Goal: Task Accomplishment & Management: Manage account settings

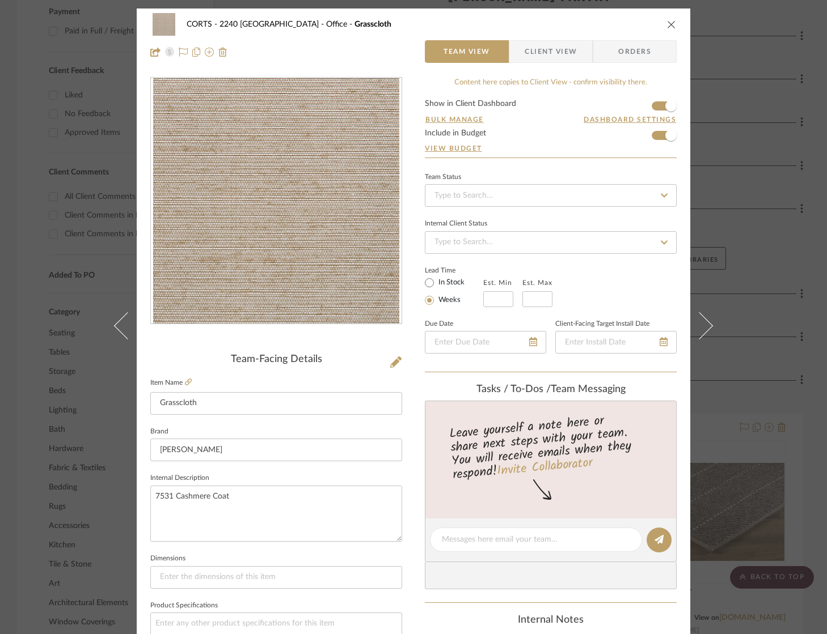
click at [786, 74] on div "CORTS - 2240 Tewksbury Office Grasscloth Team View Client View Orders Team-Faci…" at bounding box center [413, 317] width 827 height 634
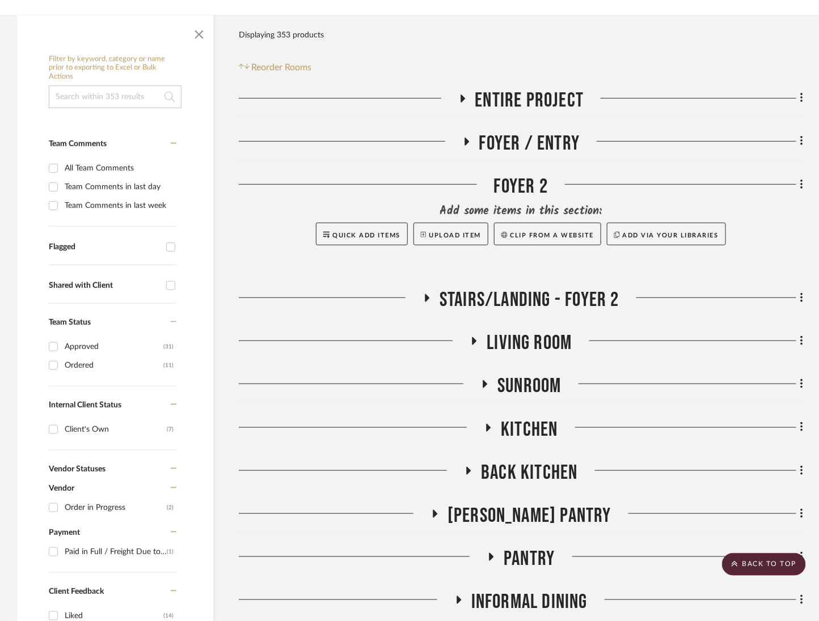
scroll to position [567, 0]
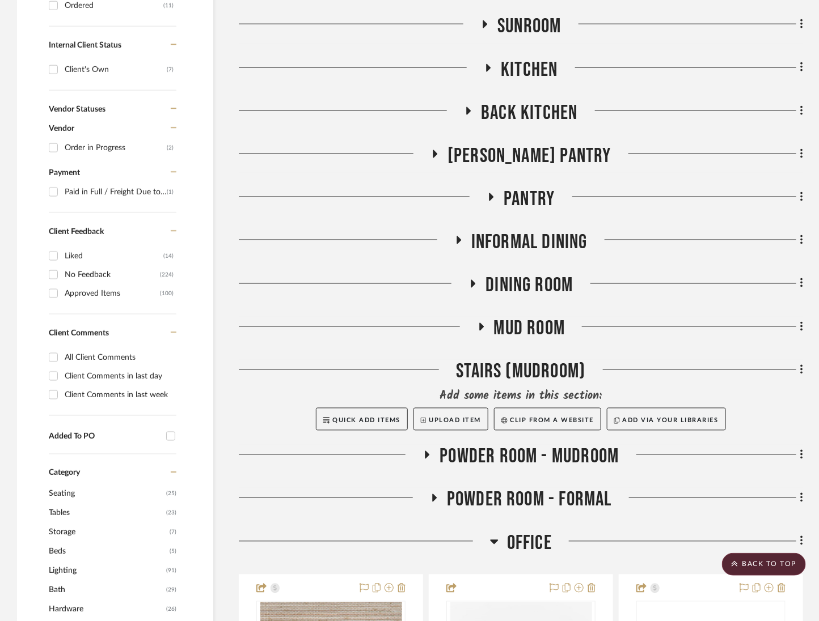
click at [577, 498] on span "Powder Room - Formal" at bounding box center [529, 500] width 165 height 24
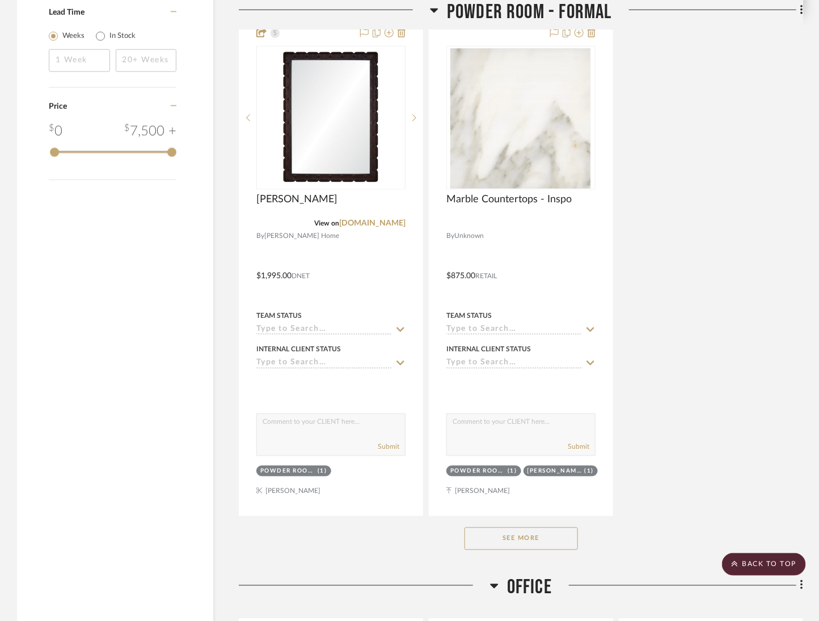
scroll to position [2168, 0]
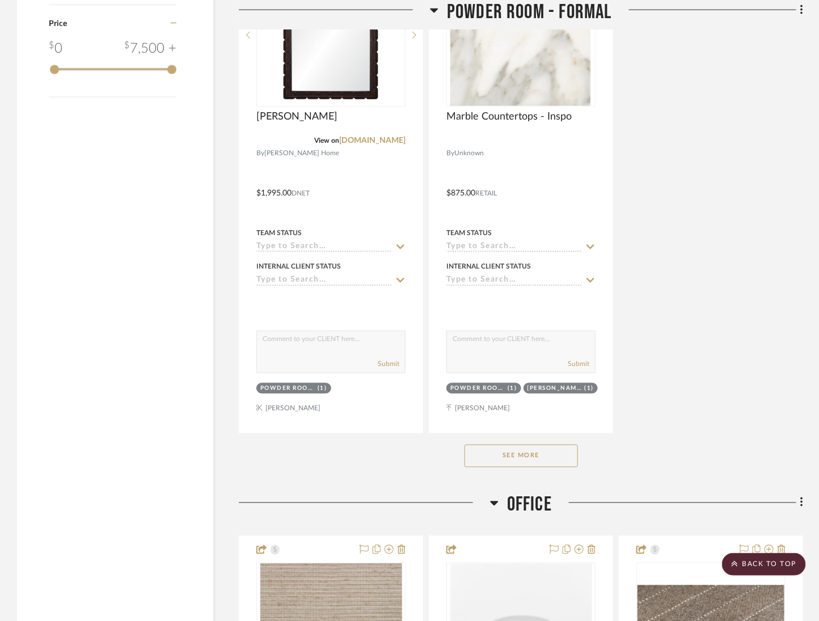
click at [530, 445] on button "See More" at bounding box center [520, 456] width 113 height 23
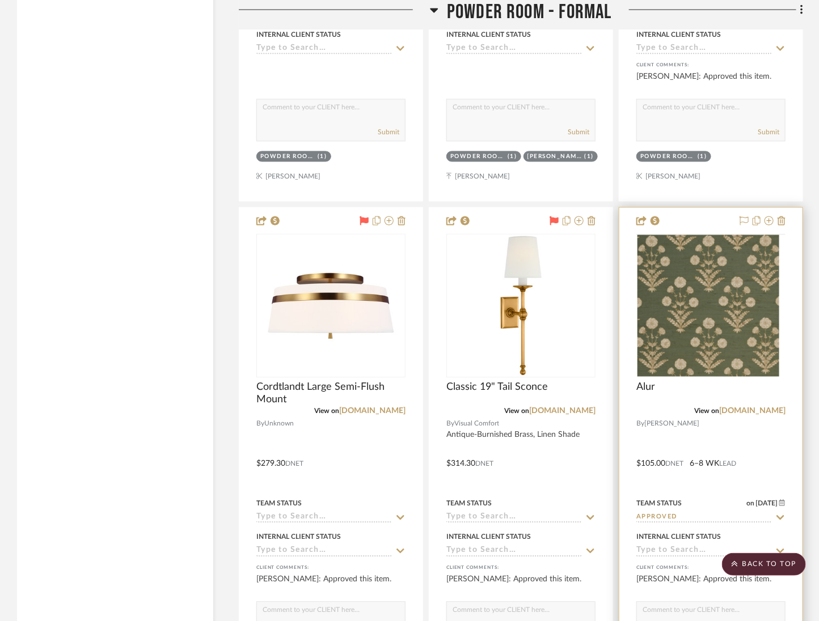
scroll to position [2517, 0]
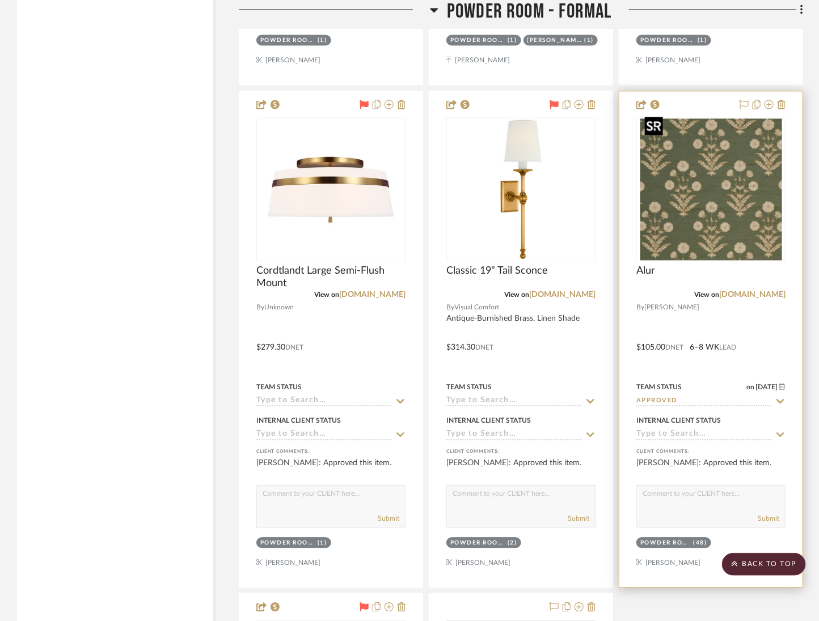
click at [708, 194] on img "0" at bounding box center [711, 189] width 142 height 142
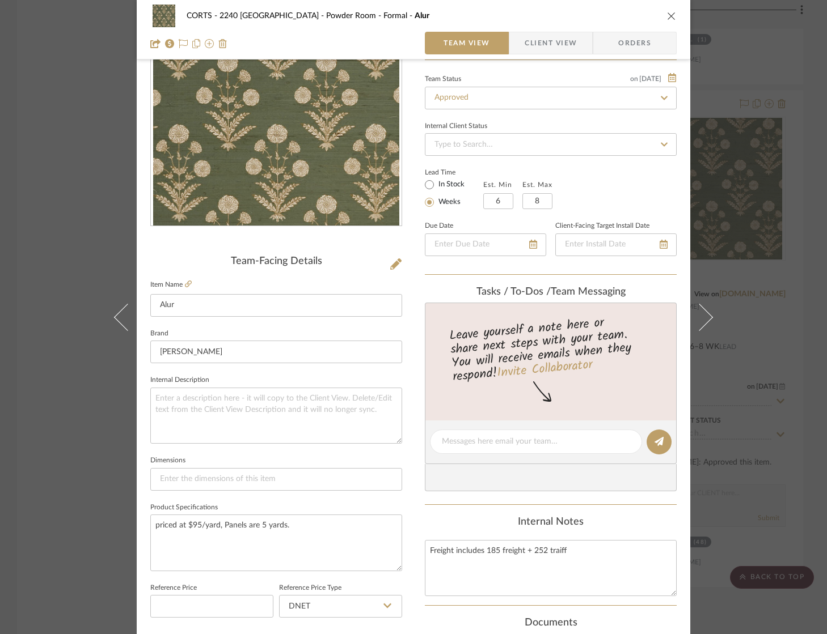
scroll to position [417, 0]
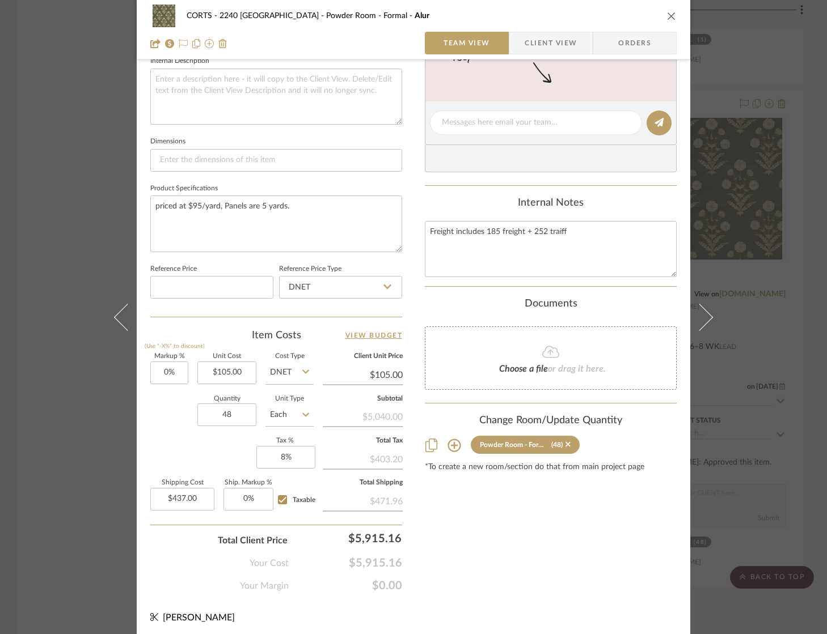
click at [179, 44] on icon at bounding box center [183, 43] width 9 height 9
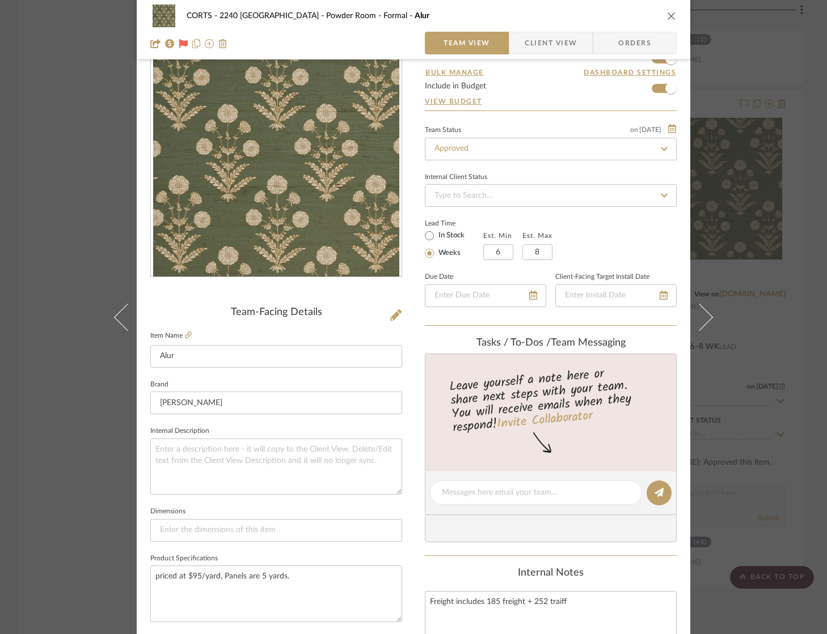
scroll to position [0, 0]
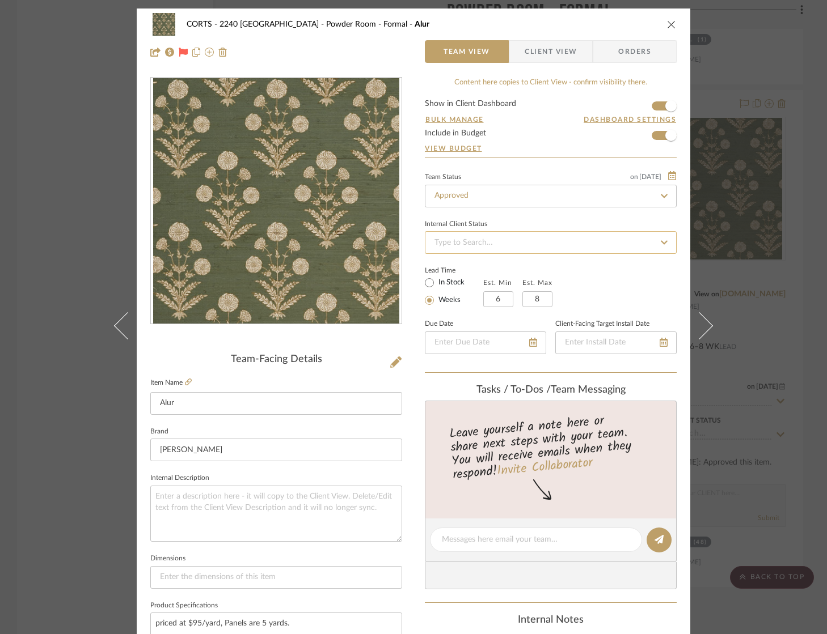
click at [539, 245] on input at bounding box center [551, 242] width 252 height 23
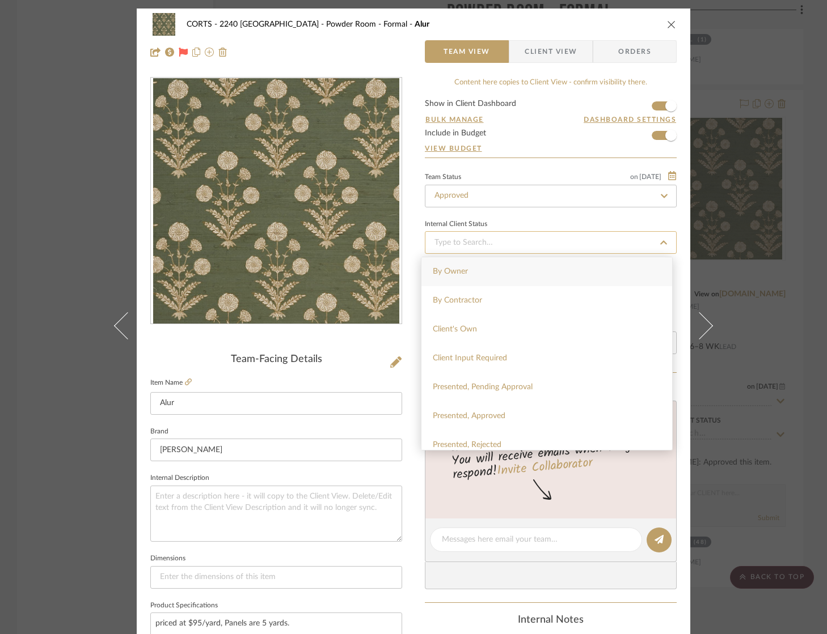
click at [538, 244] on input at bounding box center [551, 242] width 252 height 23
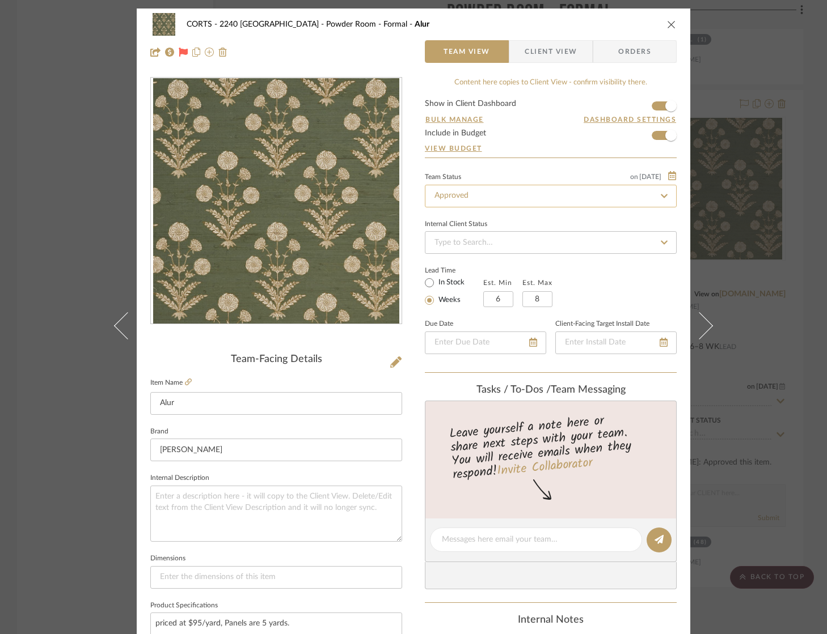
click at [482, 199] on input "Approved" at bounding box center [551, 196] width 252 height 23
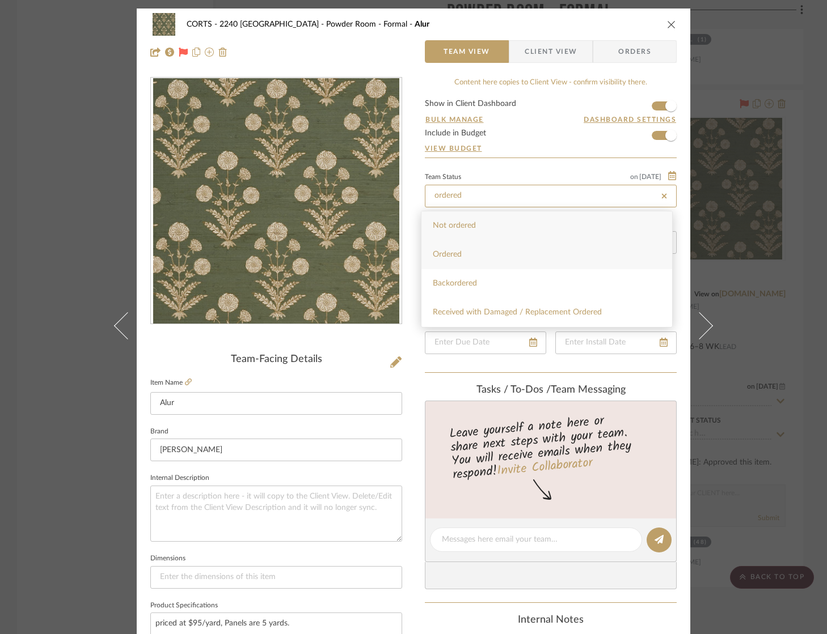
type input "ordered"
click at [457, 241] on div "Ordered" at bounding box center [546, 254] width 251 height 29
type input "9/30/2025"
type input "Ordered"
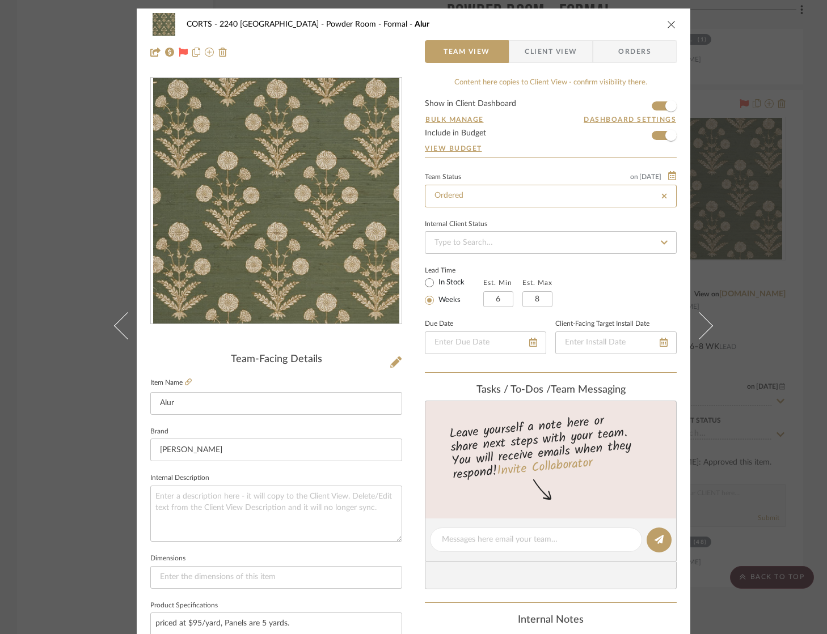
type input "9/30/2025"
type input "Ordered"
click at [645, 289] on div "Lead Time In Stock Weeks Est. Min 6 Est. Max 8" at bounding box center [551, 285] width 252 height 44
click at [665, 337] on input "date" at bounding box center [615, 343] width 121 height 23
click at [660, 341] on div at bounding box center [615, 343] width 121 height 23
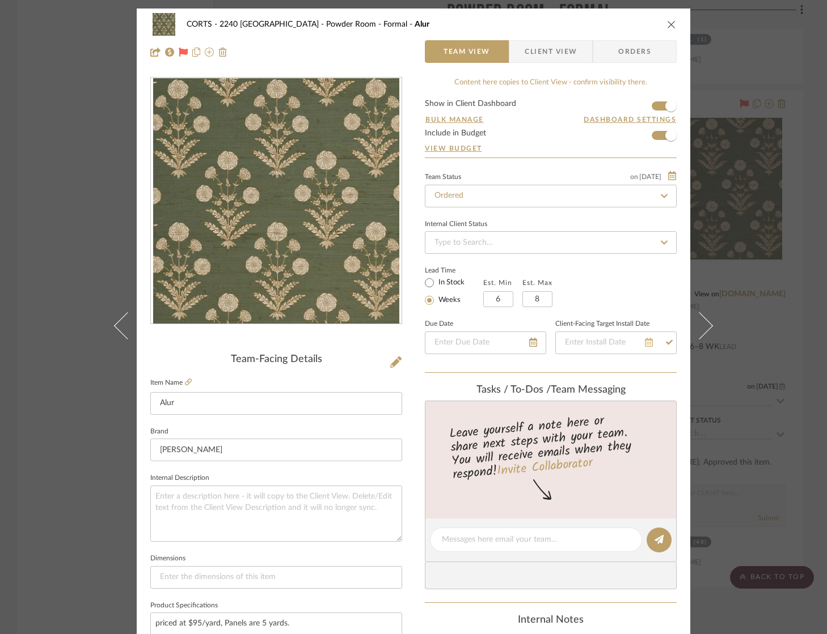
click at [646, 340] on icon at bounding box center [649, 342] width 8 height 9
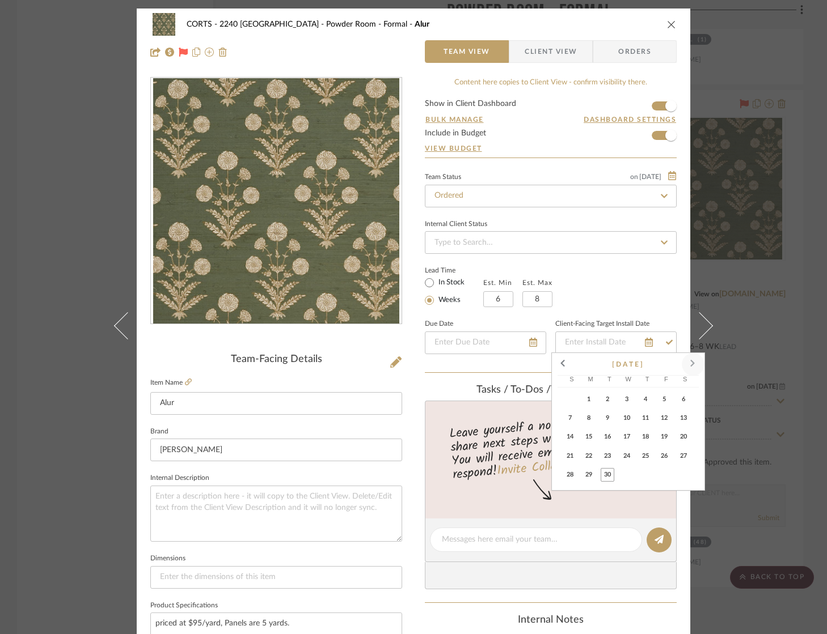
click at [697, 366] on span at bounding box center [692, 364] width 27 height 27
click at [693, 366] on span at bounding box center [692, 364] width 27 height 27
click at [611, 478] on span "25" at bounding box center [607, 475] width 14 height 14
type input "11/25/2025"
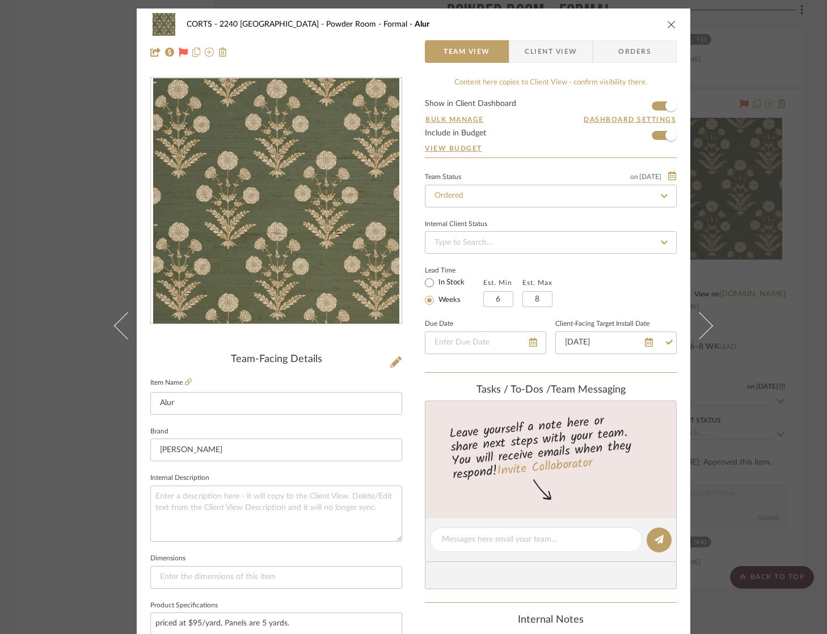
click at [608, 275] on div "Lead Time In Stock Weeks Est. Min 6 Est. Max 8" at bounding box center [551, 285] width 252 height 44
click at [549, 53] on span "Client View" at bounding box center [550, 51] width 52 height 23
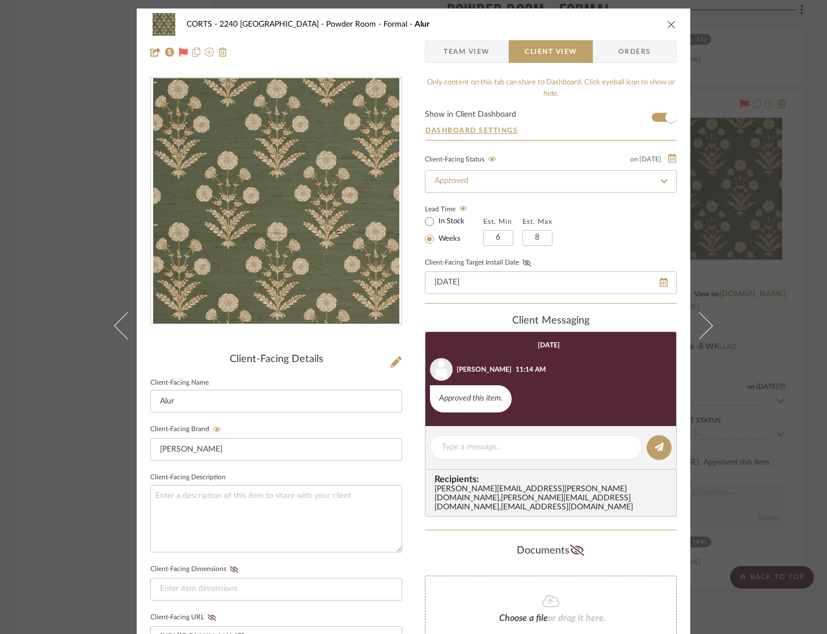
click at [659, 44] on span "Orders" at bounding box center [635, 51] width 58 height 23
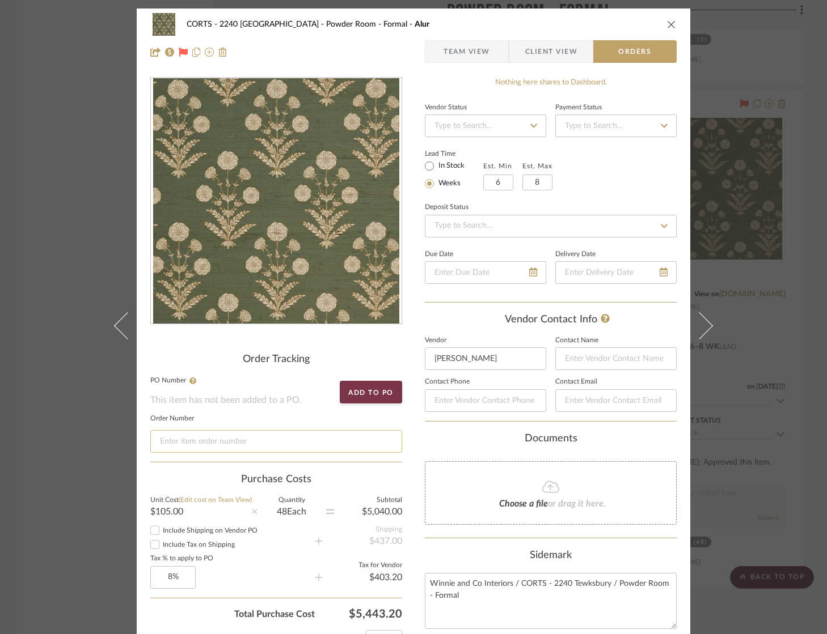
click at [265, 446] on input at bounding box center [276, 441] width 252 height 23
paste input "I21-159087"
type input "I21-159087"
click at [669, 22] on icon "close" at bounding box center [671, 24] width 9 height 9
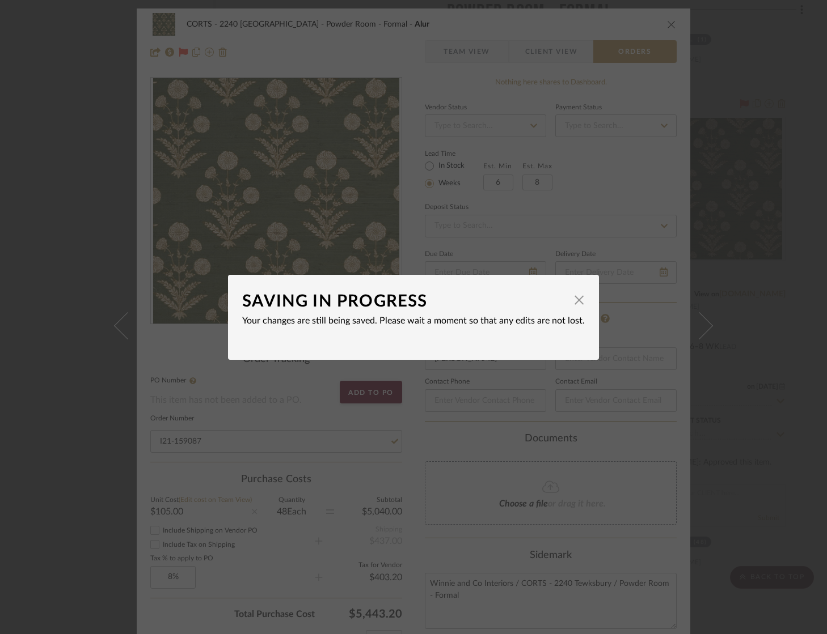
click at [668, 23] on div "SAVING IN PROGRESS × Your changes are still being saved. Please wait a moment s…" at bounding box center [413, 317] width 827 height 634
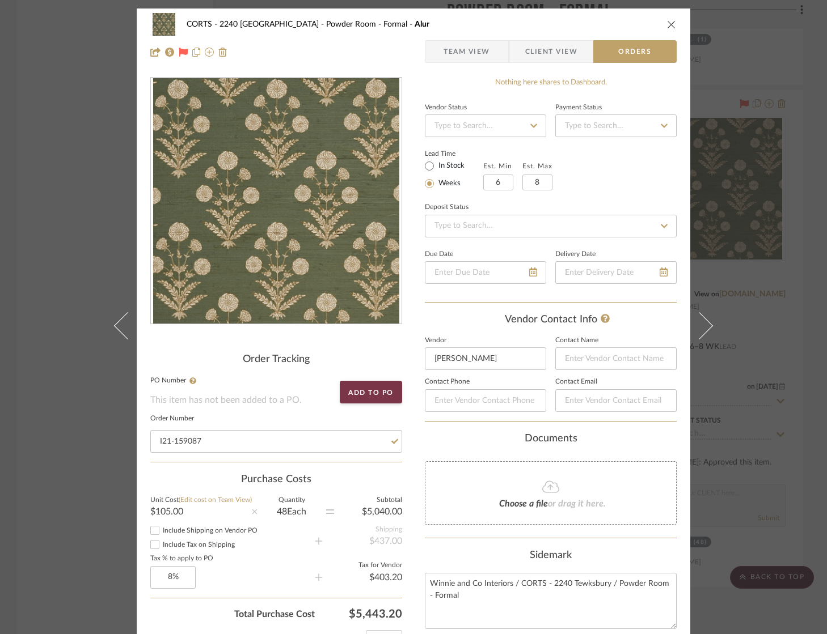
click at [668, 23] on icon "close" at bounding box center [671, 24] width 9 height 9
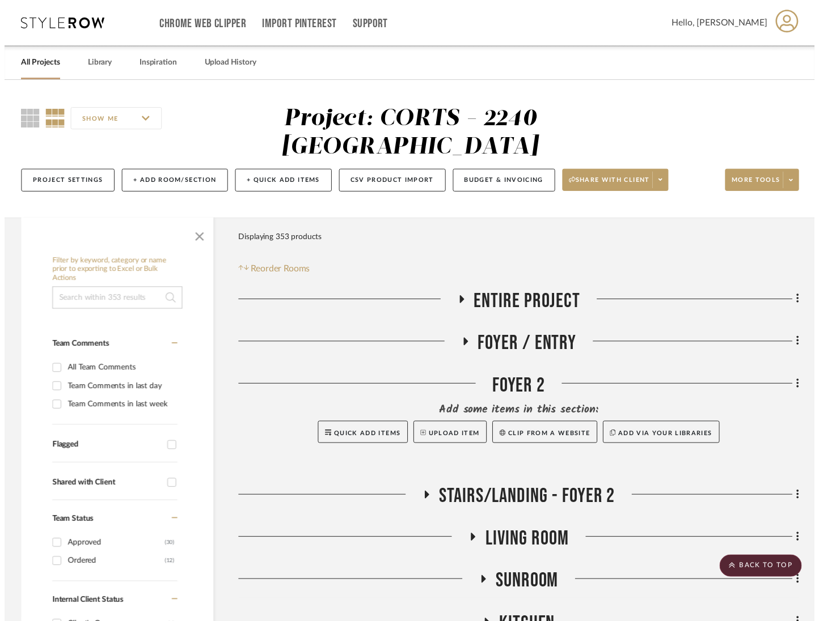
scroll to position [2517, 0]
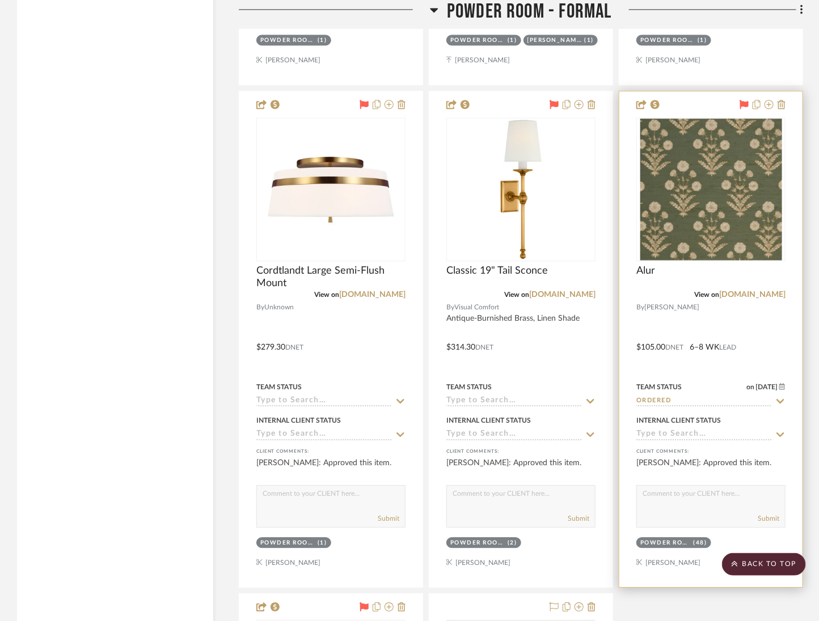
click at [710, 195] on img "0" at bounding box center [711, 189] width 142 height 142
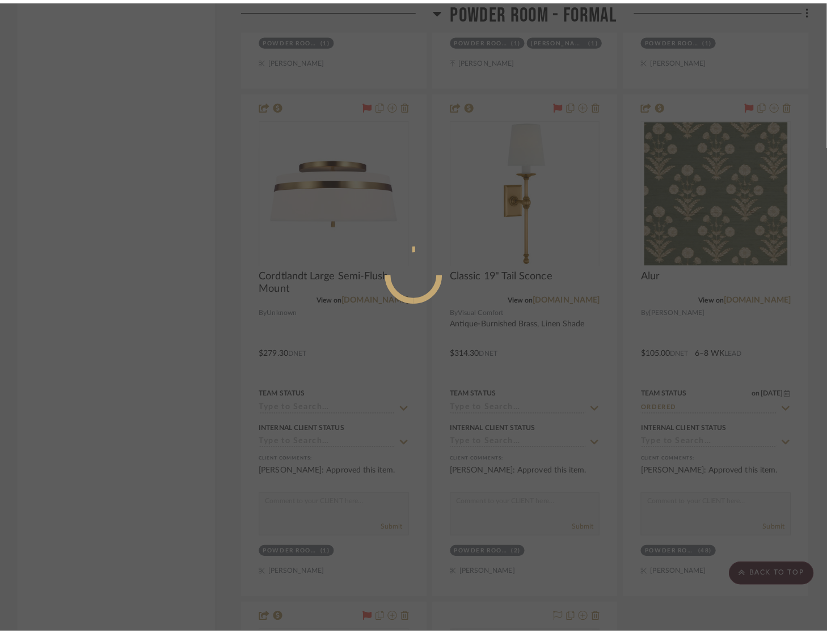
scroll to position [0, 0]
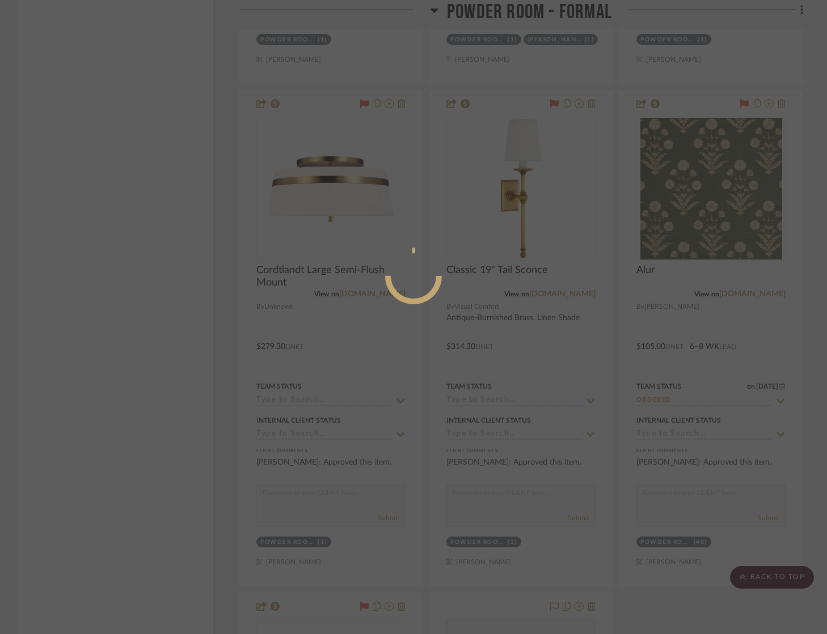
click at [694, 182] on div at bounding box center [413, 317] width 827 height 634
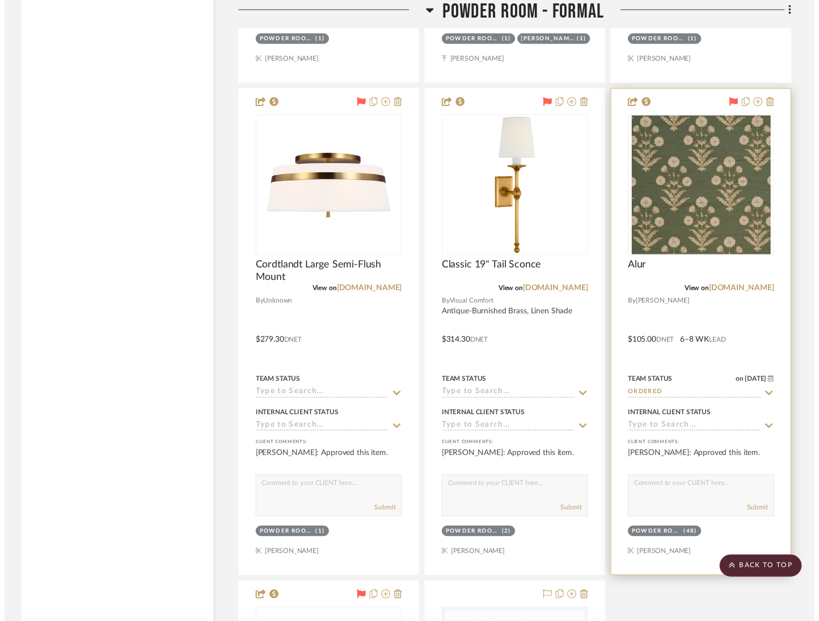
scroll to position [2517, 0]
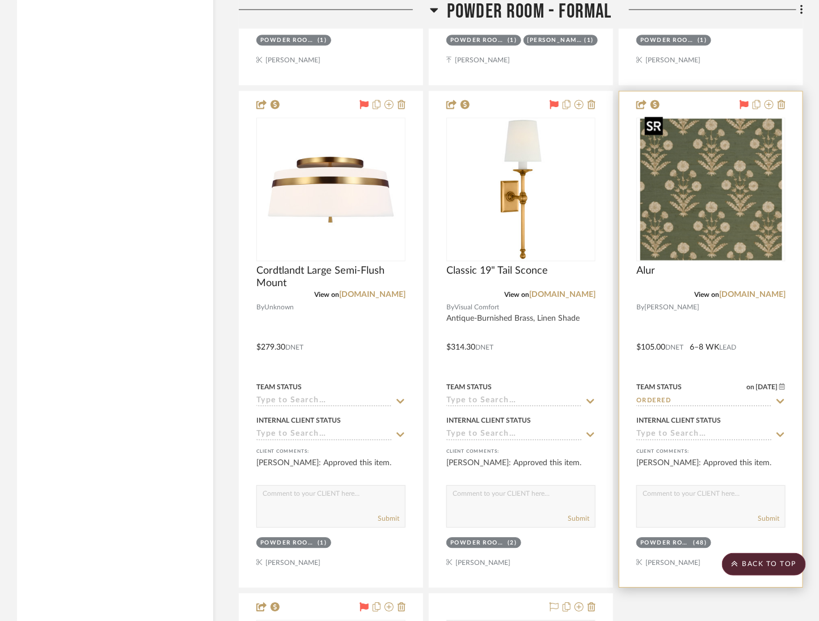
click at [713, 213] on img "0" at bounding box center [711, 189] width 142 height 142
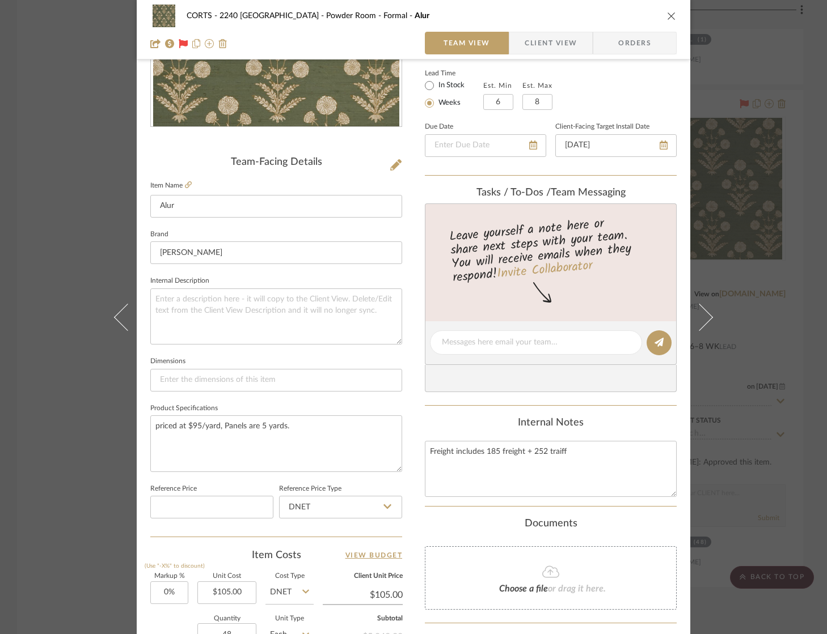
scroll to position [417, 0]
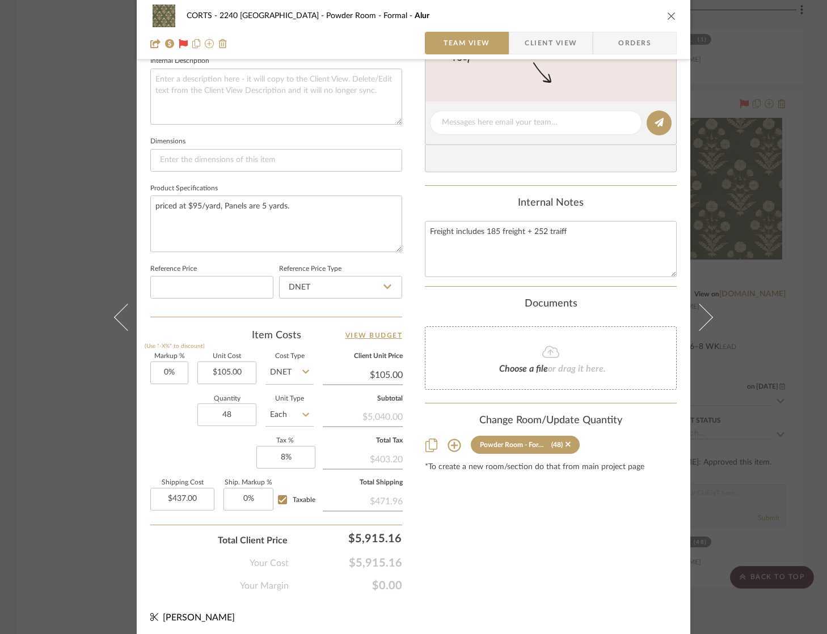
click at [545, 355] on icon at bounding box center [550, 352] width 17 height 14
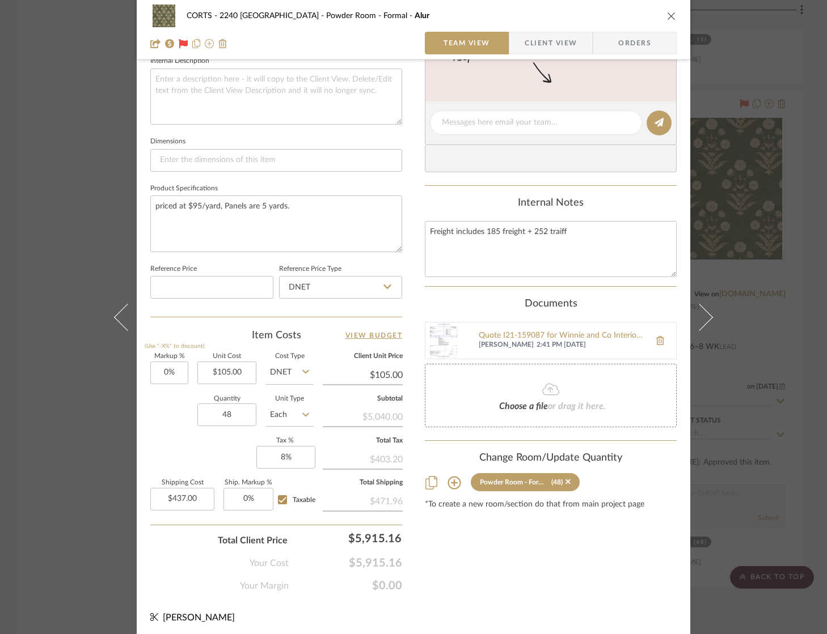
click at [541, 43] on span "Client View" at bounding box center [550, 43] width 52 height 23
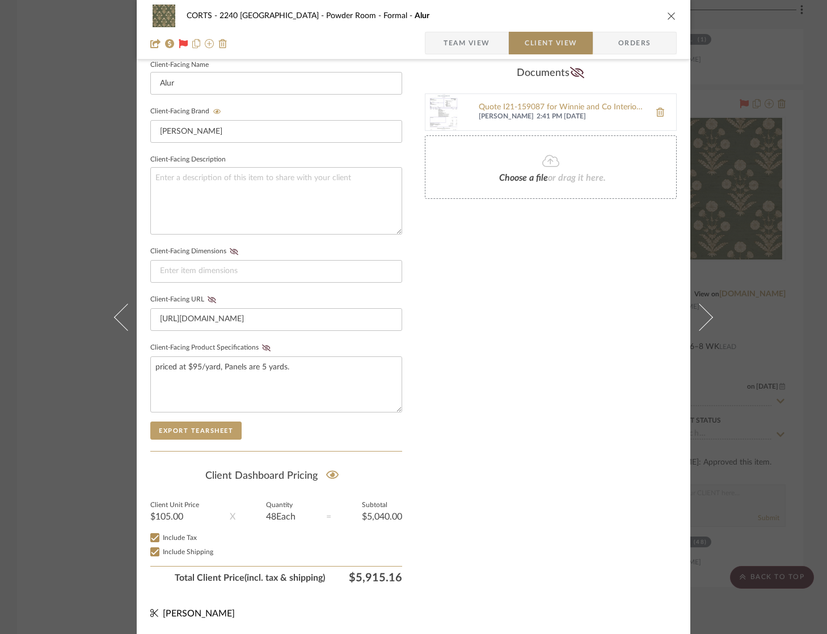
scroll to position [314, 0]
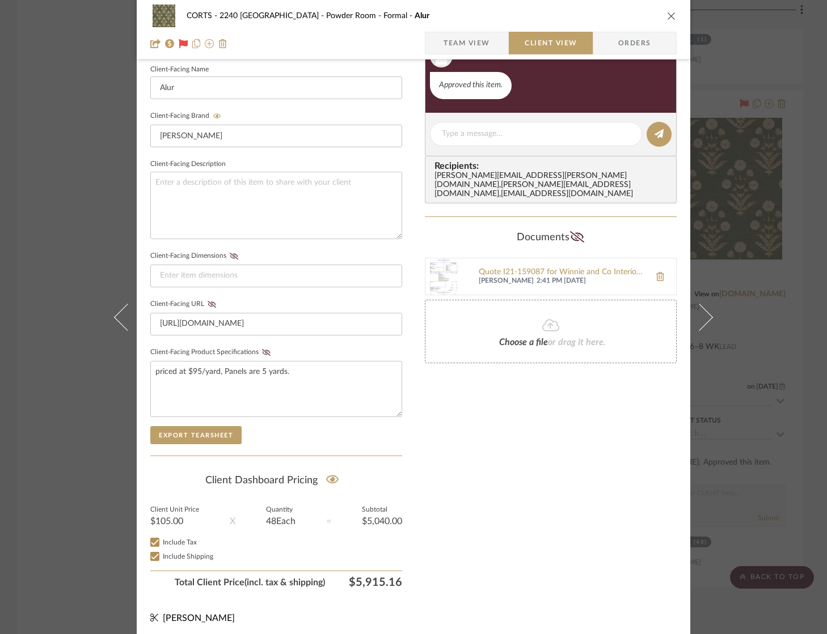
click at [464, 40] on span "Team View" at bounding box center [466, 43] width 46 height 23
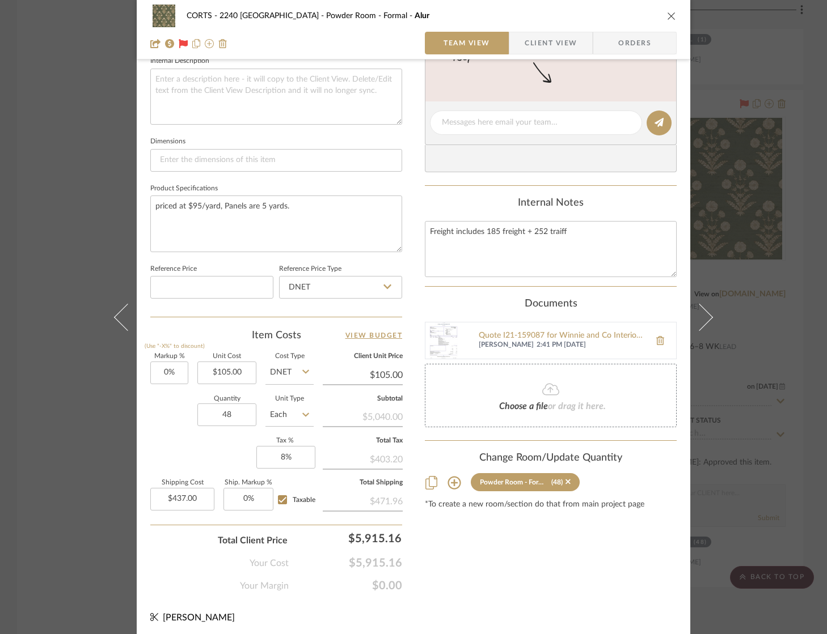
click at [552, 46] on span "Client View" at bounding box center [550, 43] width 52 height 23
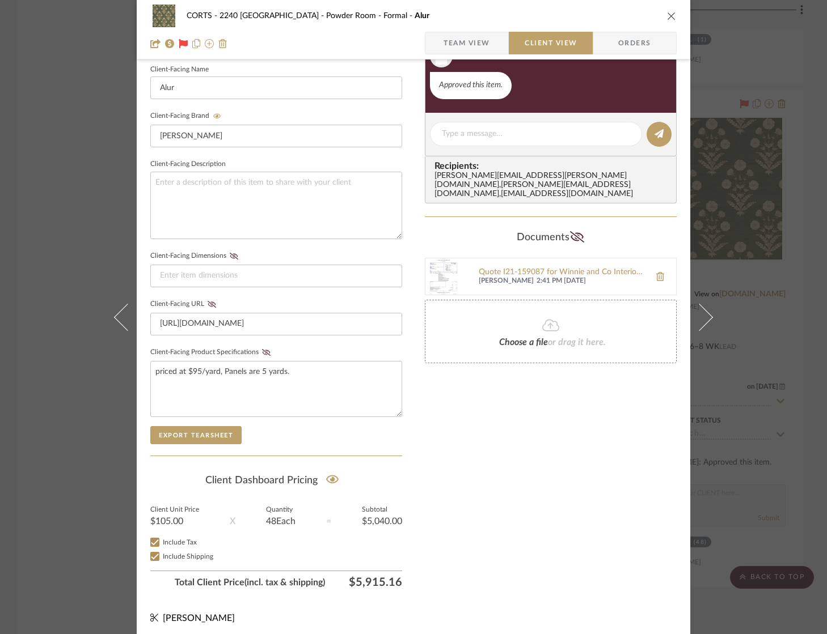
drag, startPoint x: 657, startPoint y: 14, endPoint x: 454, endPoint y: 43, distance: 205.0
click at [657, 14] on div "CORTS - 2240 Tewksbury Powder Room - Formal Alur" at bounding box center [413, 16] width 526 height 23
click at [667, 17] on icon "close" at bounding box center [671, 15] width 9 height 9
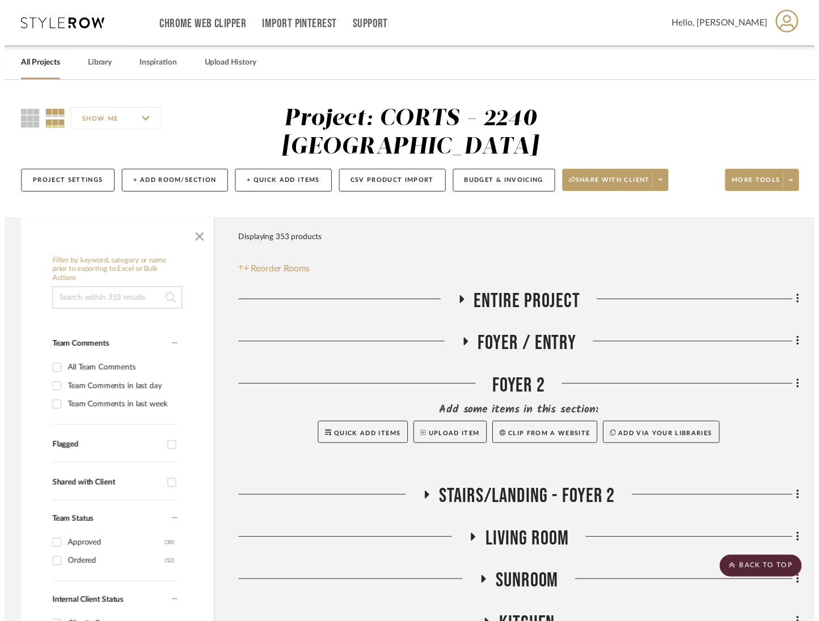
scroll to position [2517, 0]
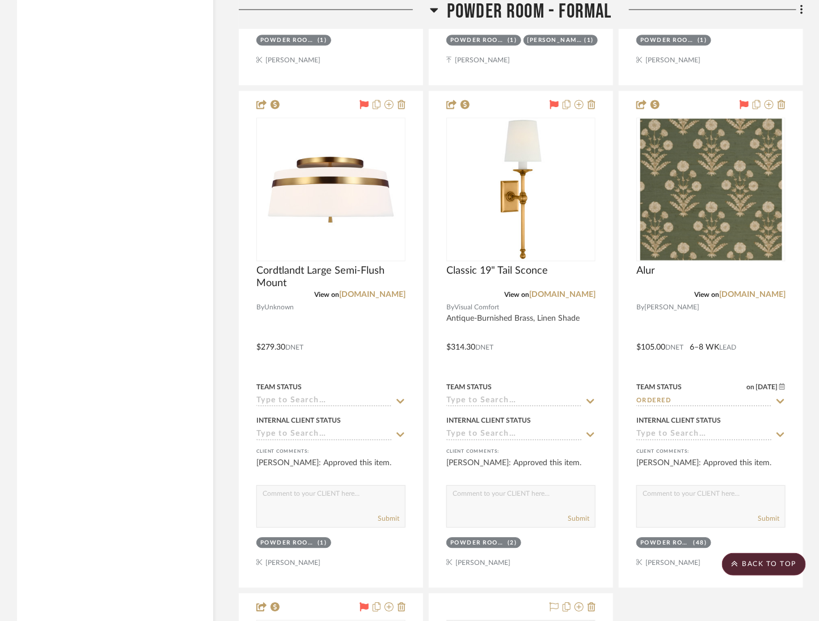
click at [95, 254] on div "Filter by keyword, category or name prior to exporting to Excel or Bulk Actions…" at bounding box center [115, 610] width 196 height 5808
click at [436, 12] on icon at bounding box center [434, 10] width 9 height 14
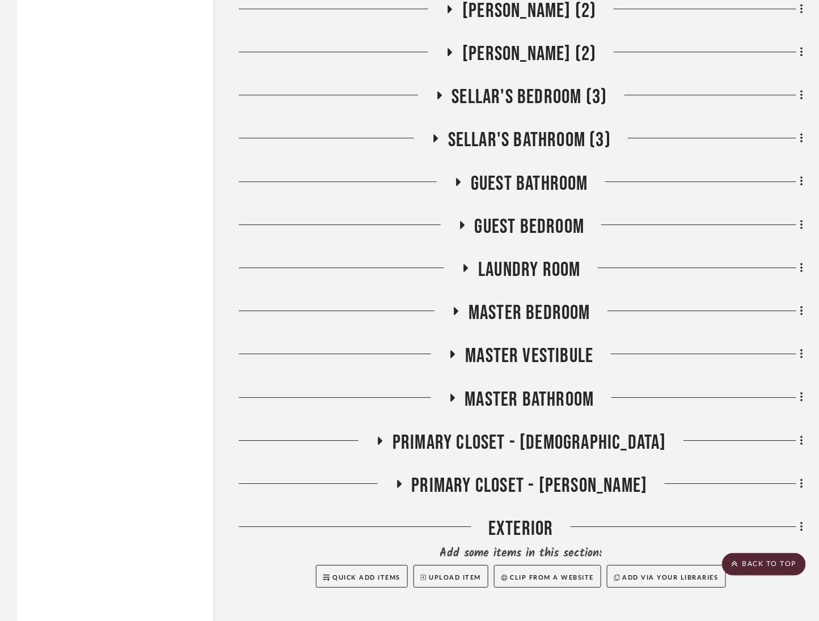
scroll to position [2724, 0]
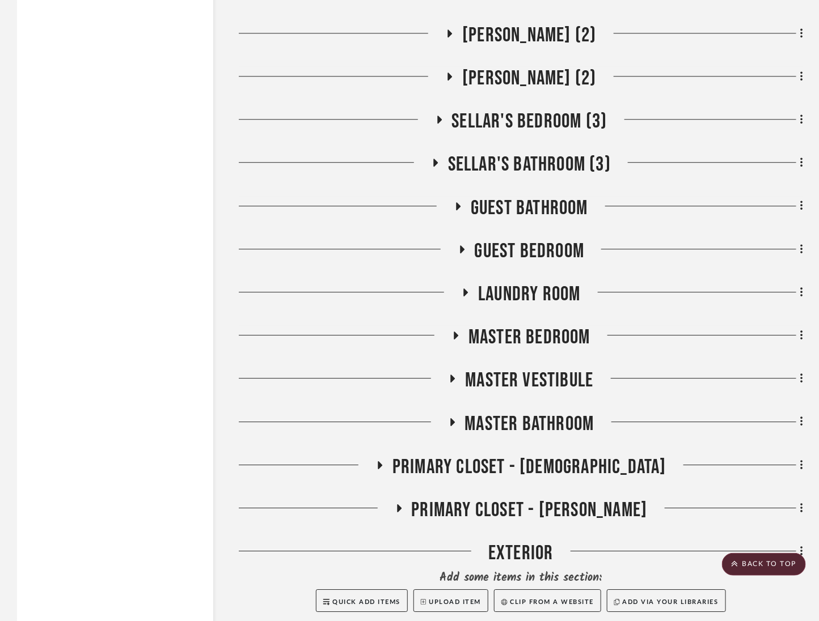
click at [504, 240] on span "Guest Bedroom" at bounding box center [530, 251] width 110 height 24
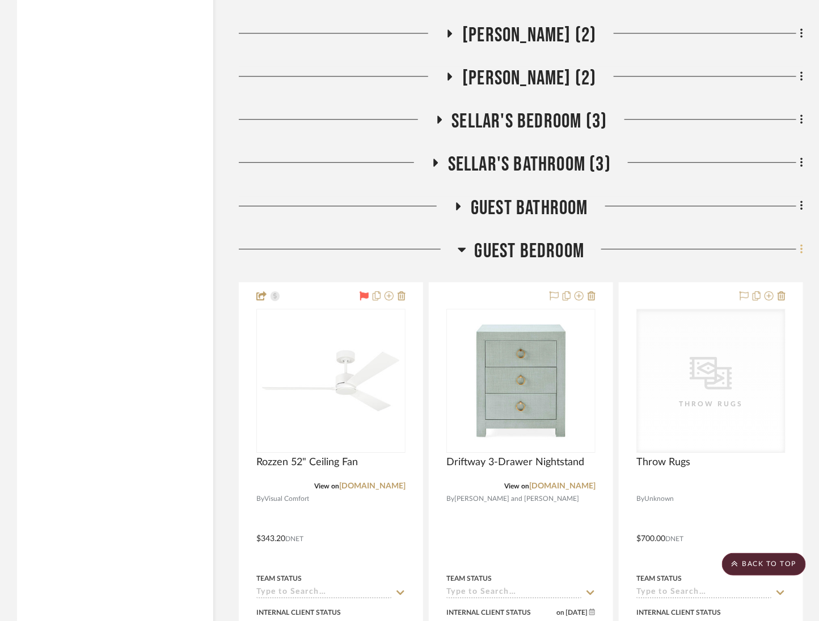
click at [798, 244] on fa-icon at bounding box center [799, 250] width 7 height 19
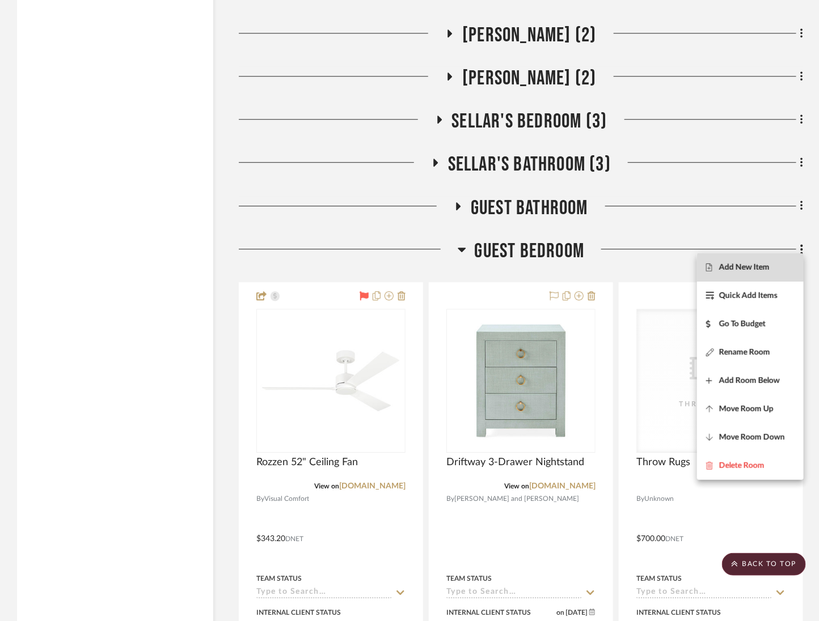
click at [791, 270] on span "Add New Item" at bounding box center [750, 268] width 88 height 10
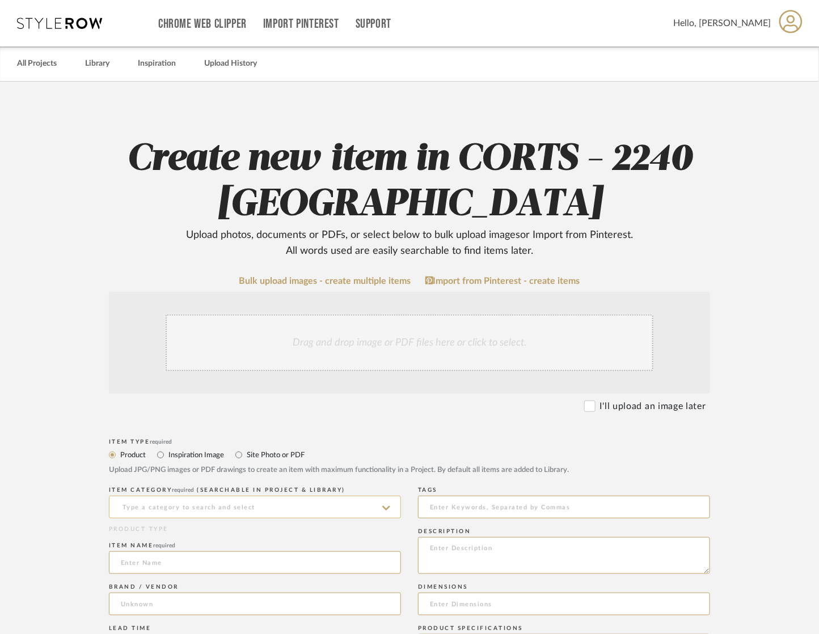
click at [226, 511] on input at bounding box center [255, 507] width 292 height 23
type input "Window Treatment"
click at [256, 538] on div "ITEM CATEGORY required (Searchable in Project & Library) Window Treatment This …" at bounding box center [255, 627] width 292 height 287
click at [237, 563] on input at bounding box center [255, 563] width 292 height 23
click at [220, 509] on input at bounding box center [255, 507] width 292 height 23
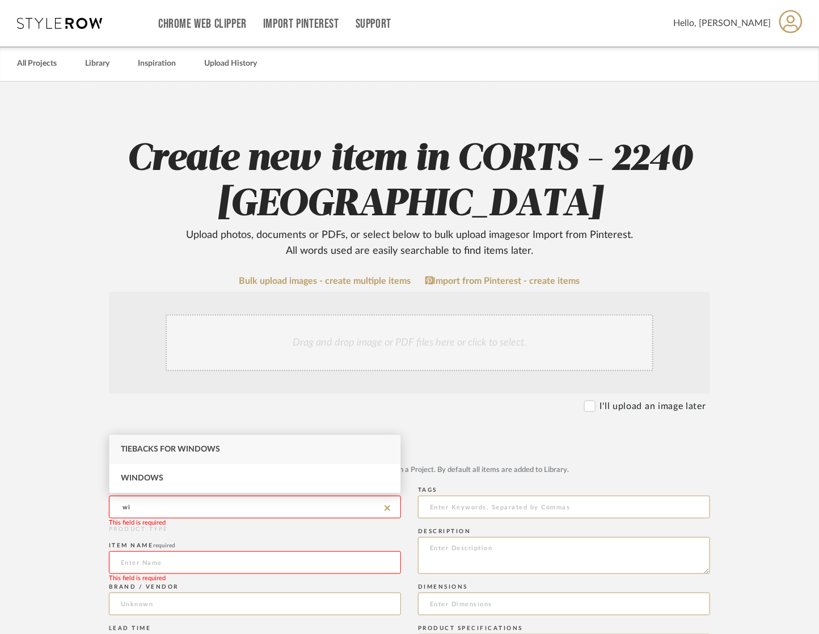
type input "w"
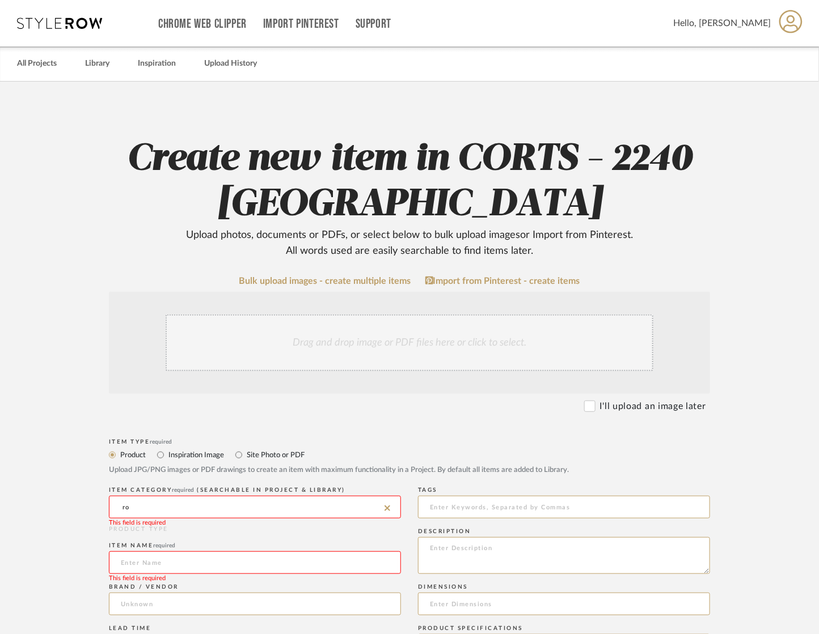
type input "r"
type input "w"
type input "t"
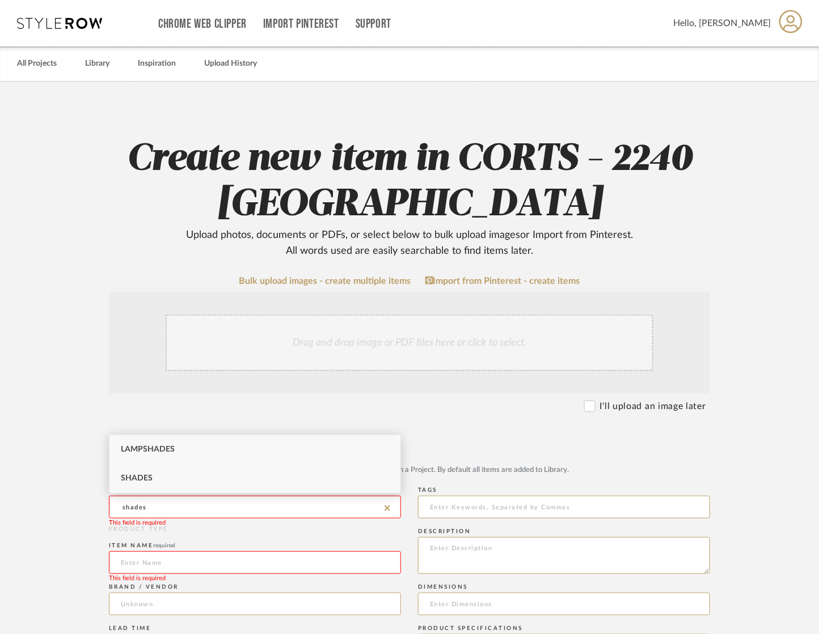
click at [235, 483] on div "Shades" at bounding box center [254, 478] width 291 height 29
type input "Shades"
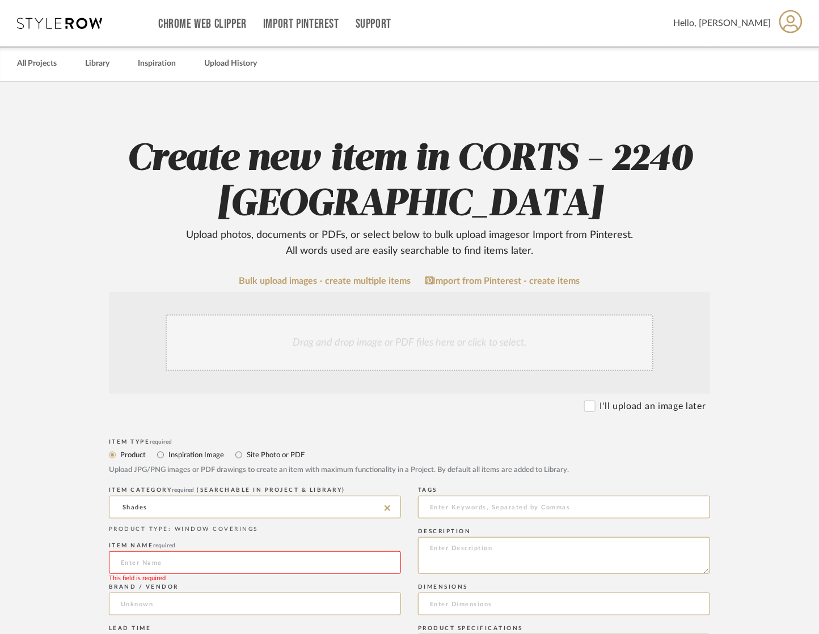
click at [197, 564] on input at bounding box center [255, 563] width 292 height 23
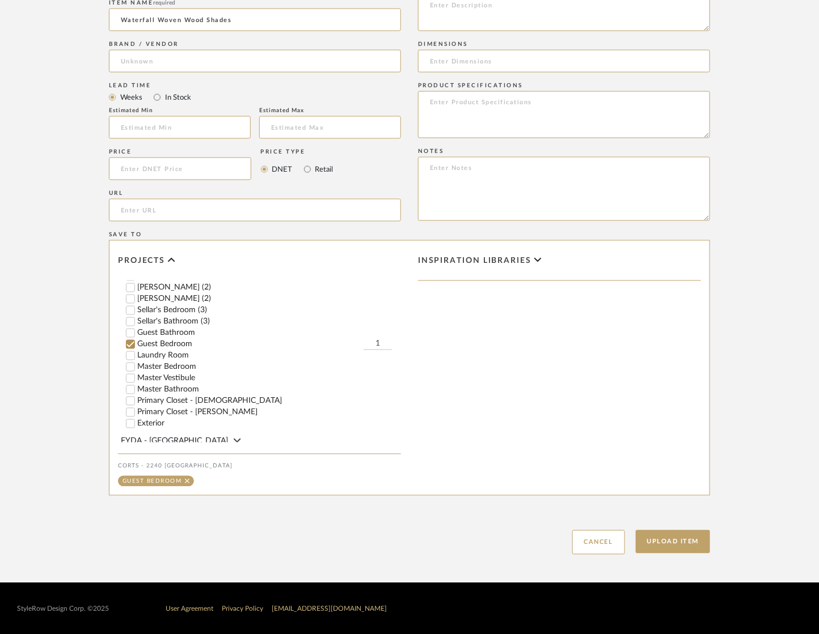
scroll to position [264, 0]
type input "Waterfall Woven Wood Shades"
click at [680, 546] on button "Upload Item" at bounding box center [673, 542] width 75 height 23
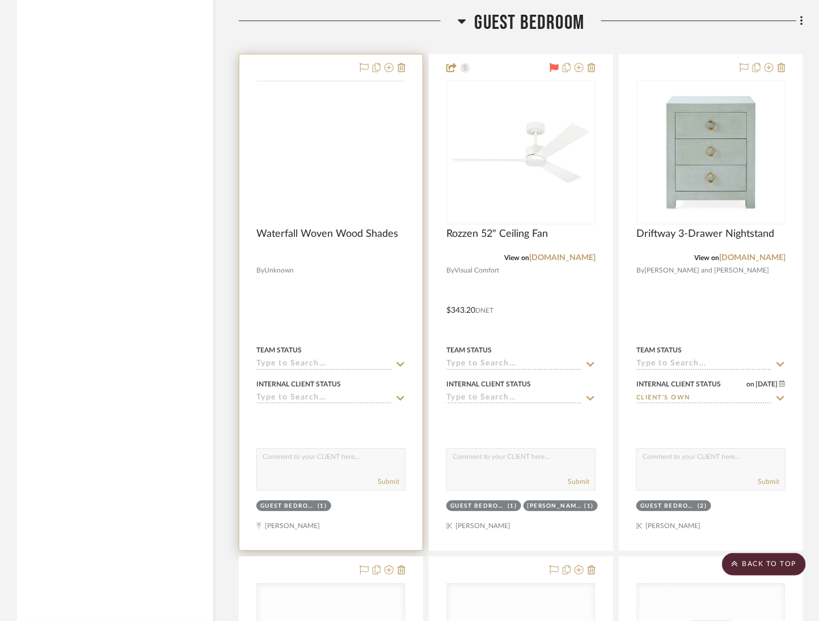
scroll to position [2956, 0]
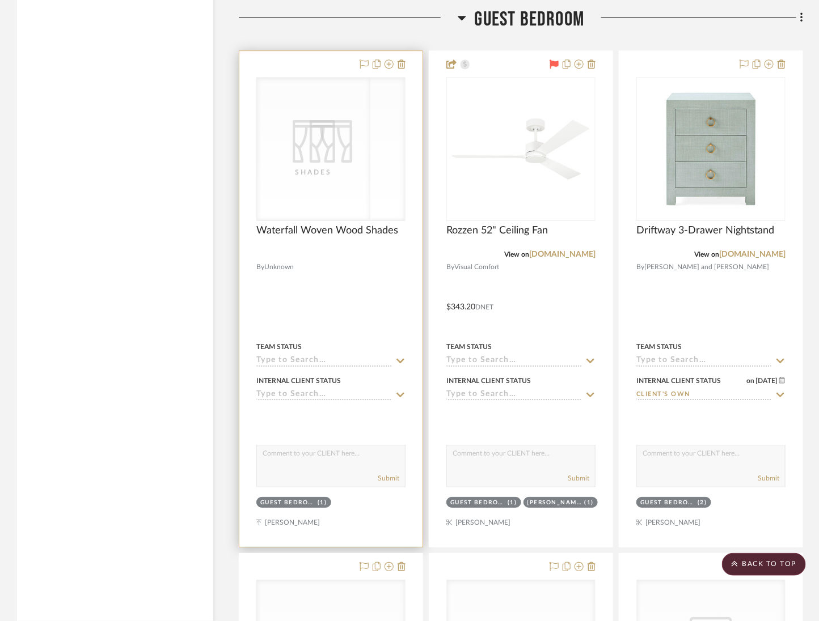
click at [334, 154] on div "CategoryIconFabrics Created with Sketch. Shades CategoryIconFabrics Created wit…" at bounding box center [330, 149] width 149 height 144
click at [355, 188] on div "CategoryIconFabrics Created with Sketch. Shades" at bounding box center [331, 149] width 148 height 143
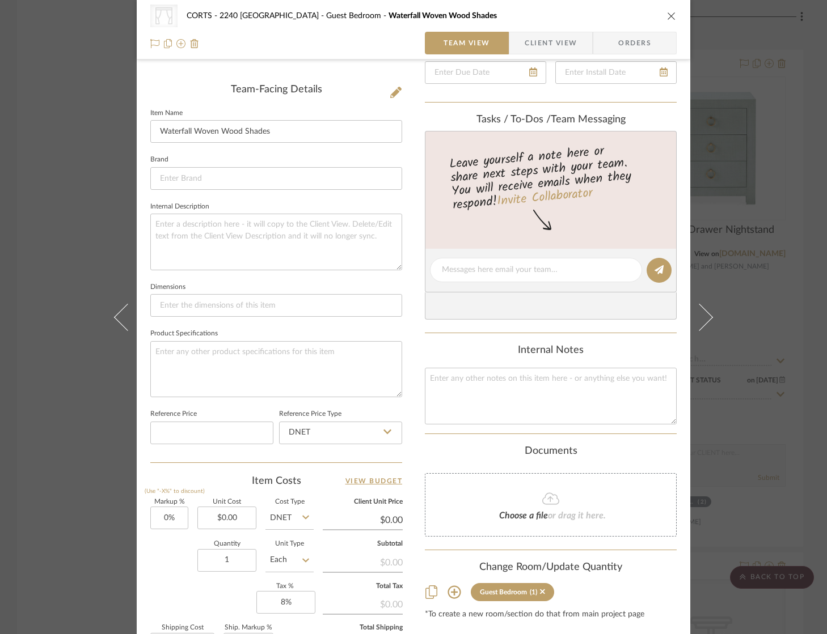
scroll to position [415, 0]
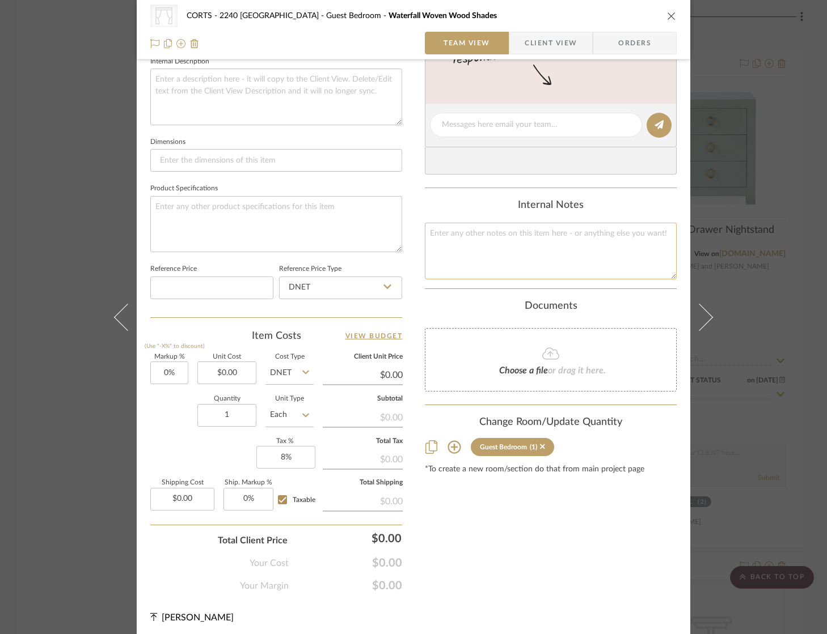
click at [508, 253] on textarea at bounding box center [551, 251] width 252 height 56
type textarea "Material Quote - Full Retail"
drag, startPoint x: 300, startPoint y: 201, endPoint x: 299, endPoint y: 217, distance: 15.9
click at [300, 201] on textarea at bounding box center [276, 224] width 252 height 56
click at [188, 203] on textarea "Coastline, Cafe/ Outside Mount/ Cordless / Privacy" at bounding box center [276, 224] width 252 height 56
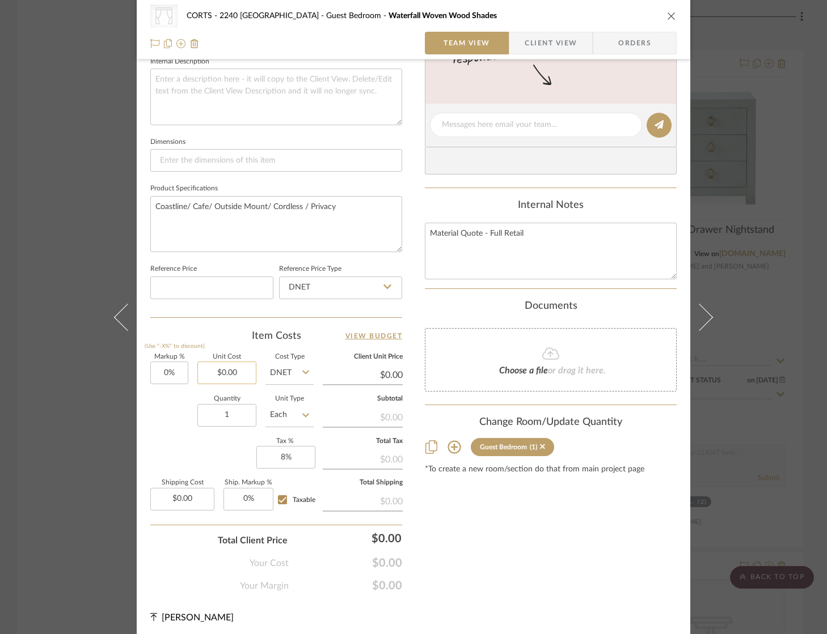
type textarea "Coastline/ Cafe/ Outside Mount/ Cordless / Privacy"
type input "0.00"
click at [240, 371] on input "0.00" at bounding box center [226, 373] width 59 height 23
type input "$334.00"
click at [520, 526] on div "Content here copies to Client View - confirm visibility there. Show in Client D…" at bounding box center [551, 127] width 252 height 931
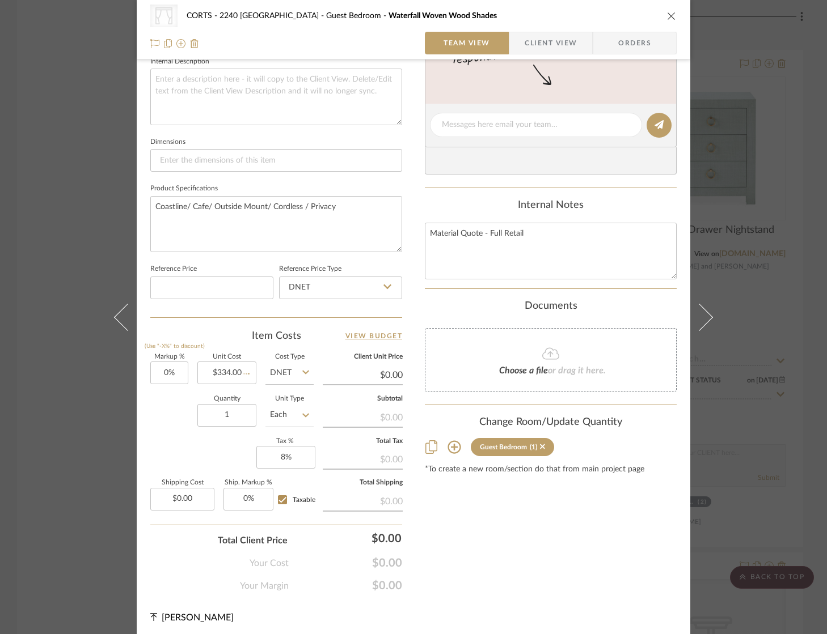
type input "$334.00"
click at [387, 370] on input "334.00" at bounding box center [363, 375] width 80 height 17
type input "3345"
type input "901.5%"
type input "$3,345.00"
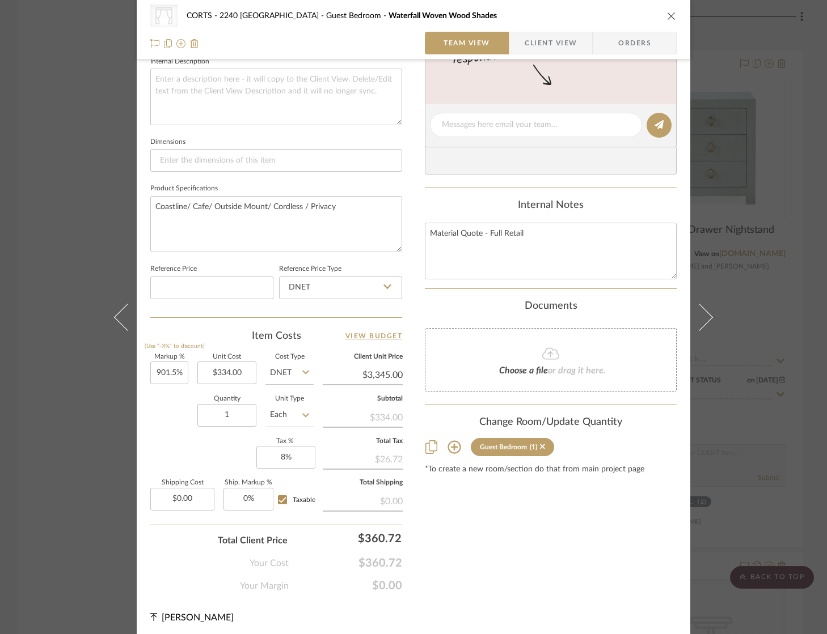
click at [568, 564] on div "Content here copies to Client View - confirm visibility there. Show in Client D…" at bounding box center [551, 127] width 252 height 931
type input "$3,345.01"
click at [235, 364] on input "334.00" at bounding box center [226, 373] width 59 height 23
type input "$2,341.50"
click at [558, 535] on div "Content here copies to Client View - confirm visibility there. Show in Client D…" at bounding box center [551, 127] width 252 height 931
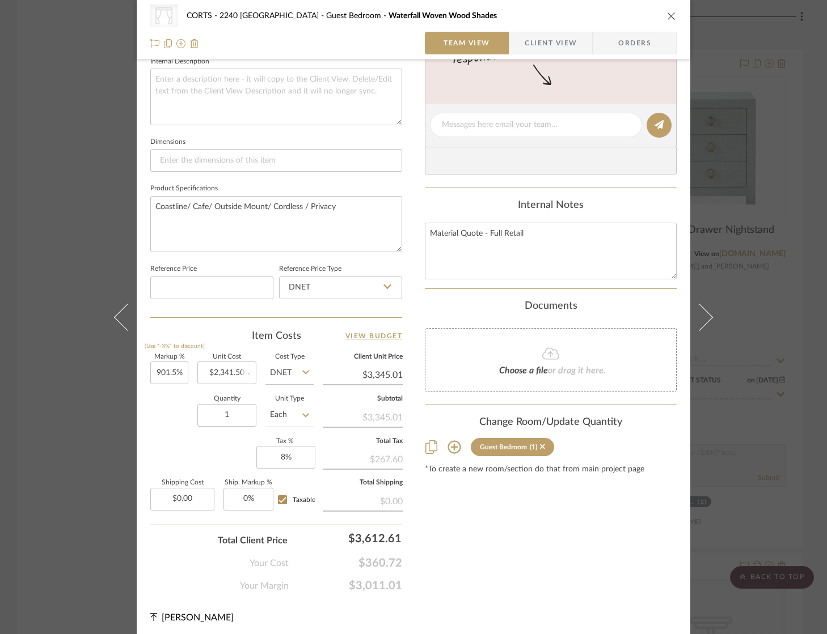
type input "$23,450.12"
click at [382, 369] on input "23450.12" at bounding box center [363, 375] width 80 height 17
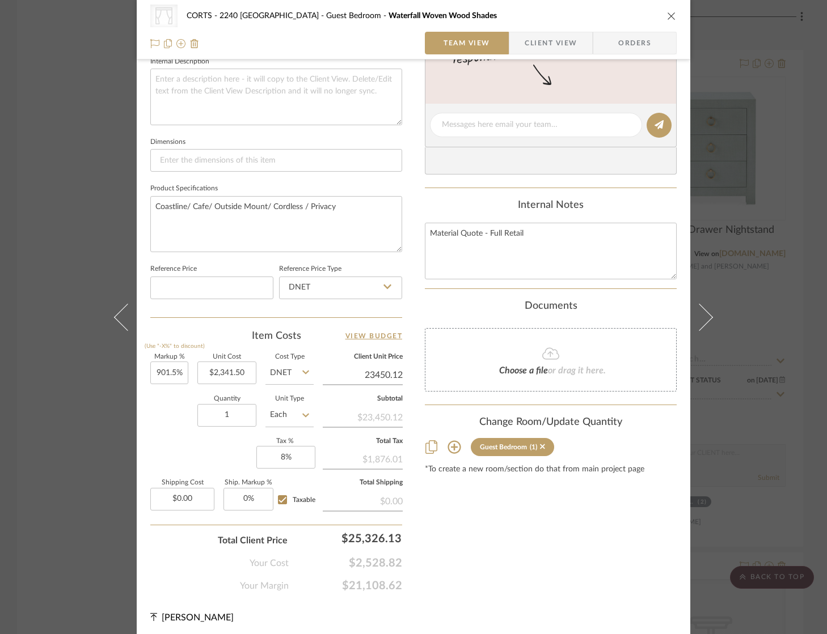
click at [382, 369] on input "23450.12" at bounding box center [363, 375] width 80 height 17
type input "3345"
type input "42.86%"
type input "$3,345.00"
click at [517, 578] on div "Content here copies to Client View - confirm visibility there. Show in Client D…" at bounding box center [551, 127] width 252 height 931
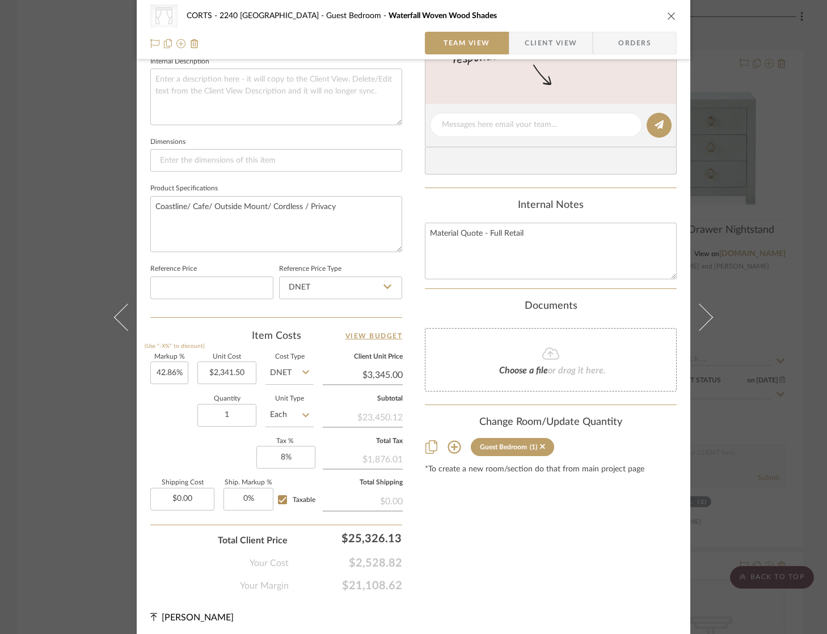
type input "$3,345.07"
click at [667, 18] on icon "close" at bounding box center [671, 15] width 9 height 9
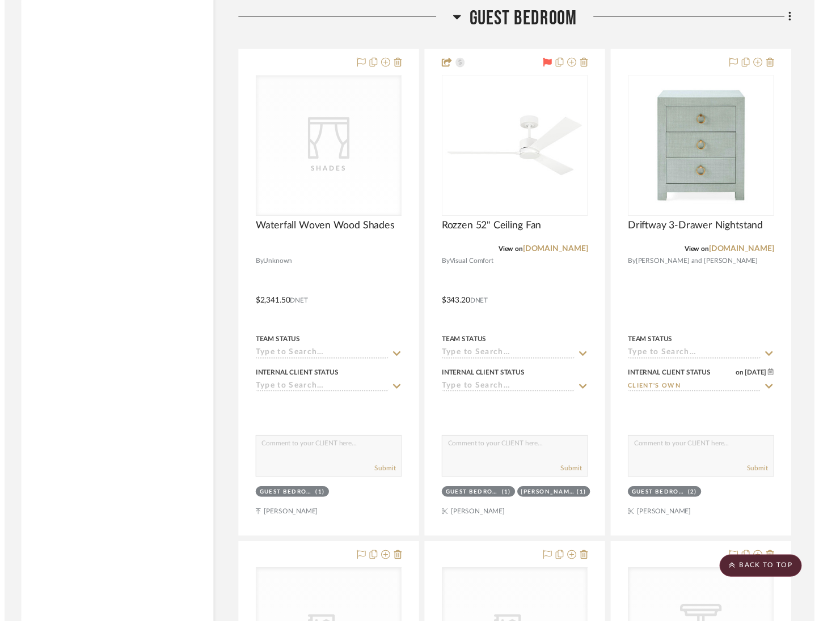
scroll to position [2956, 0]
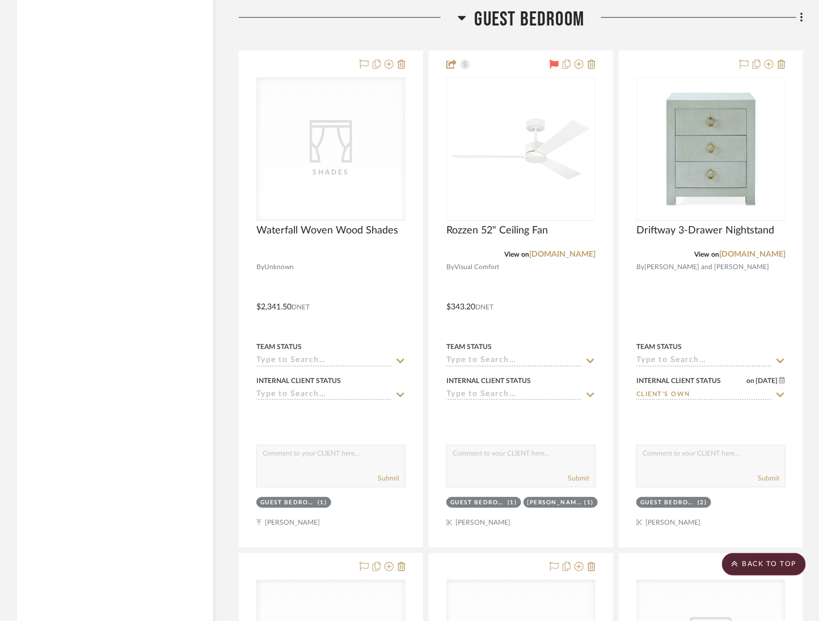
click at [516, 20] on span "Guest Bedroom" at bounding box center [530, 19] width 110 height 24
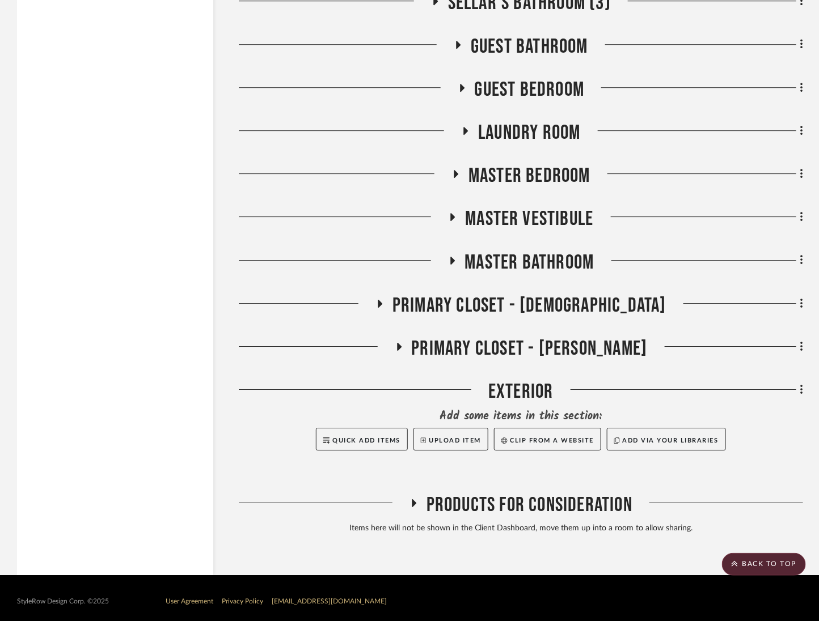
click at [541, 39] on span "Guest Bathroom" at bounding box center [529, 47] width 117 height 24
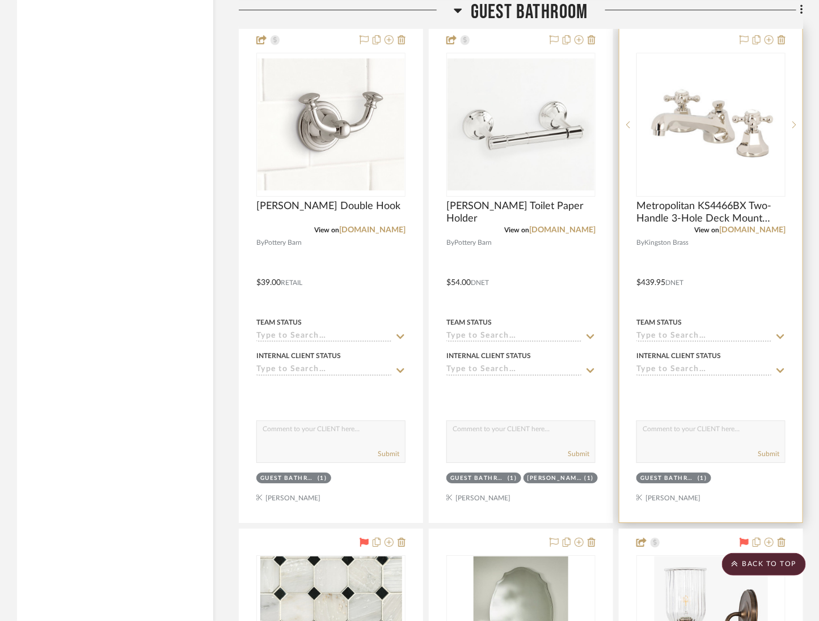
scroll to position [2933, 0]
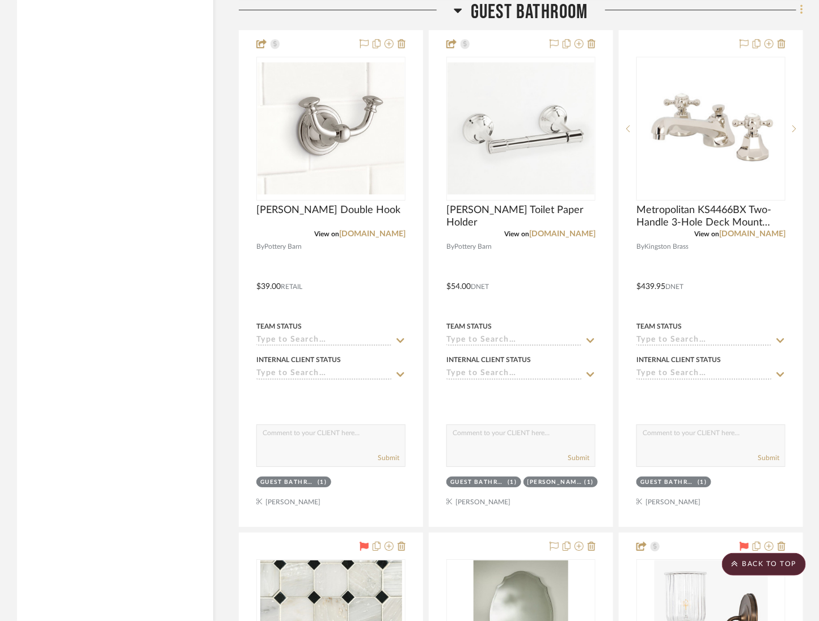
click at [800, 13] on icon at bounding box center [801, 10] width 3 height 12
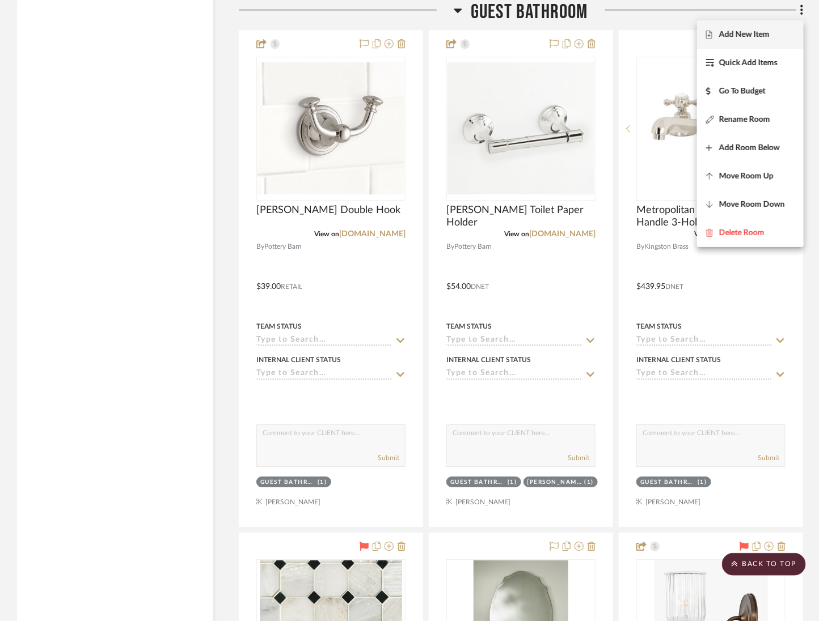
click at [760, 35] on span "Add New Item" at bounding box center [744, 34] width 50 height 10
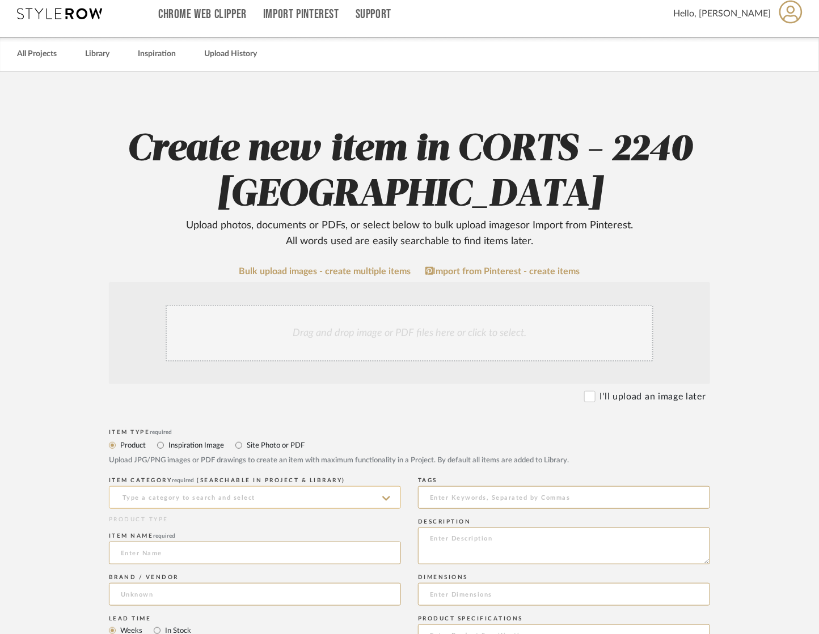
scroll to position [11, 0]
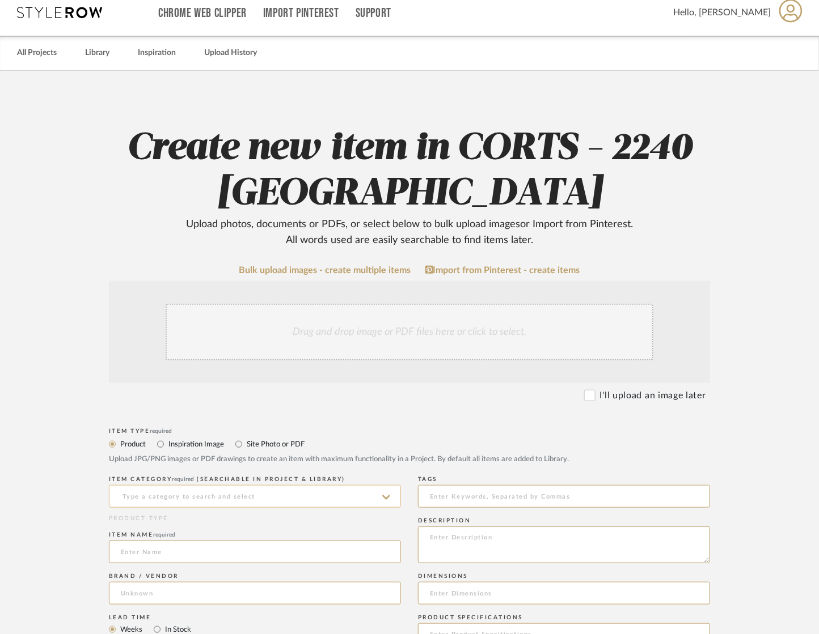
click at [179, 492] on input at bounding box center [255, 496] width 292 height 23
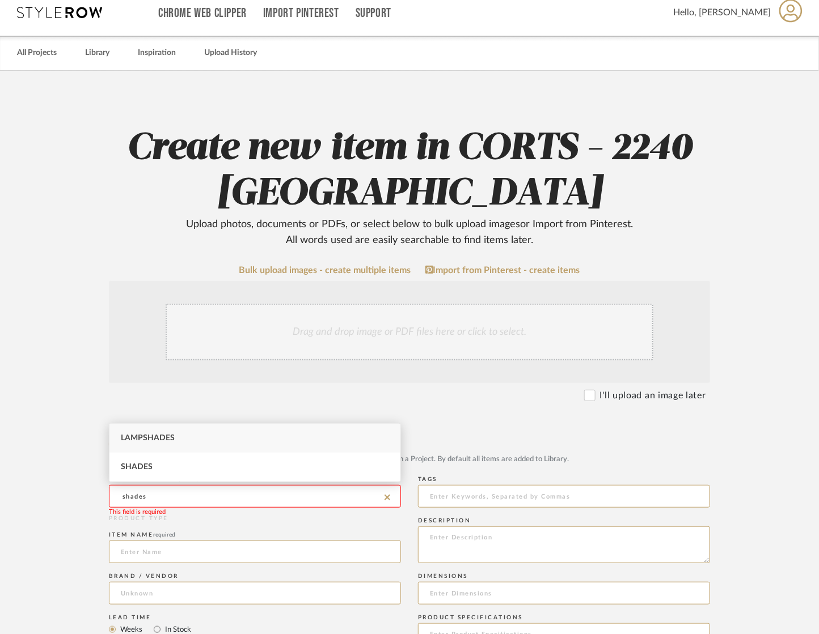
click at [175, 468] on div "Shades" at bounding box center [254, 467] width 291 height 29
type input "Shades"
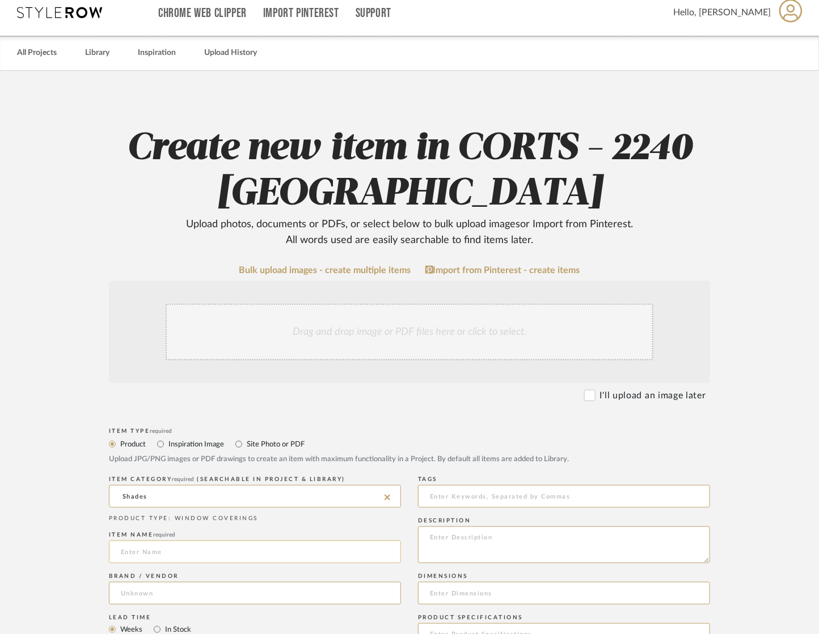
click at [184, 555] on input at bounding box center [255, 552] width 292 height 23
click at [144, 547] on input "Wa" at bounding box center [255, 552] width 292 height 23
click at [145, 547] on input "Wa" at bounding box center [255, 552] width 292 height 23
paste input "Waterfall Woven Wood Shade"
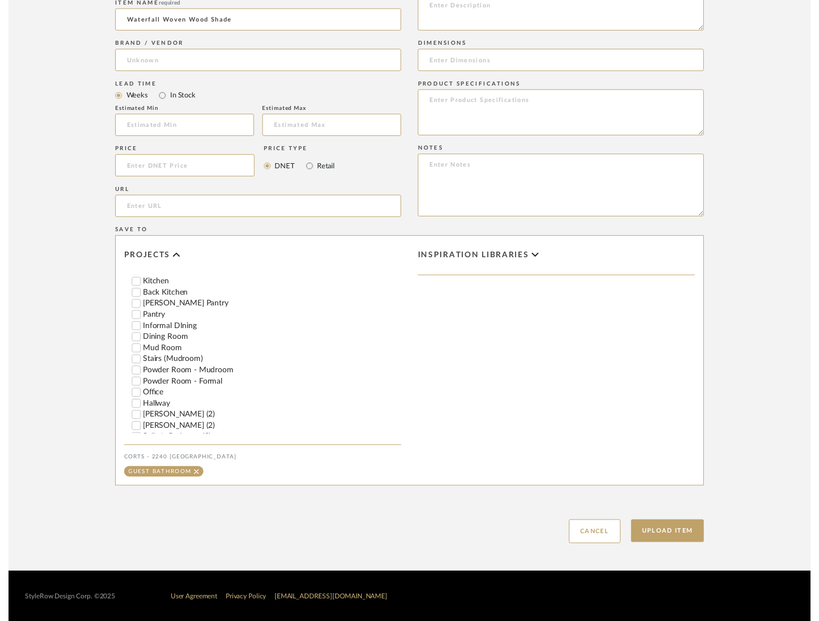
scroll to position [299, 0]
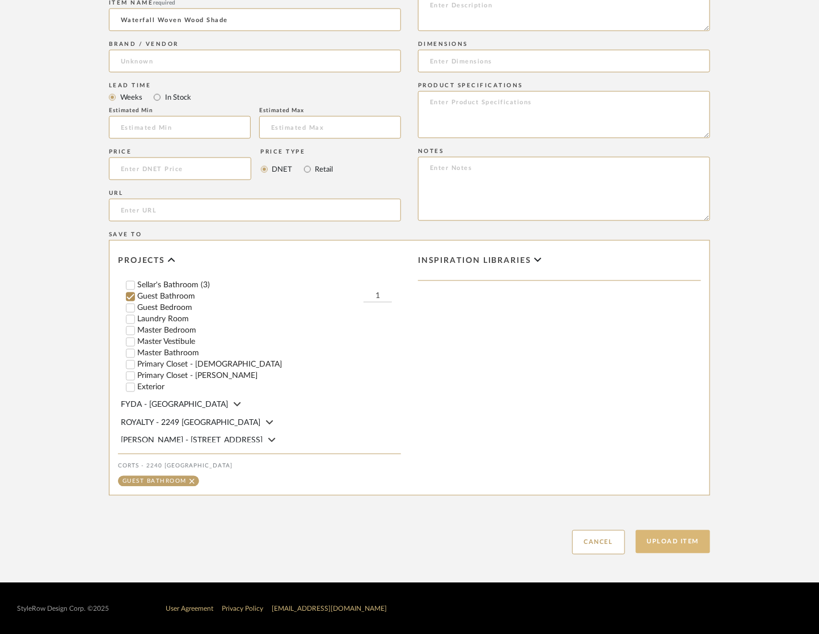
type input "Waterfall Woven Wood Shade"
click at [663, 553] on button "Upload Item" at bounding box center [673, 542] width 75 height 23
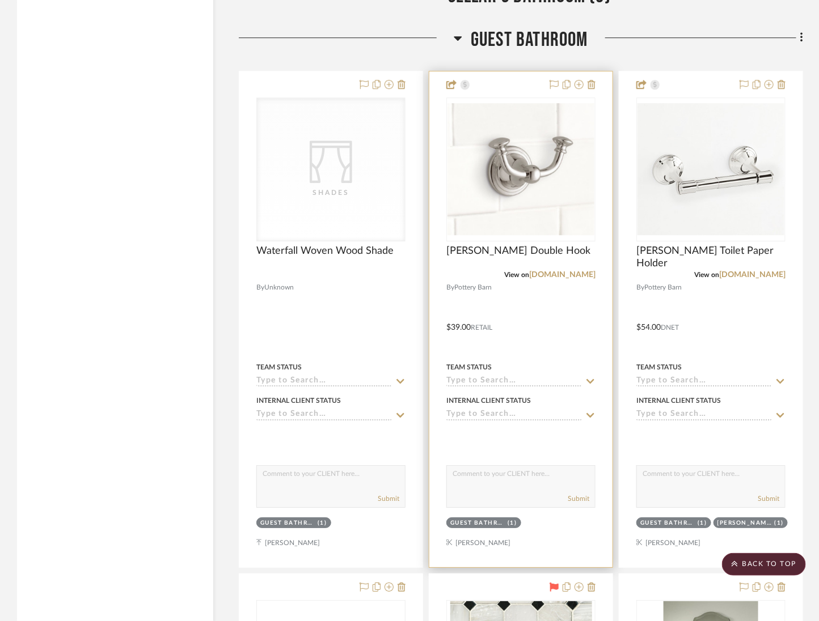
scroll to position [2912, 0]
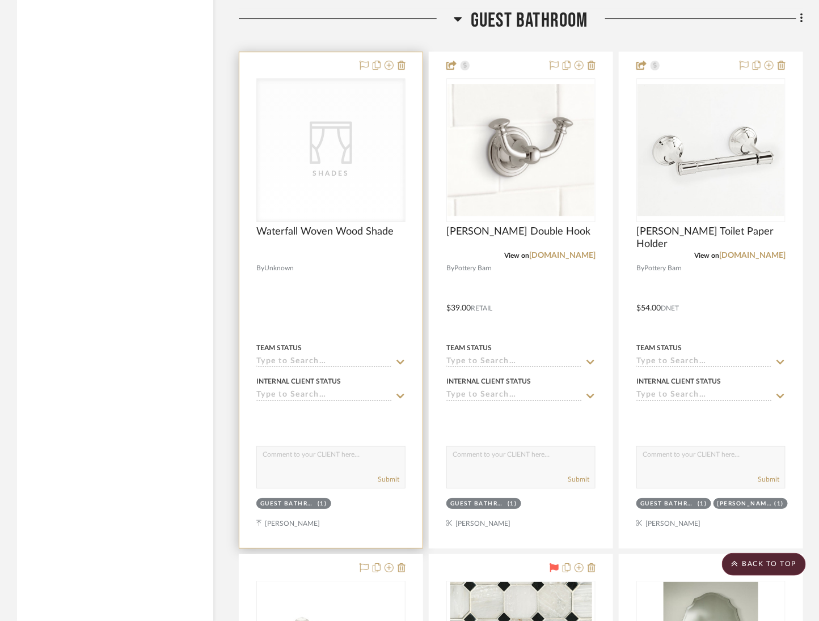
click at [0, 0] on div "CategoryIconFabrics Created with Sketch. Shades" at bounding box center [0, 0] width 0 height 0
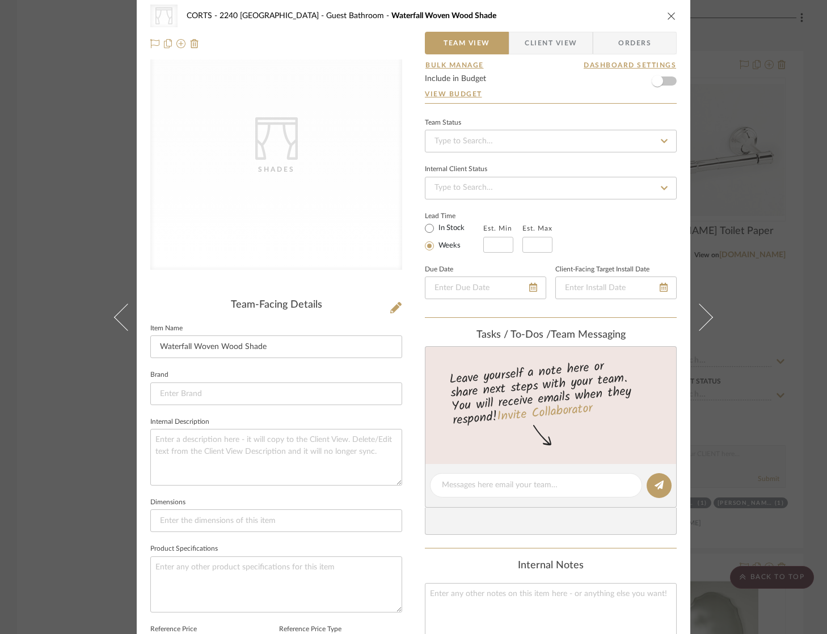
scroll to position [285, 0]
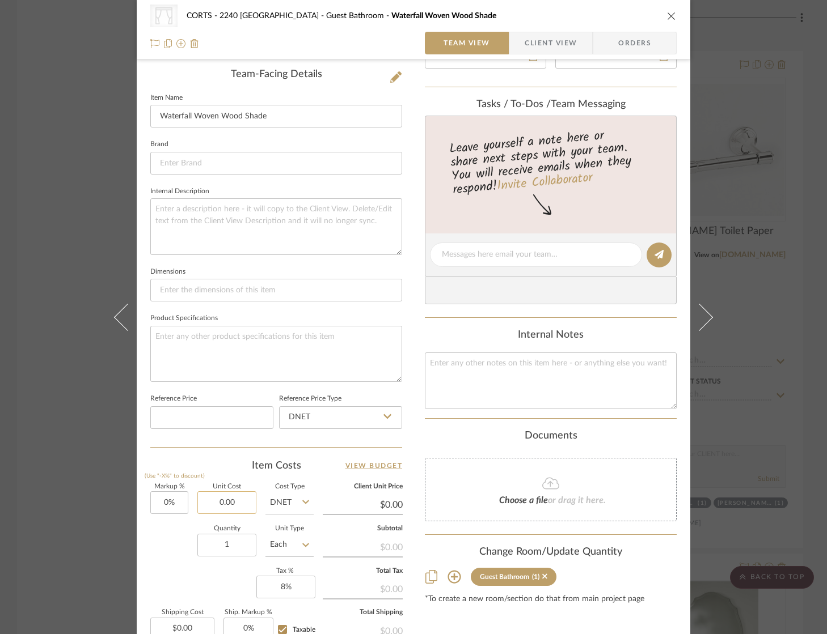
click at [220, 498] on input "0.00" at bounding box center [226, 503] width 59 height 23
type input "$539.00"
type input "$0.00"
type input "$539.00"
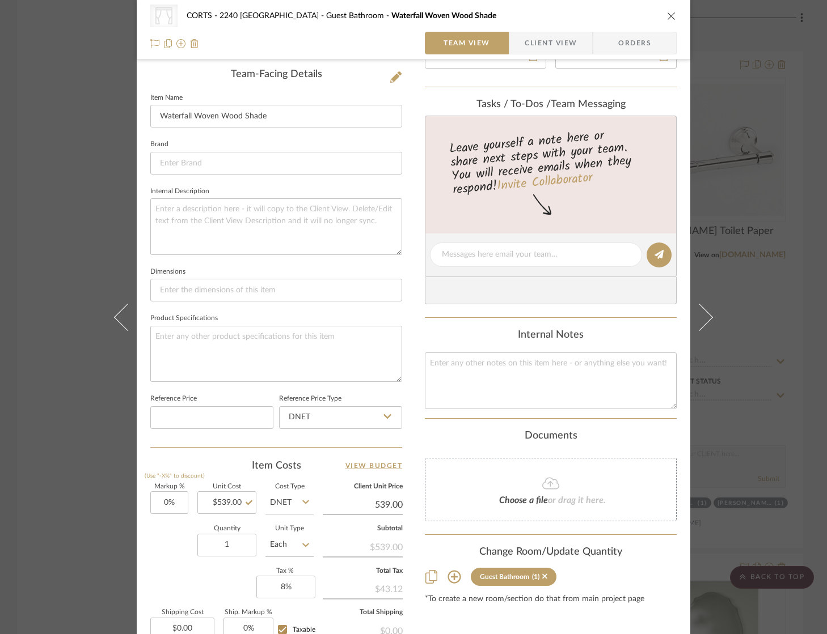
click at [386, 503] on input "539.00" at bounding box center [363, 505] width 80 height 17
type input "770"
type input "42.86%"
type input "$770.00"
click at [417, 445] on div "CategoryIconFabrics Created with Sketch. Shades CORTS - 2240 Tewksbury Guest Ba…" at bounding box center [413, 245] width 553 height 1045
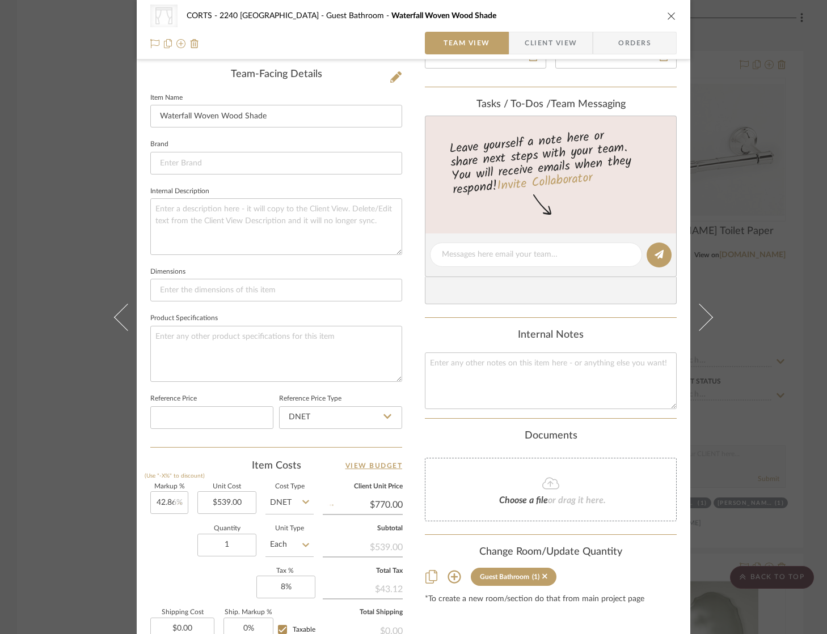
type input "$770.02"
drag, startPoint x: 398, startPoint y: 495, endPoint x: 408, endPoint y: 506, distance: 14.8
click at [399, 495] on div "CategoryIconFabrics Created with Sketch. Shades CORTS - 2240 Tewksbury Guest Ba…" at bounding box center [413, 245] width 553 height 1045
type input "$770.00"
click at [416, 430] on div "CategoryIconFabrics Created with Sketch. Shades CORTS - 2240 Tewksbury Guest Ba…" at bounding box center [413, 245] width 553 height 1045
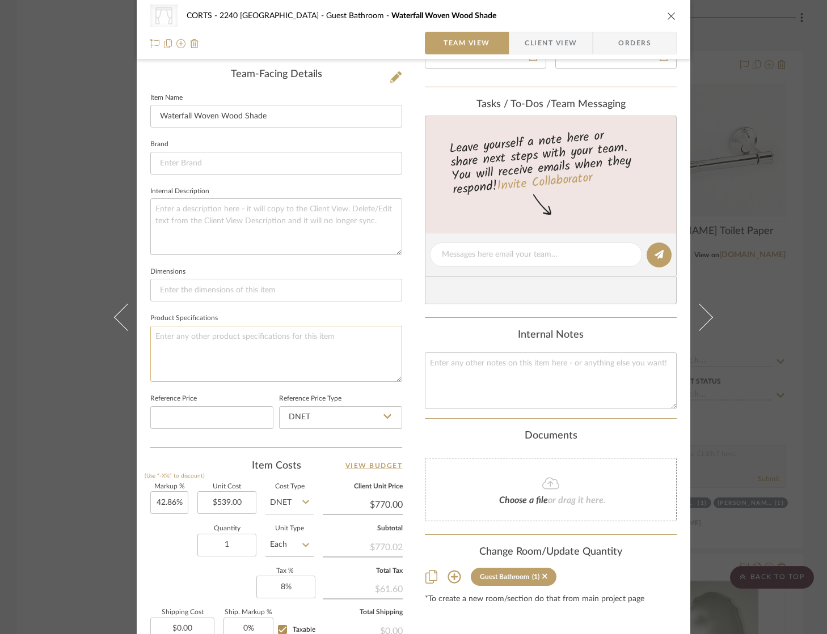
click at [282, 342] on textarea at bounding box center [276, 354] width 252 height 56
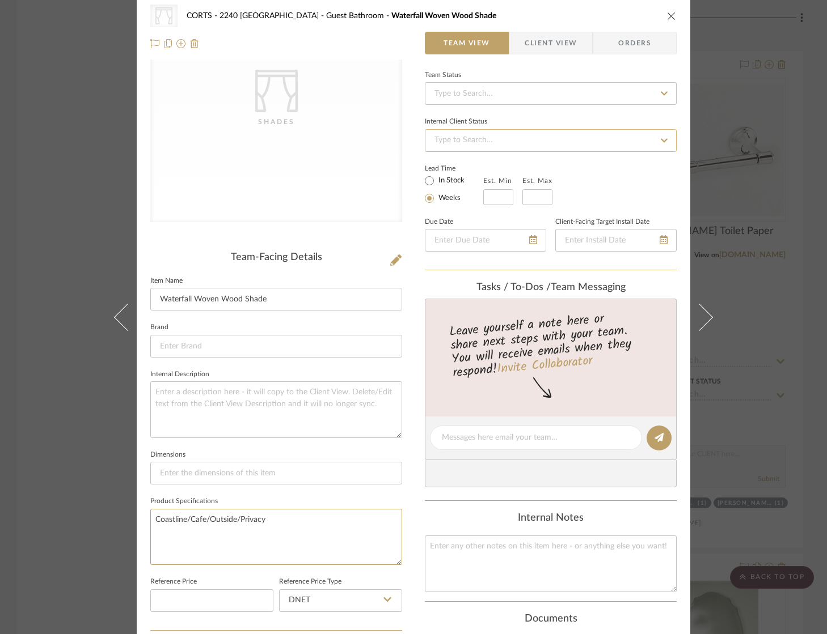
scroll to position [0, 0]
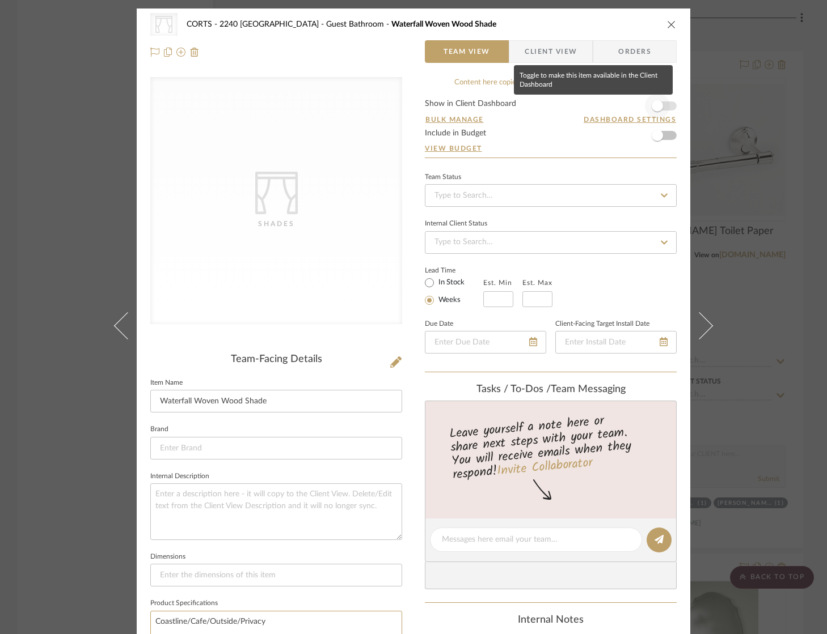
type textarea "Coastline/Cafe/Outside/Privacy"
click at [662, 106] on span "button" at bounding box center [657, 106] width 25 height 25
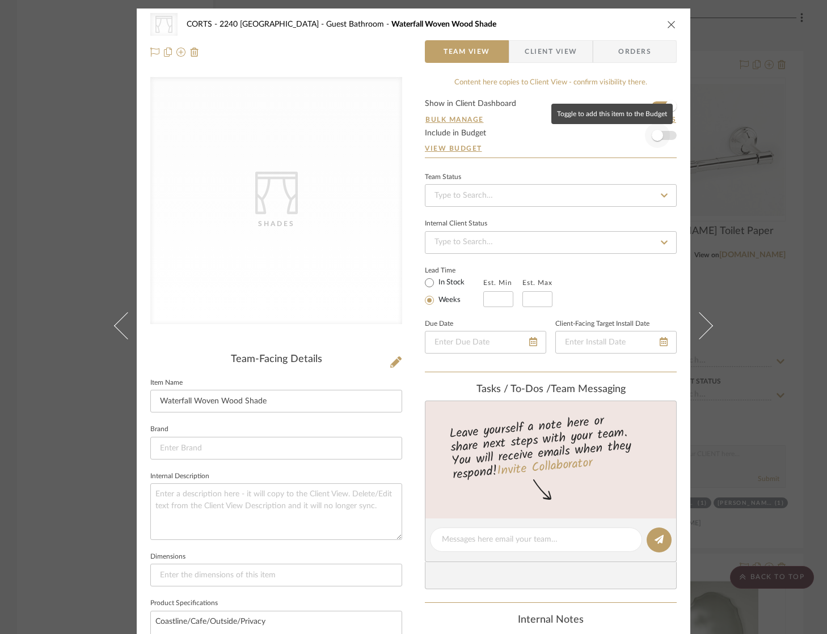
type input "$770.02"
click at [663, 135] on span "button" at bounding box center [657, 135] width 25 height 25
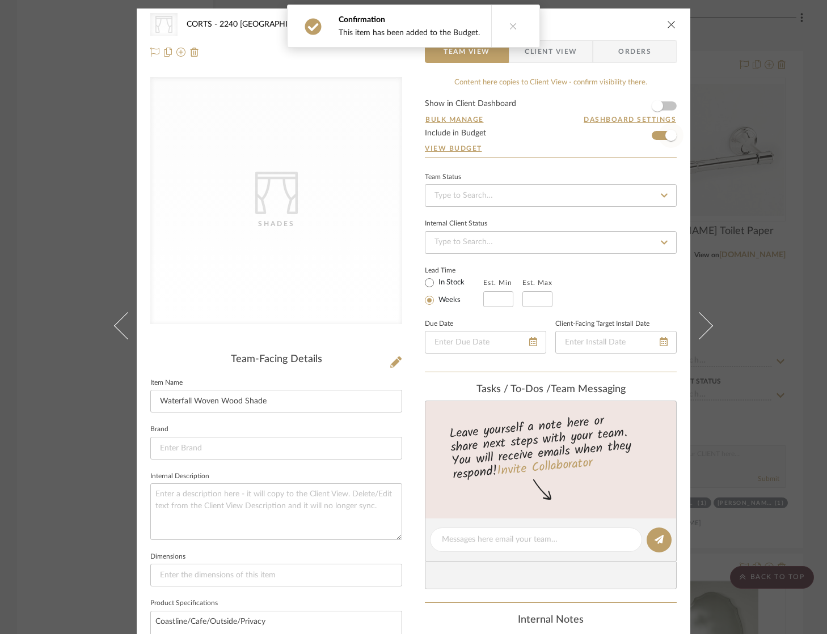
click at [667, 138] on span "button" at bounding box center [670, 135] width 11 height 11
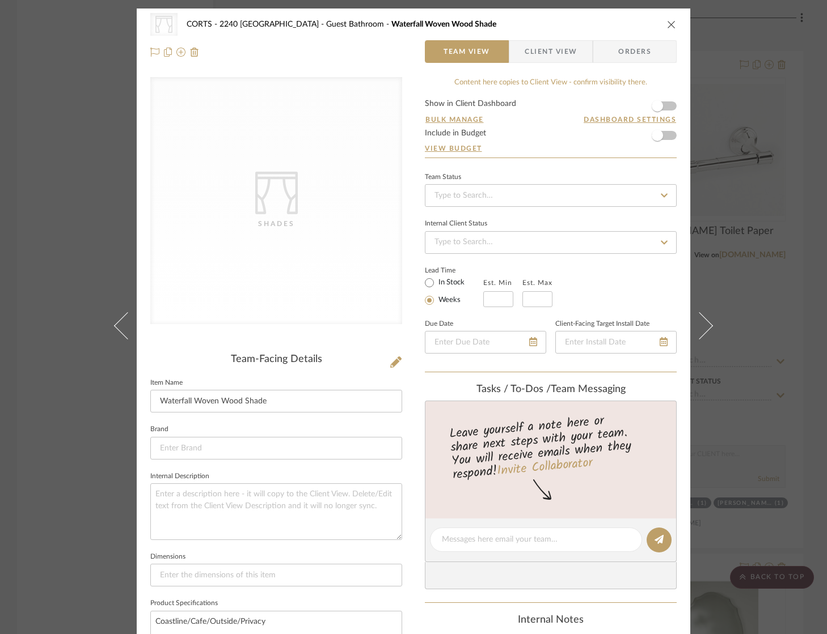
click at [668, 103] on form "Show in Client Dashboard Bulk Manage Dashboard Settings Include in Budget View …" at bounding box center [551, 129] width 252 height 58
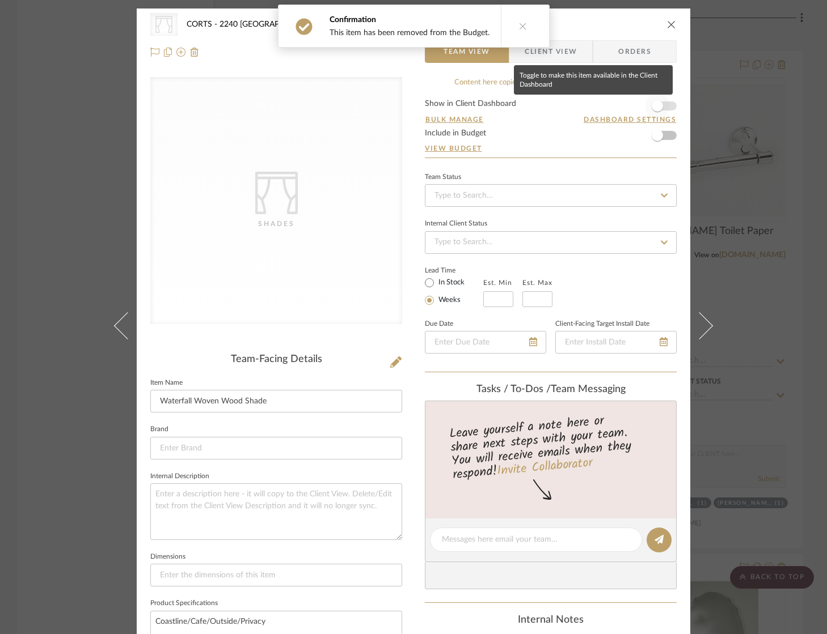
click at [664, 112] on span "button" at bounding box center [657, 106] width 25 height 25
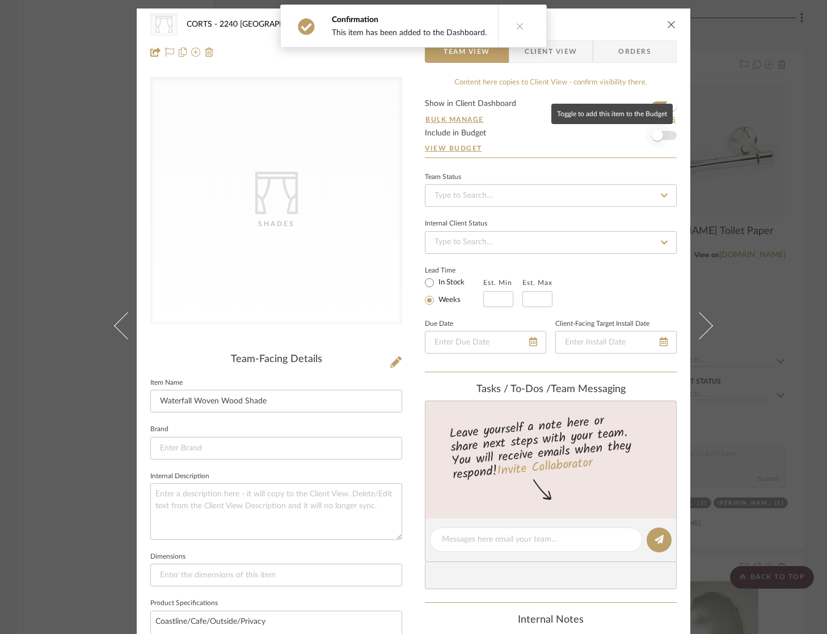
click at [664, 131] on span "button" at bounding box center [657, 135] width 25 height 25
click at [512, 26] on icon at bounding box center [513, 26] width 8 height 8
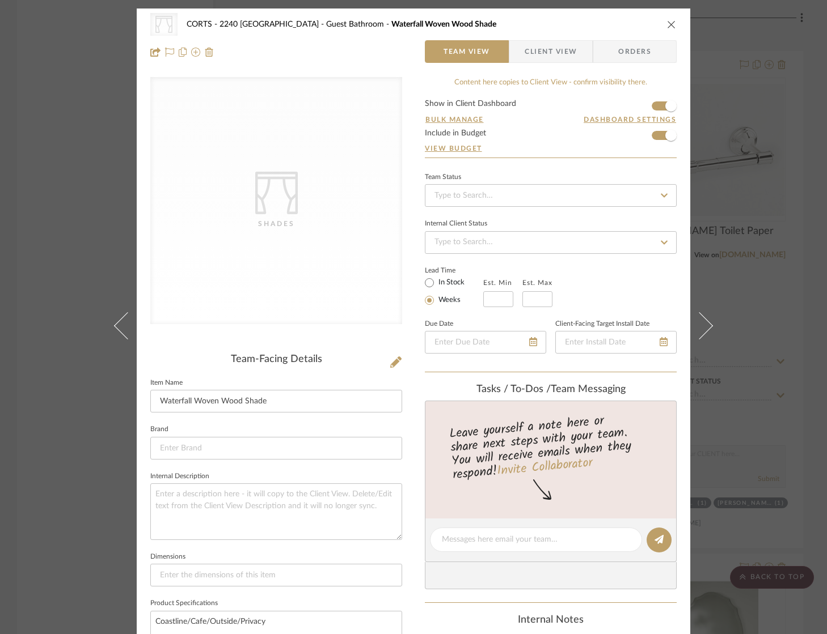
click at [667, 23] on icon "close" at bounding box center [671, 24] width 9 height 9
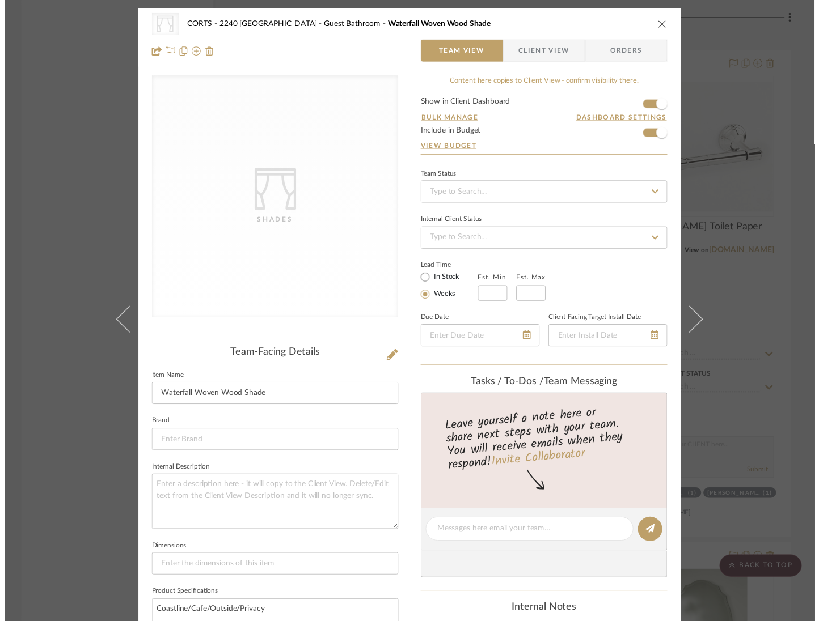
scroll to position [2912, 0]
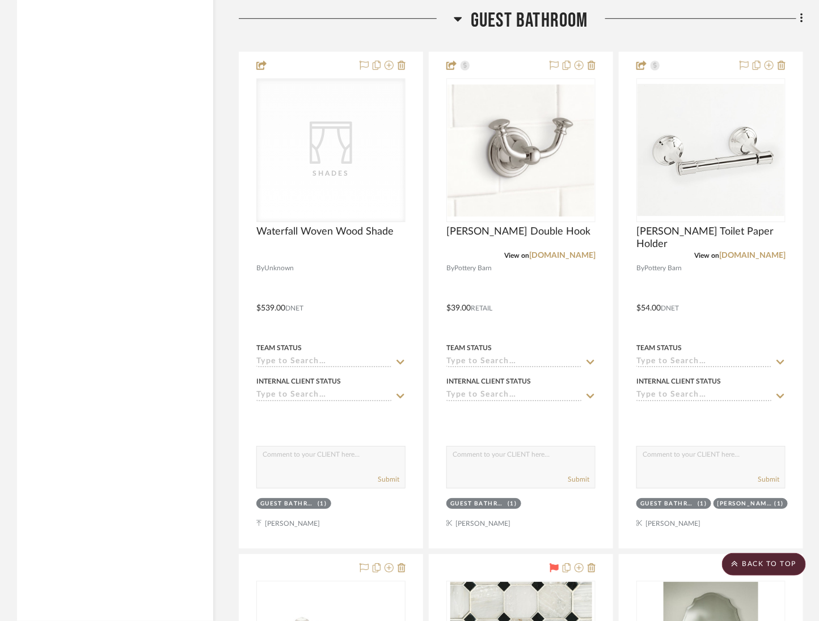
click at [516, 20] on span "Guest Bathroom" at bounding box center [529, 21] width 117 height 24
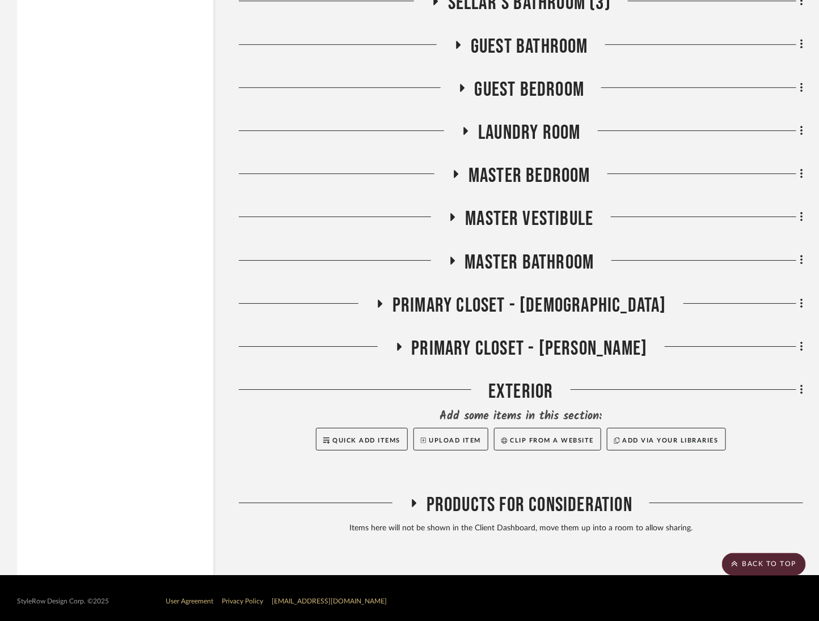
click at [526, 78] on span "Guest Bedroom" at bounding box center [530, 90] width 110 height 24
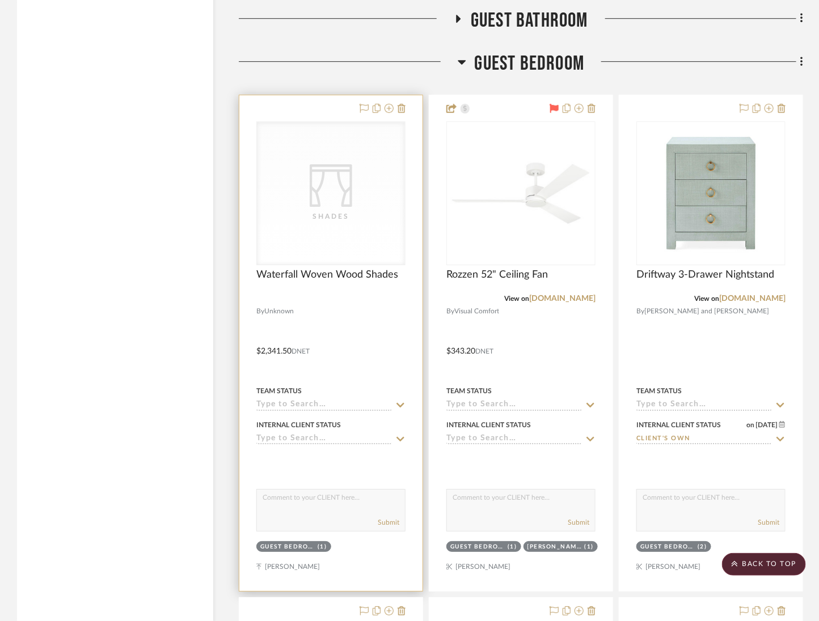
click at [0, 0] on div "Shades" at bounding box center [0, 0] width 0 height 0
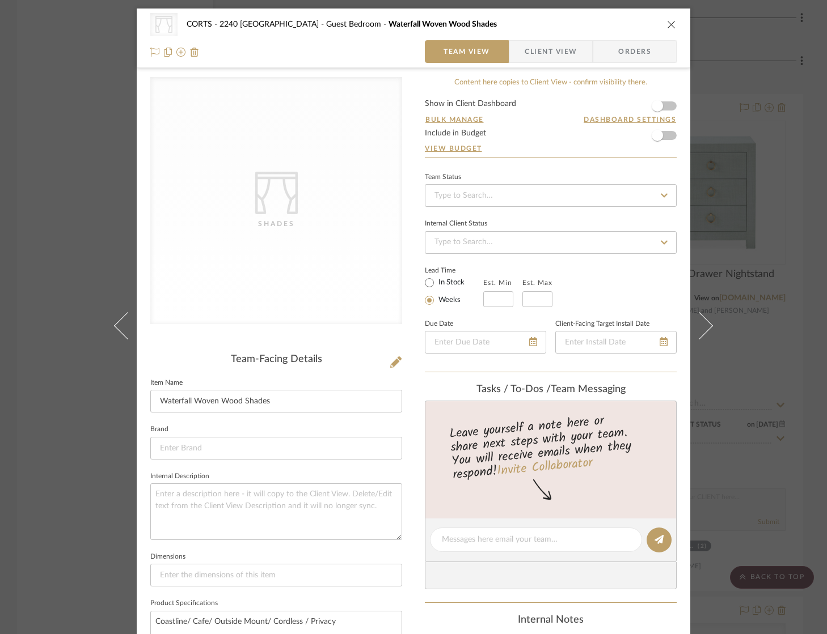
scroll to position [415, 0]
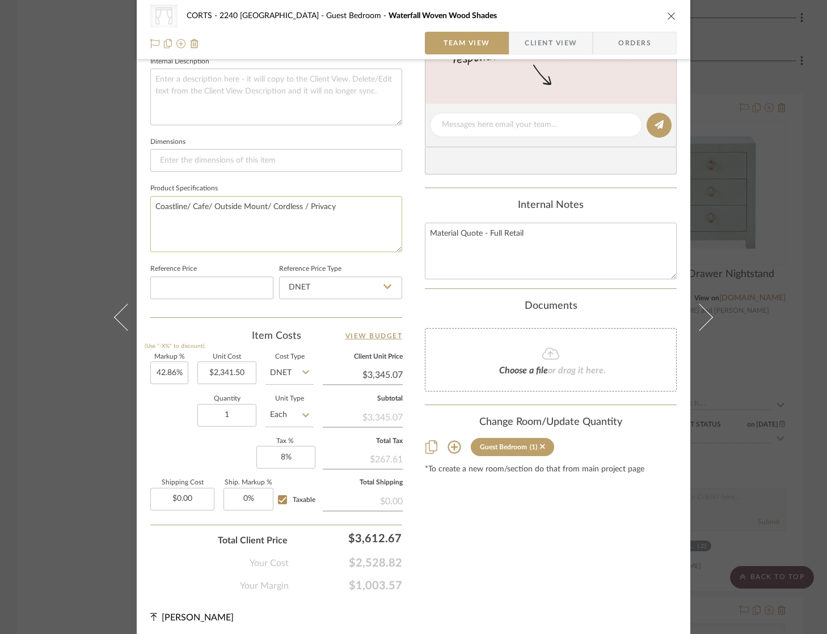
click at [326, 198] on textarea "Coastline/ Cafe/ Outside Mount/ Cordless / Privacy" at bounding box center [276, 224] width 252 height 56
click at [324, 201] on textarea "Coastline/ Cafe/ Outside Mount/ Cordless / Privacy" at bounding box center [276, 224] width 252 height 56
click at [326, 203] on textarea "Coastline/ Cafe/ Outside Mount/ Cordless / Privacy" at bounding box center [276, 224] width 252 height 56
type textarea "Coastline/ Cafe/ Outside Mount/ Cordless / Blackout"
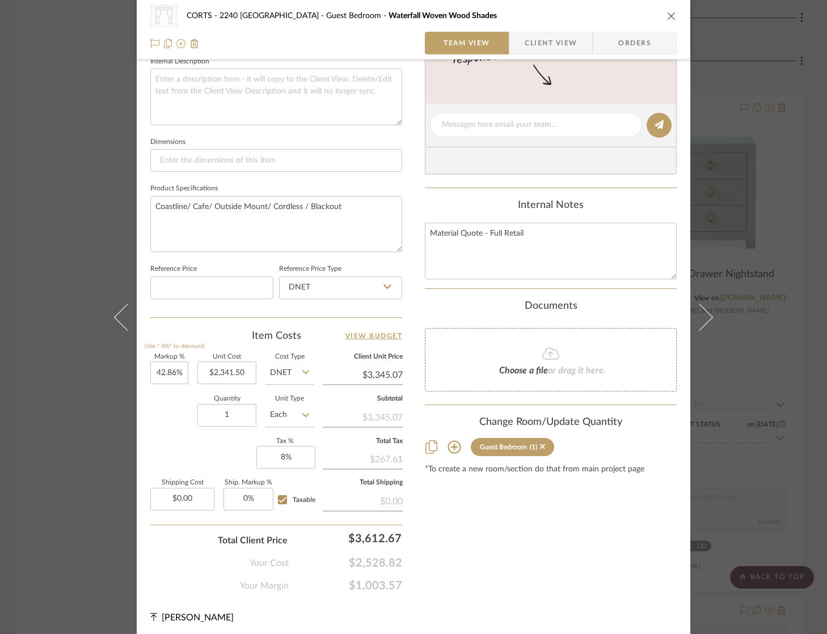
click at [560, 529] on div "Content here copies to Client View - confirm visibility there. Show in Client D…" at bounding box center [551, 127] width 252 height 931
click at [673, 13] on div "CategoryIconFabrics Created with Sketch. Shades CORTS - 2240 Tewksbury Guest Be…" at bounding box center [413, 30] width 553 height 60
click at [671, 14] on icon "close" at bounding box center [671, 15] width 9 height 9
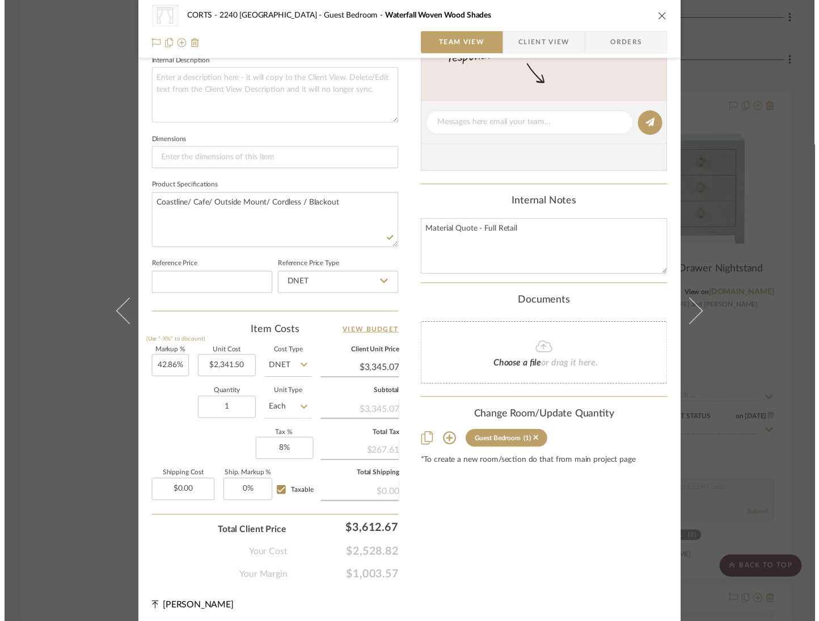
scroll to position [2912, 0]
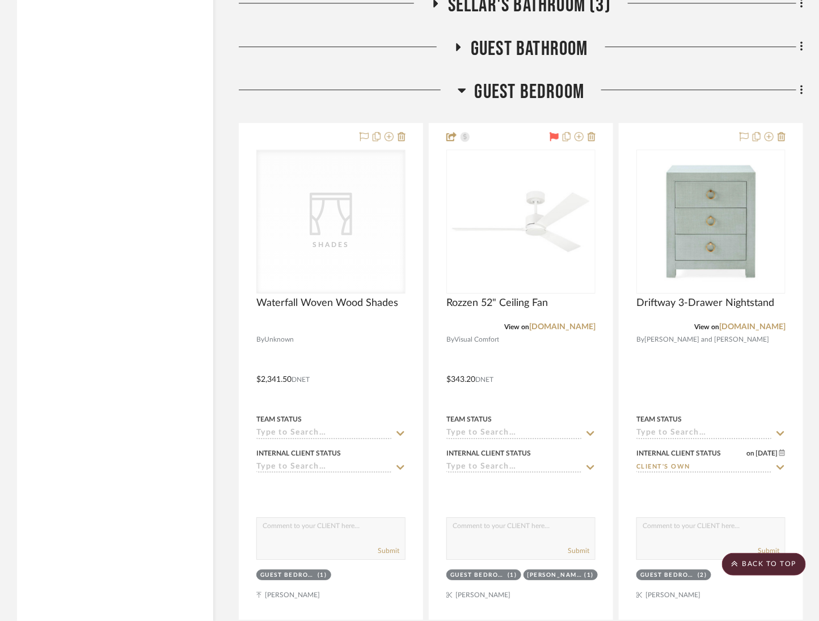
click at [539, 88] on span "Guest Bedroom" at bounding box center [530, 92] width 110 height 24
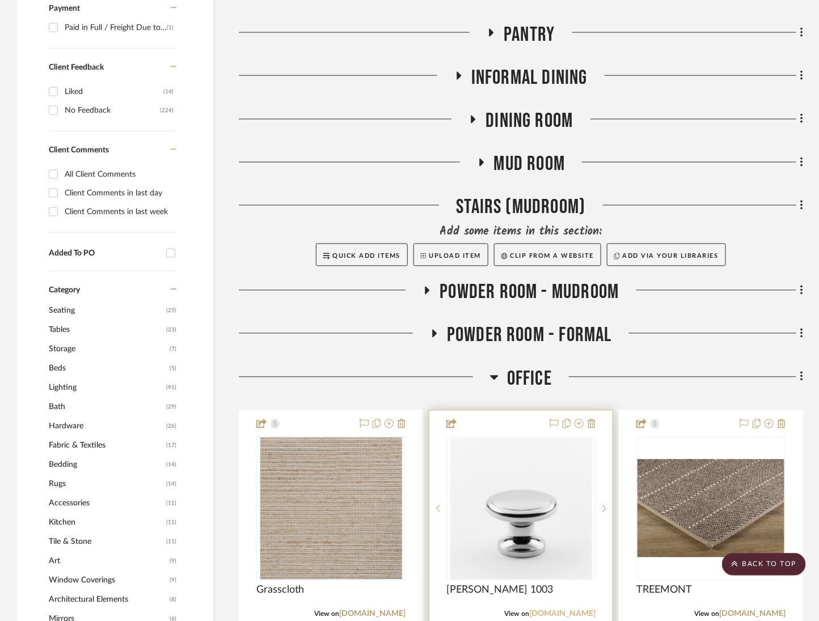
scroll to position [821, 0]
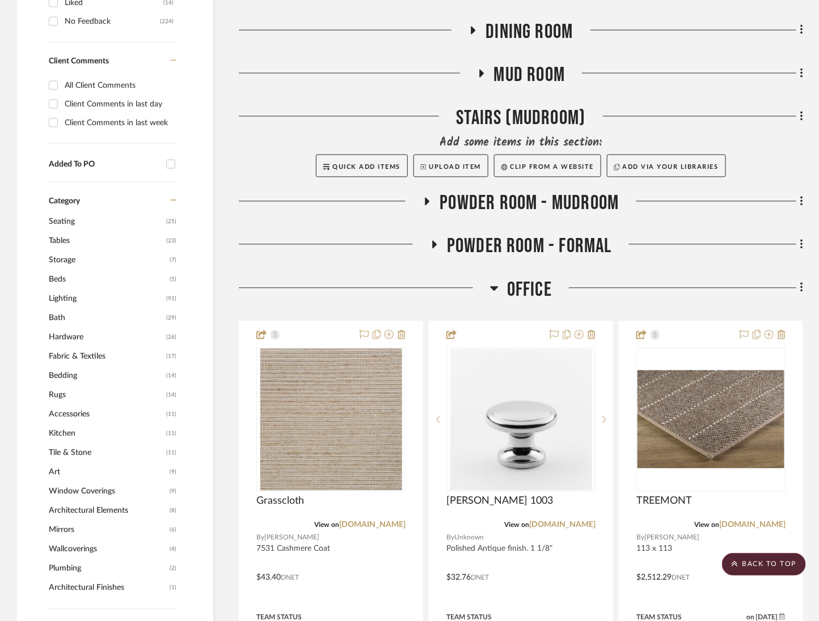
click at [537, 293] on span "Office" at bounding box center [529, 290] width 45 height 24
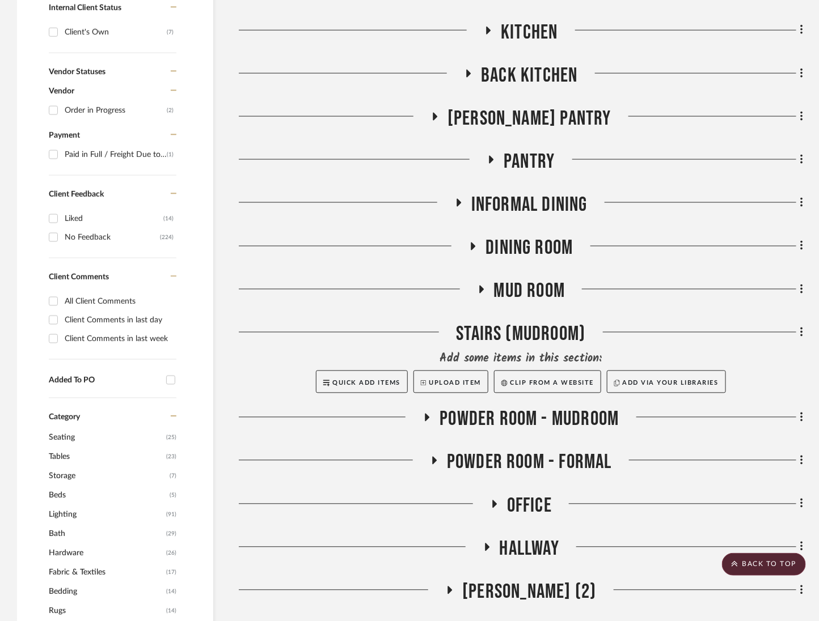
scroll to position [1026, 0]
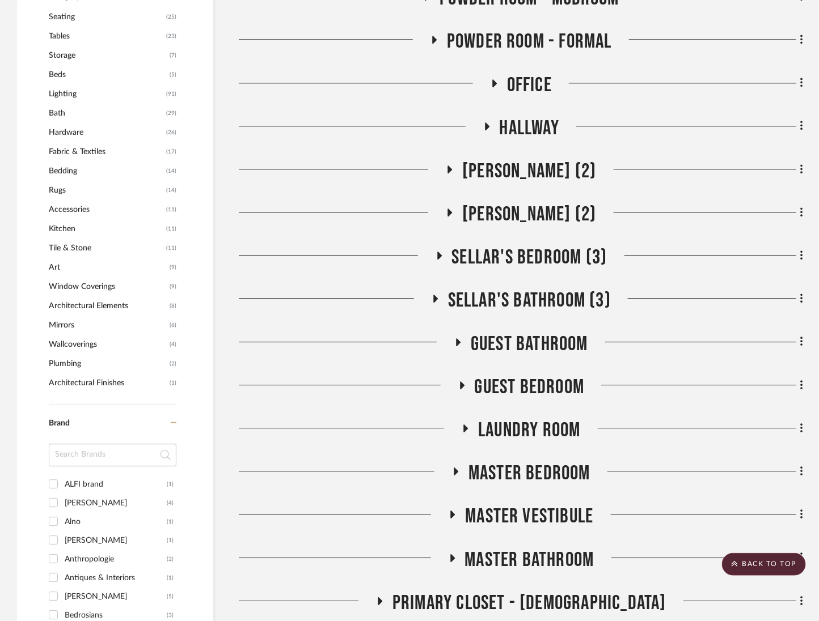
click at [562, 476] on span "Master Bedroom" at bounding box center [529, 474] width 122 height 24
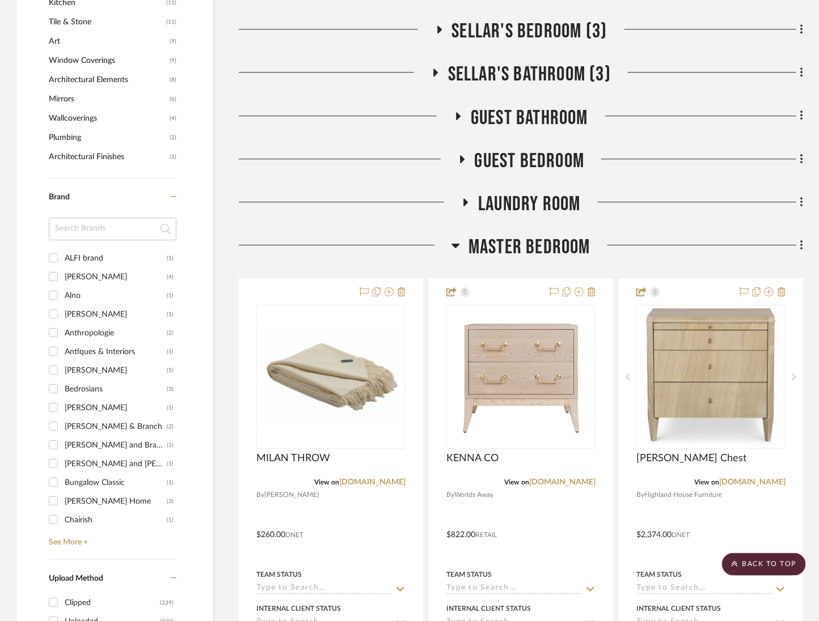
scroll to position [1257, 0]
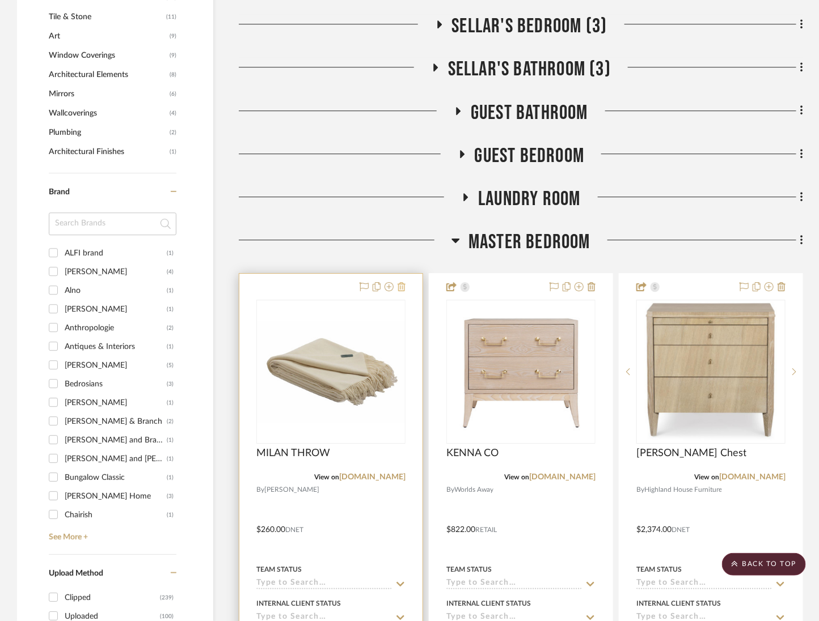
click at [403, 284] on icon at bounding box center [401, 286] width 8 height 9
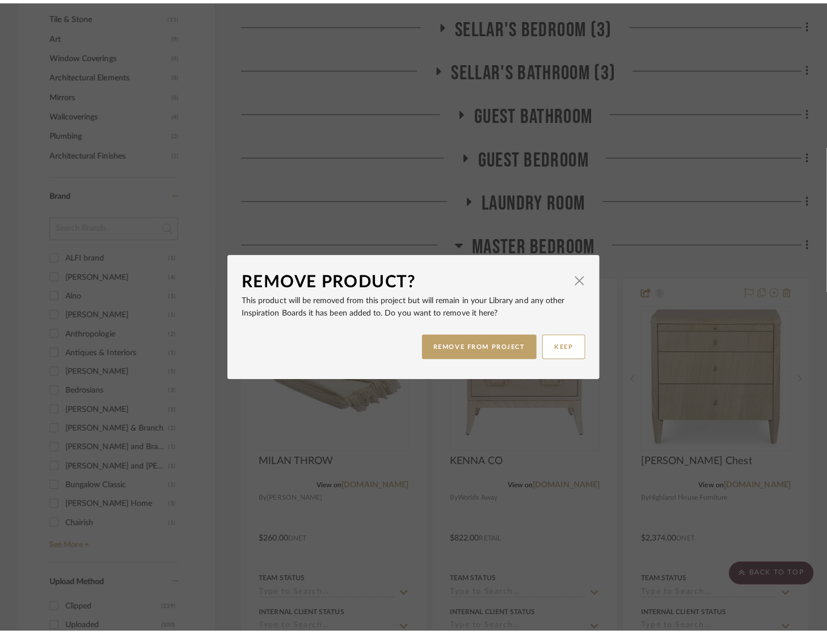
scroll to position [0, 0]
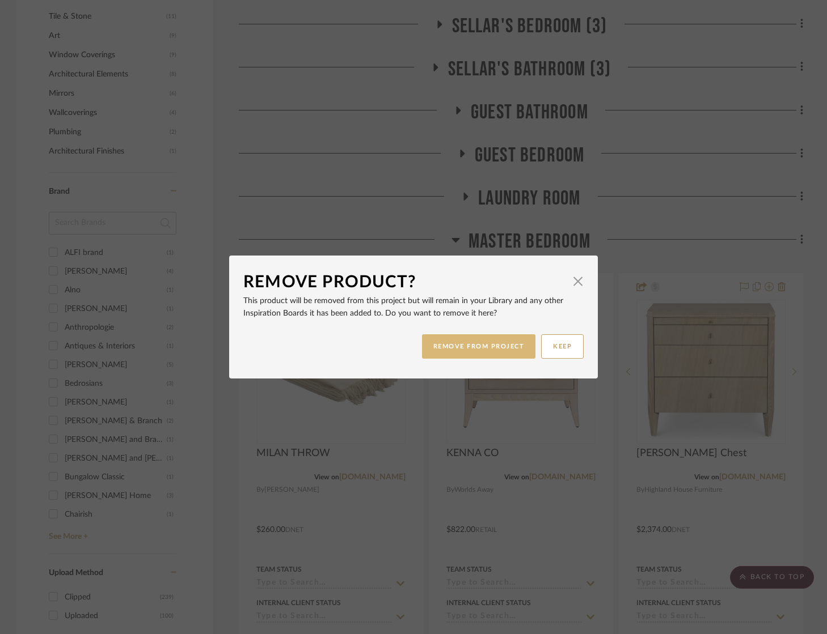
click at [484, 345] on button "REMOVE FROM PROJECT" at bounding box center [479, 347] width 114 height 24
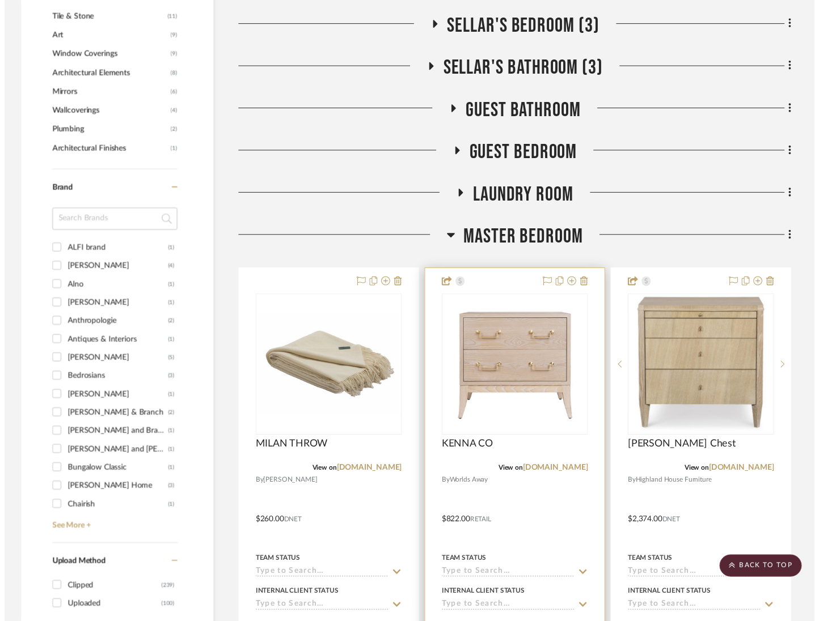
scroll to position [1257, 0]
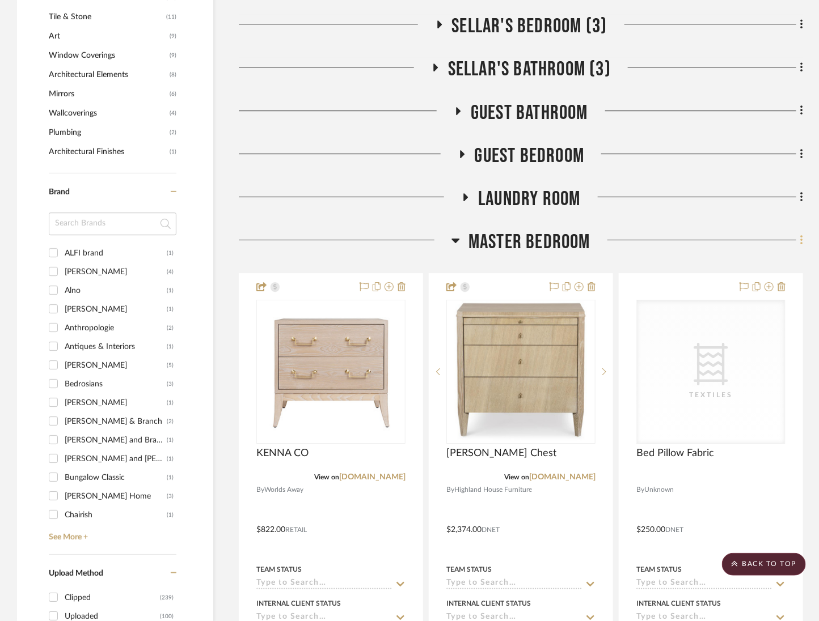
click at [800, 244] on icon at bounding box center [801, 240] width 3 height 12
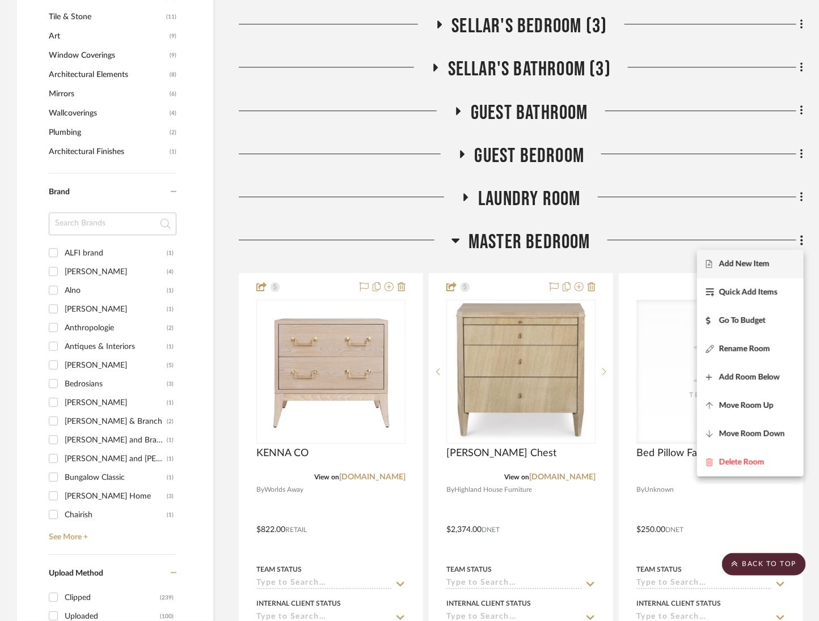
click at [787, 255] on button "Add New Item" at bounding box center [750, 264] width 107 height 28
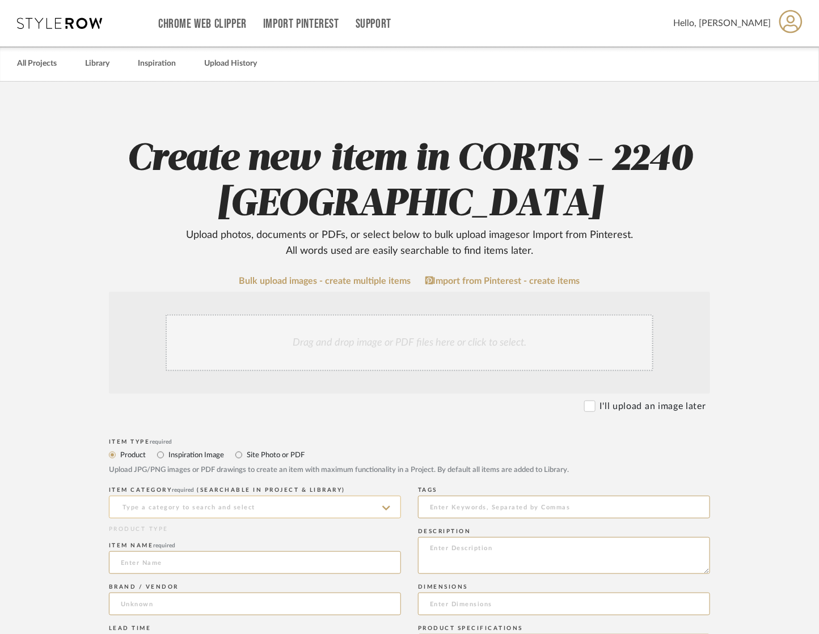
click at [240, 499] on input at bounding box center [255, 507] width 292 height 23
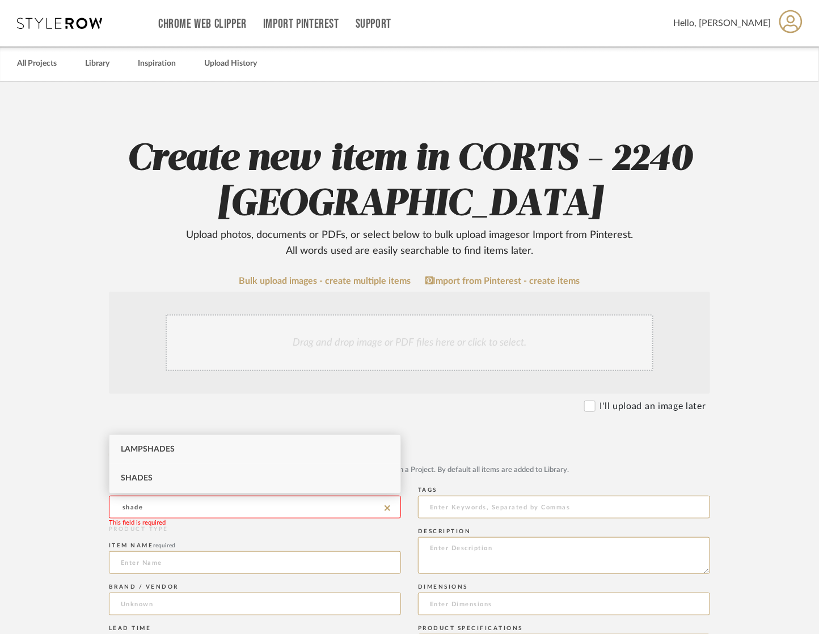
click at [208, 478] on div "Shades" at bounding box center [254, 478] width 291 height 29
type input "Shades"
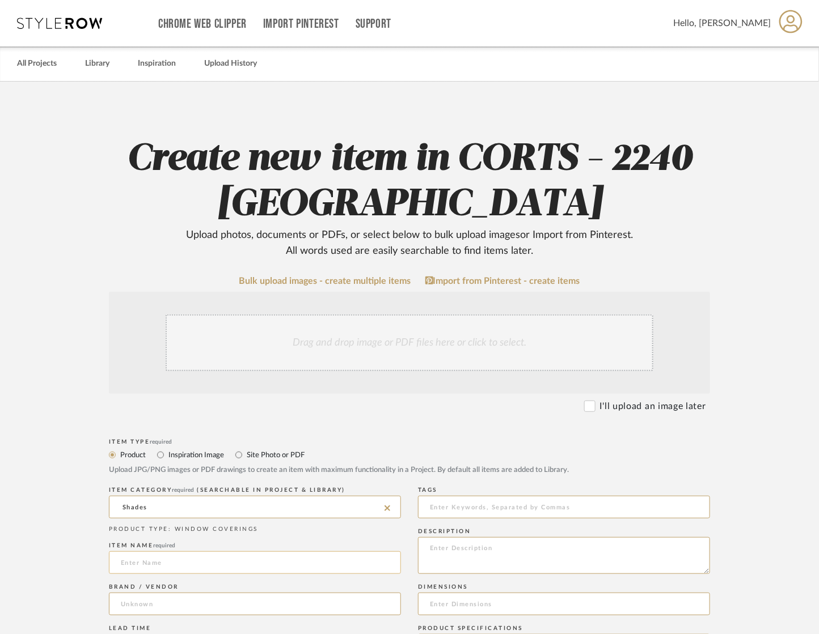
click at [190, 557] on input at bounding box center [255, 563] width 292 height 23
paste input "Waterfall Woven Wood Shade"
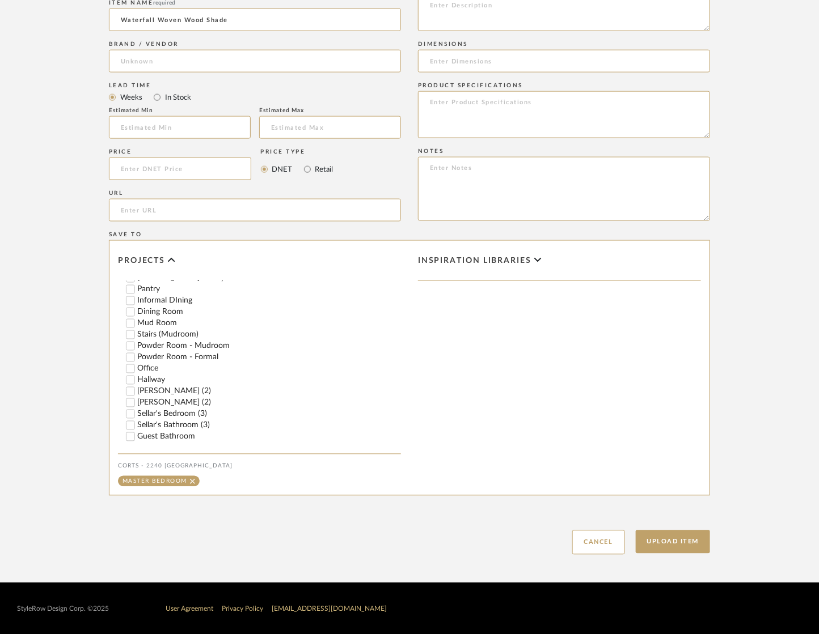
scroll to position [212, 0]
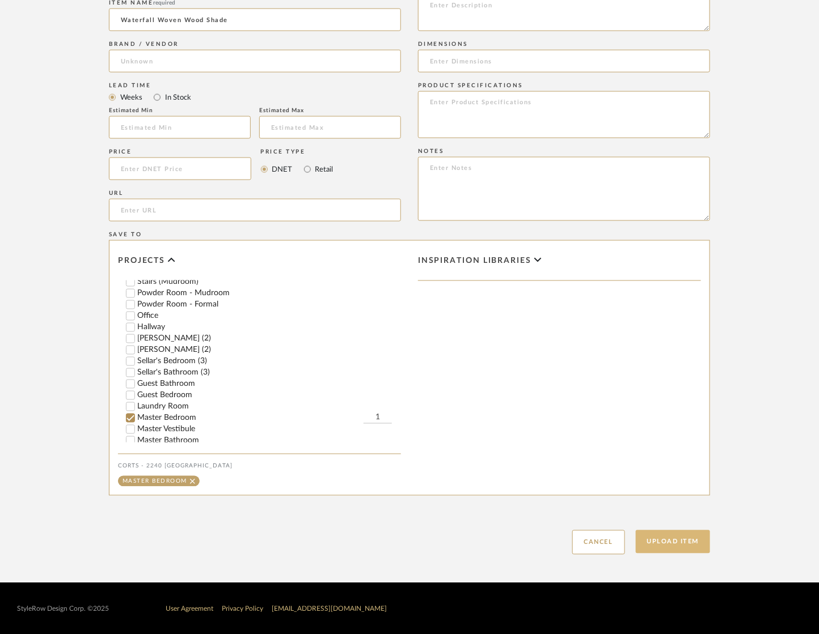
type input "Waterfall Woven Wood Shade"
click at [666, 542] on button "Upload Item" at bounding box center [673, 542] width 75 height 23
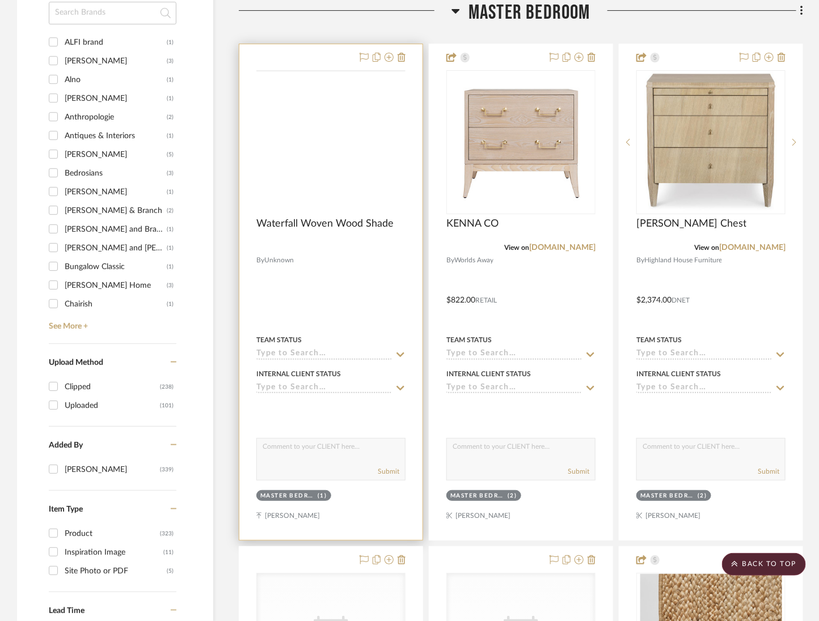
scroll to position [1487, 0]
click at [358, 122] on div "CategoryIconFabrics Created with Sketch. Shades CategoryIconFabrics Created wit…" at bounding box center [330, 142] width 149 height 144
click at [354, 152] on div "CategoryIconFabrics Created with Sketch. Shades" at bounding box center [331, 142] width 148 height 143
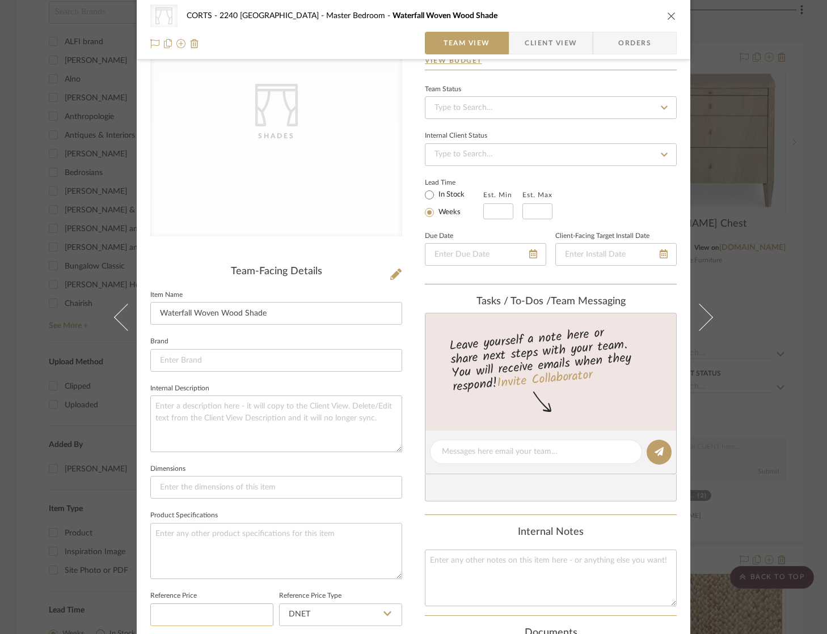
scroll to position [279, 0]
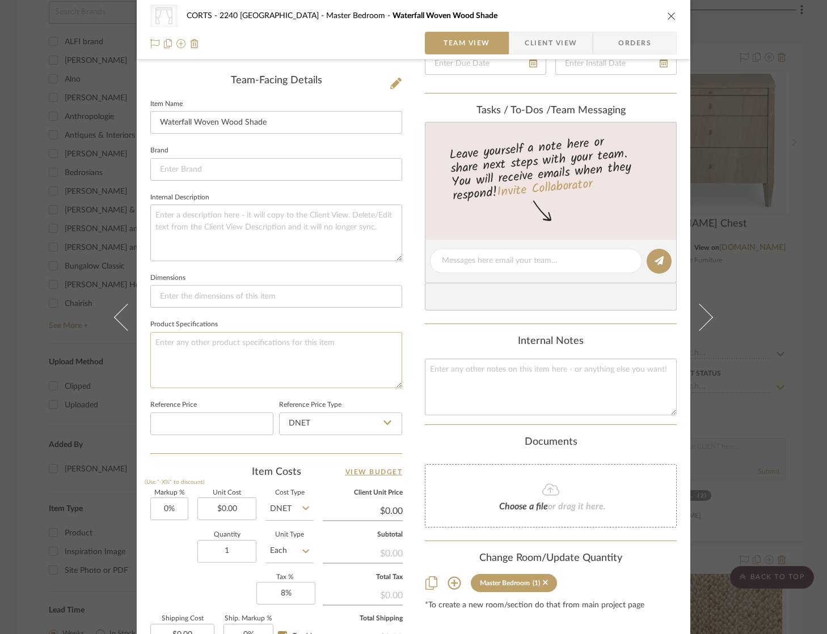
click at [213, 349] on textarea at bounding box center [276, 360] width 252 height 56
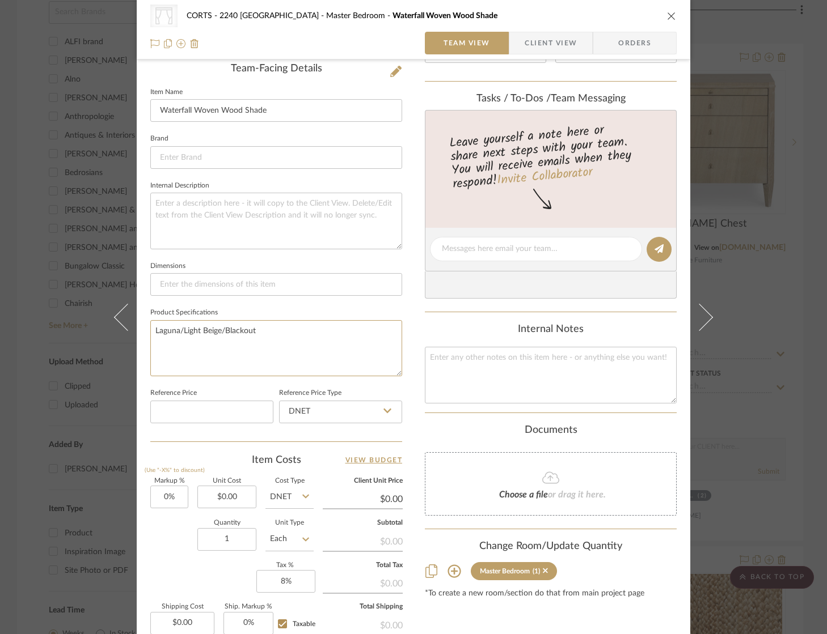
scroll to position [308, 0]
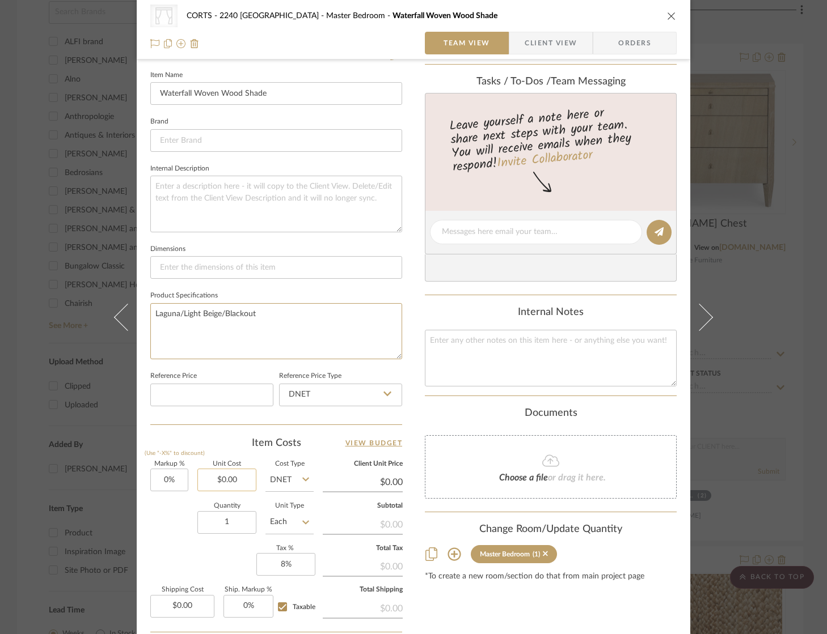
type textarea "Laguna/Light Beige/Blackout"
type input "0.00"
click at [240, 469] on input "0.00" at bounding box center [226, 480] width 59 height 23
type input "$5,900.00"
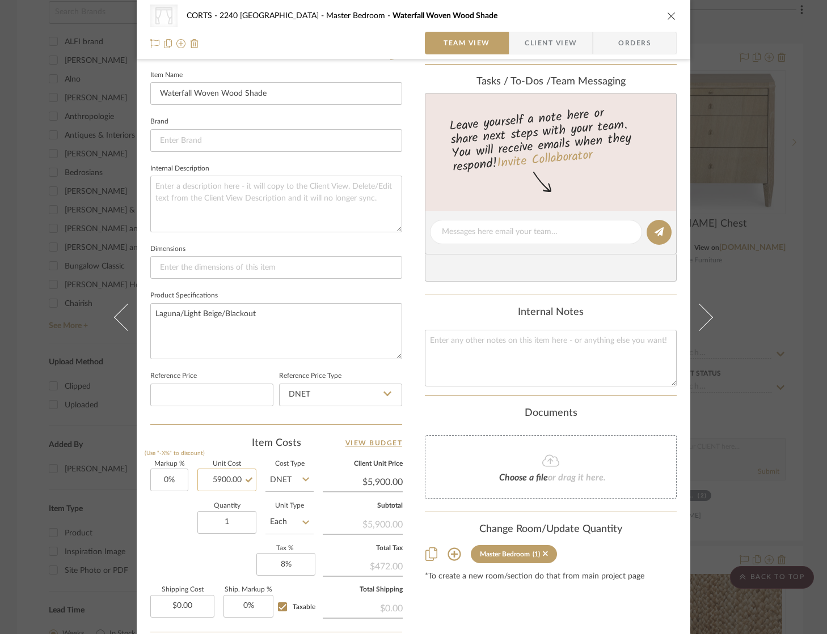
click at [214, 479] on input "5900.00" at bounding box center [226, 480] width 59 height 23
click at [236, 477] on input "5900.00" at bounding box center [226, 480] width 59 height 23
click at [236, 476] on input "5900.00" at bounding box center [226, 480] width 59 height 23
type input "$5,900.00"
click at [393, 474] on input "5900.00" at bounding box center [363, 482] width 80 height 17
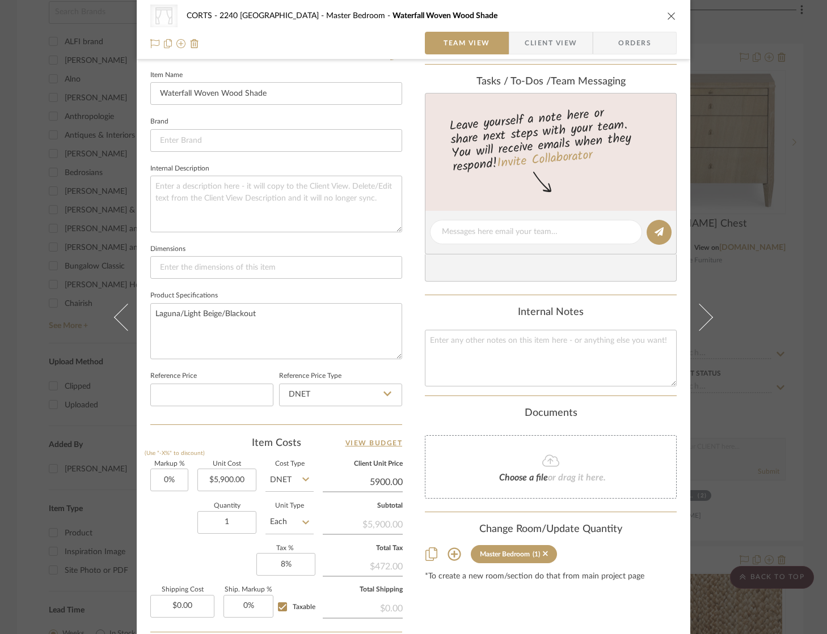
click at [392, 474] on input "5900.00" at bounding box center [363, 482] width 80 height 17
type input "3"
type input "0"
type input "3060"
type input "-48.14%"
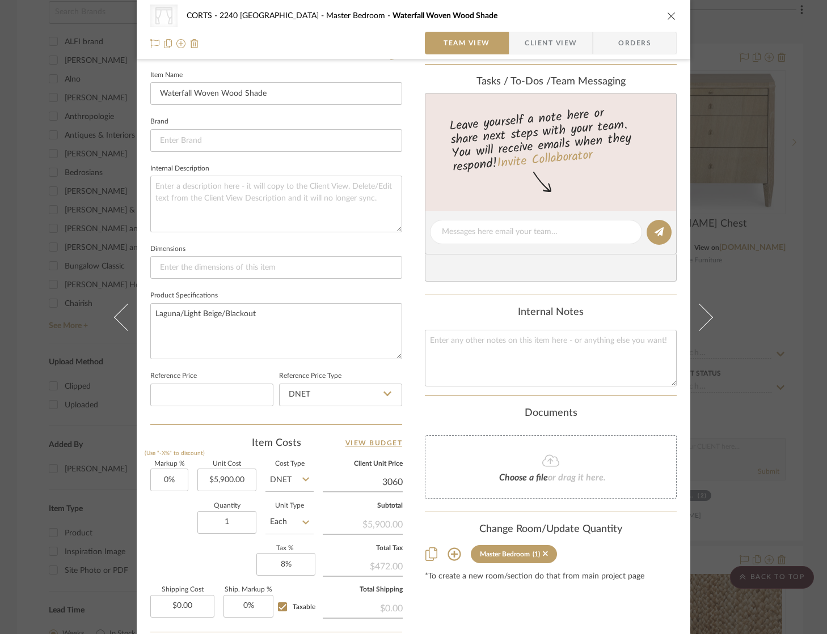
type input "$3,060.00"
click at [405, 417] on div "CategoryIconFabrics Created with Sketch. Shades CORTS - 2240 Tewksbury Master B…" at bounding box center [413, 223] width 553 height 1045
type input "$3,059.74"
click at [230, 477] on input "5900.00" at bounding box center [226, 480] width 59 height 23
type input "$2,205.00"
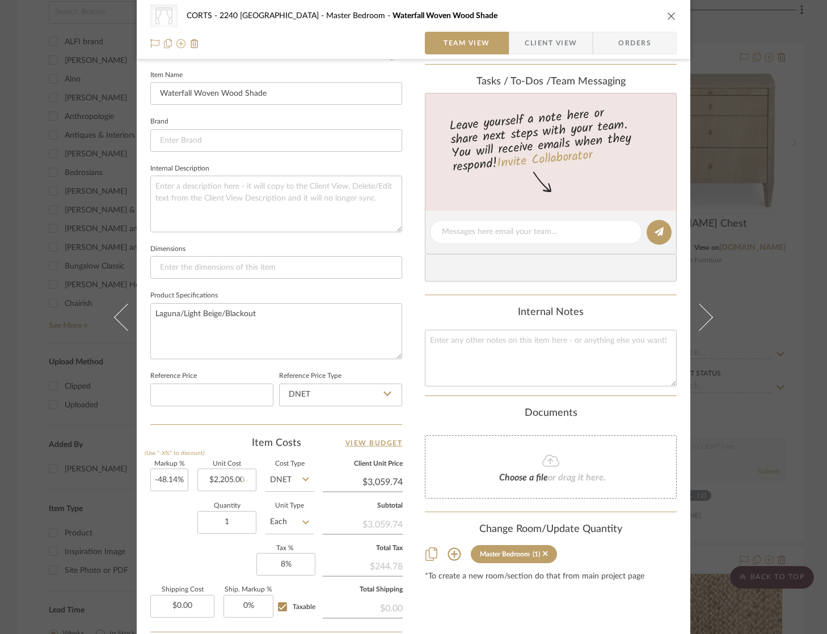
click at [213, 549] on div "Markup % (Use "-X%" to discount) -48.14% Unit Cost $2,205.00 Cost Type DNET Cli…" at bounding box center [276, 545] width 252 height 166
click at [378, 480] on input "$1,143.51" at bounding box center [363, 482] width 80 height 17
click at [378, 480] on input "1143.51" at bounding box center [363, 482] width 80 height 17
click at [462, 403] on div "Content here copies to Client View - confirm visibility there. Show in Client D…" at bounding box center [551, 234] width 252 height 931
click at [397, 484] on input "3135.07" at bounding box center [363, 482] width 80 height 17
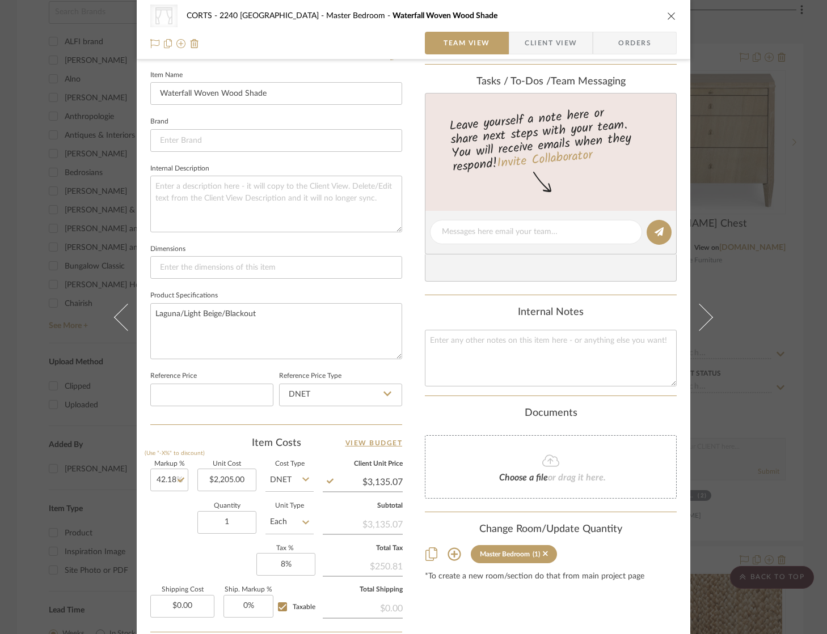
click at [399, 481] on div "CategoryIconFabrics Created with Sketch. Shades CORTS - 2240 Tewksbury Master B…" at bounding box center [413, 223] width 553 height 1045
click at [397, 478] on input "3135.07" at bounding box center [363, 482] width 80 height 17
click at [399, 479] on div "CategoryIconFabrics Created with Sketch. Shades CORTS - 2240 Tewksbury Master B…" at bounding box center [413, 223] width 553 height 1045
click at [396, 477] on input "3135.07" at bounding box center [363, 482] width 80 height 17
click at [425, 399] on div "Content here copies to Client View - confirm visibility there. Show in Client D…" at bounding box center [551, 234] width 252 height 931
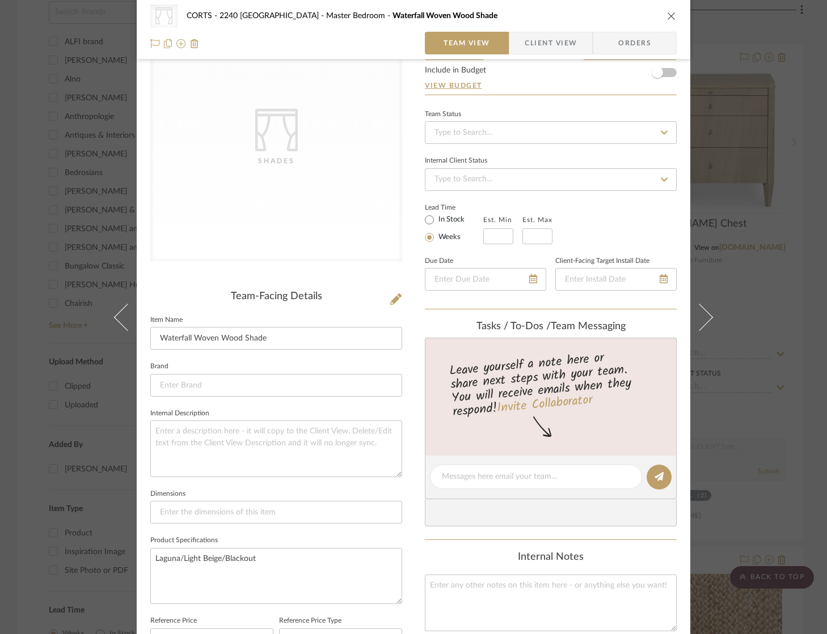
scroll to position [0, 0]
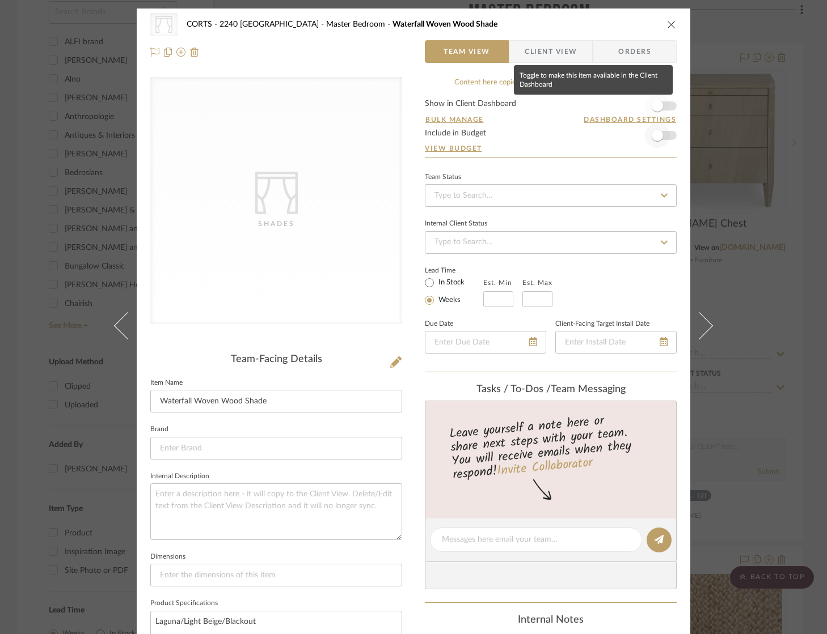
drag, startPoint x: 659, startPoint y: 108, endPoint x: 661, endPoint y: 137, distance: 29.0
click at [659, 108] on span "button" at bounding box center [657, 106] width 25 height 25
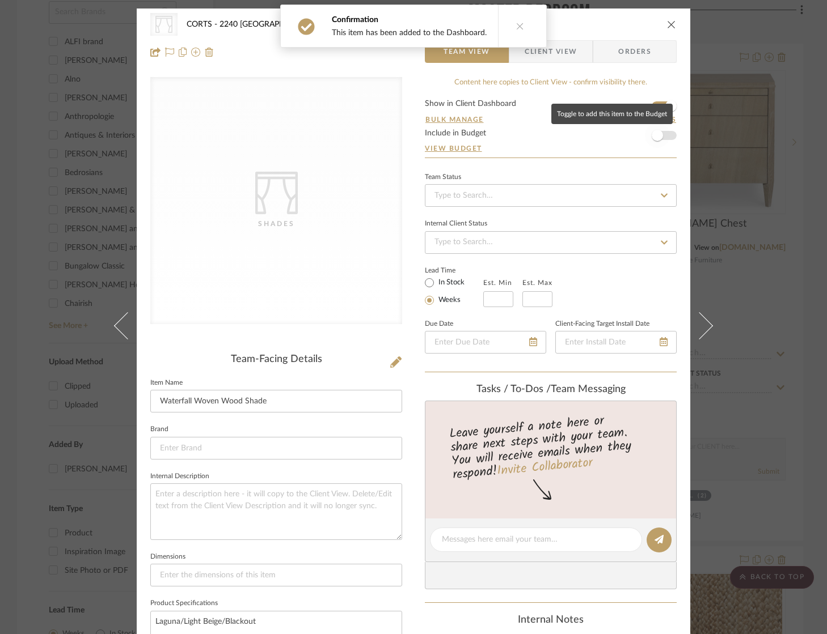
click at [663, 136] on span "button" at bounding box center [657, 135] width 25 height 25
click at [668, 24] on icon "close" at bounding box center [671, 24] width 9 height 9
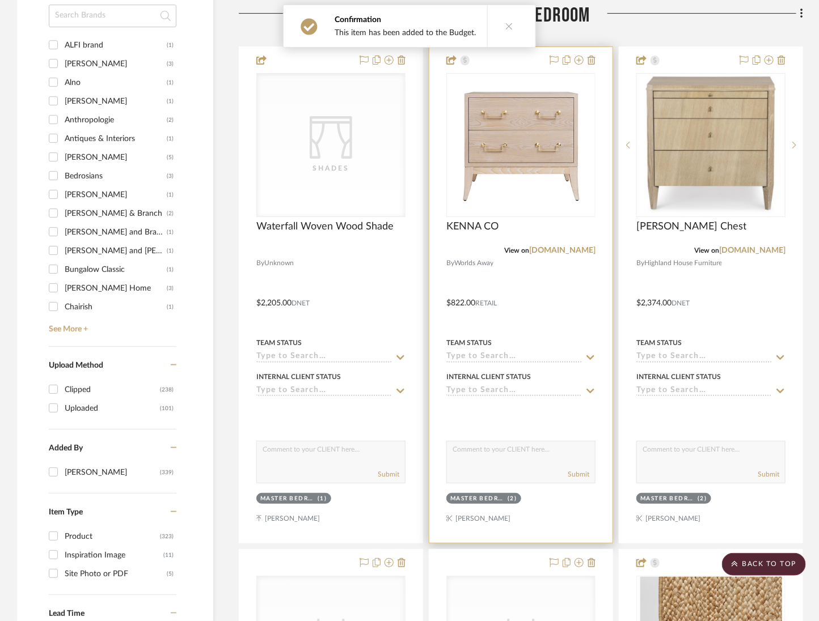
scroll to position [1483, 0]
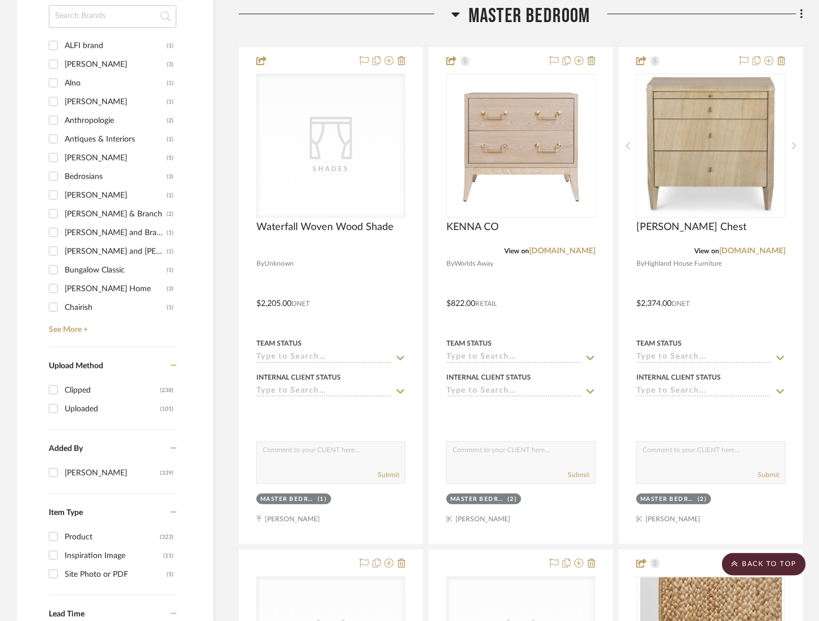
click at [541, 21] on span "Master Bedroom" at bounding box center [529, 16] width 122 height 24
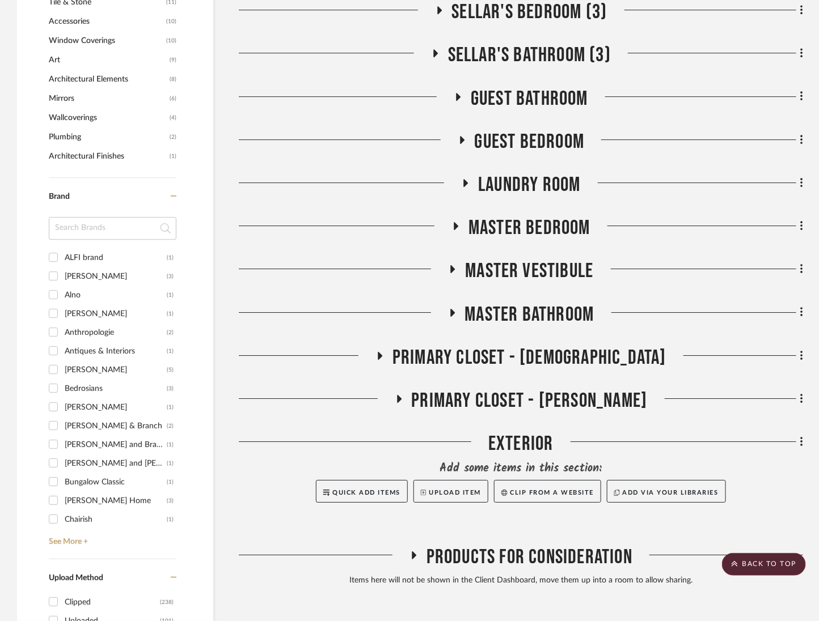
scroll to position [1085, 0]
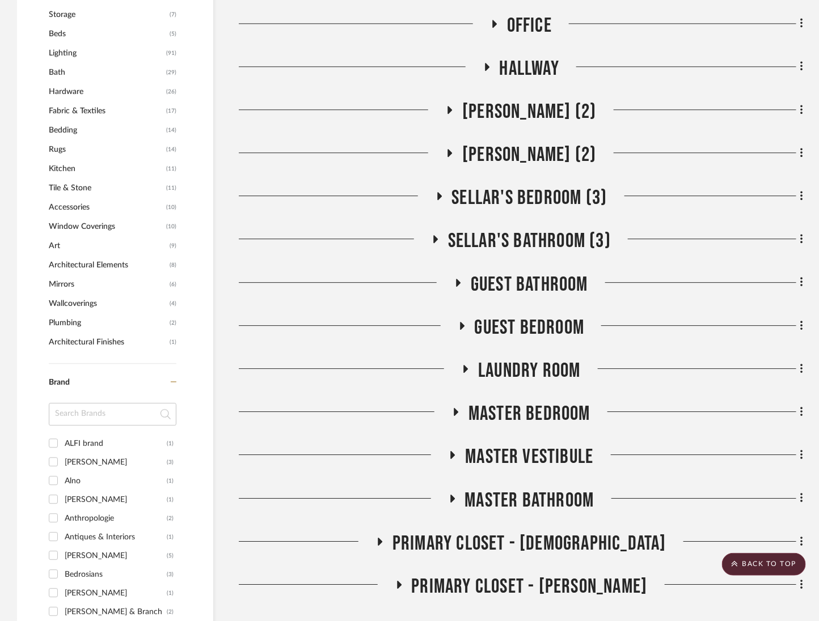
click at [536, 325] on span "Guest Bedroom" at bounding box center [530, 328] width 110 height 24
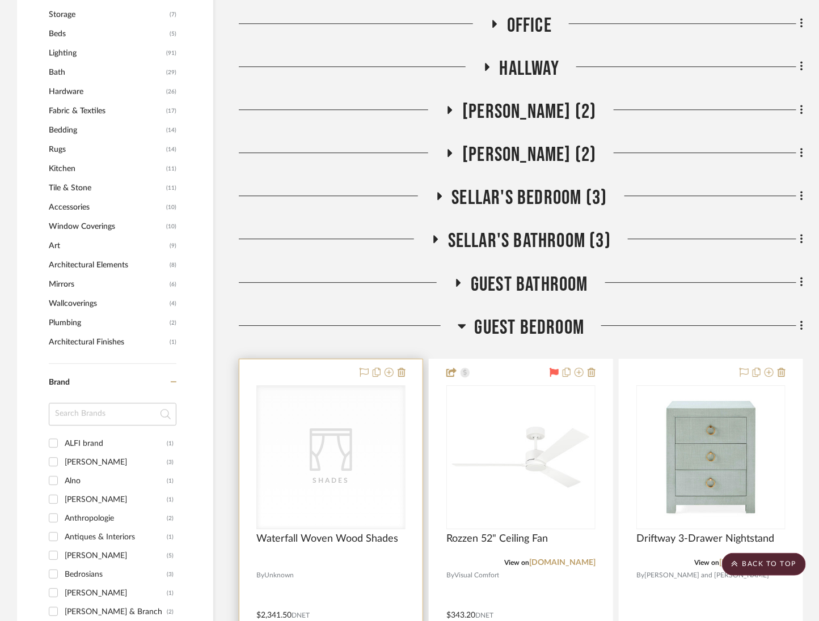
click at [0, 0] on icon at bounding box center [0, 0] width 0 height 0
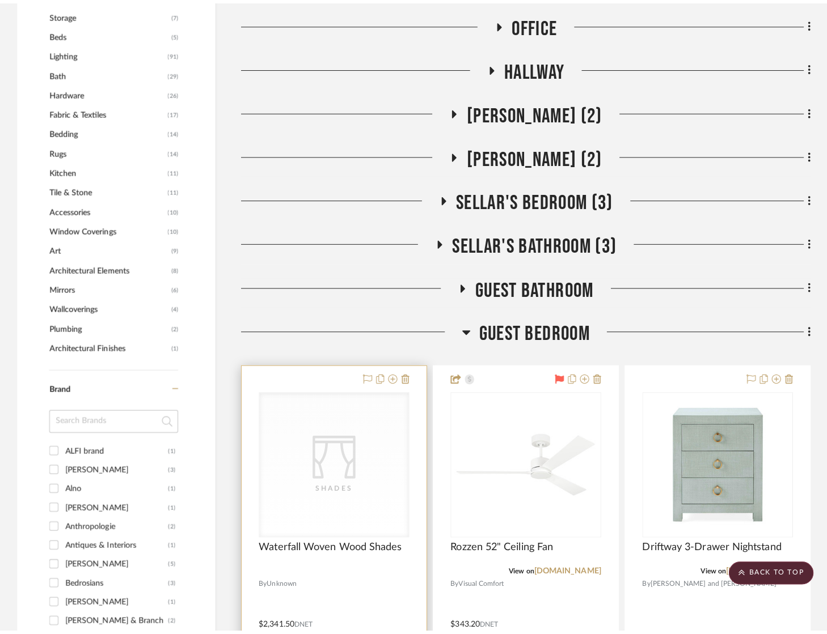
scroll to position [0, 0]
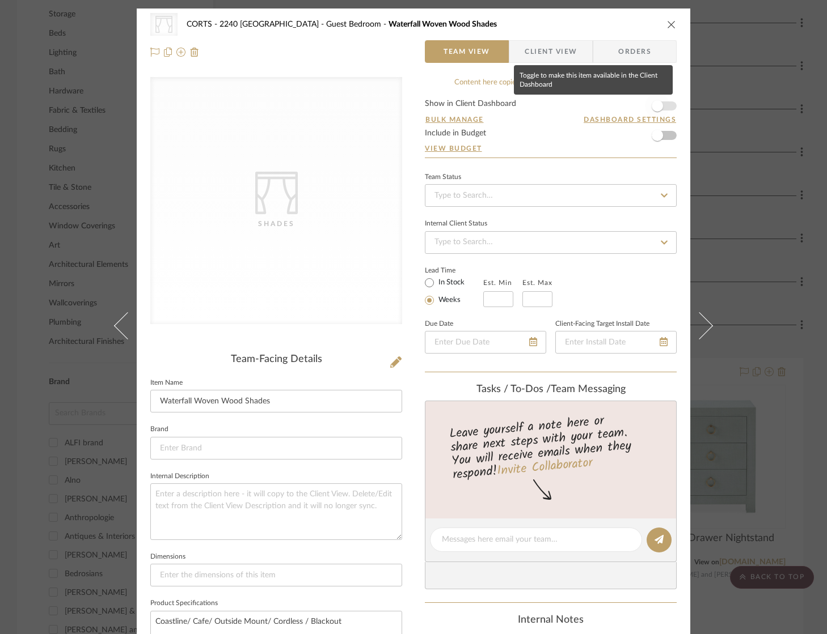
click at [660, 101] on span "button" at bounding box center [657, 106] width 25 height 25
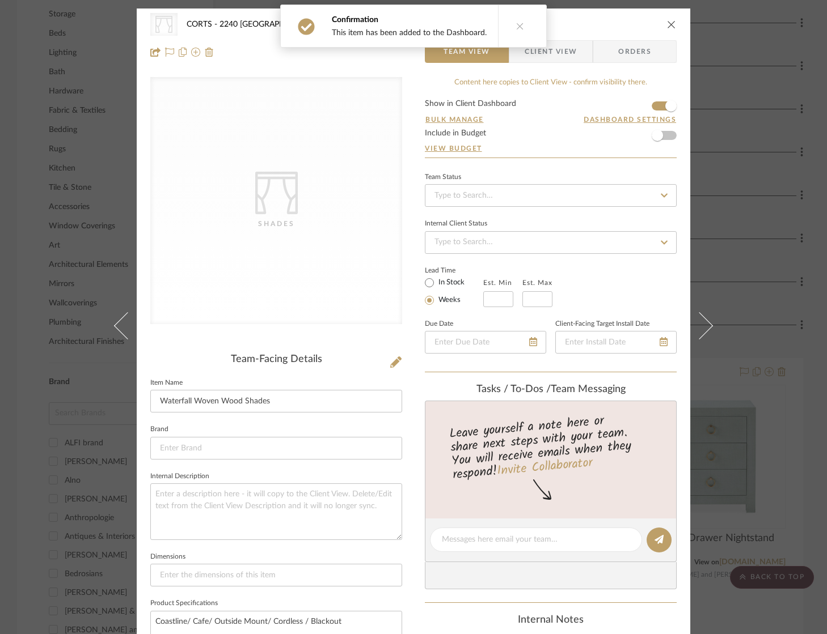
click at [666, 139] on form "Show in Client Dashboard Bulk Manage Dashboard Settings Include in Budget View …" at bounding box center [551, 129] width 252 height 58
click at [666, 134] on form "Show in Client Dashboard Bulk Manage Dashboard Settings Include in Budget View …" at bounding box center [551, 129] width 252 height 58
click at [663, 133] on span "button" at bounding box center [657, 135] width 25 height 25
click at [668, 23] on icon "close" at bounding box center [671, 24] width 9 height 9
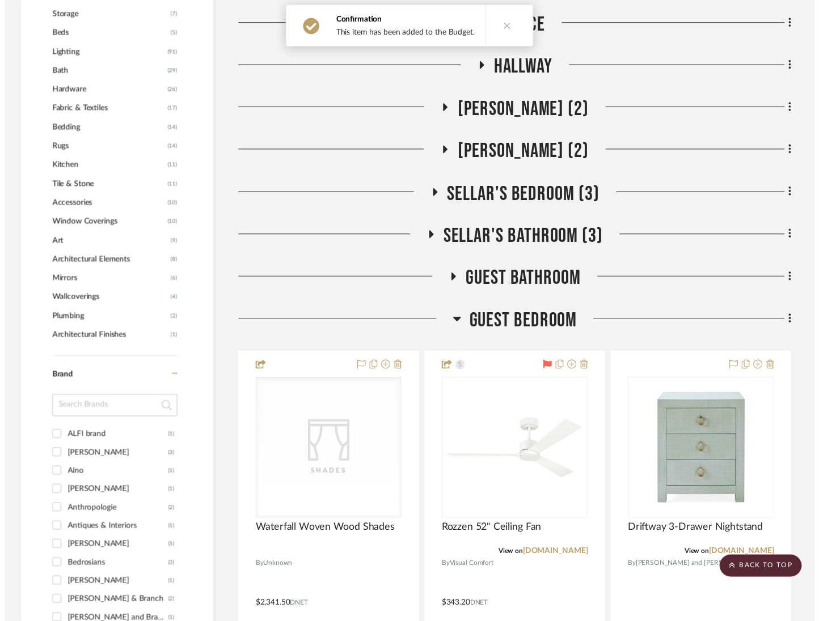
scroll to position [1085, 0]
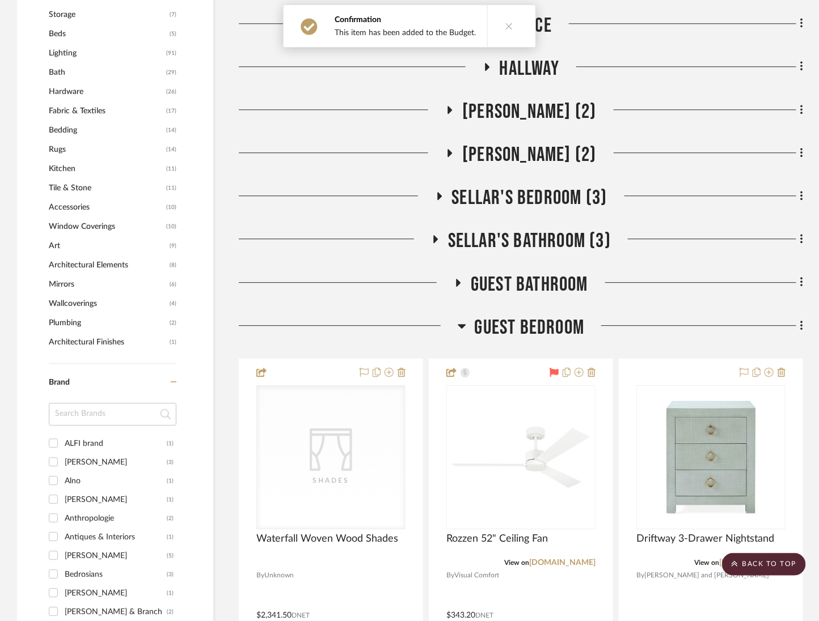
click at [551, 273] on span "Guest Bathroom" at bounding box center [529, 285] width 117 height 24
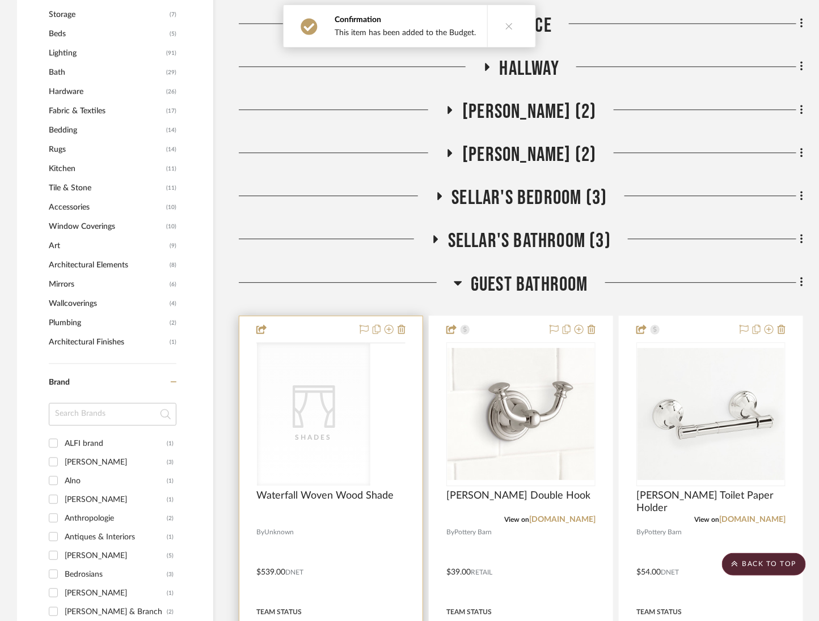
click at [0, 0] on div "CategoryIconFabrics Created with Sketch. Shades" at bounding box center [0, 0] width 0 height 0
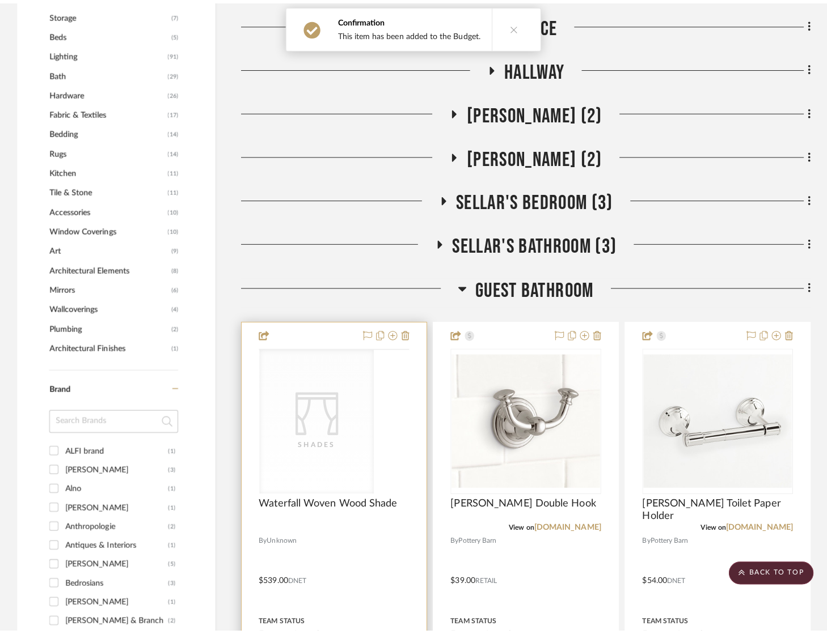
scroll to position [0, 0]
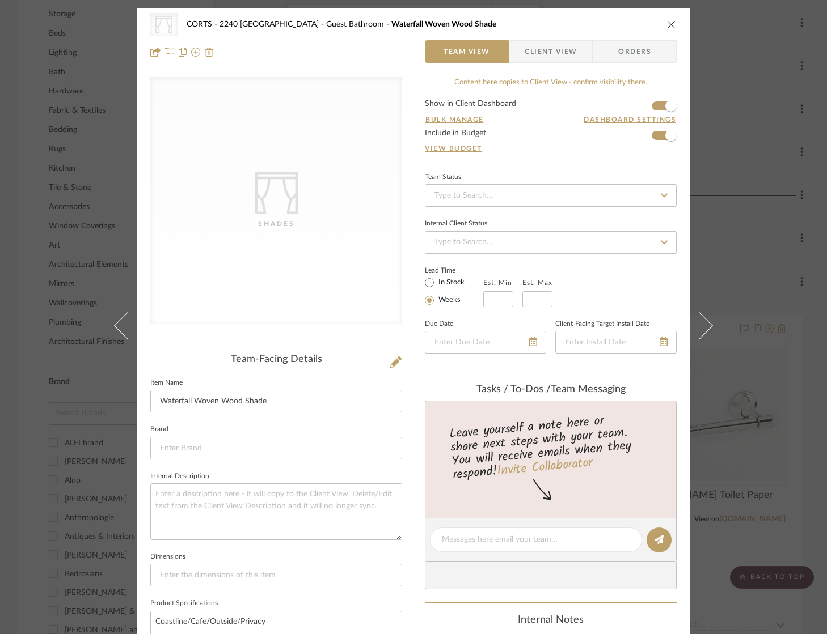
click at [674, 21] on div "CategoryIconFabrics Created with Sketch. Shades CORTS - 2240 Tewksbury Guest Ba…" at bounding box center [413, 39] width 553 height 60
click at [668, 24] on icon "close" at bounding box center [671, 24] width 9 height 9
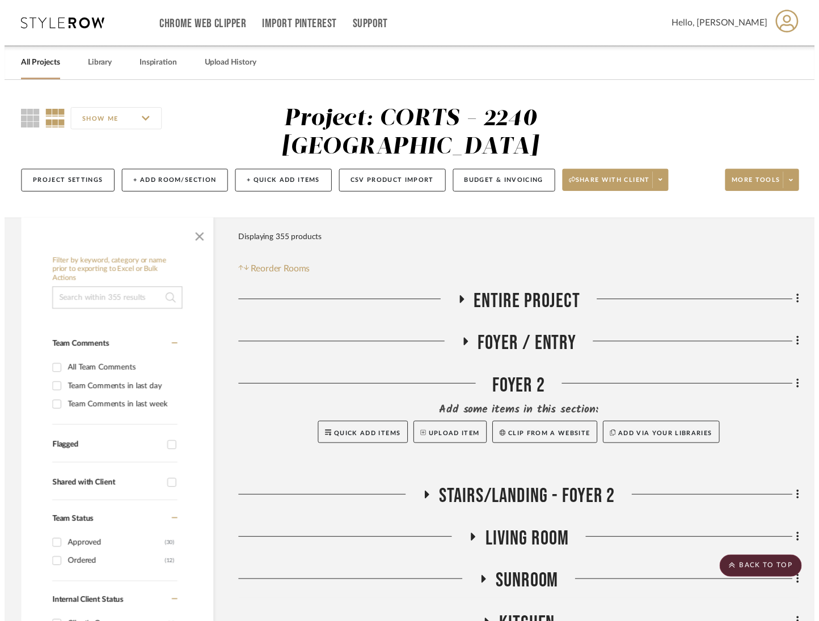
scroll to position [1085, 0]
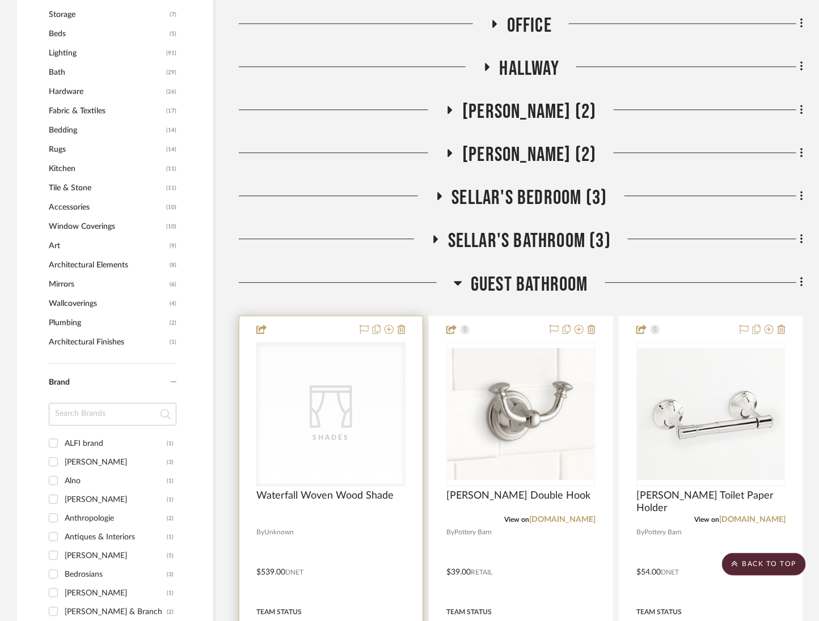
click at [370, 397] on div "CategoryIconFabrics Created with Sketch. Shades" at bounding box center [331, 414] width 148 height 143
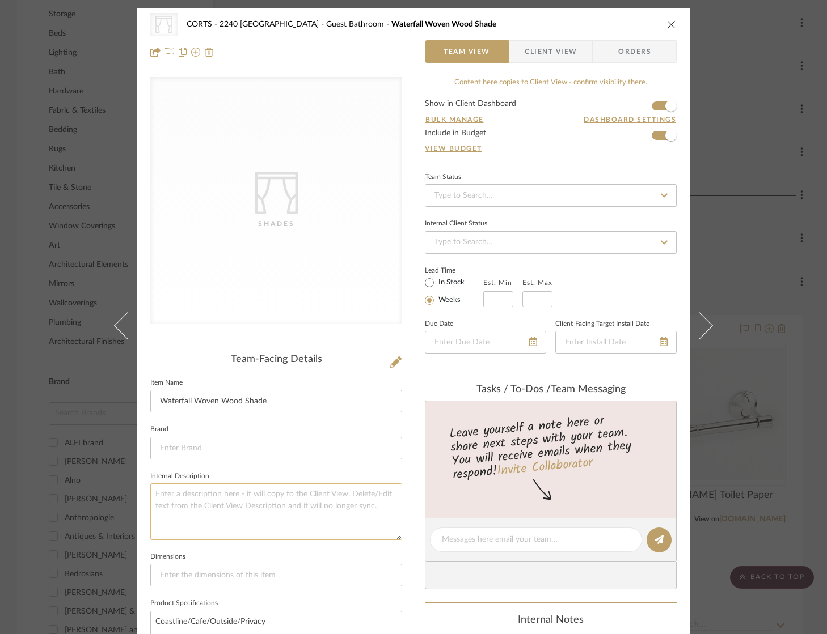
scroll to position [337, 0]
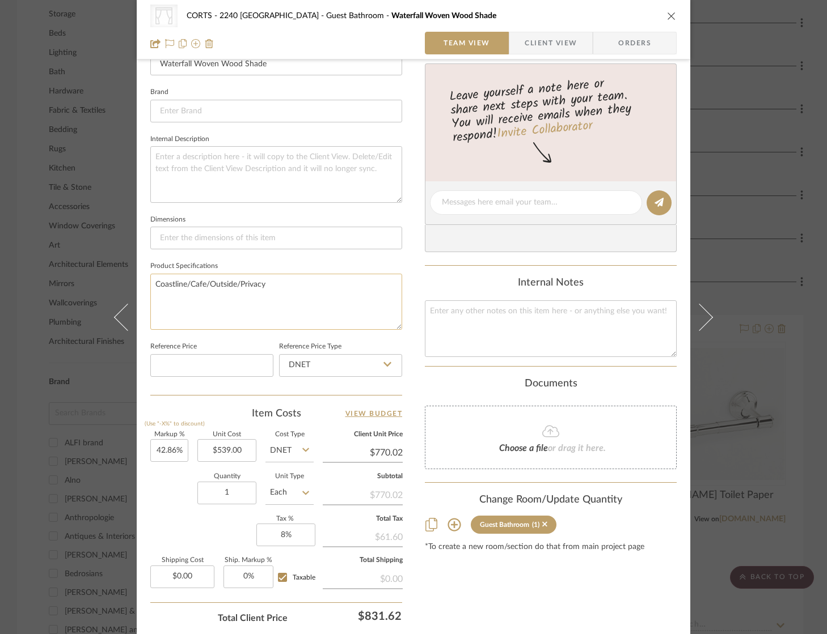
click at [315, 281] on textarea "Coastline/Cafe/Outside/Privacy" at bounding box center [276, 302] width 252 height 56
click at [667, 16] on icon "close" at bounding box center [671, 15] width 9 height 9
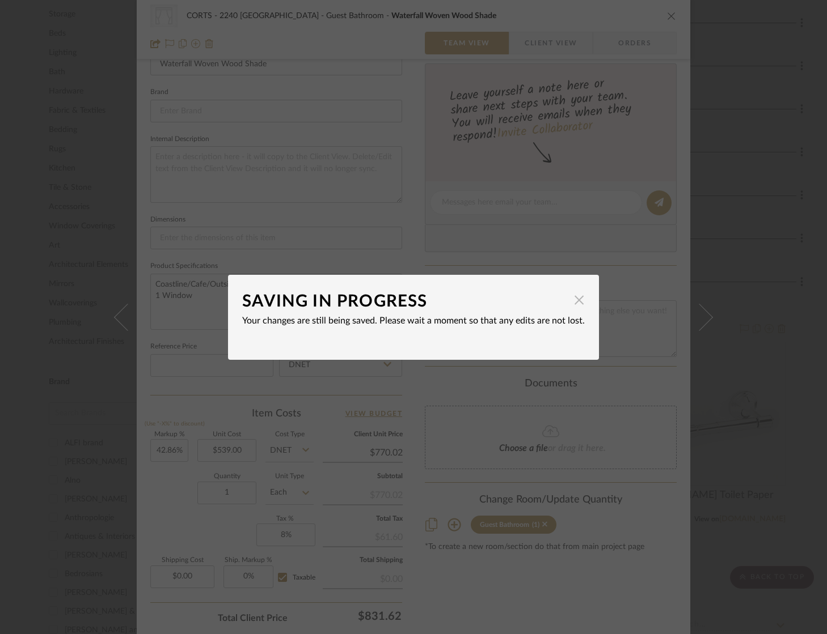
click at [571, 302] on span "button" at bounding box center [579, 300] width 23 height 23
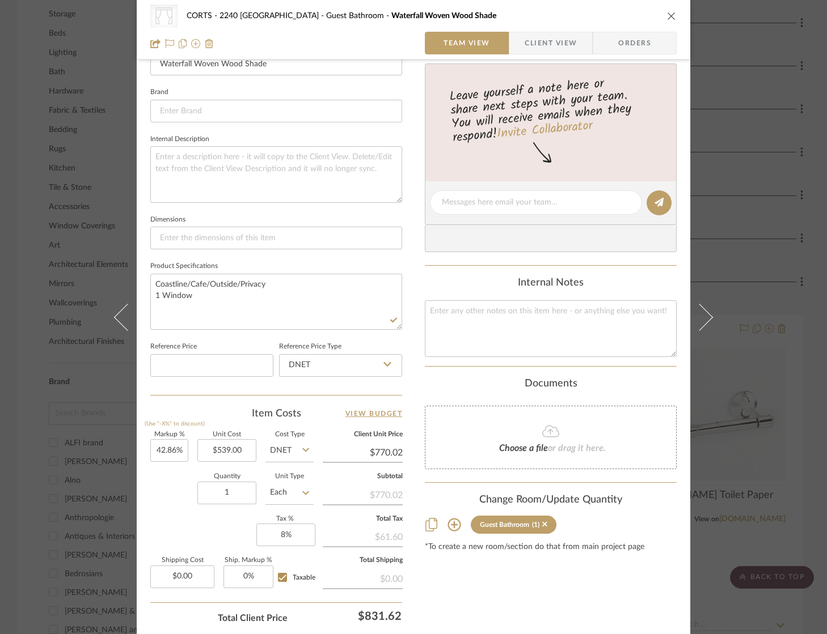
click at [667, 15] on icon "close" at bounding box center [671, 15] width 9 height 9
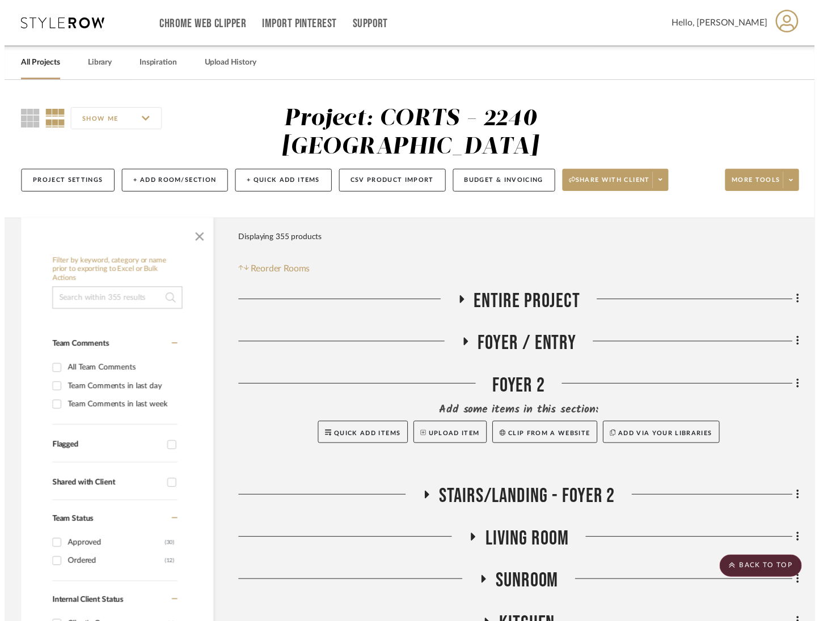
scroll to position [1085, 0]
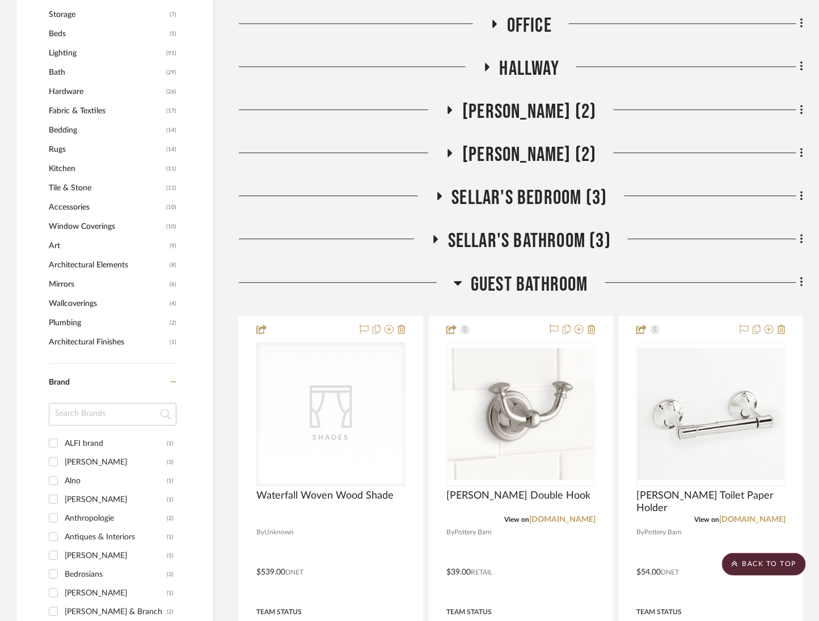
click at [491, 279] on span "Guest Bathroom" at bounding box center [529, 285] width 117 height 24
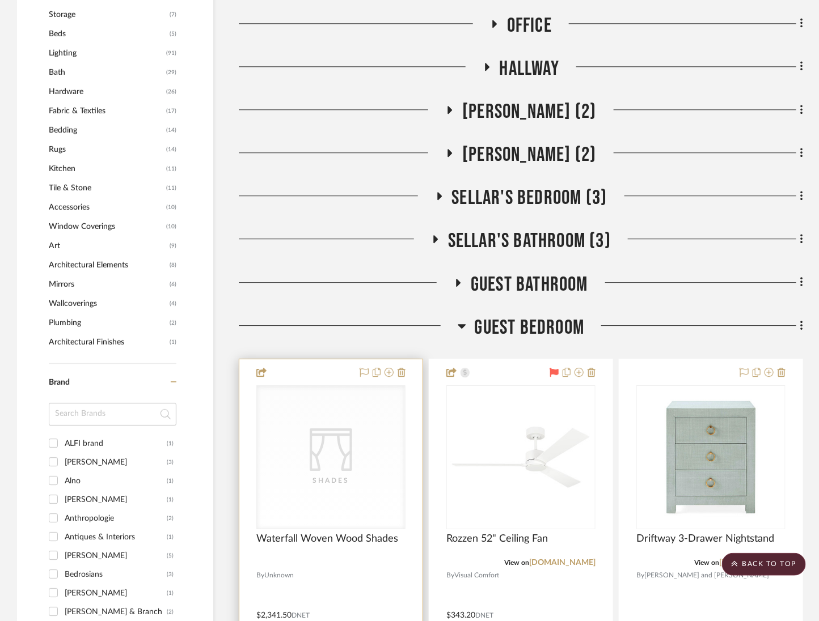
click at [348, 472] on div "CategoryIconFabrics Created with Sketch. Shades" at bounding box center [331, 457] width 148 height 143
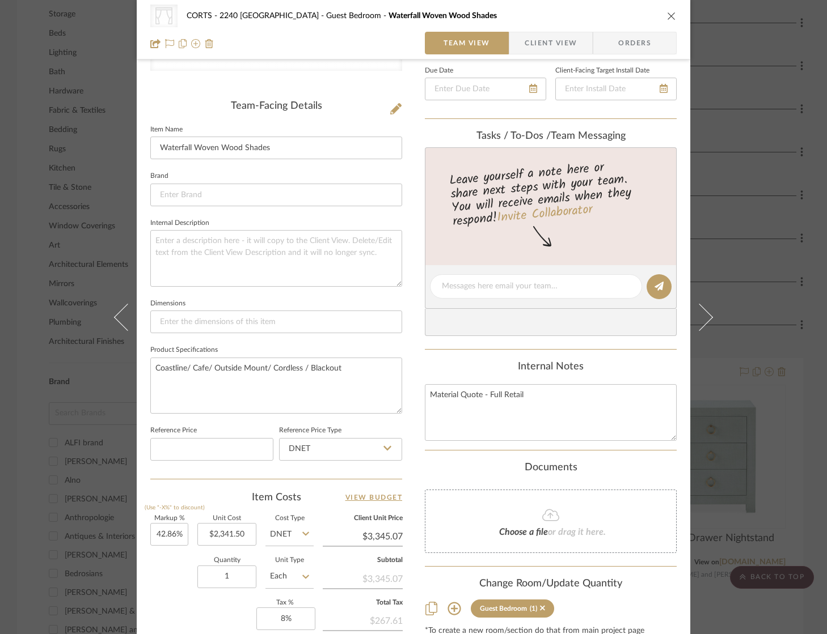
scroll to position [312, 0]
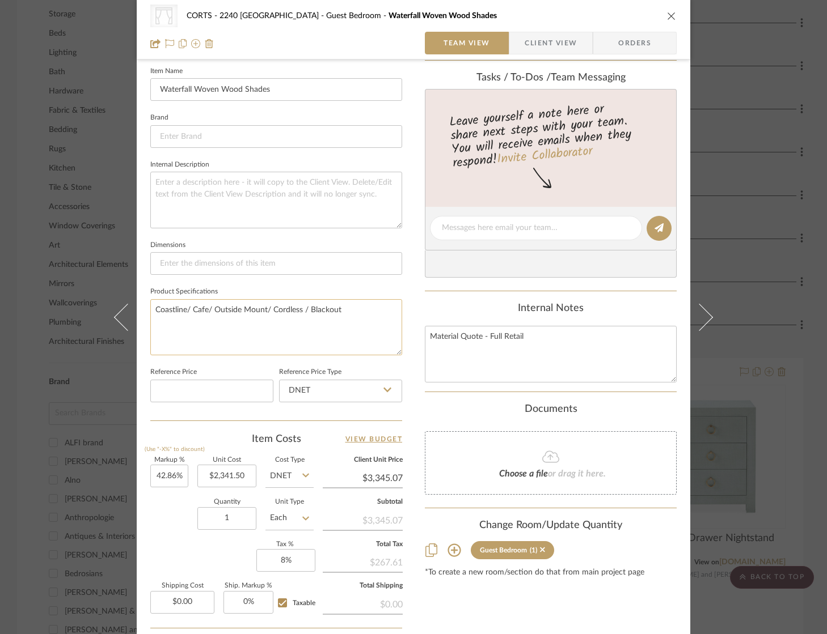
click at [372, 341] on textarea "Coastline/ Cafe/ Outside Mount/ Cordless / Blackout" at bounding box center [276, 327] width 252 height 56
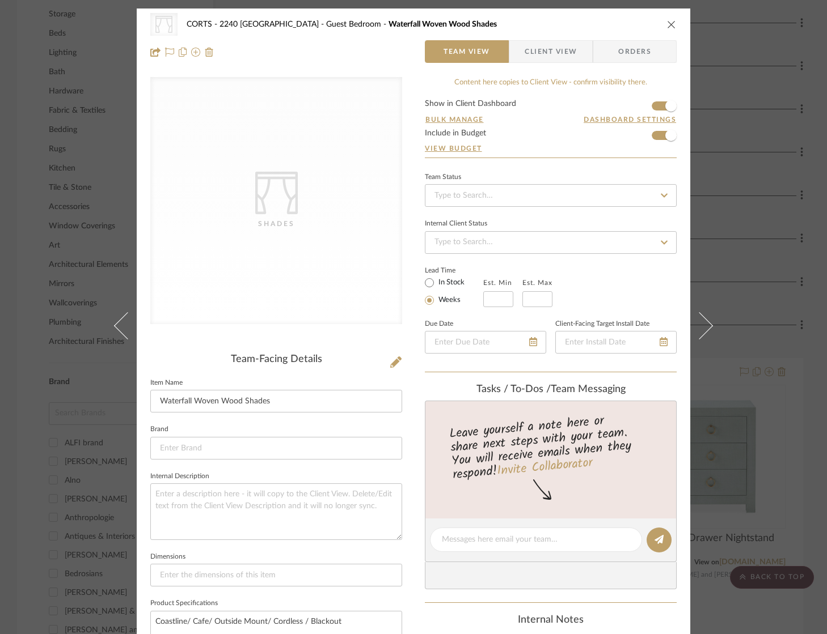
click at [667, 25] on icon "close" at bounding box center [671, 24] width 9 height 9
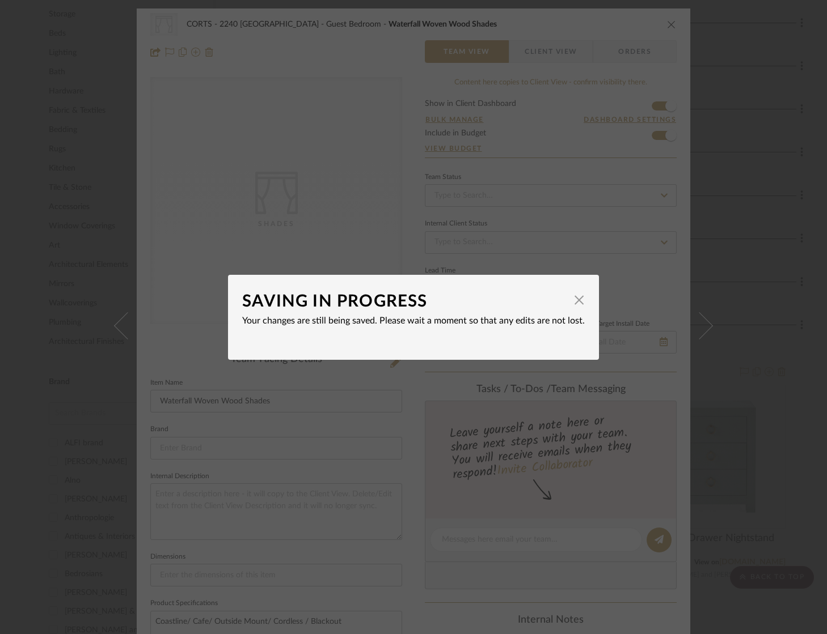
drag, startPoint x: 566, startPoint y: 304, endPoint x: 591, endPoint y: 299, distance: 25.6
click at [568, 304] on span "button" at bounding box center [579, 300] width 23 height 23
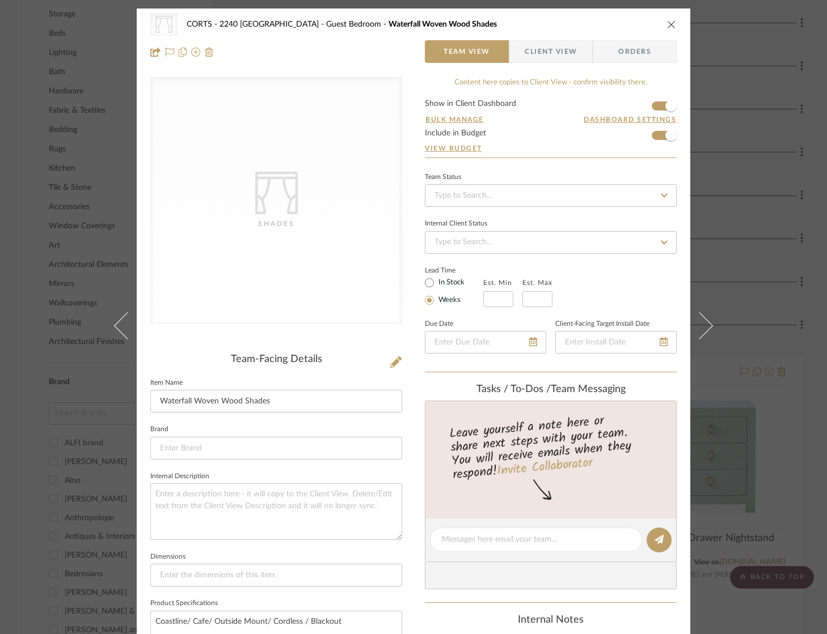
click at [667, 27] on icon "close" at bounding box center [671, 24] width 9 height 9
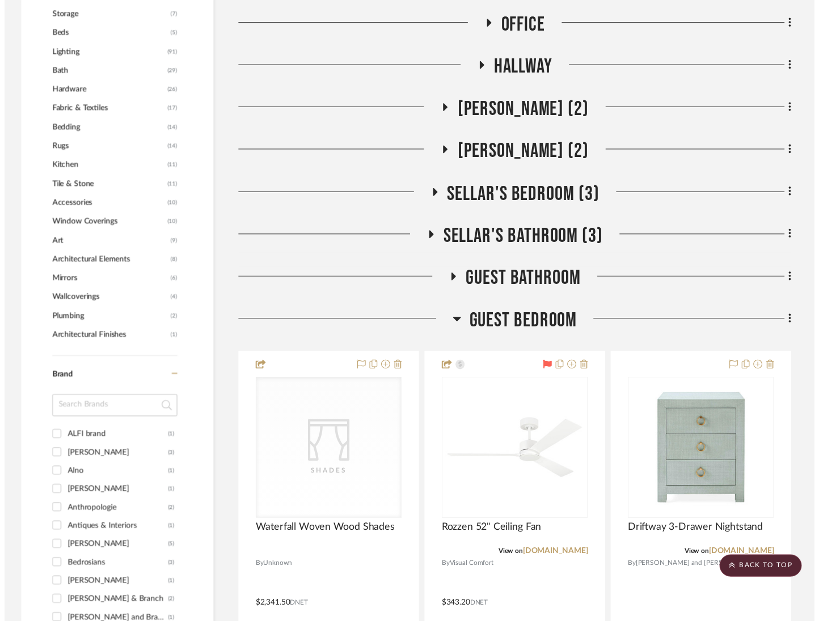
scroll to position [1085, 0]
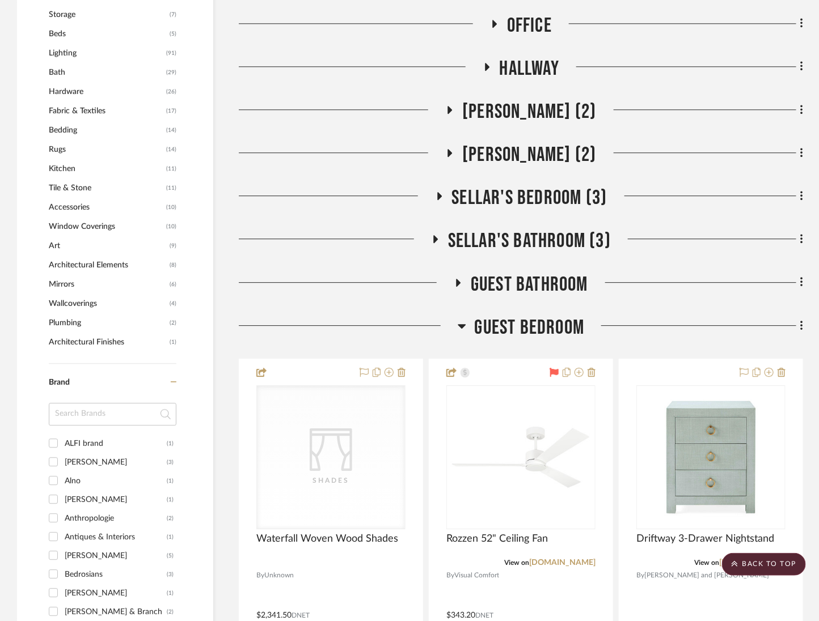
click at [546, 321] on span "Guest Bedroom" at bounding box center [530, 328] width 110 height 24
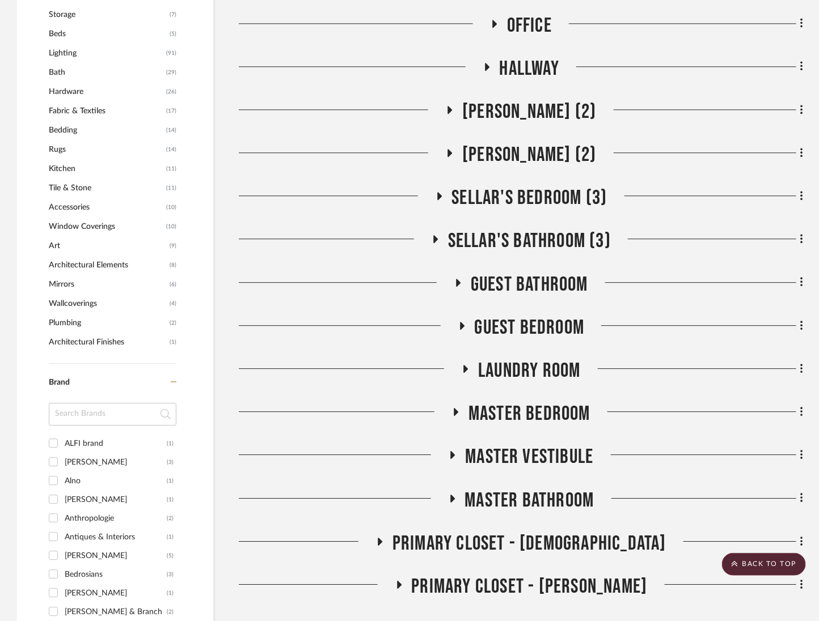
click at [544, 416] on span "Master Bedroom" at bounding box center [529, 414] width 122 height 24
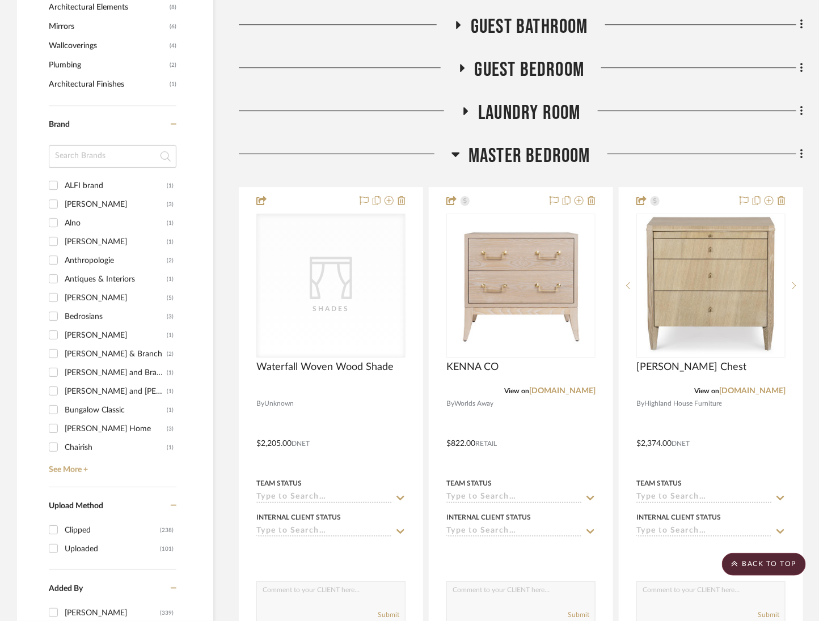
scroll to position [1288, 0]
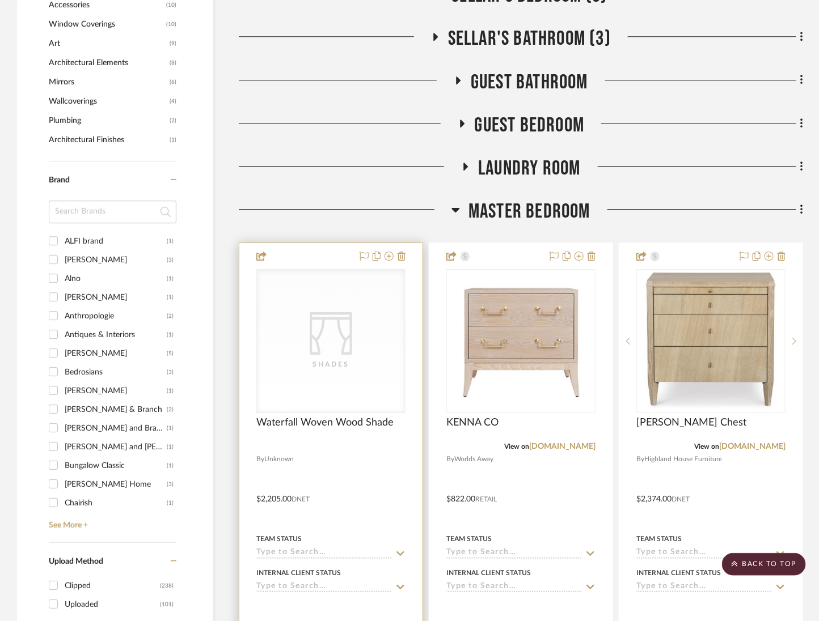
click at [0, 0] on div "CategoryIconFabrics Created with Sketch. Shades" at bounding box center [0, 0] width 0 height 0
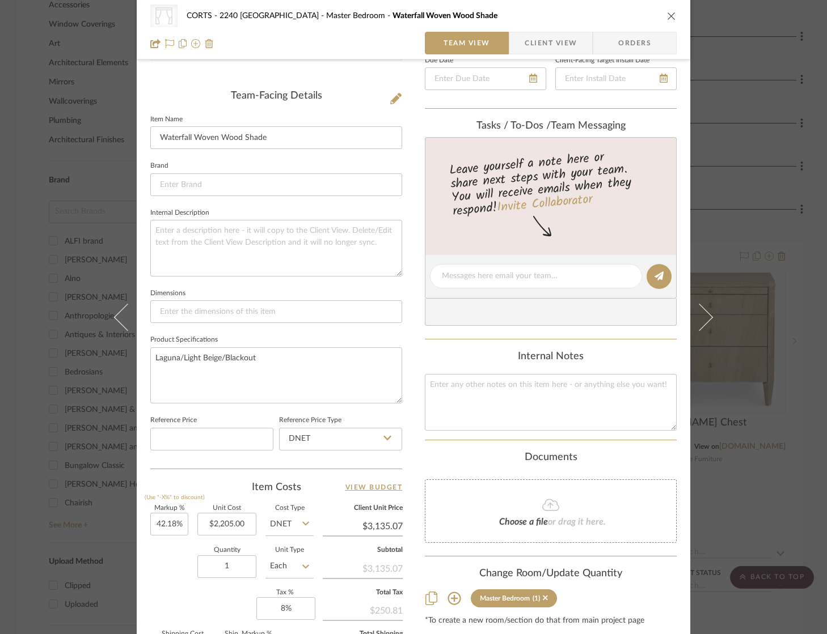
scroll to position [415, 0]
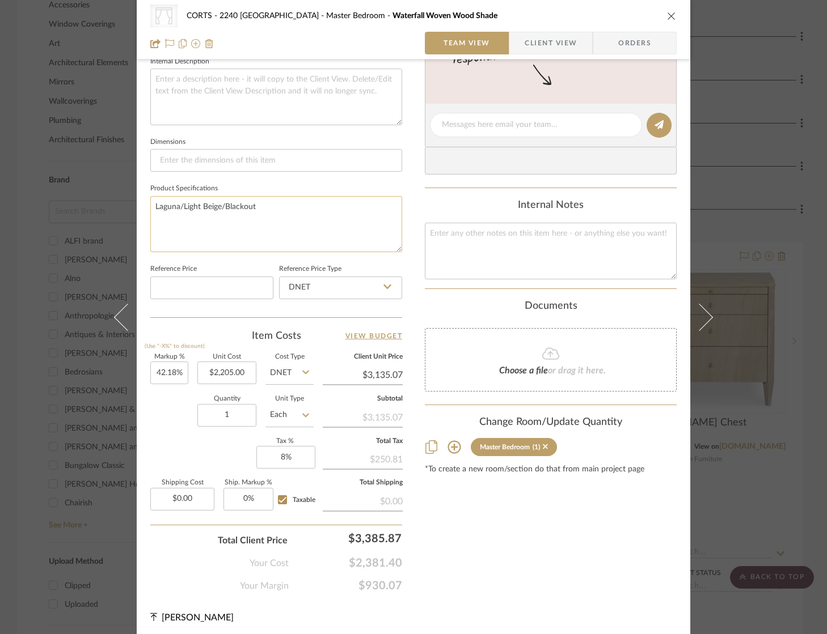
click at [314, 209] on textarea "Laguna/Light Beige/Blackout" at bounding box center [276, 224] width 252 height 56
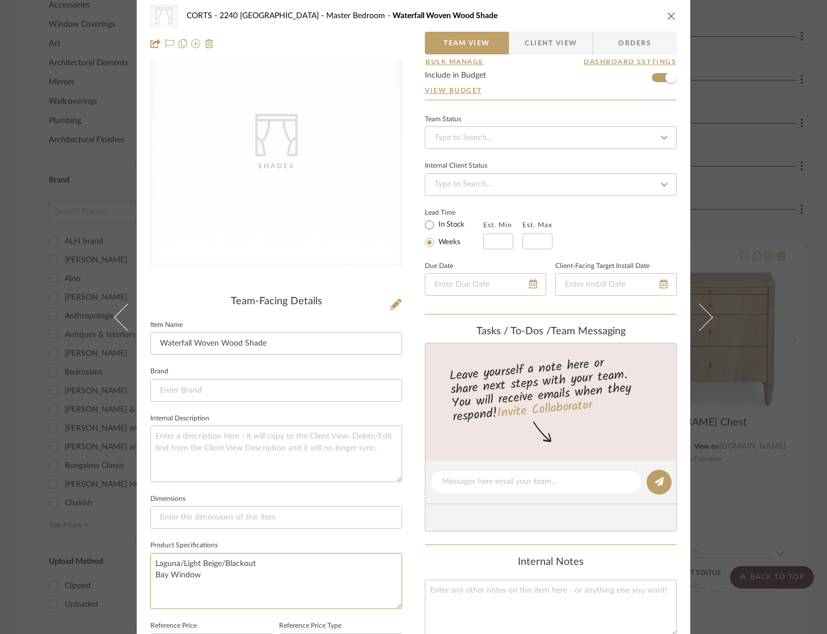
scroll to position [0, 0]
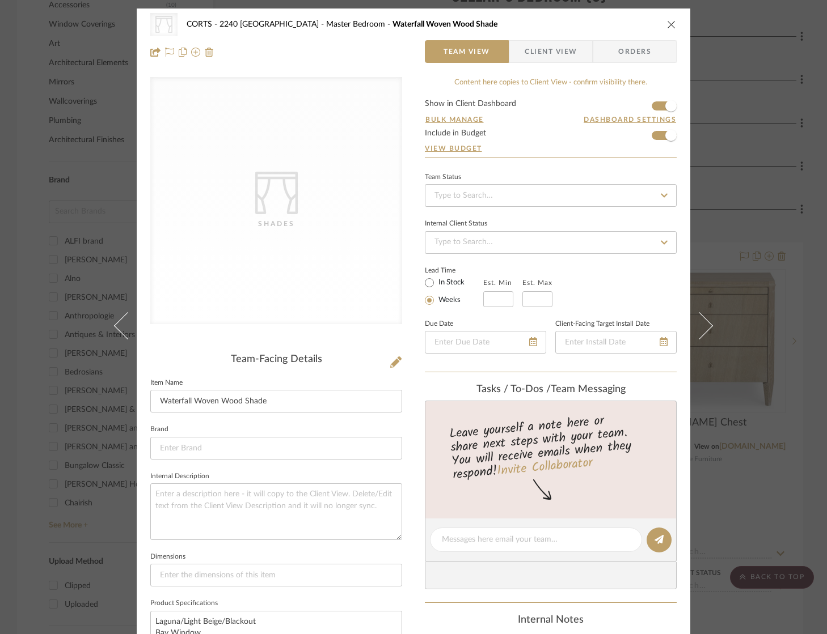
click at [670, 22] on icon "close" at bounding box center [671, 24] width 9 height 9
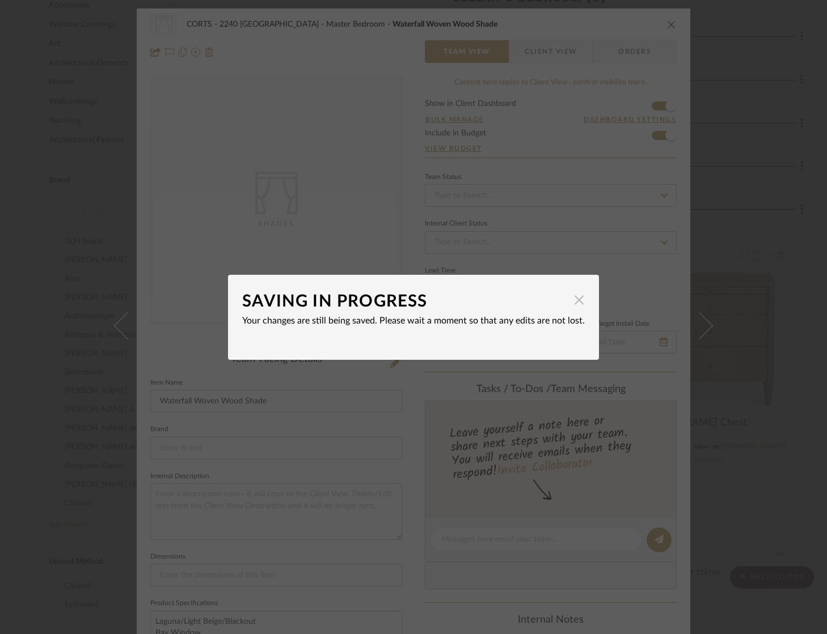
click at [575, 303] on span "button" at bounding box center [579, 300] width 23 height 23
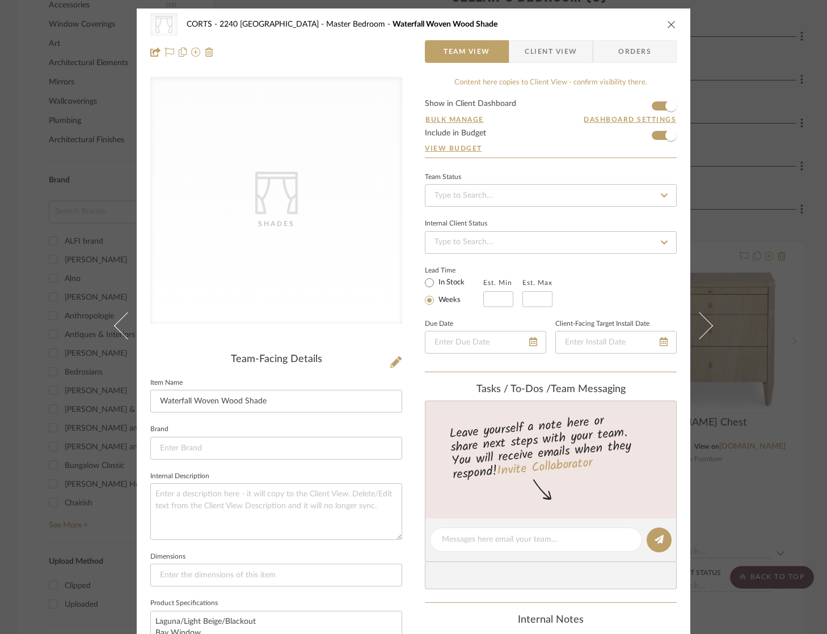
click at [667, 20] on icon "close" at bounding box center [671, 24] width 9 height 9
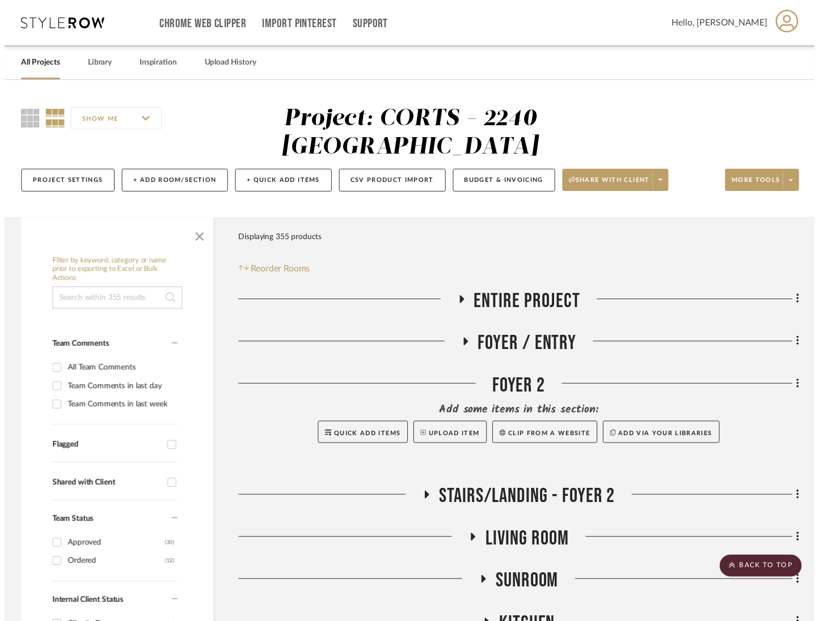
scroll to position [1288, 0]
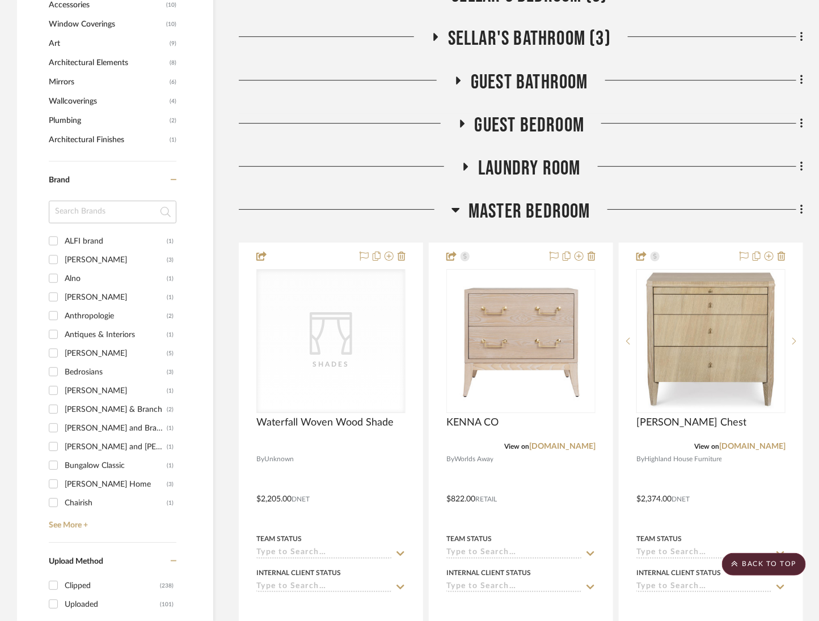
click at [527, 206] on span "Master Bedroom" at bounding box center [529, 212] width 122 height 24
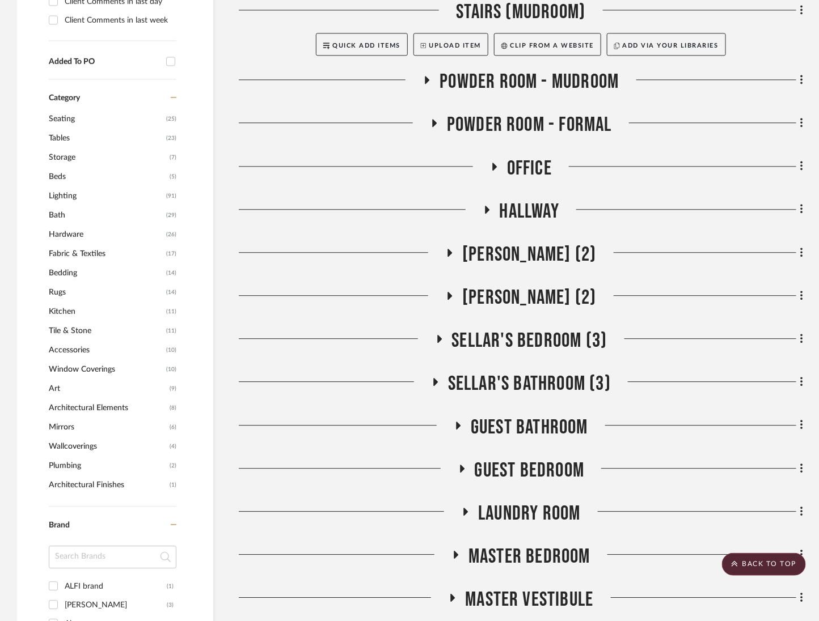
scroll to position [930, 0]
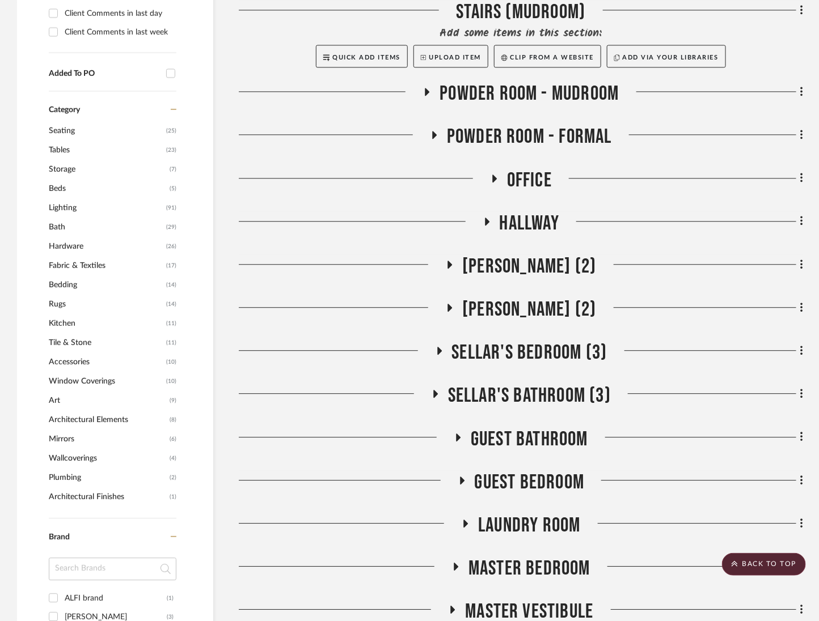
click at [531, 270] on span "Charlie Bedroom (2)" at bounding box center [529, 267] width 134 height 24
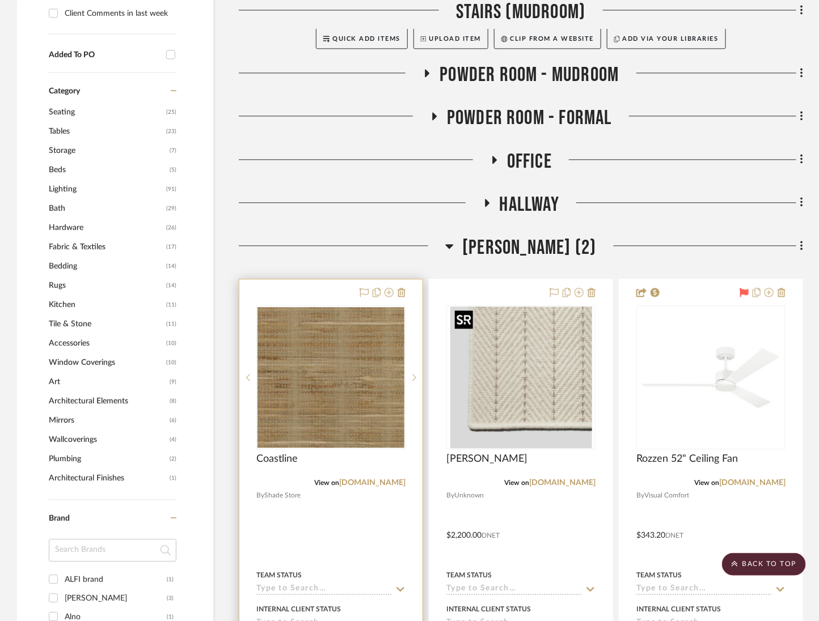
scroll to position [954, 0]
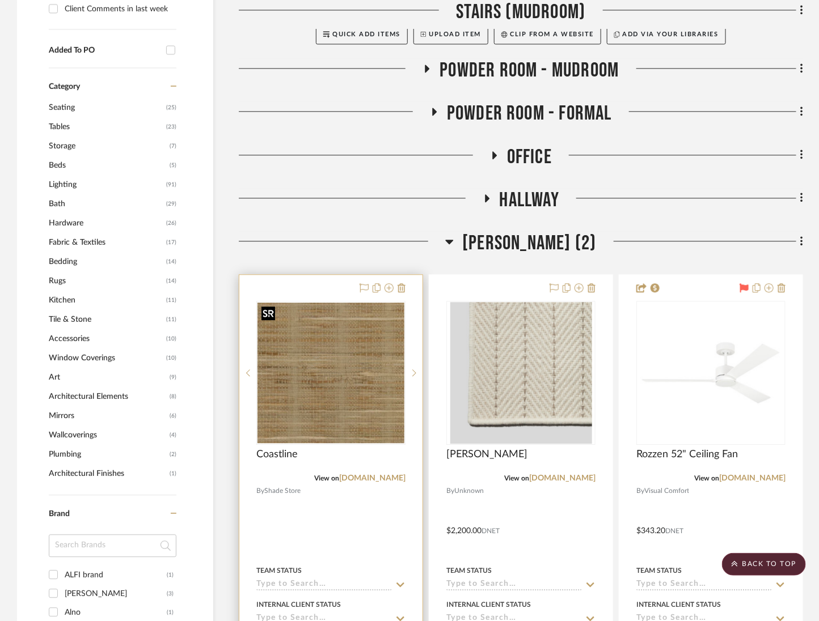
click at [311, 366] on img "0" at bounding box center [330, 373] width 147 height 140
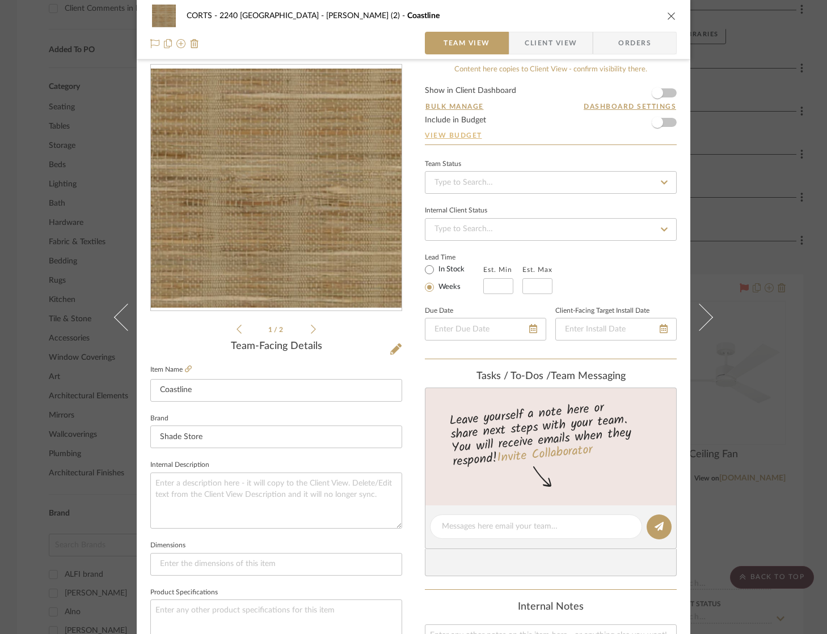
scroll to position [0, 0]
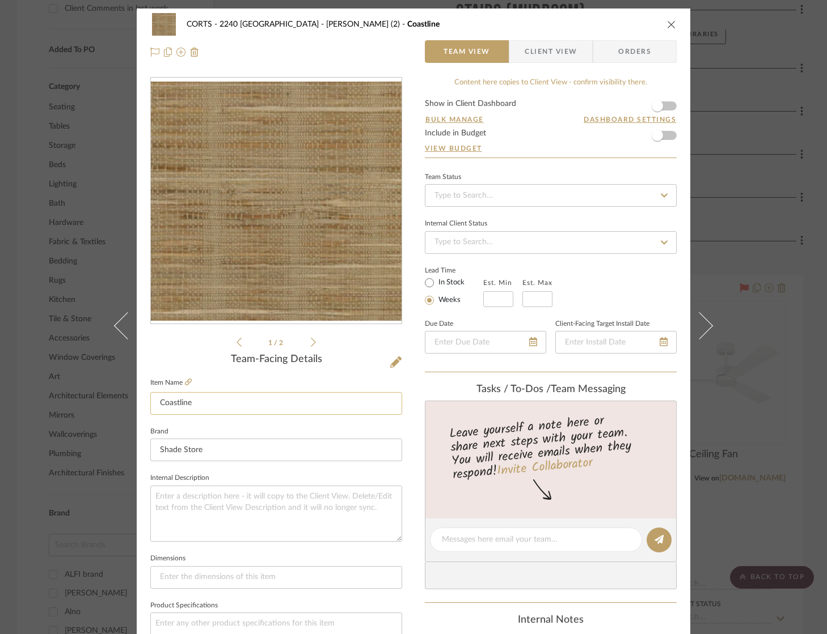
click at [216, 401] on input "Coastline" at bounding box center [276, 403] width 252 height 23
click at [213, 408] on input "Coastline" at bounding box center [276, 403] width 252 height 23
drag, startPoint x: 213, startPoint y: 408, endPoint x: 10, endPoint y: 363, distance: 207.7
click at [211, 408] on input "Coastline" at bounding box center [276, 403] width 252 height 23
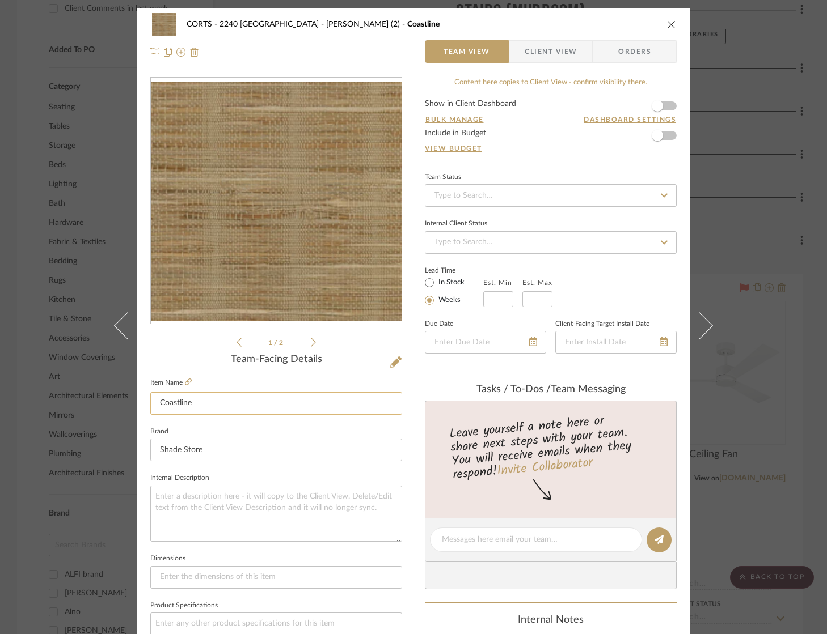
click at [204, 403] on input "Coastline" at bounding box center [276, 403] width 252 height 23
paste input "Waterfall Woven Wood Shad"
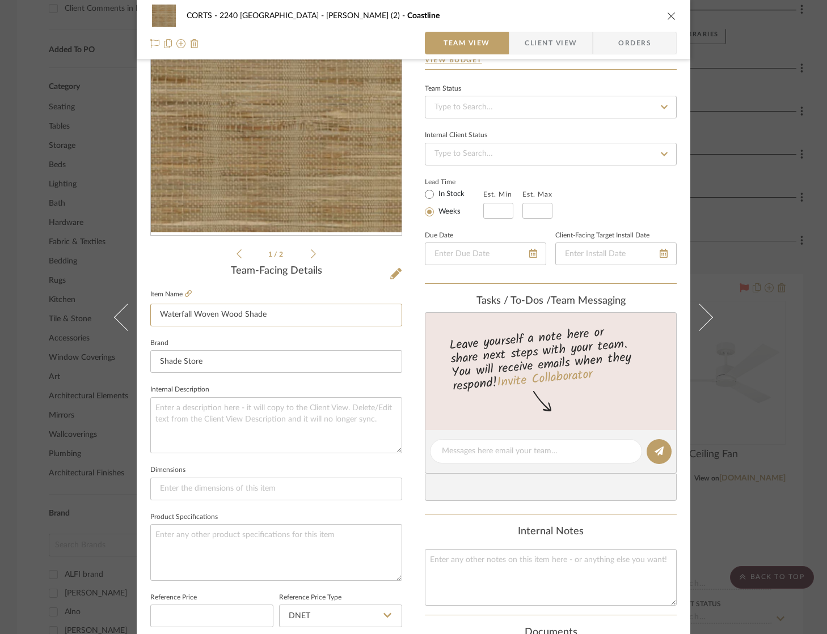
scroll to position [98, 0]
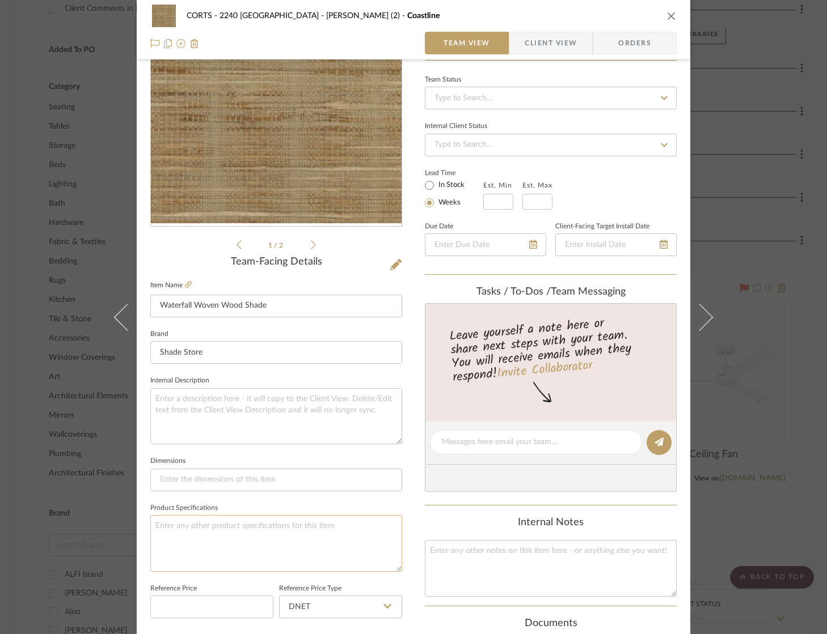
click at [201, 515] on textarea at bounding box center [276, 543] width 252 height 56
click at [334, 551] on textarea "Coastline/ Cafe/Inside/Blackout" at bounding box center [276, 543] width 252 height 56
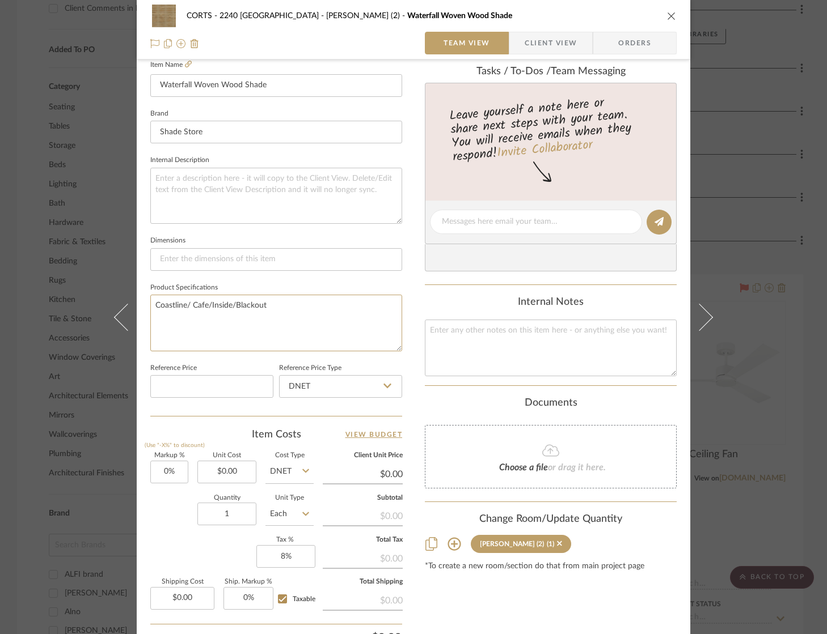
scroll to position [339, 0]
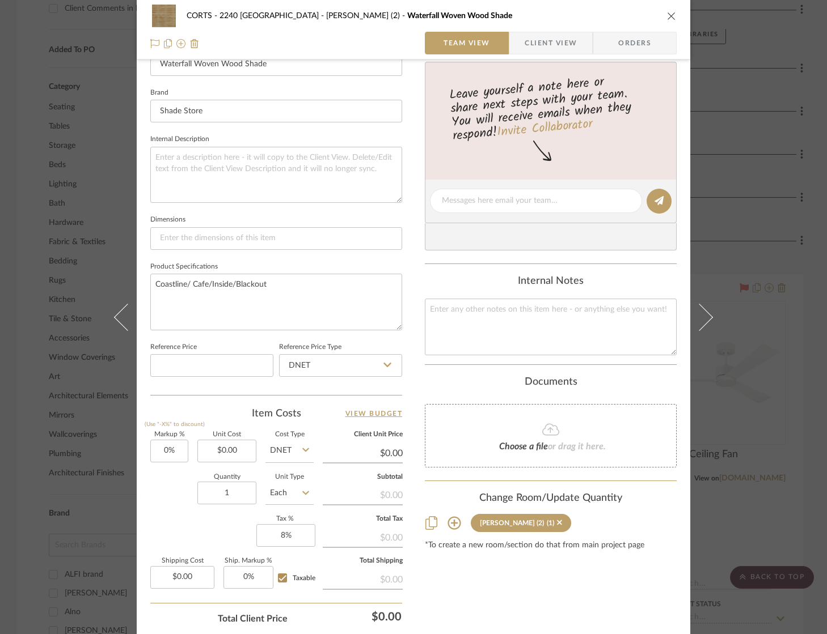
click at [173, 547] on div "Markup % (Use "-X%" to discount) 0% Unit Cost $0.00 Cost Type DNET Client Unit …" at bounding box center [276, 515] width 252 height 166
click at [231, 443] on input "0.00" at bounding box center [226, 451] width 59 height 23
click at [212, 446] on input "4430.00" at bounding box center [226, 451] width 59 height 23
click at [210, 446] on input "4430.00" at bounding box center [226, 451] width 59 height 23
click at [226, 444] on input "14430.00" at bounding box center [226, 451] width 59 height 23
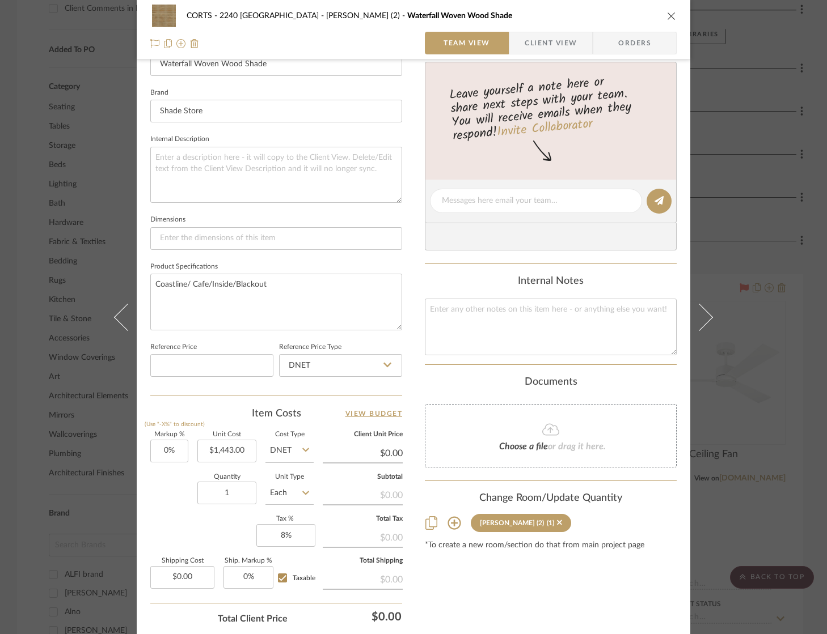
click at [178, 537] on div "Markup % (Use "-X%" to discount) 0% Unit Cost $1,443.00 Cost Type DNET Client U…" at bounding box center [276, 515] width 252 height 166
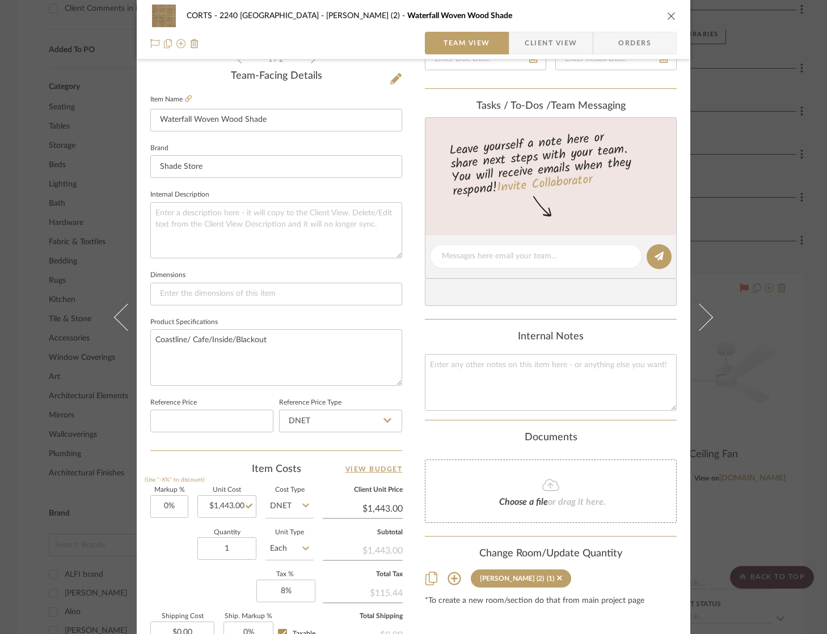
scroll to position [81, 0]
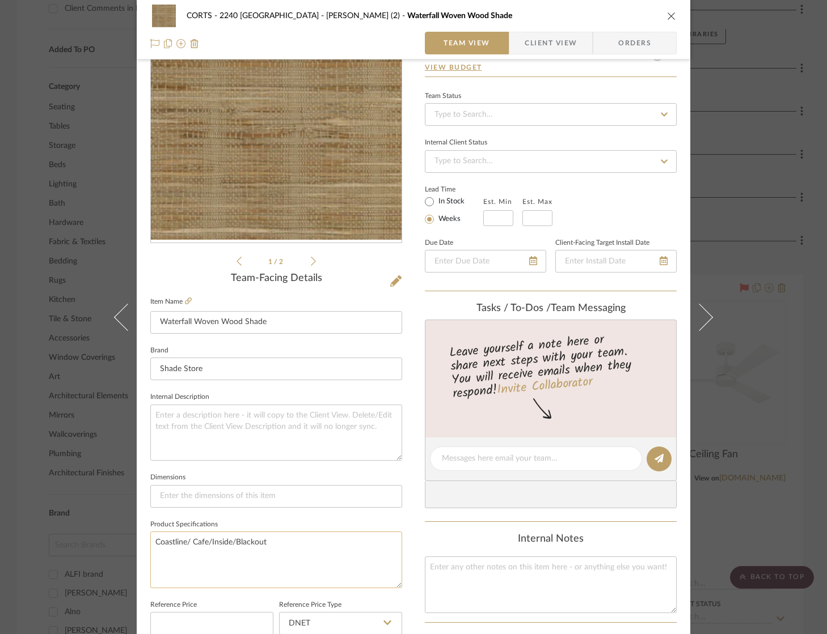
click at [278, 556] on textarea "Coastline/ Cafe/Inside/Blackout" at bounding box center [276, 560] width 252 height 56
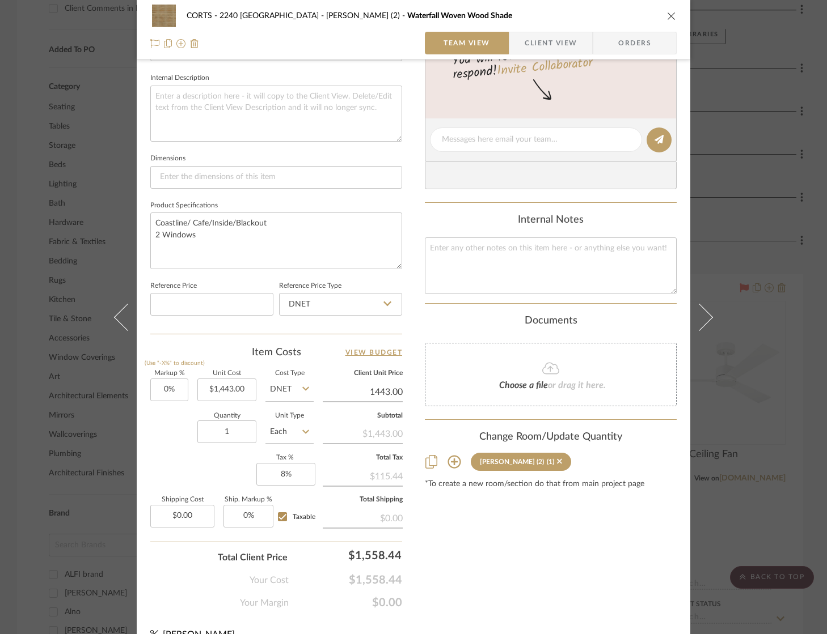
click at [382, 384] on input "1443.00" at bounding box center [363, 392] width 80 height 17
click at [528, 558] on div "Content here copies to Client View - confirm visibility there. Show in Client D…" at bounding box center [551, 143] width 252 height 933
click at [387, 387] on input "2009.95" at bounding box center [363, 392] width 80 height 17
click at [441, 550] on div "Content here copies to Client View - confirm visibility there. Show in Client D…" at bounding box center [551, 143] width 252 height 933
click at [526, 596] on div "Content here copies to Client View - confirm visibility there. Show in Client D…" at bounding box center [551, 143] width 252 height 933
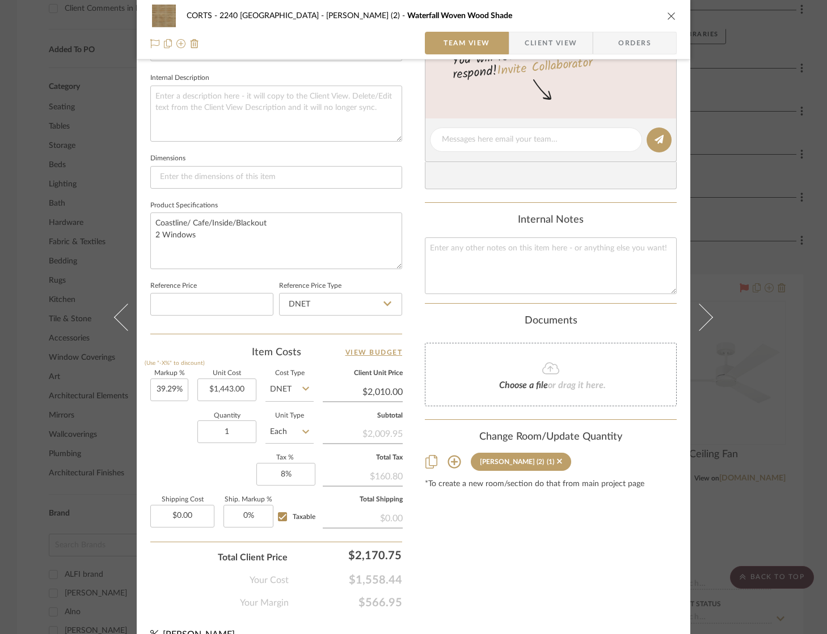
click at [526, 596] on div "Content here copies to Client View - confirm visibility there. Show in Client D…" at bounding box center [551, 143] width 252 height 933
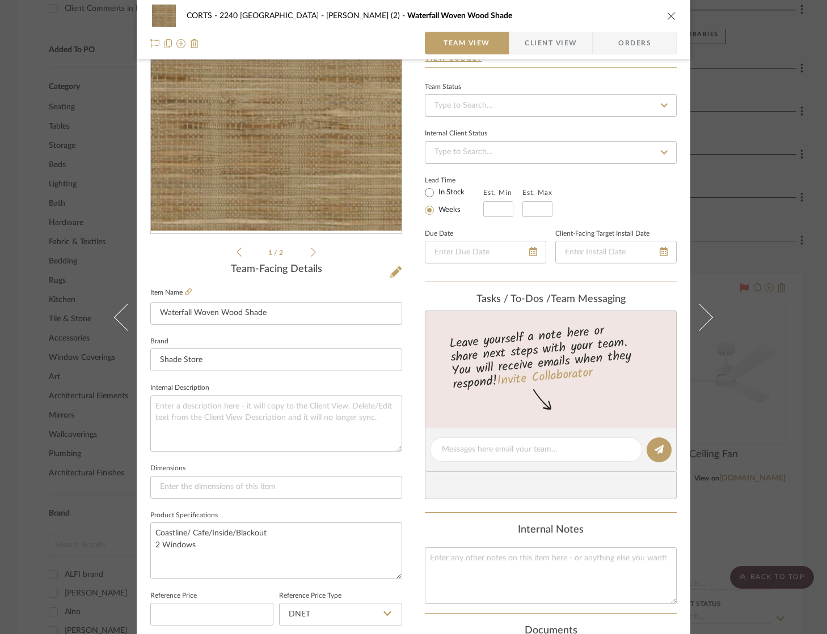
scroll to position [0, 0]
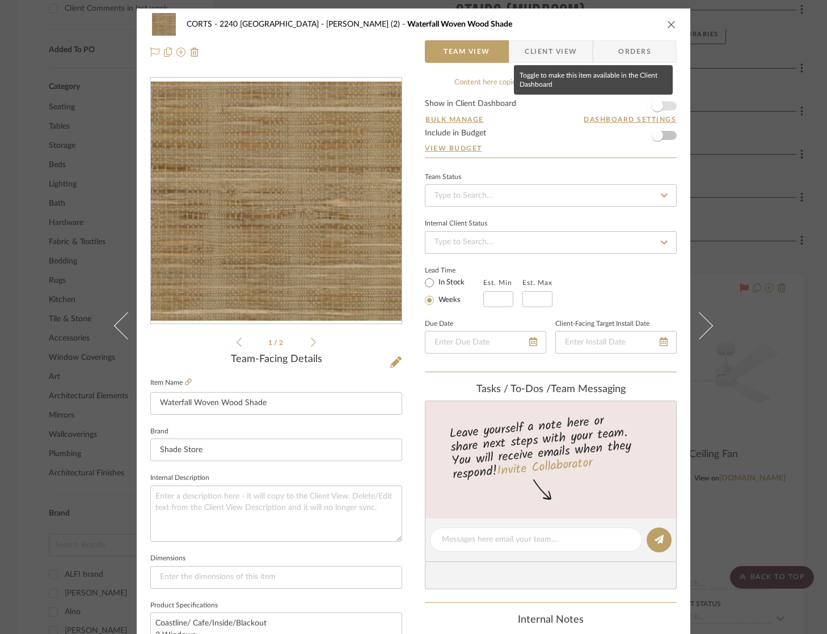
click at [661, 99] on span "button" at bounding box center [657, 106] width 25 height 25
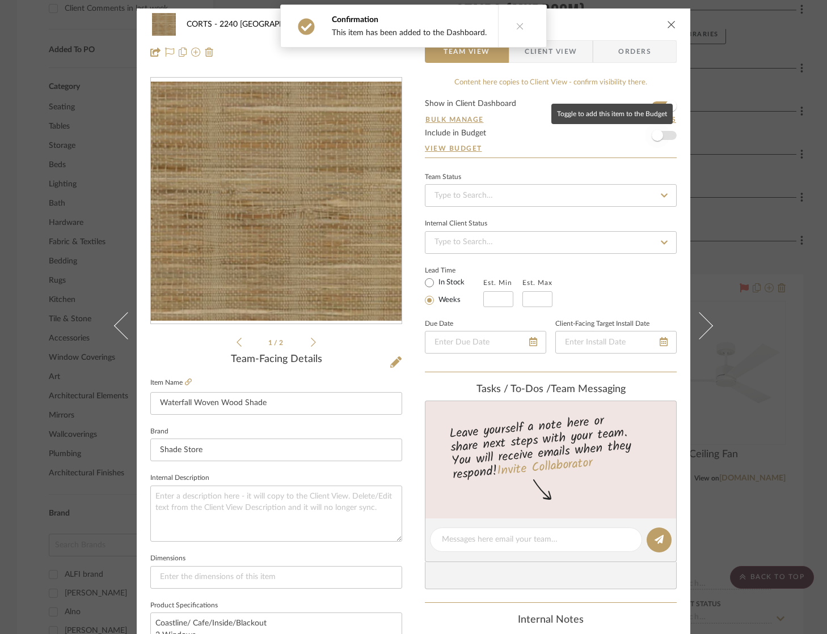
click at [662, 132] on span "button" at bounding box center [657, 135] width 25 height 25
click at [667, 20] on icon "close" at bounding box center [671, 24] width 9 height 9
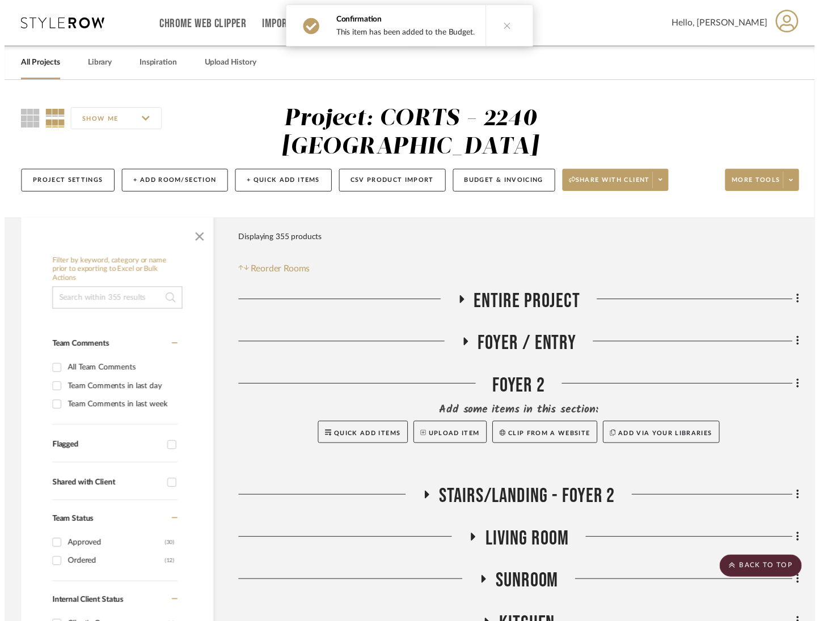
scroll to position [954, 0]
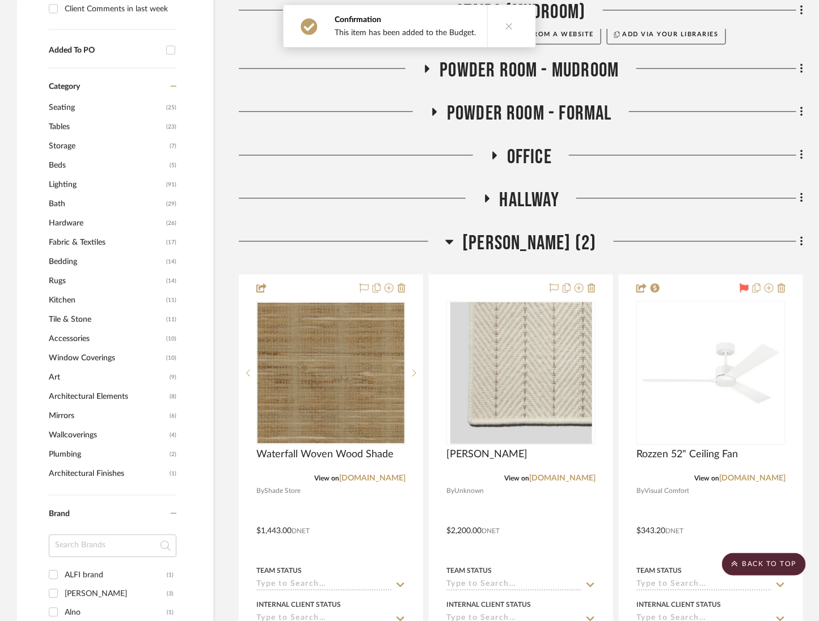
click at [566, 236] on span "Charlie Bedroom (2)" at bounding box center [529, 243] width 134 height 24
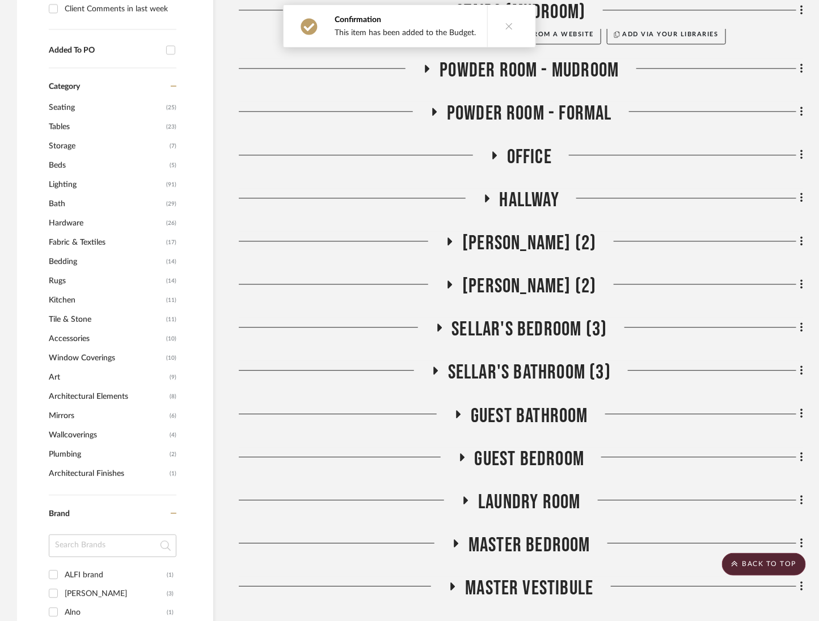
click at [561, 334] on span "Sellar's Bedroom (3)" at bounding box center [529, 329] width 155 height 24
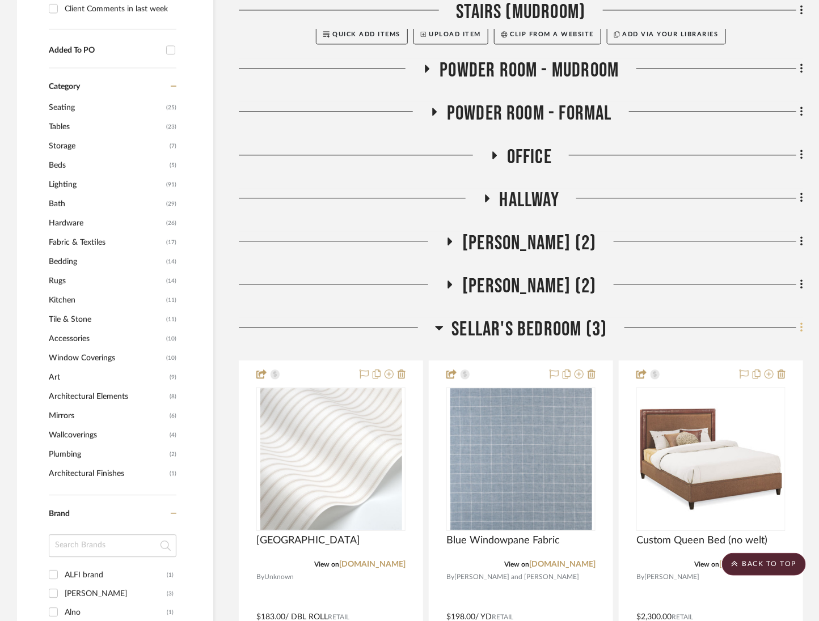
click at [798, 328] on fa-icon at bounding box center [799, 328] width 7 height 19
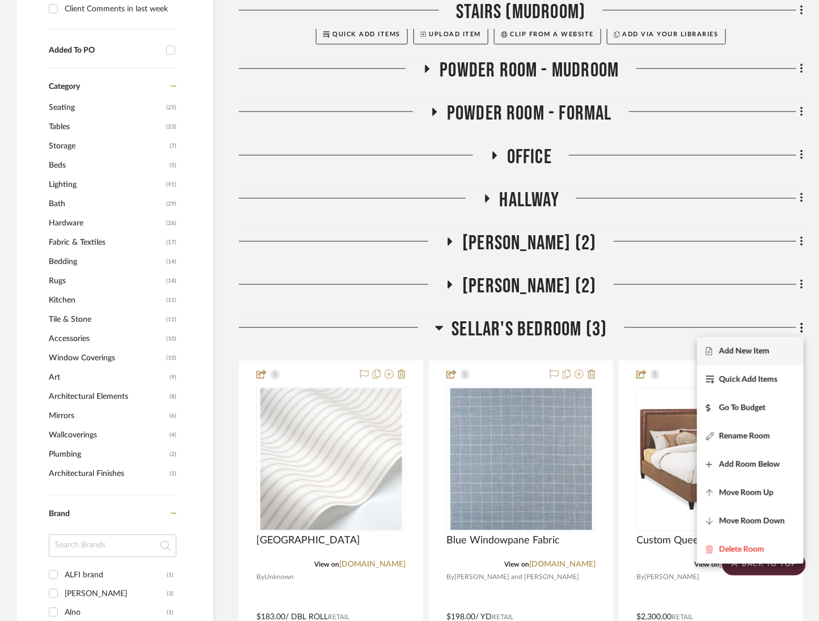
click at [782, 341] on button "Add New Item" at bounding box center [750, 351] width 107 height 28
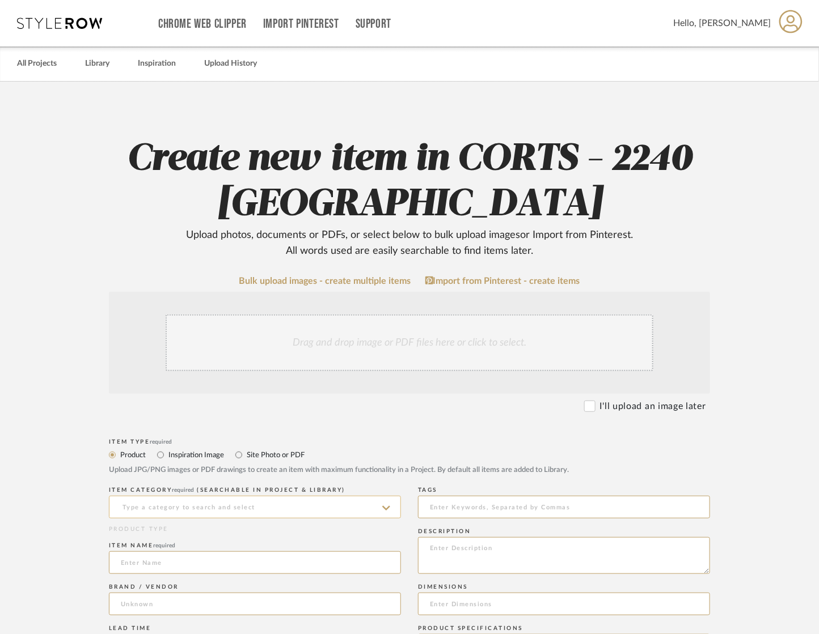
click at [283, 503] on input at bounding box center [255, 507] width 292 height 23
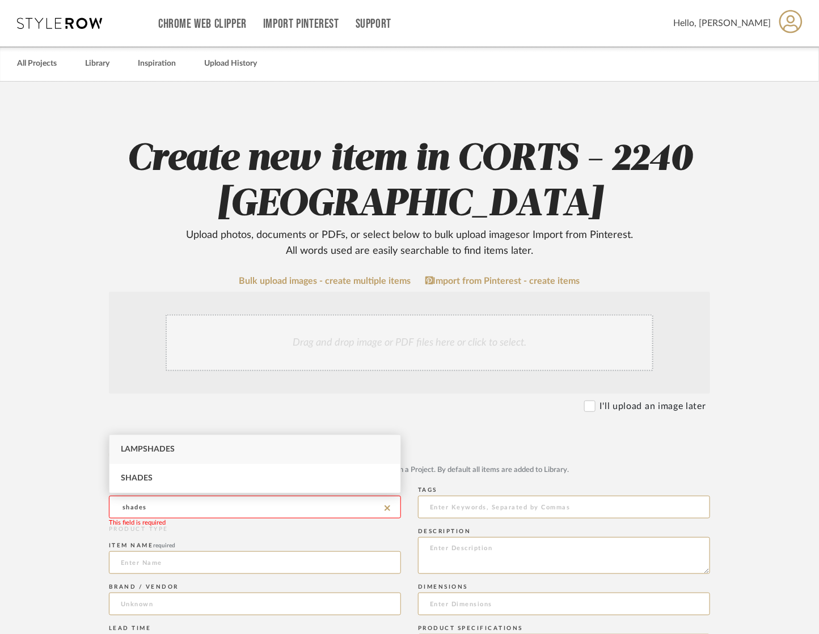
click at [179, 478] on div "Shades" at bounding box center [254, 478] width 291 height 29
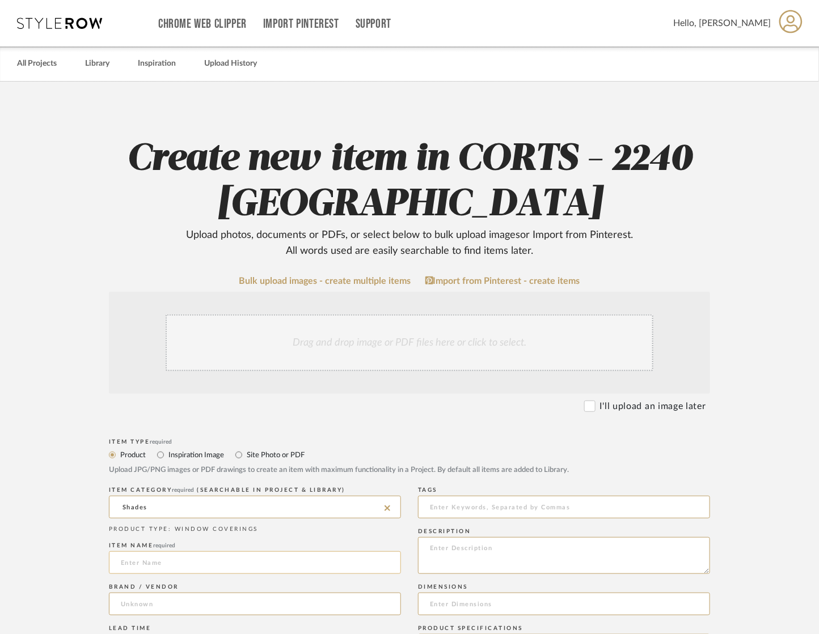
click at [166, 558] on input at bounding box center [255, 563] width 292 height 23
paste input "Waterfall Woven Wood Shade"
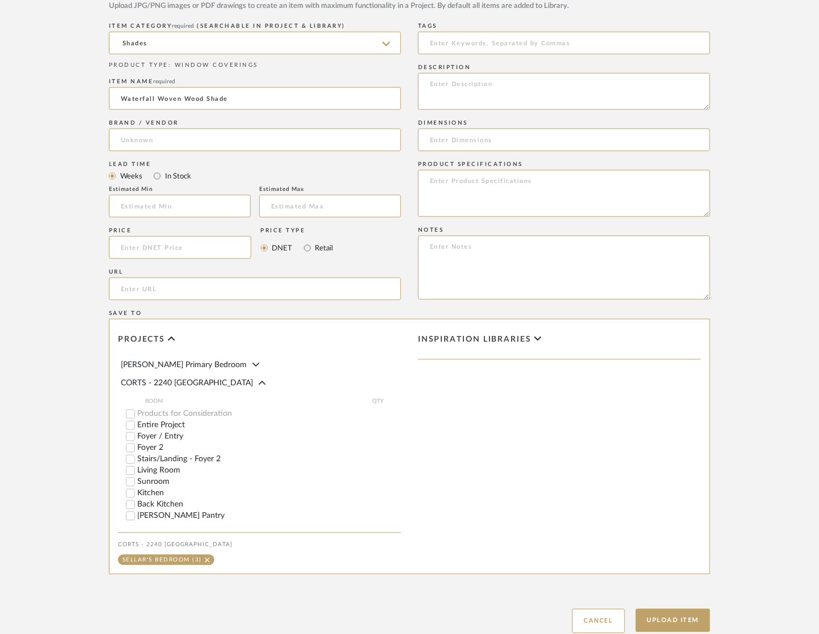
scroll to position [543, 0]
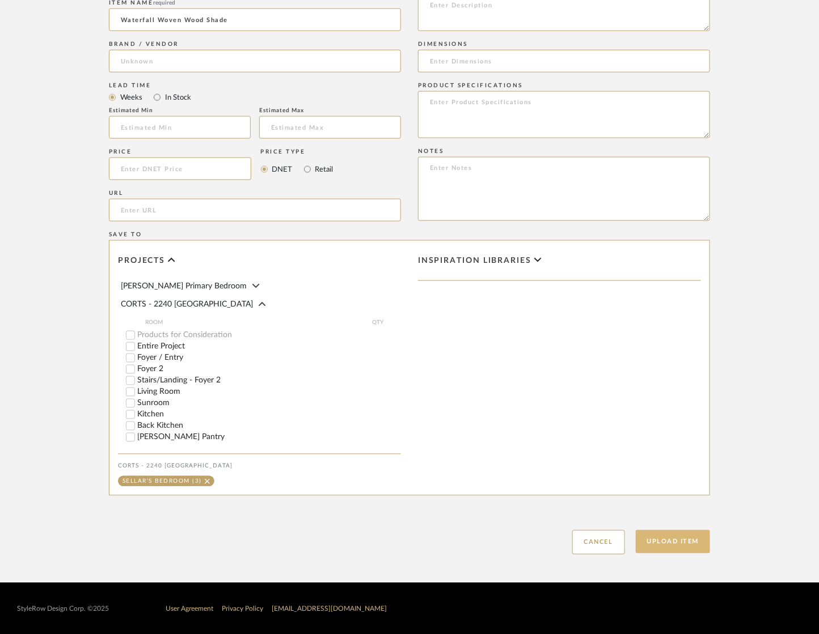
click at [677, 543] on button "Upload Item" at bounding box center [673, 542] width 75 height 23
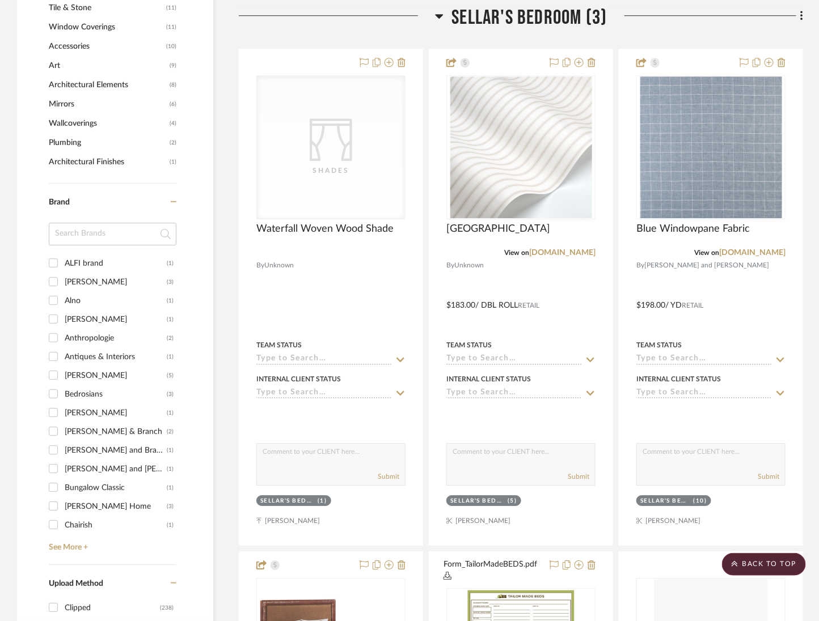
scroll to position [1271, 0]
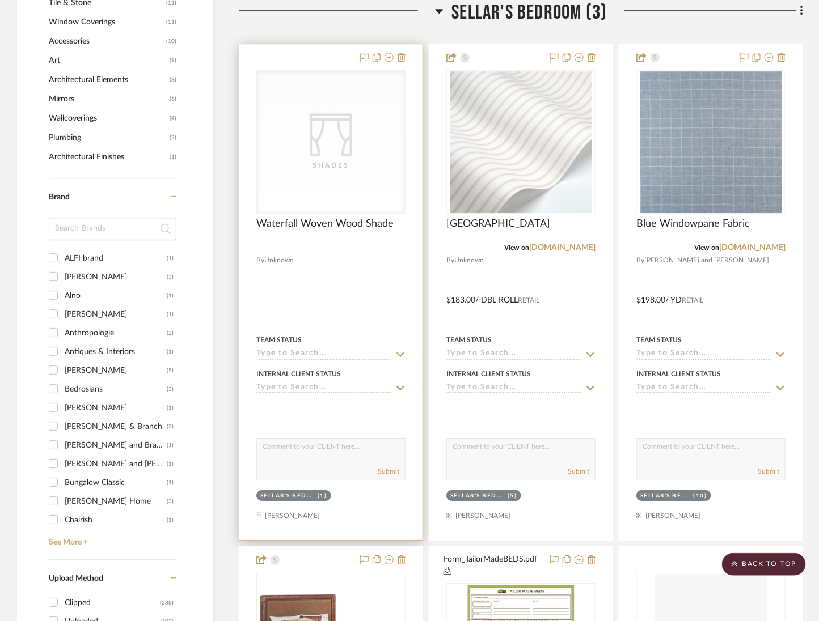
click at [0, 0] on div "CategoryIconFabrics Created with Sketch. Shades" at bounding box center [0, 0] width 0 height 0
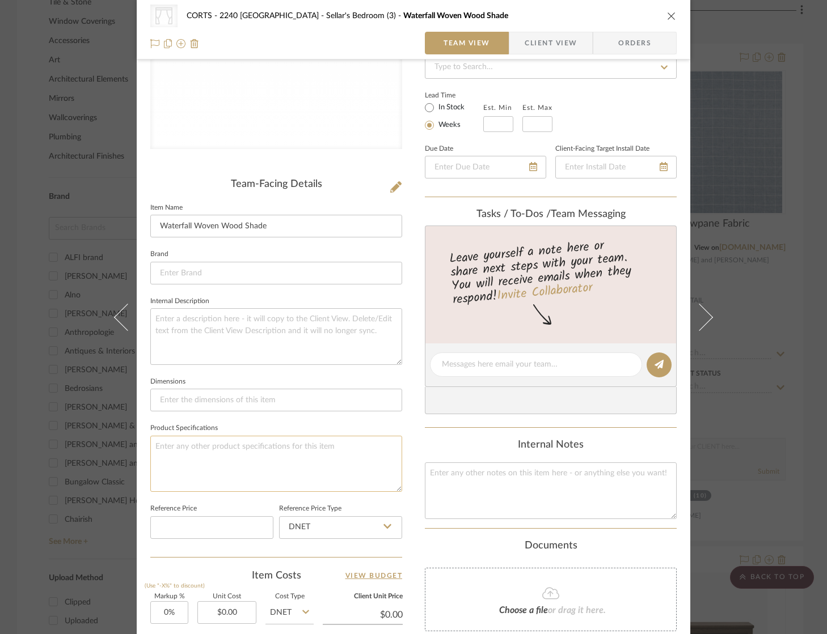
scroll to position [177, 0]
click at [280, 448] on textarea at bounding box center [276, 462] width 252 height 56
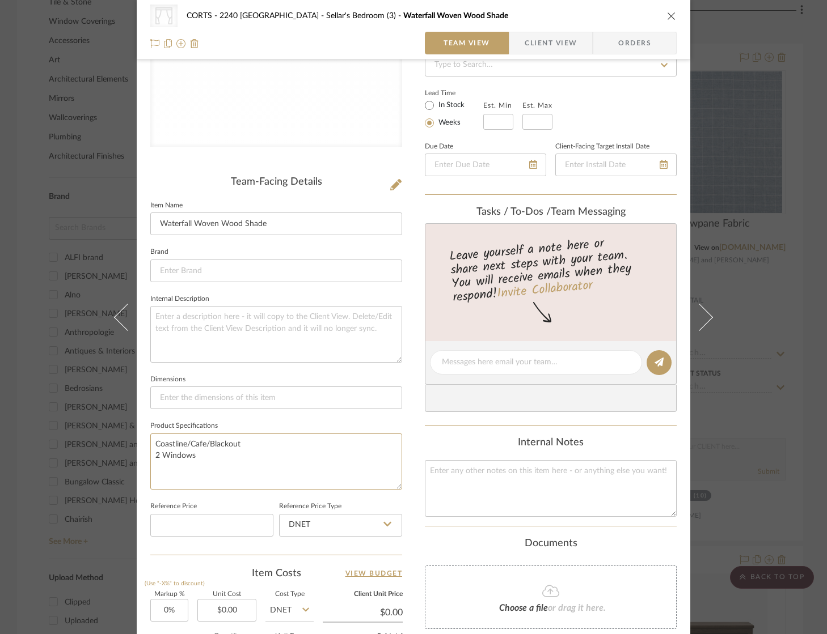
scroll to position [415, 0]
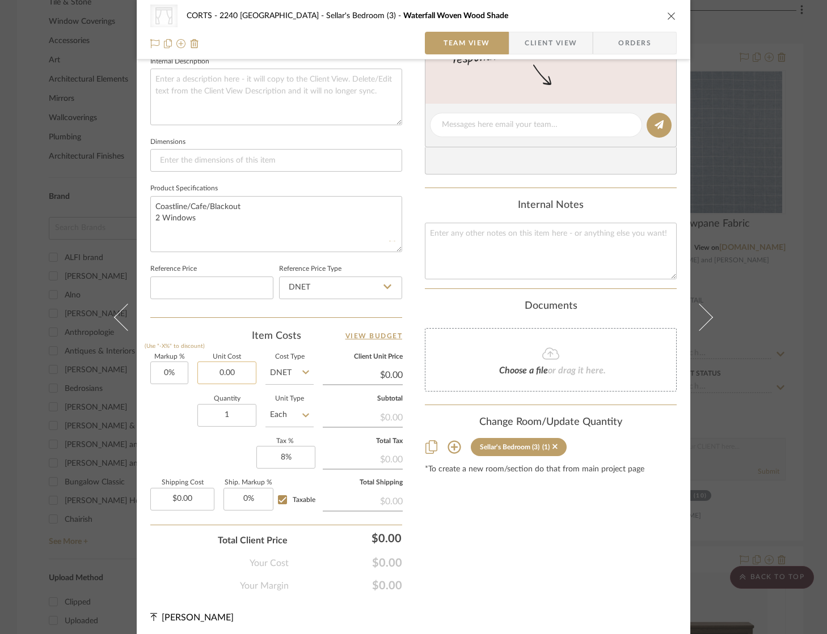
click at [235, 366] on input "0.00" at bounding box center [226, 373] width 59 height 23
click at [534, 573] on div "Content here copies to Client View - confirm visibility there. Show in Client D…" at bounding box center [551, 127] width 252 height 931
click at [394, 375] on input "1802.50" at bounding box center [363, 375] width 80 height 17
click at [523, 579] on div "Content here copies to Client View - confirm visibility there. Show in Client D…" at bounding box center [551, 127] width 252 height 931
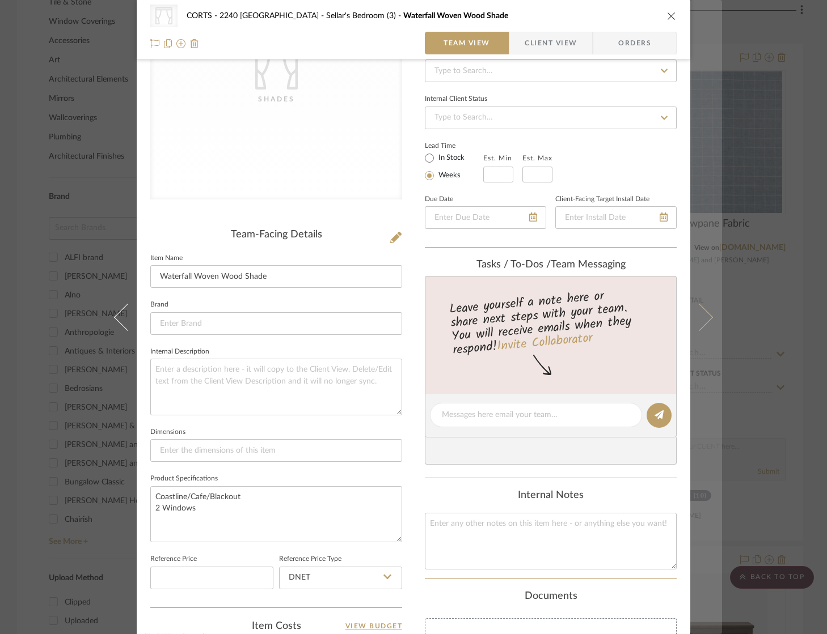
scroll to position [0, 0]
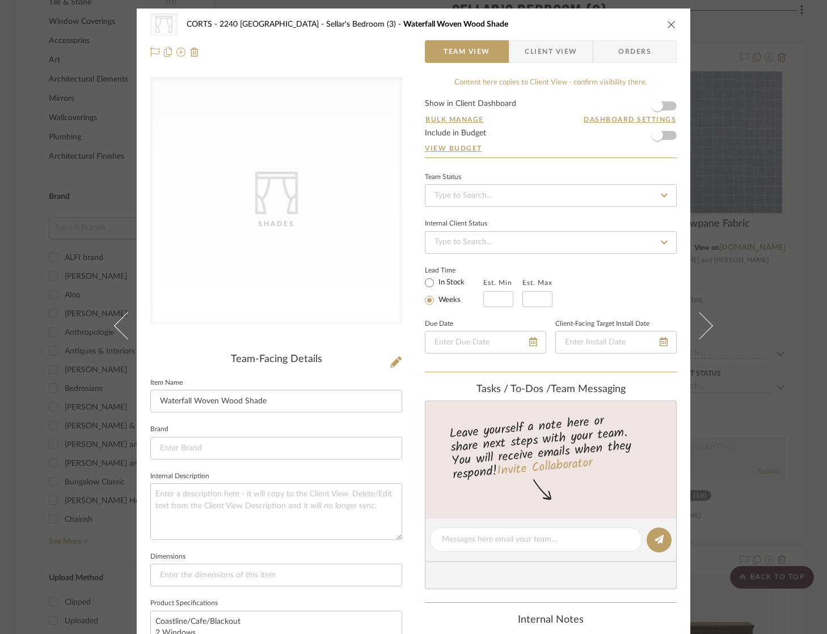
click at [675, 107] on div "CategoryIconFabrics Created with Sketch. Shades CORTS - 2240 Tewksbury Sellar's…" at bounding box center [413, 531] width 553 height 1045
click at [667, 106] on form "Show in Client Dashboard Bulk Manage Dashboard Settings Include in Budget View …" at bounding box center [551, 129] width 252 height 58
click at [663, 99] on span "button" at bounding box center [657, 106] width 25 height 25
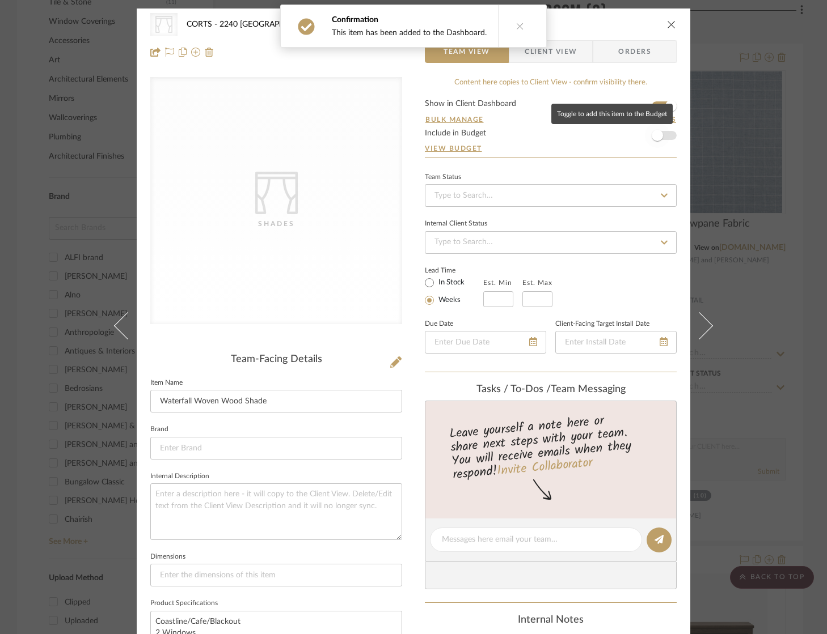
click at [662, 141] on span "button" at bounding box center [657, 135] width 25 height 25
click at [667, 24] on icon "close" at bounding box center [671, 24] width 9 height 9
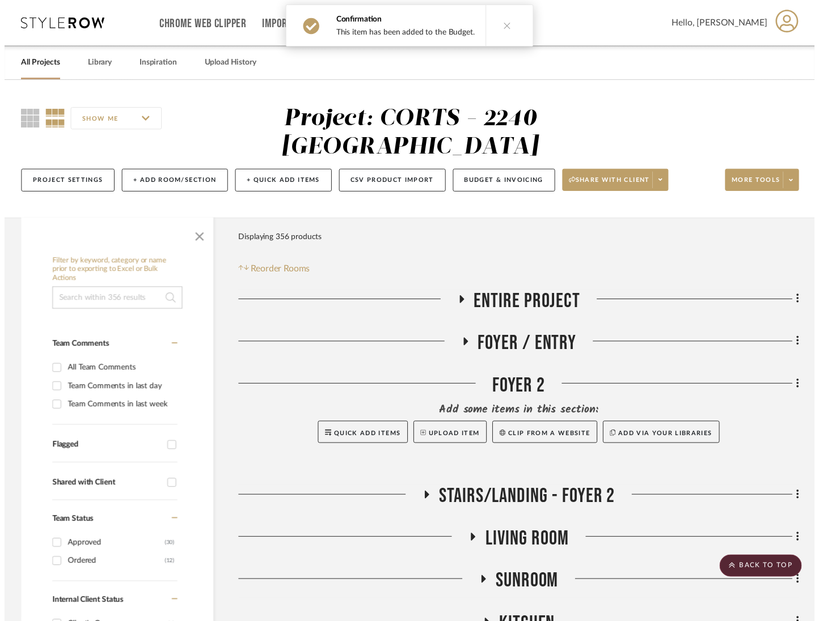
scroll to position [1271, 0]
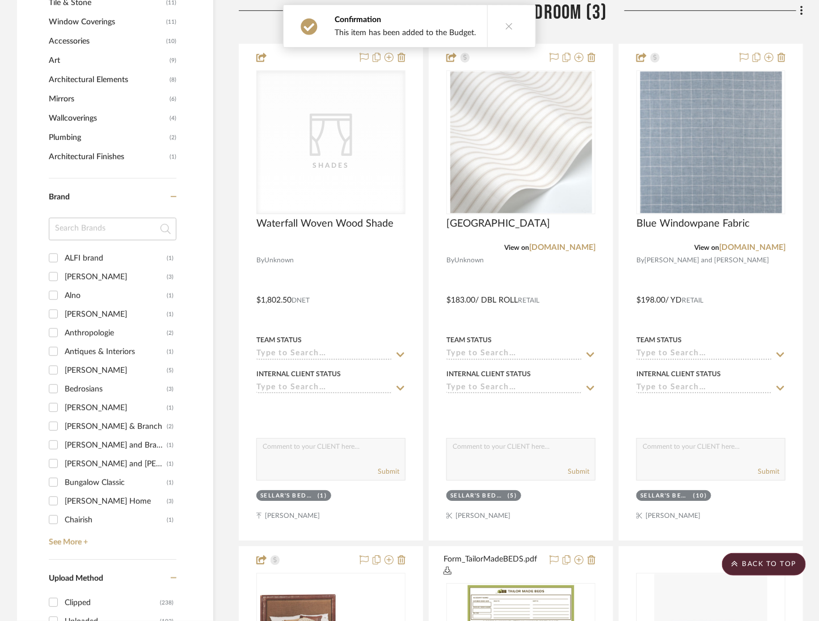
click at [572, 14] on span "Sellar's Bedroom (3)" at bounding box center [529, 13] width 155 height 24
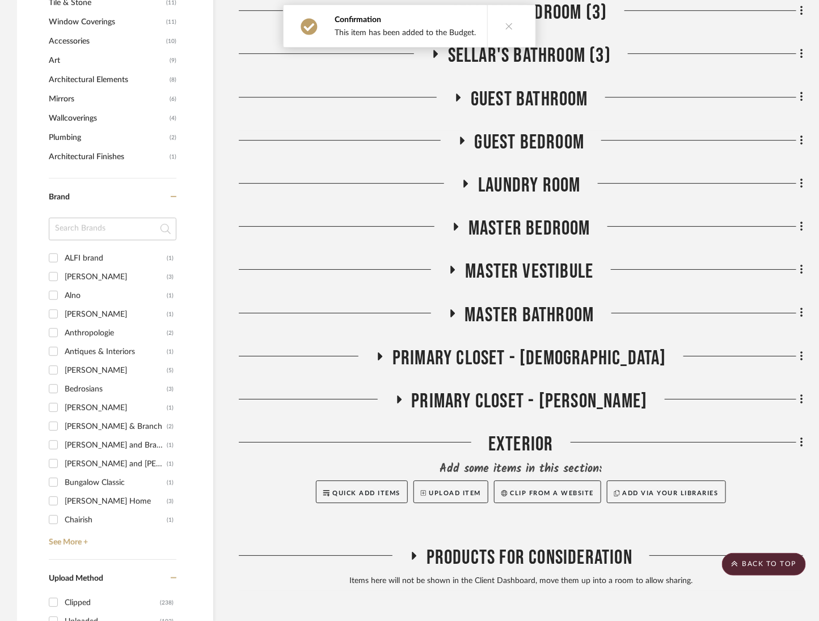
scroll to position [1242, 0]
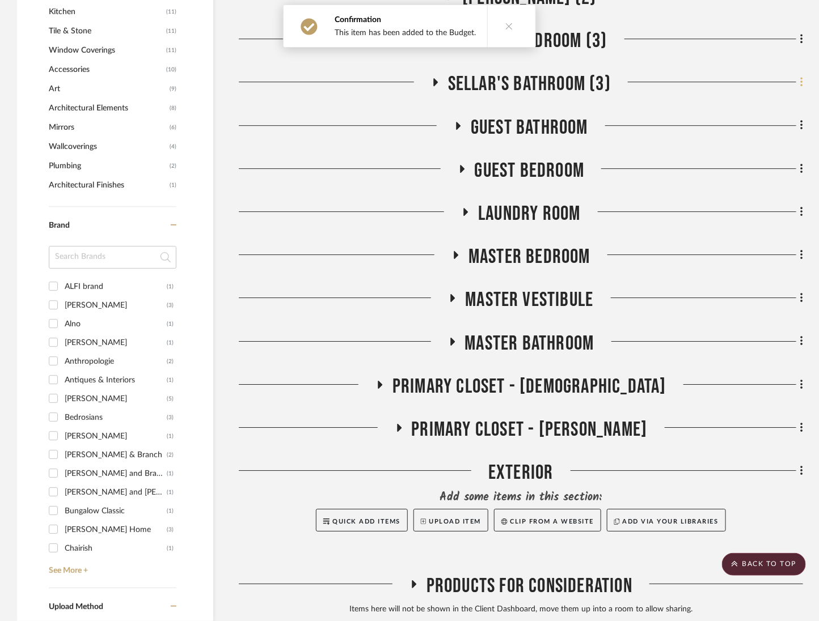
click at [801, 83] on icon at bounding box center [801, 83] width 2 height 10
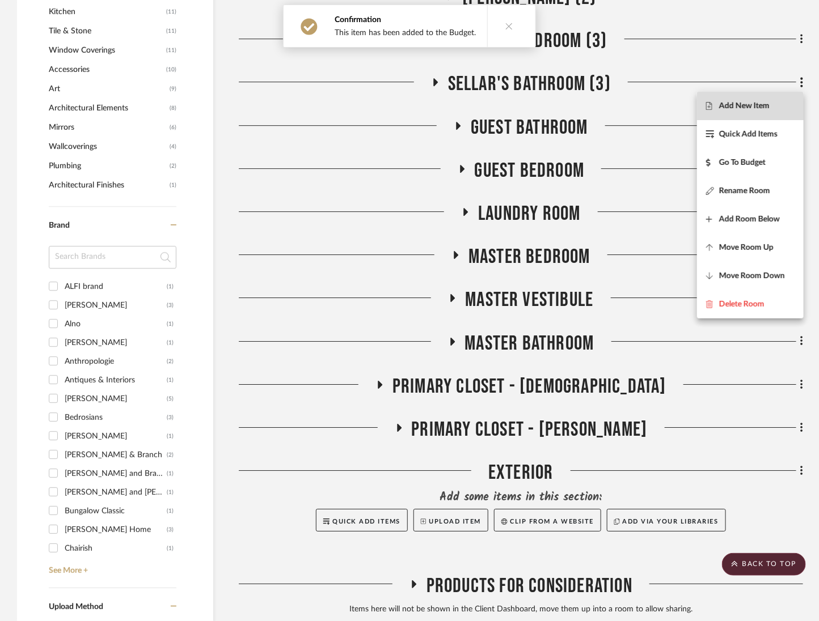
click at [740, 112] on button "Add New Item" at bounding box center [750, 106] width 107 height 28
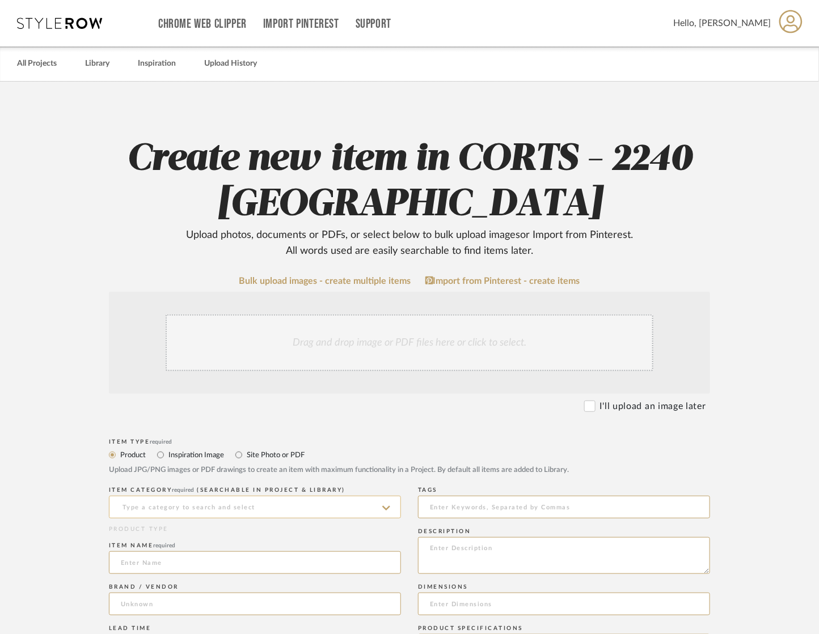
click at [295, 503] on input at bounding box center [255, 507] width 292 height 23
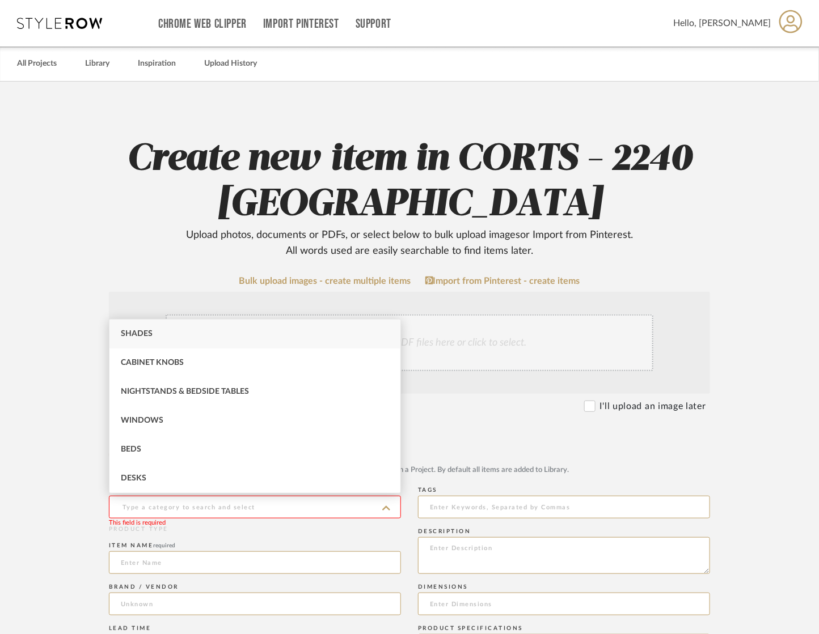
drag, startPoint x: 188, startPoint y: 343, endPoint x: 193, endPoint y: 370, distance: 27.6
click at [188, 342] on div "Shades" at bounding box center [254, 334] width 291 height 29
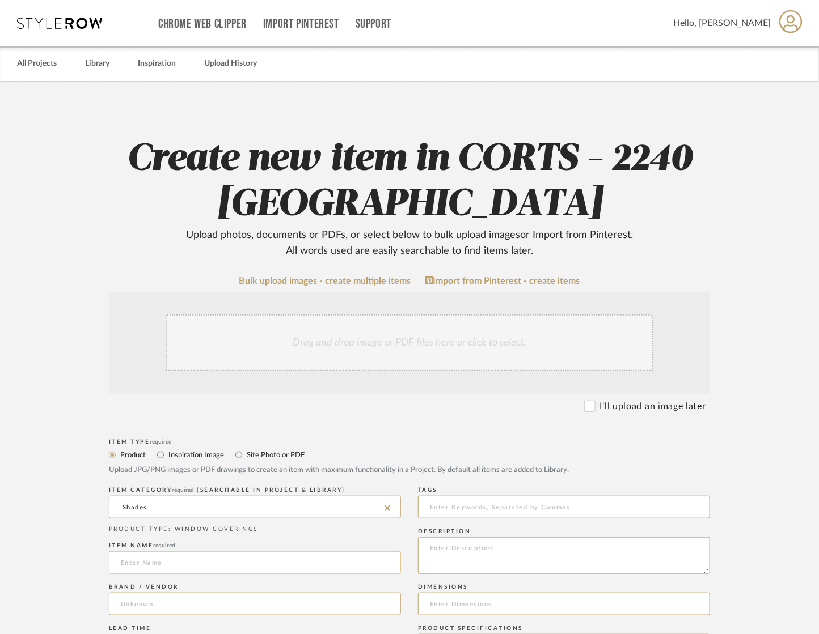
click at [200, 565] on input at bounding box center [255, 563] width 292 height 23
paste input "Waterfall Woven Wood Shade"
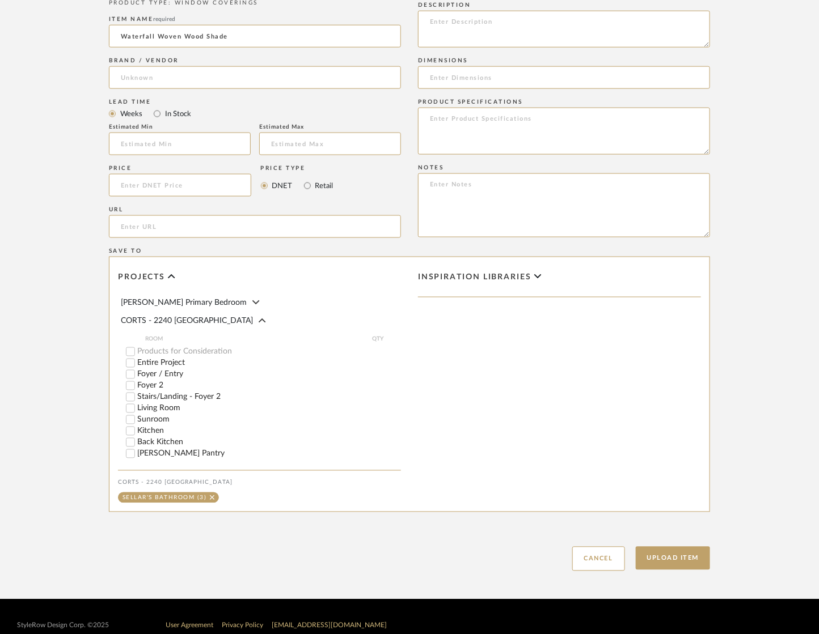
scroll to position [543, 0]
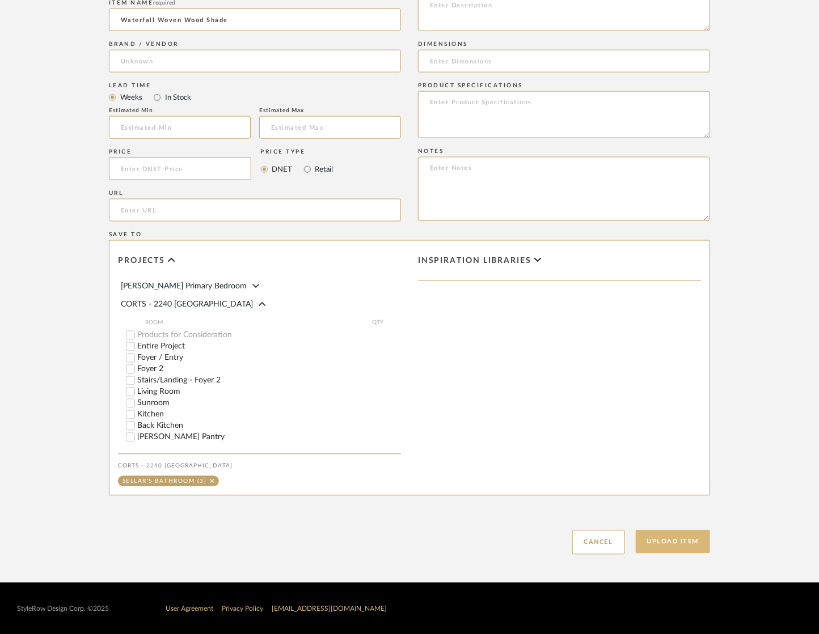
click at [680, 545] on button "Upload Item" at bounding box center [673, 542] width 75 height 23
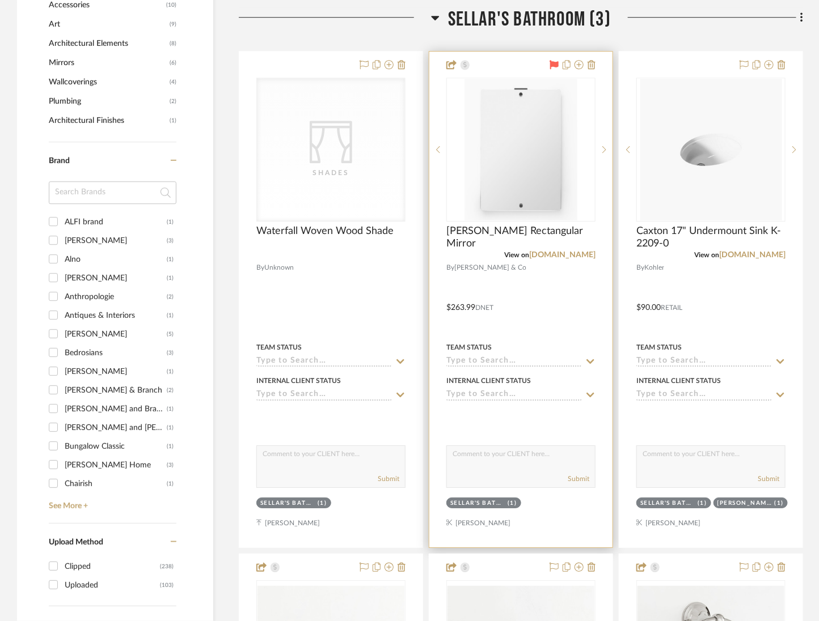
scroll to position [1314, 0]
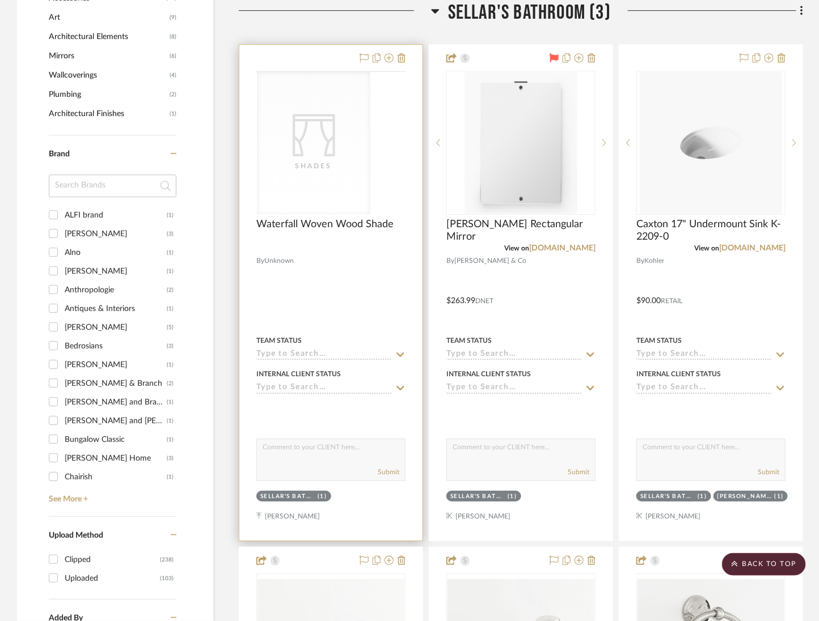
click at [0, 0] on div "CategoryIconFabrics Created with Sketch. Shades" at bounding box center [0, 0] width 0 height 0
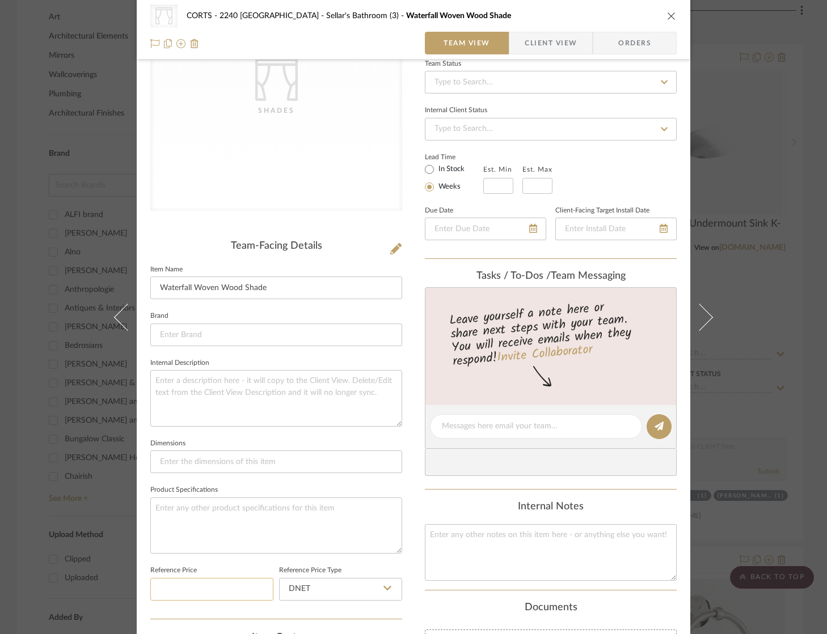
scroll to position [298, 0]
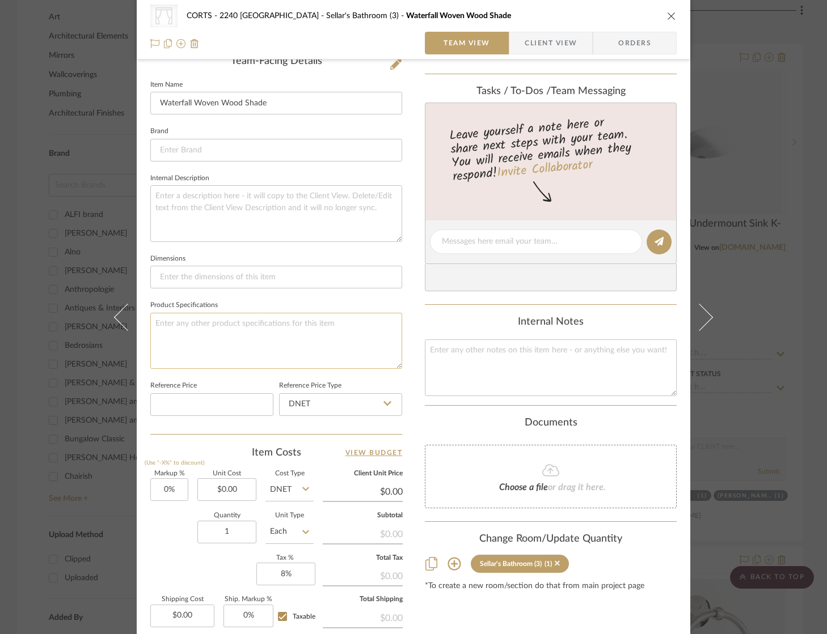
click at [244, 335] on textarea at bounding box center [276, 341] width 252 height 56
click at [411, 384] on div "CategoryIconFabrics Created with Sketch. Shades CORTS - 2240 Tewksbury Sellar's…" at bounding box center [413, 232] width 553 height 1045
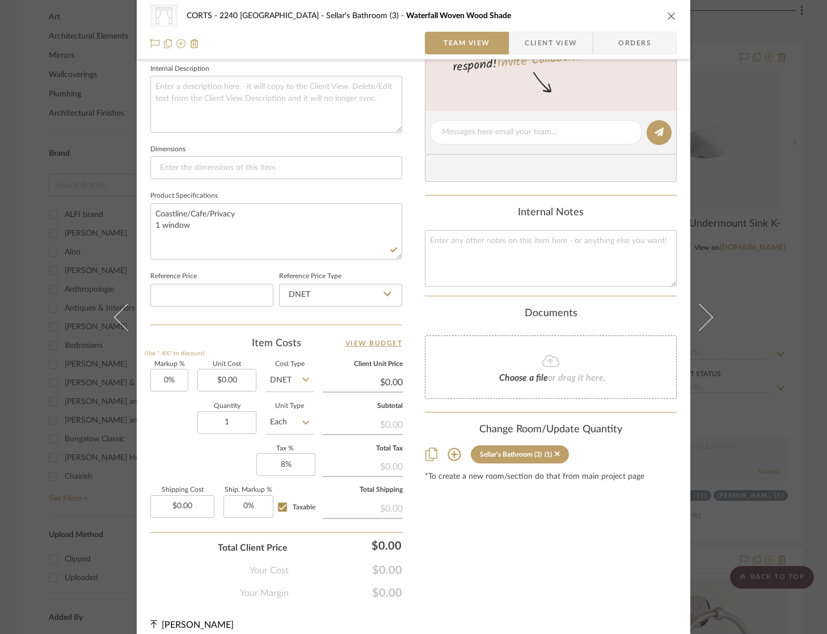
scroll to position [415, 0]
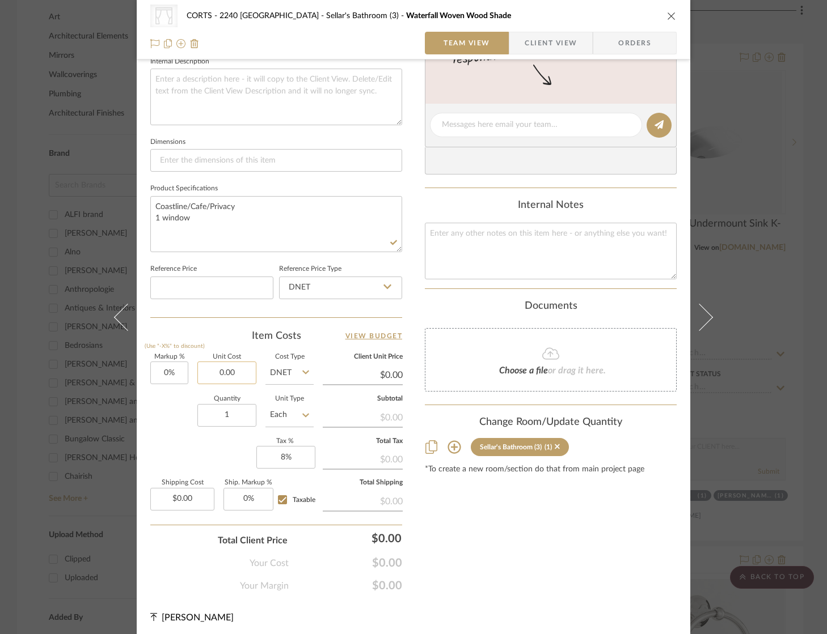
click at [229, 370] on input "0.00" at bounding box center [226, 373] width 59 height 23
click at [570, 591] on div "CategoryIconFabrics Created with Sketch. Shades CORTS - 2240 Tewksbury Sellar's…" at bounding box center [413, 115] width 553 height 1045
click at [395, 371] on input "0.00" at bounding box center [363, 375] width 80 height 17
click at [540, 575] on div "Content here copies to Client View - confirm visibility there. Show in Client D…" at bounding box center [551, 127] width 252 height 931
click at [388, 371] on input "859.98" at bounding box center [363, 375] width 80 height 17
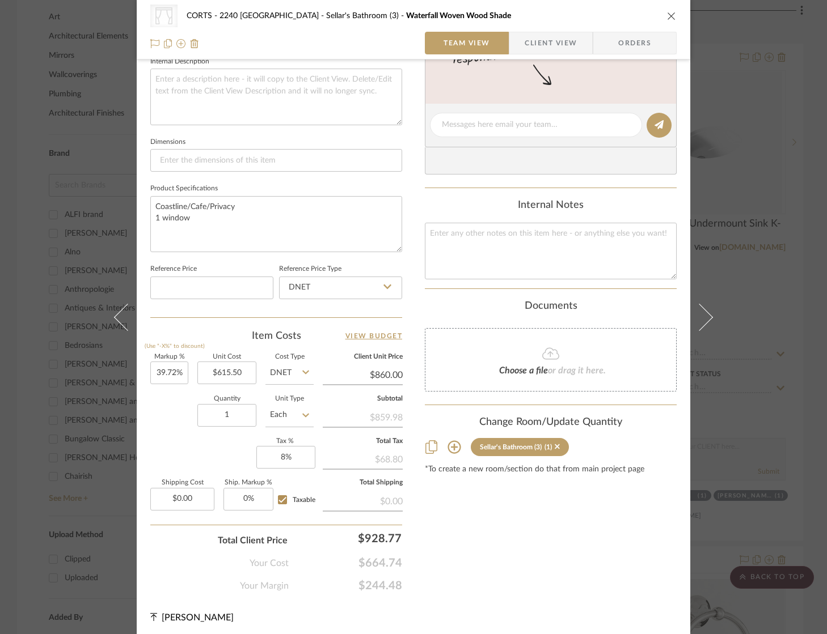
click at [534, 586] on div "Content here copies to Client View - confirm visibility there. Show in Client D…" at bounding box center [551, 127] width 252 height 931
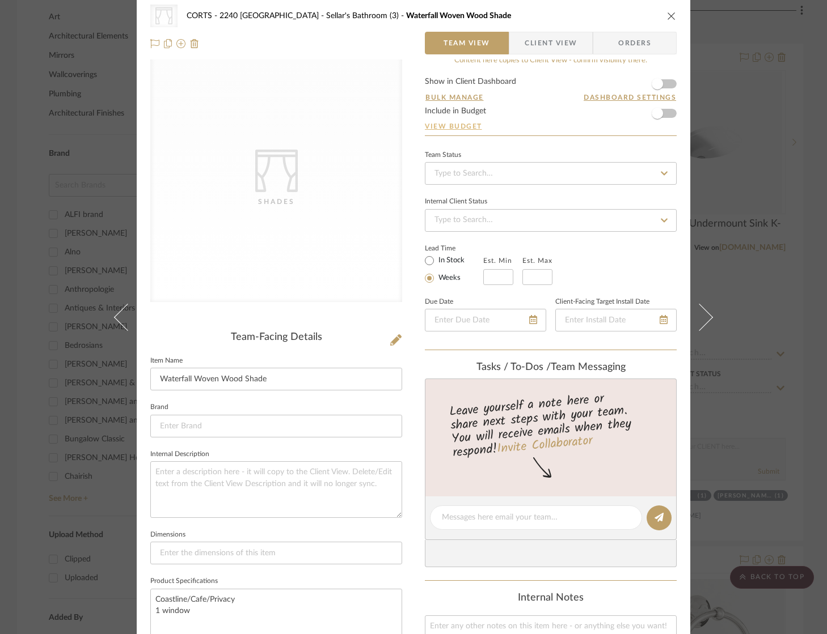
scroll to position [0, 0]
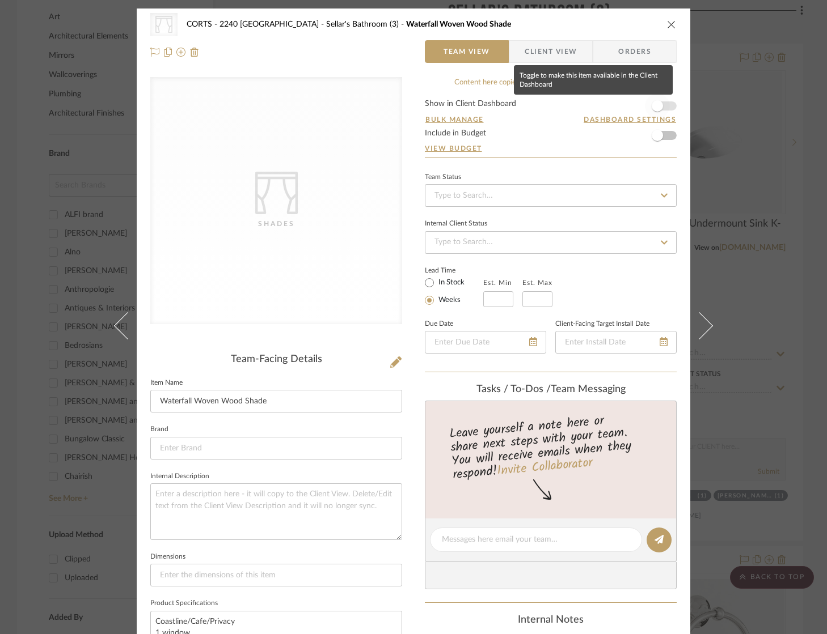
drag, startPoint x: 665, startPoint y: 109, endPoint x: 666, endPoint y: 140, distance: 31.2
click at [665, 109] on span "button" at bounding box center [657, 106] width 25 height 25
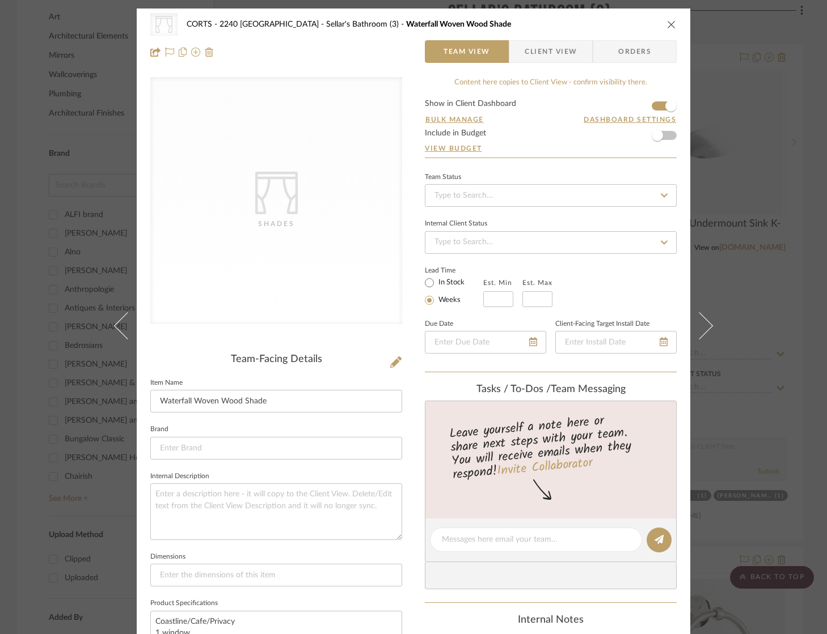
click at [666, 140] on form "Show in Client Dashboard Bulk Manage Dashboard Settings Include in Budget View …" at bounding box center [551, 129] width 252 height 58
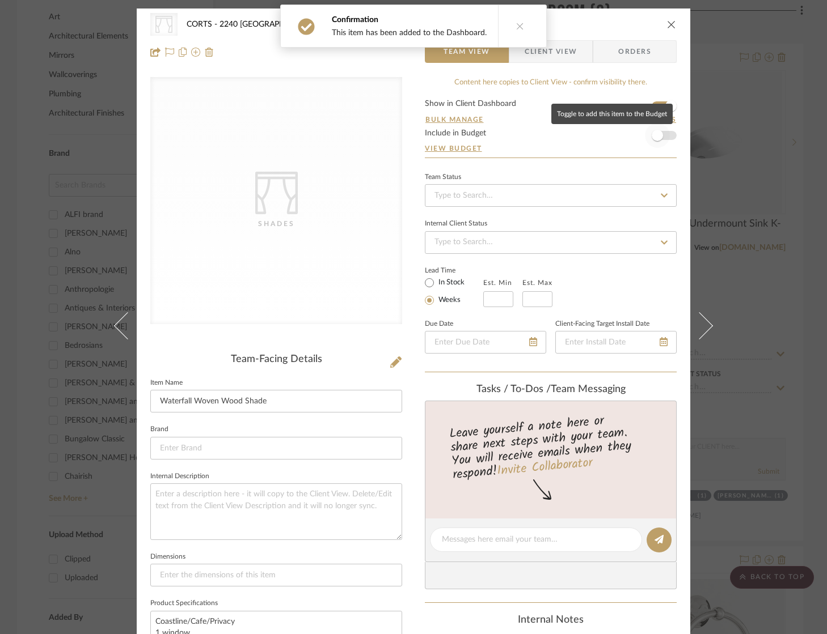
click at [663, 134] on span "button" at bounding box center [657, 135] width 25 height 25
click at [667, 24] on icon "close" at bounding box center [671, 24] width 9 height 9
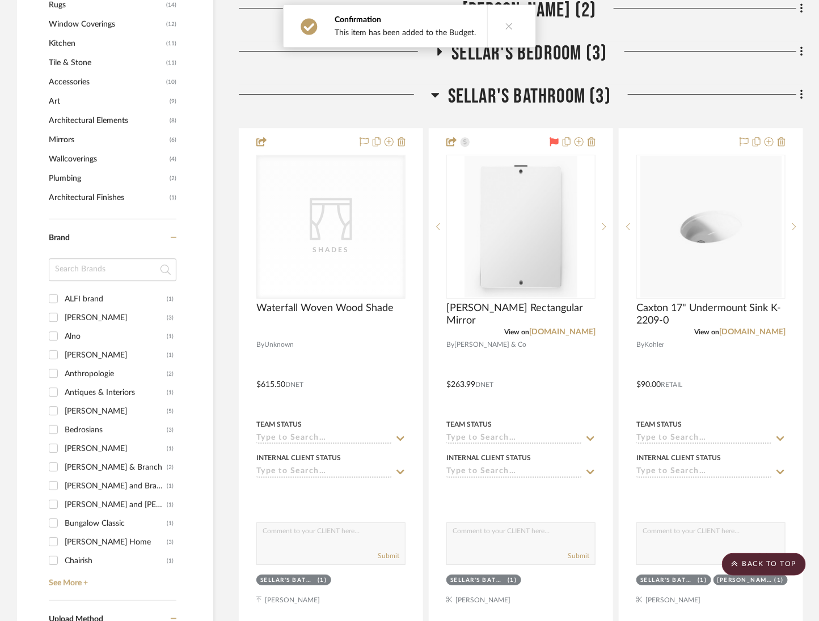
scroll to position [1223, 0]
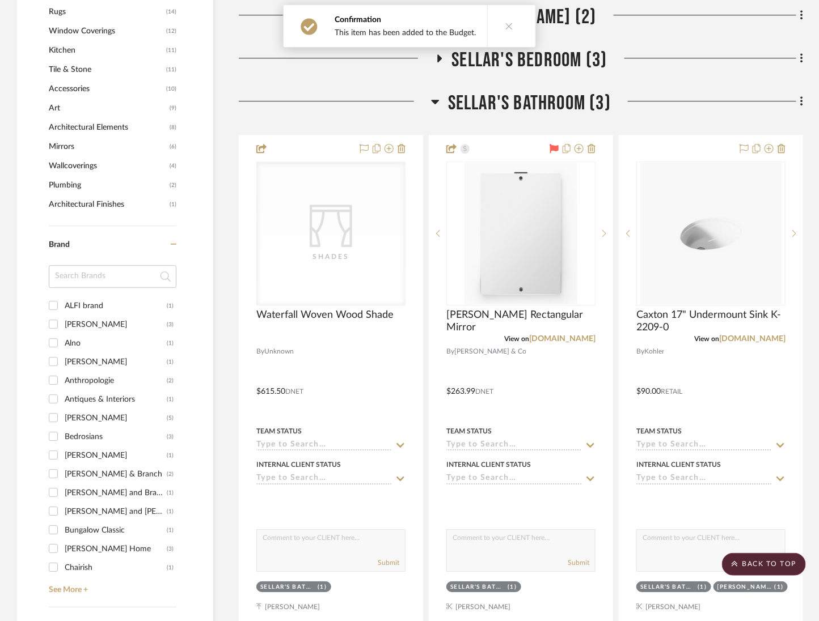
click at [561, 91] on span "Sellar's Bathroom (3)" at bounding box center [529, 103] width 163 height 24
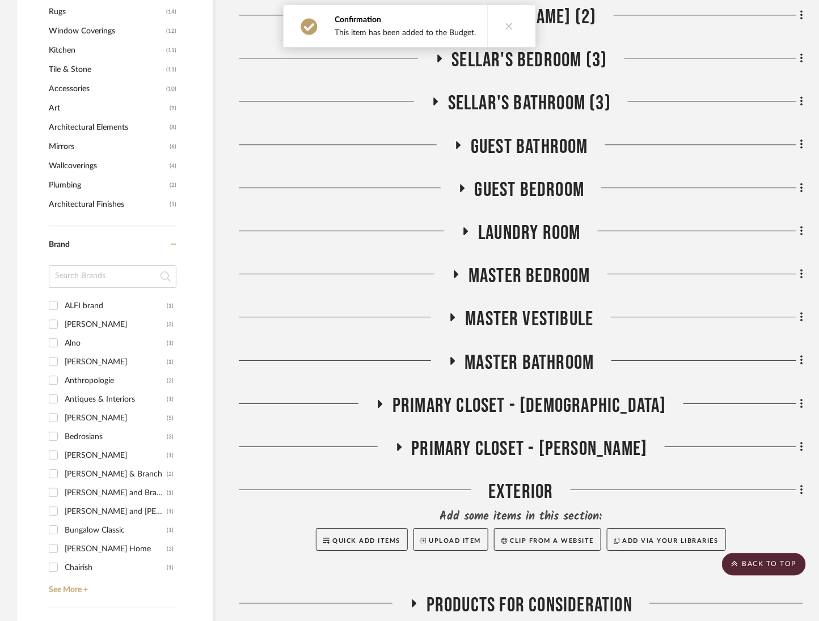
click at [562, 72] on h3 "Sellar's Bedroom (3)" at bounding box center [521, 60] width 172 height 24
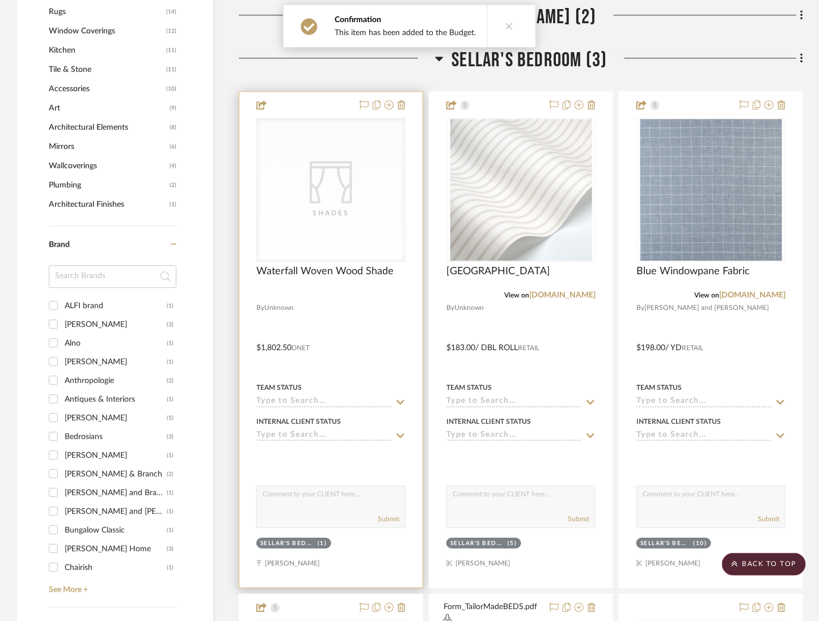
click at [405, 199] on div "CategoryIconFabrics Created with Sketch. Shades CategoryIconFabrics Created wit…" at bounding box center [330, 190] width 149 height 144
click at [408, 141] on div at bounding box center [330, 340] width 183 height 496
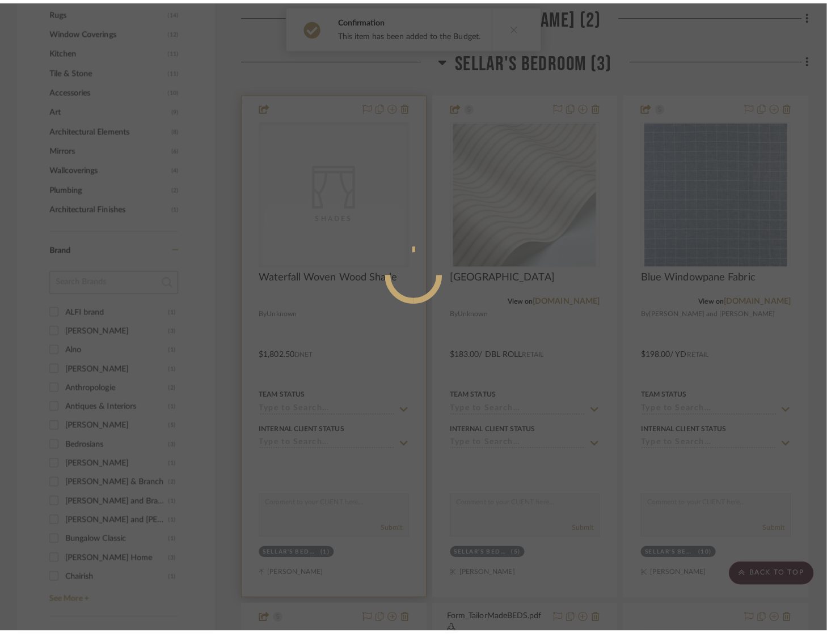
scroll to position [0, 0]
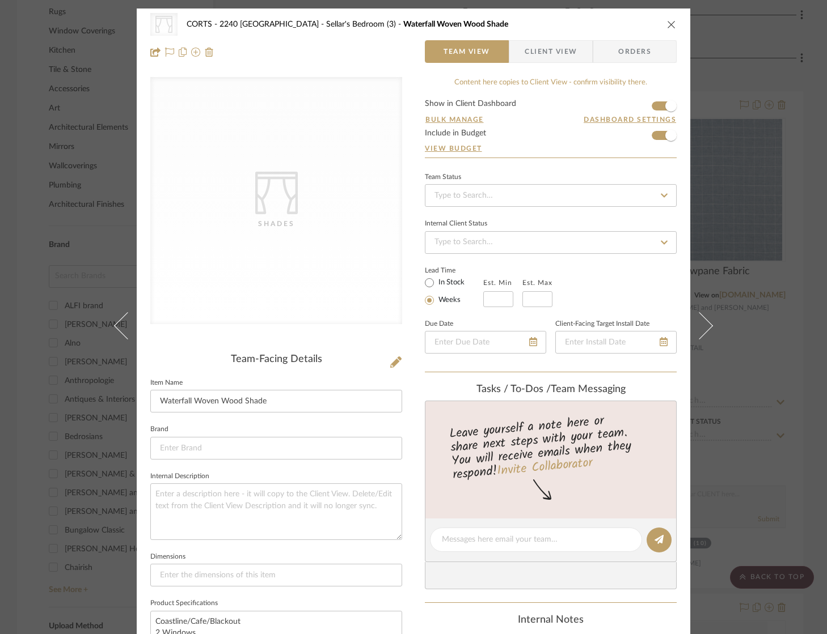
click at [667, 26] on icon "close" at bounding box center [671, 24] width 9 height 9
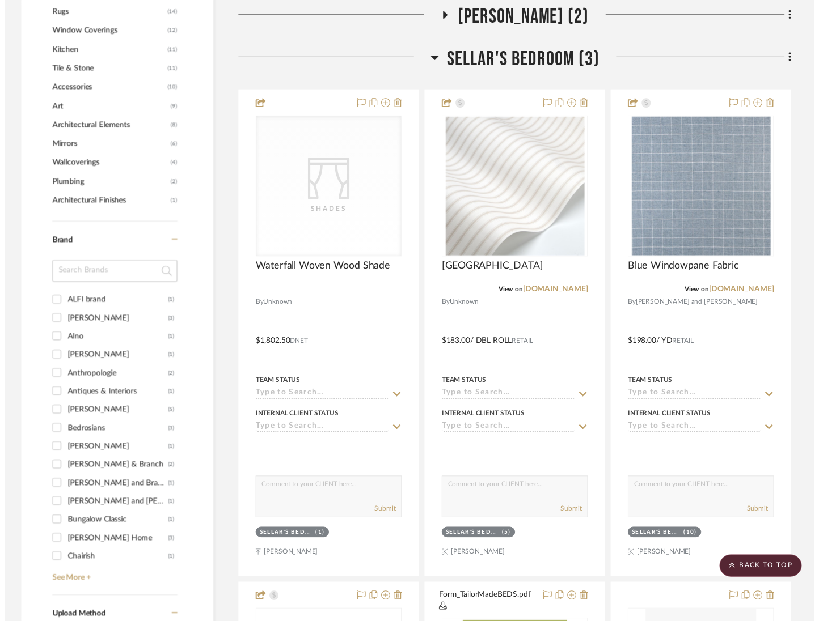
scroll to position [1223, 0]
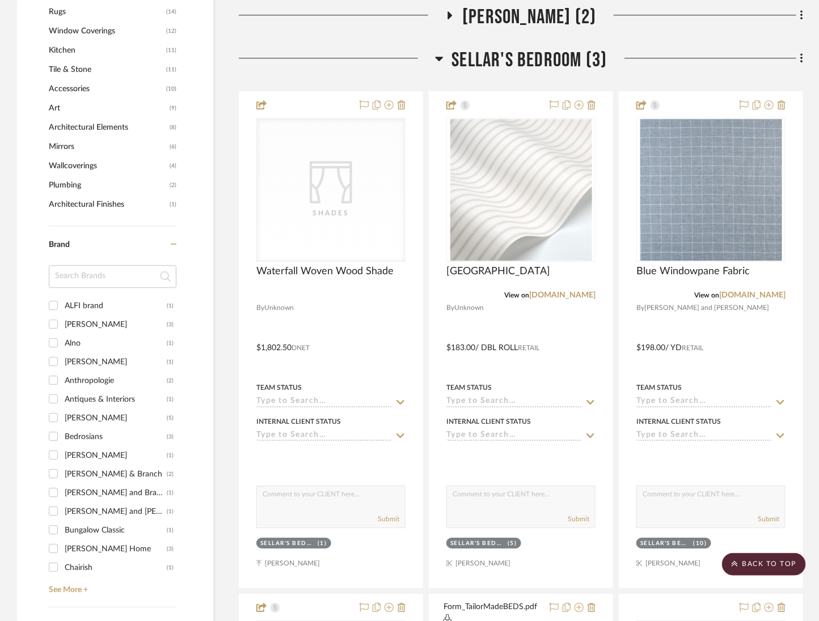
click at [568, 58] on span "Sellar's Bedroom (3)" at bounding box center [529, 60] width 155 height 24
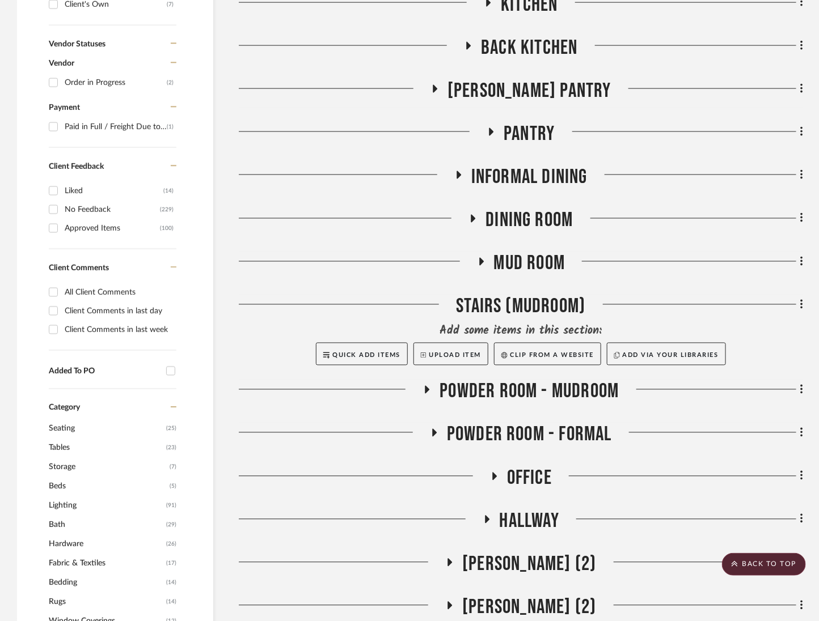
scroll to position [524, 0]
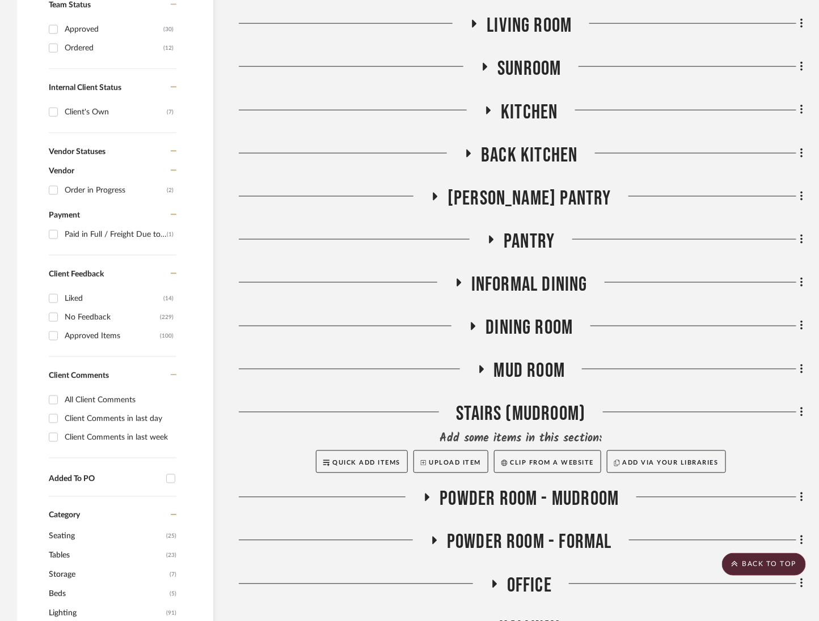
click at [490, 21] on span "Living Room" at bounding box center [528, 26] width 85 height 24
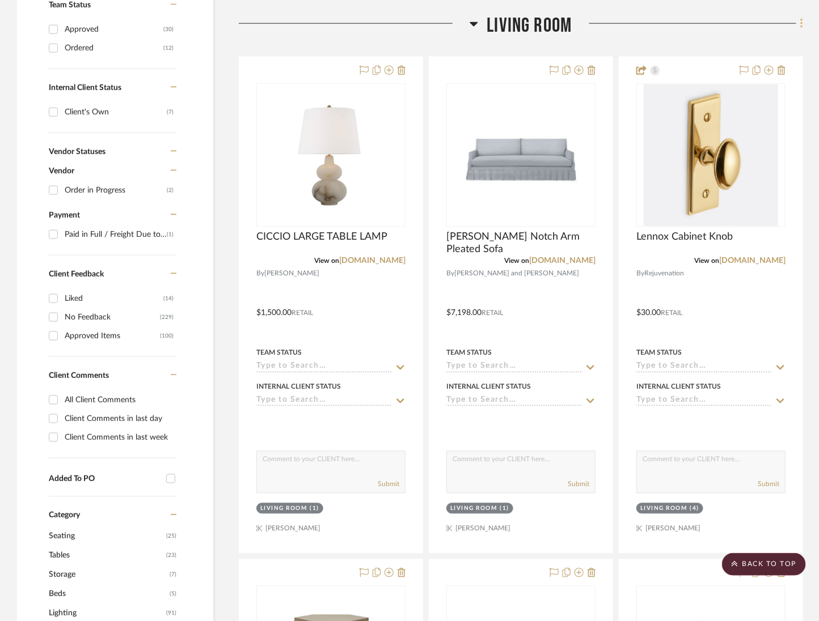
click at [800, 23] on icon at bounding box center [801, 24] width 3 height 12
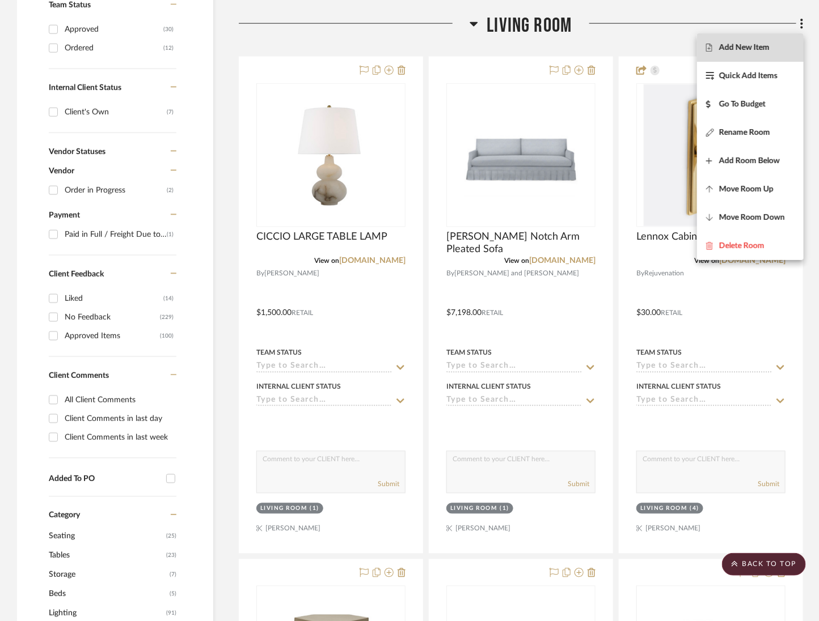
click at [772, 51] on span "Add New Item" at bounding box center [750, 48] width 88 height 10
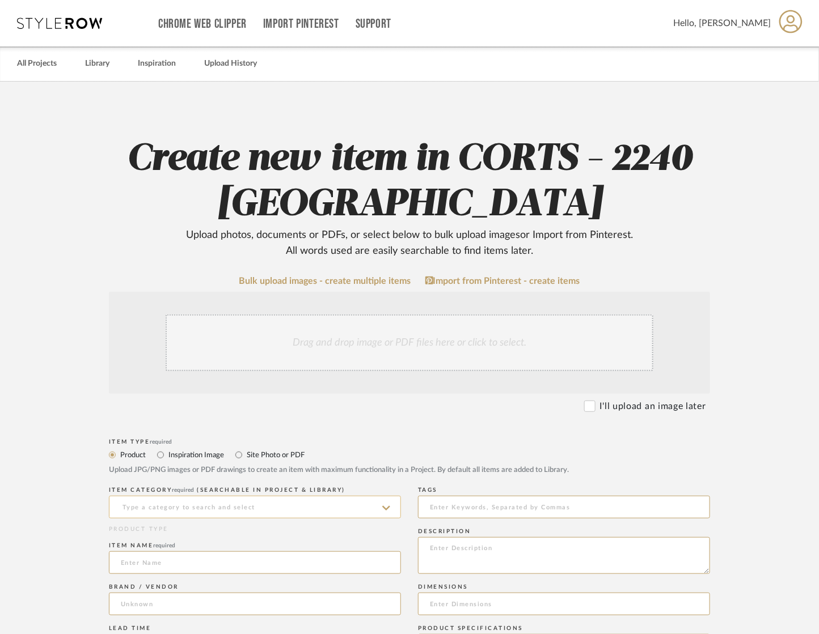
click at [224, 508] on input at bounding box center [255, 507] width 292 height 23
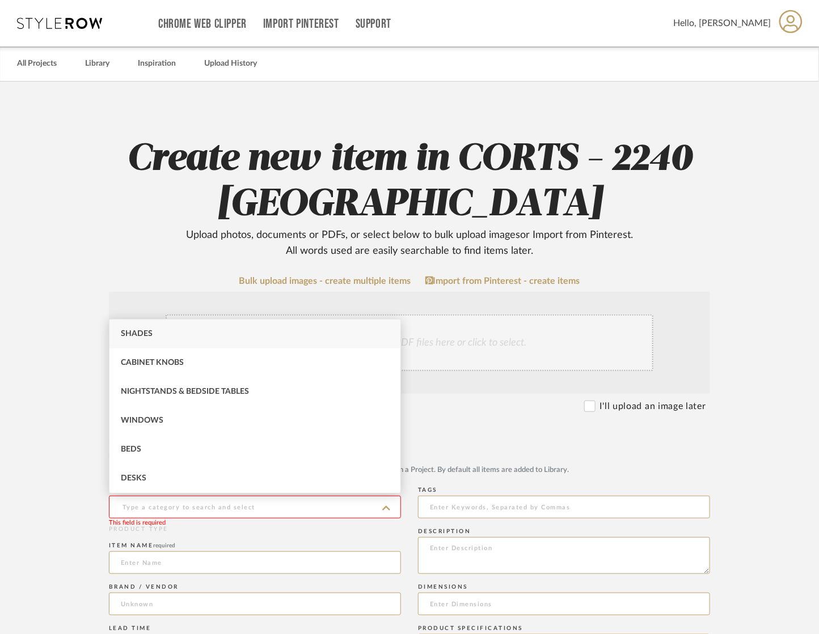
click at [160, 331] on div "Shades" at bounding box center [254, 334] width 291 height 29
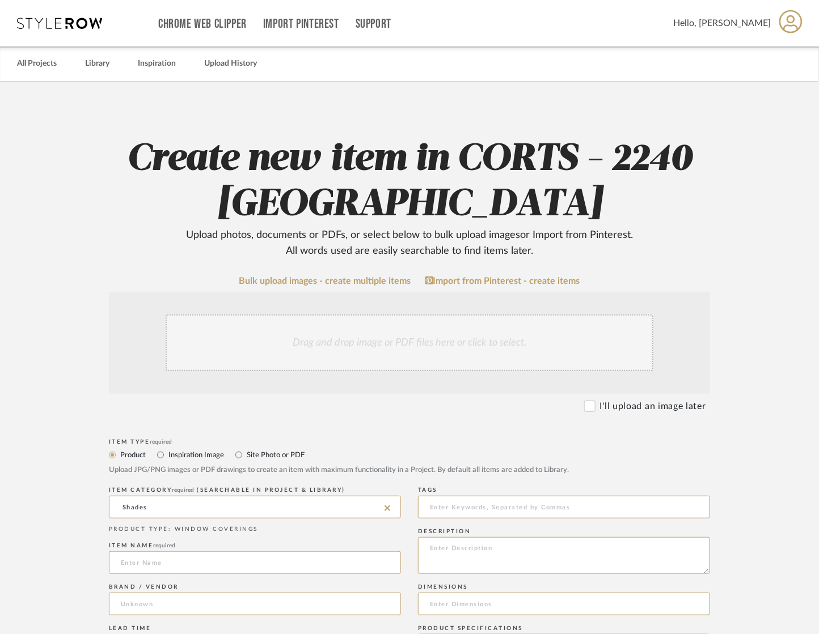
click at [187, 575] on div "Item name required" at bounding box center [255, 560] width 292 height 41
click at [190, 569] on input at bounding box center [255, 563] width 292 height 23
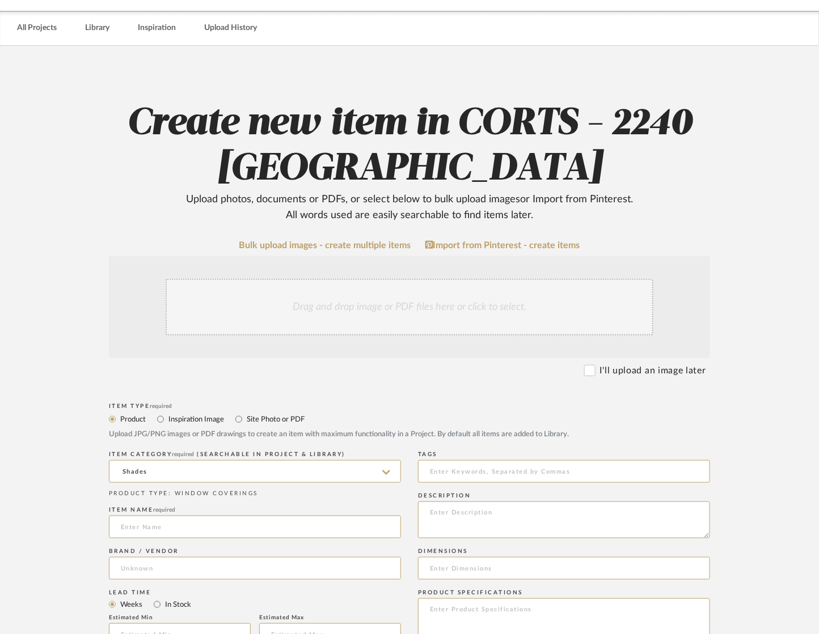
scroll to position [36, 0]
paste input "Waterfall Woven Wood Shade"
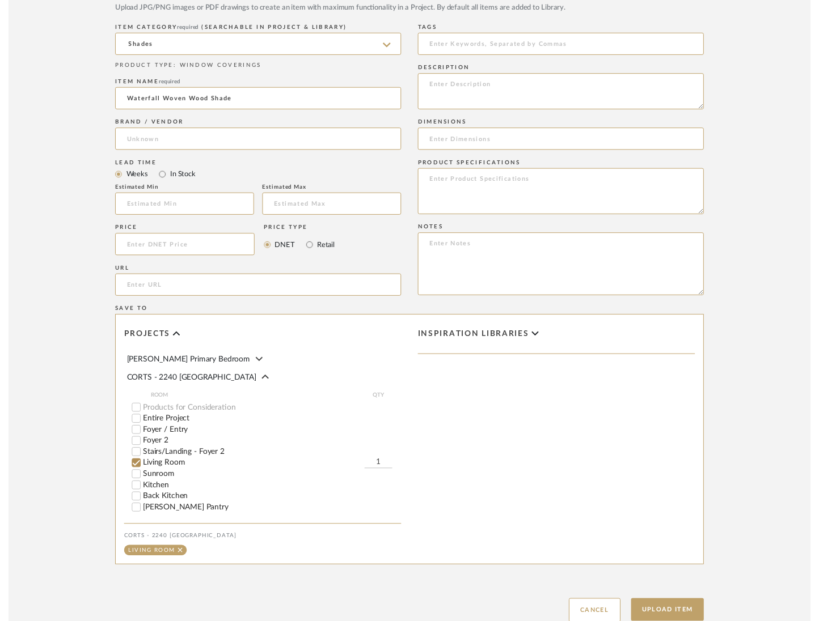
scroll to position [543, 0]
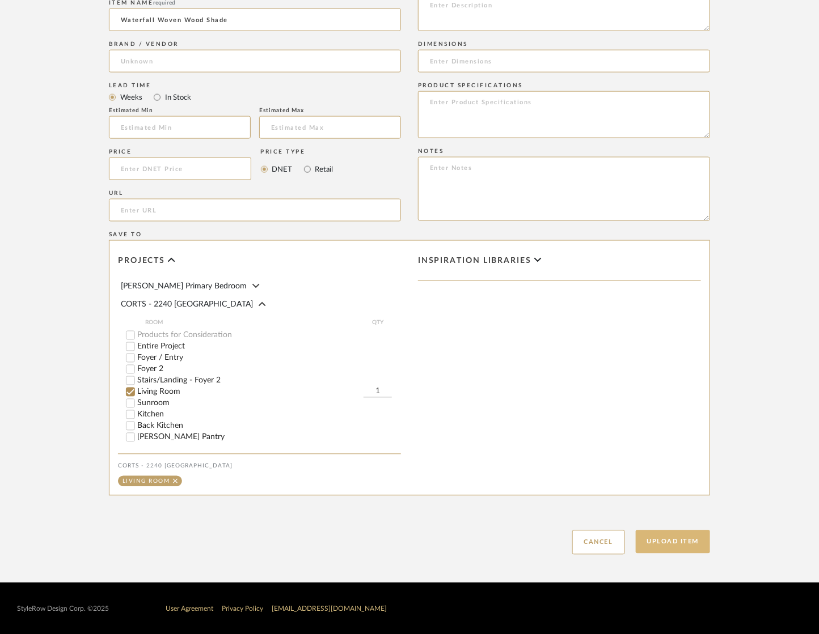
drag, startPoint x: 679, startPoint y: 552, endPoint x: 679, endPoint y: 544, distance: 7.4
click at [679, 551] on button "Upload Item" at bounding box center [673, 542] width 75 height 23
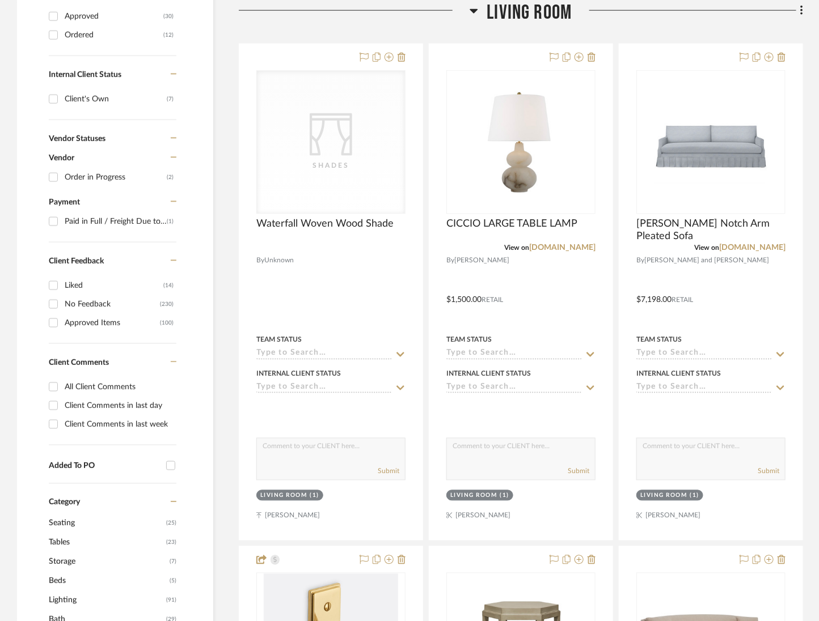
scroll to position [537, 0]
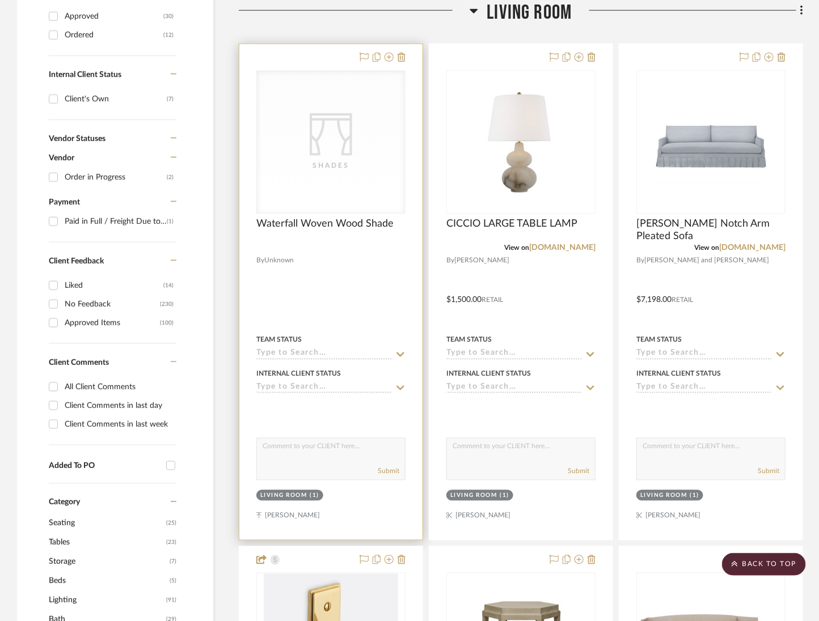
click at [0, 0] on div "CategoryIconFabrics Created with Sketch. Shades" at bounding box center [0, 0] width 0 height 0
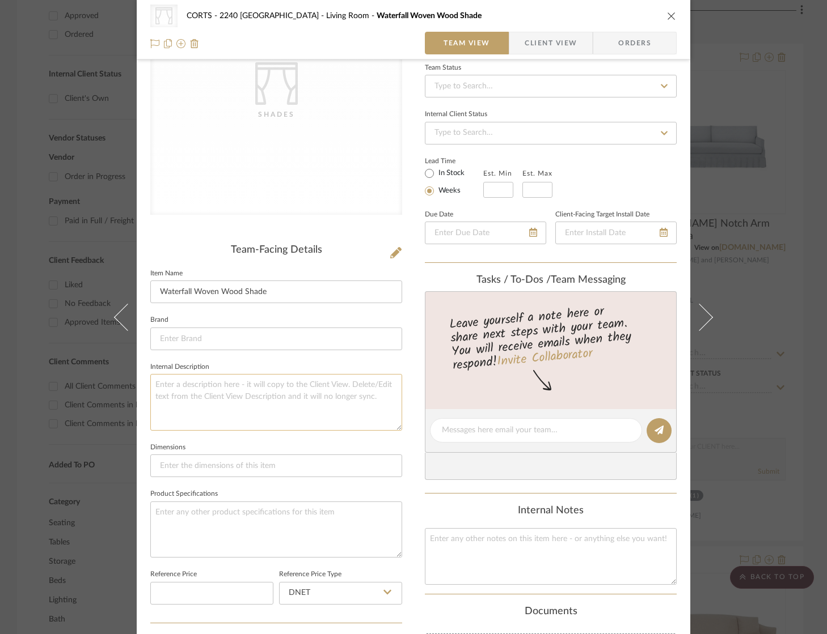
scroll to position [111, 0]
click at [244, 505] on textarea at bounding box center [276, 529] width 252 height 56
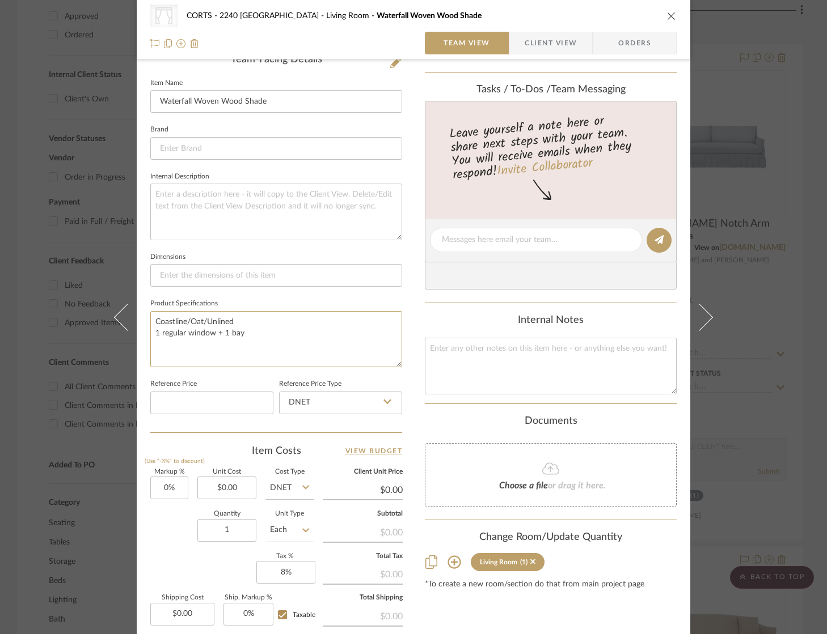
scroll to position [318, 0]
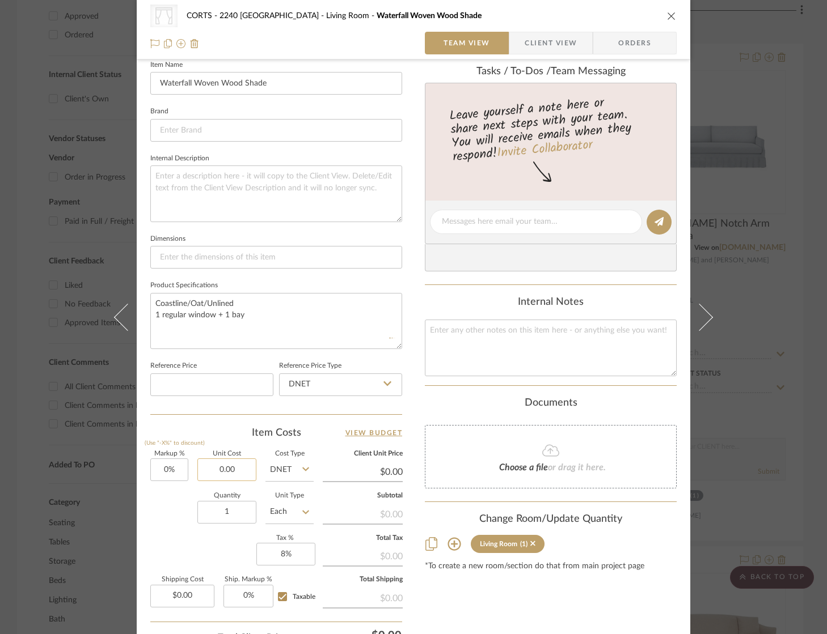
click at [239, 465] on input "0.00" at bounding box center [226, 470] width 59 height 23
click at [175, 561] on div "Markup % (Use "-X%" to discount) 0% Unit Cost $3,984.50 Cost Type DNET Client U…" at bounding box center [276, 534] width 252 height 166
click at [381, 468] on input "3984.50" at bounding box center [363, 472] width 80 height 17
click at [540, 602] on div "Content here copies to Client View - confirm visibility there. Show in Client D…" at bounding box center [551, 224] width 252 height 931
click at [393, 467] on input "5614.96" at bounding box center [363, 472] width 80 height 17
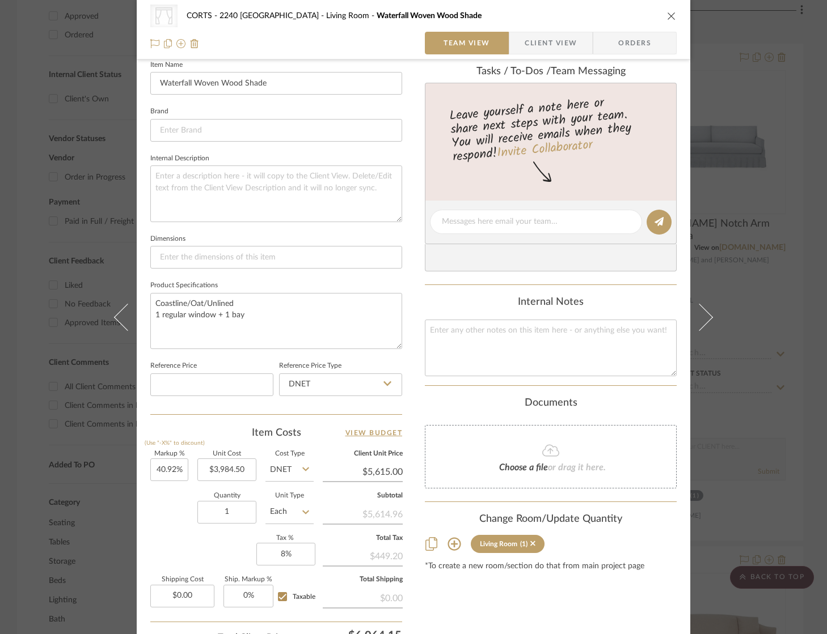
click at [539, 623] on div "Content here copies to Client View - confirm visibility there. Show in Client D…" at bounding box center [551, 224] width 252 height 931
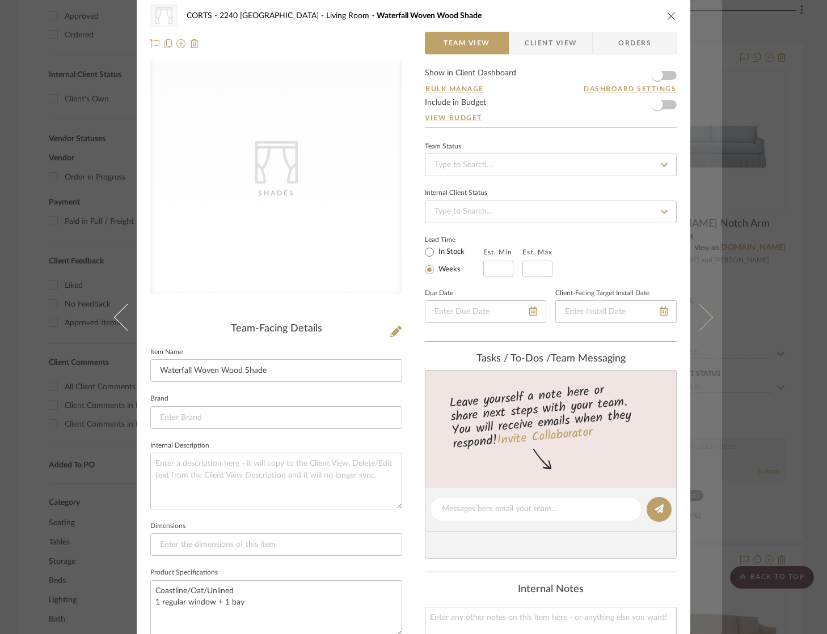
scroll to position [0, 0]
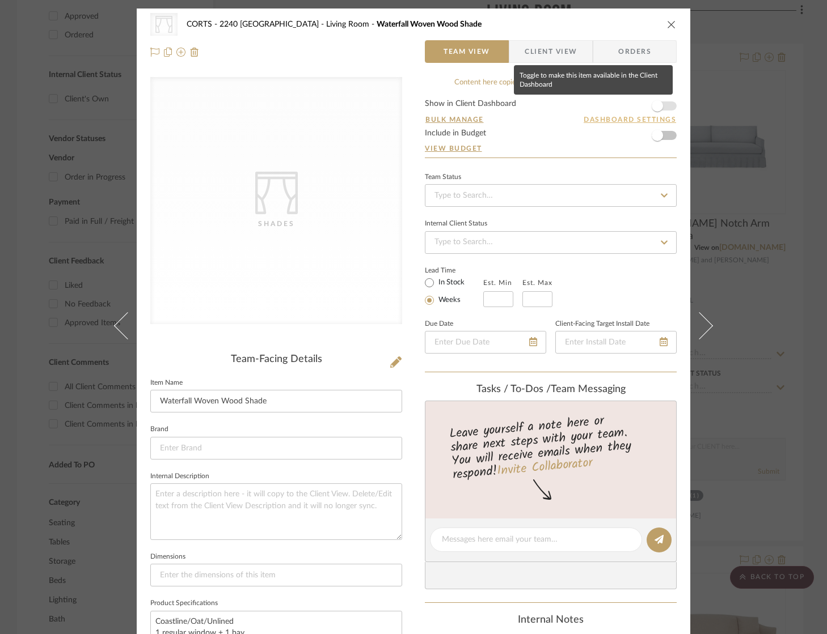
drag, startPoint x: 661, startPoint y: 105, endPoint x: 661, endPoint y: 120, distance: 15.3
click at [661, 105] on span "button" at bounding box center [657, 106] width 25 height 25
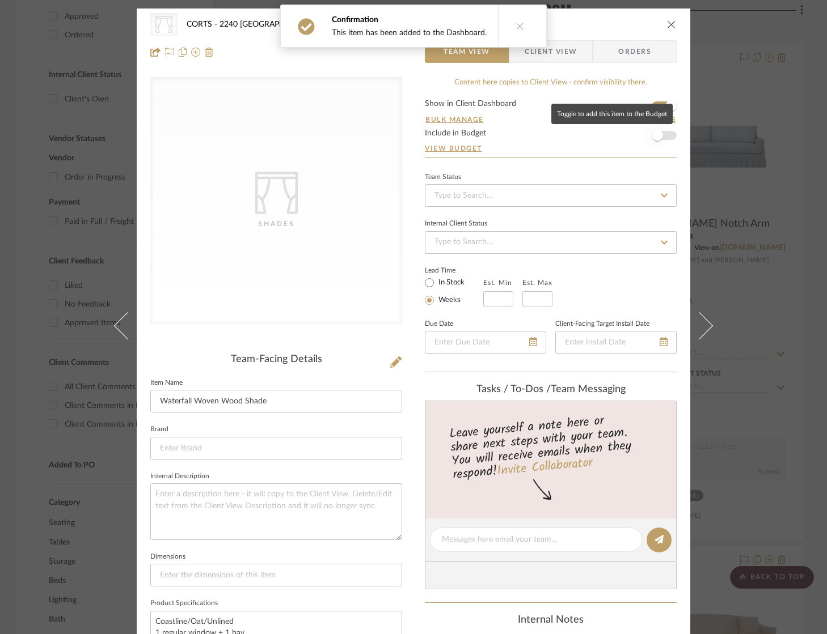
click at [664, 136] on span "button" at bounding box center [657, 135] width 25 height 25
click at [667, 24] on icon "close" at bounding box center [671, 24] width 9 height 9
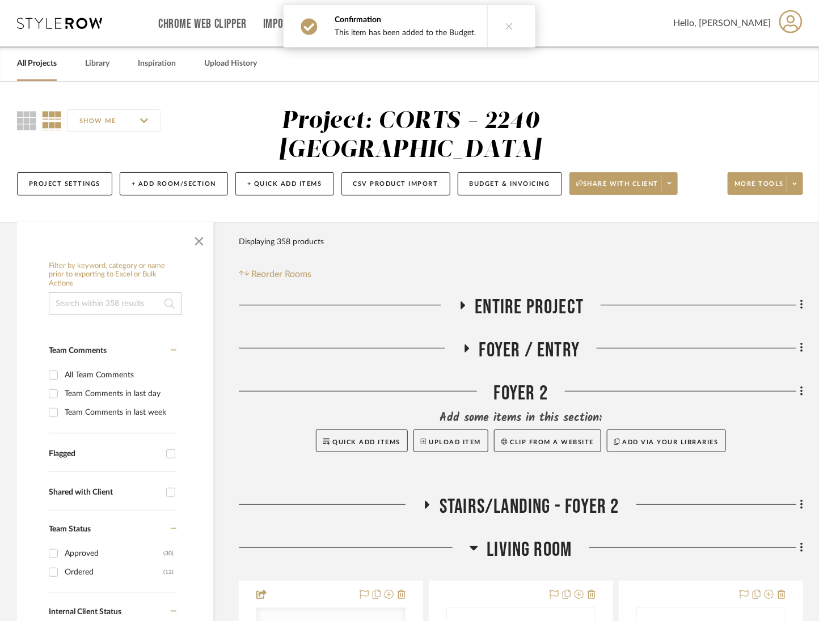
click at [532, 306] on span "Entire Project" at bounding box center [529, 307] width 109 height 24
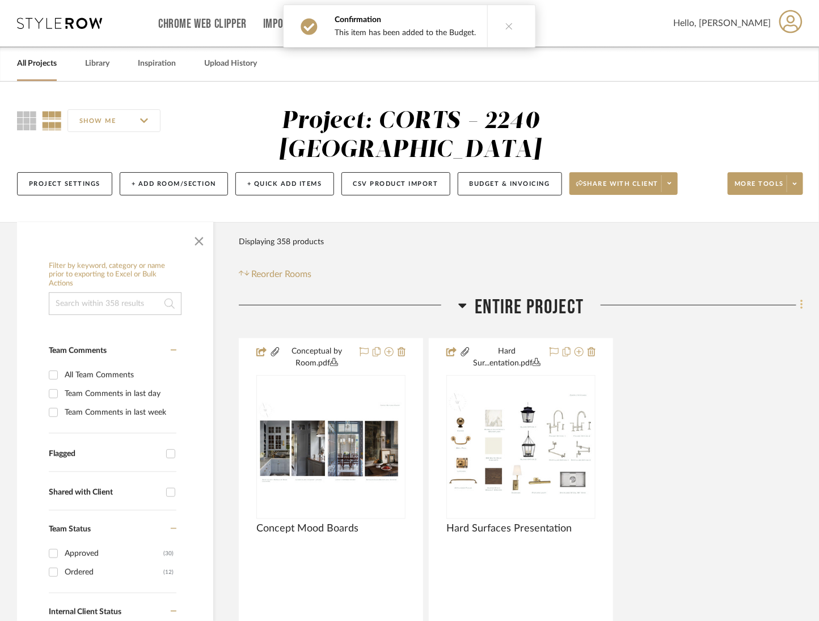
click at [803, 308] on icon at bounding box center [801, 305] width 3 height 12
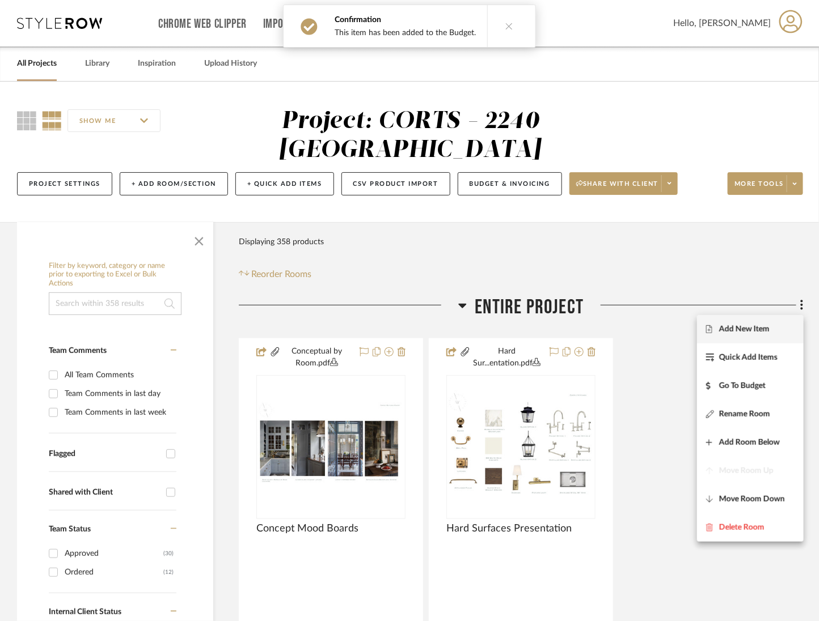
click at [764, 331] on span "Add New Item" at bounding box center [744, 329] width 50 height 10
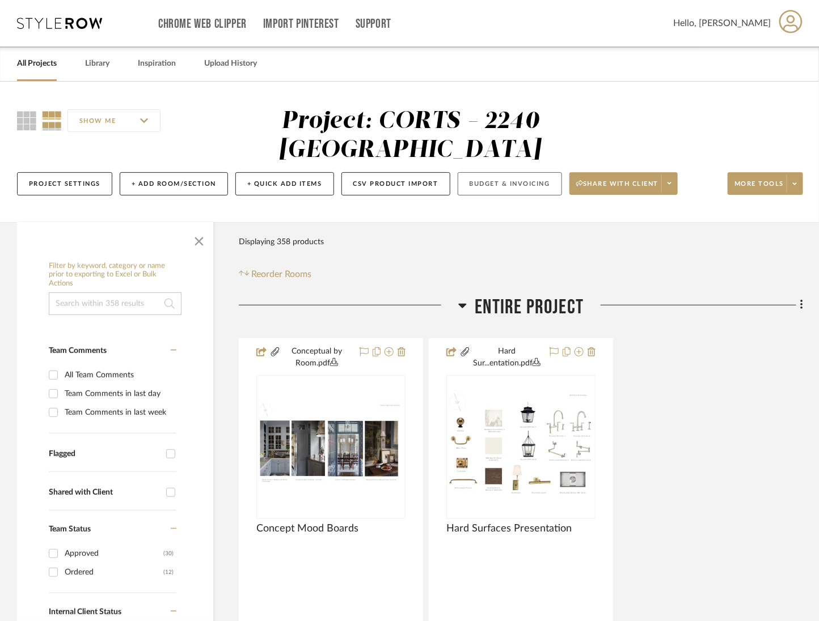
click at [505, 185] on button "Budget & Invoicing" at bounding box center [510, 183] width 104 height 23
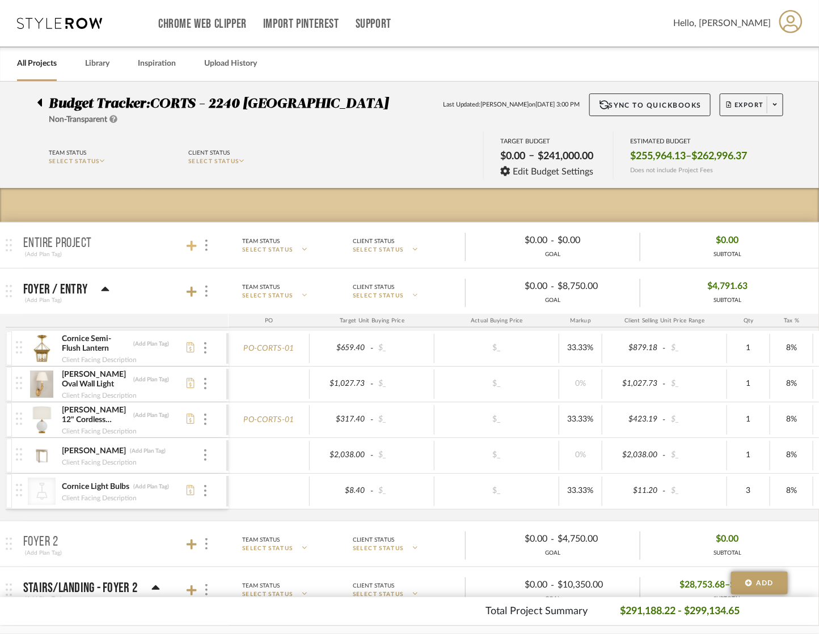
click at [194, 243] on icon at bounding box center [192, 245] width 10 height 11
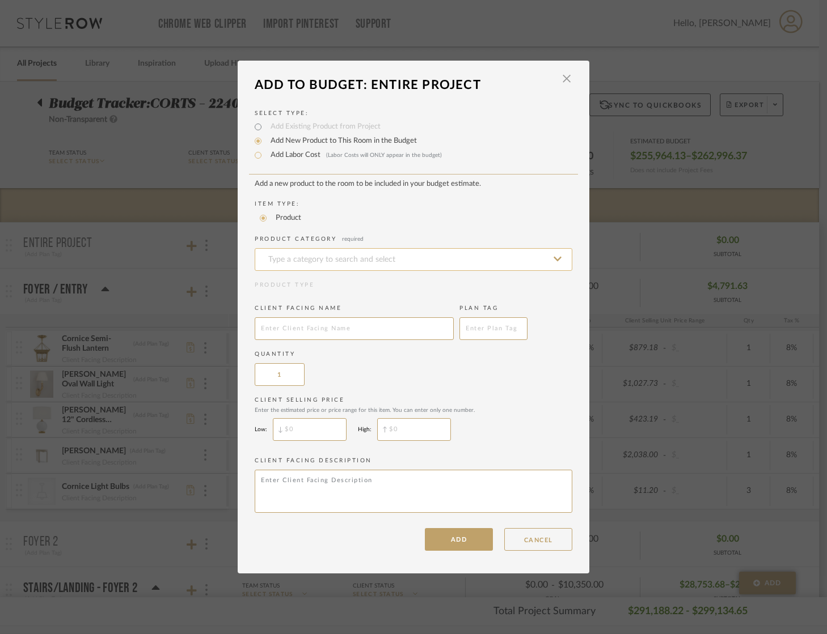
click at [341, 258] on input at bounding box center [413, 259] width 317 height 23
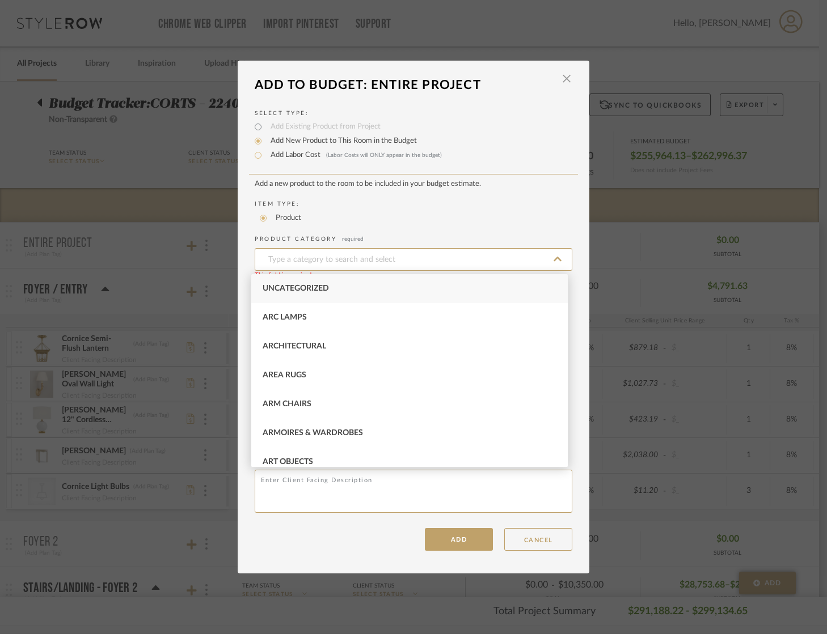
drag, startPoint x: 370, startPoint y: 194, endPoint x: 328, endPoint y: 181, distance: 43.4
click at [370, 194] on add-new-product-placeholder "Add a new product to the room to be included in your budget estimate. Item Type…" at bounding box center [413, 348] width 317 height 337
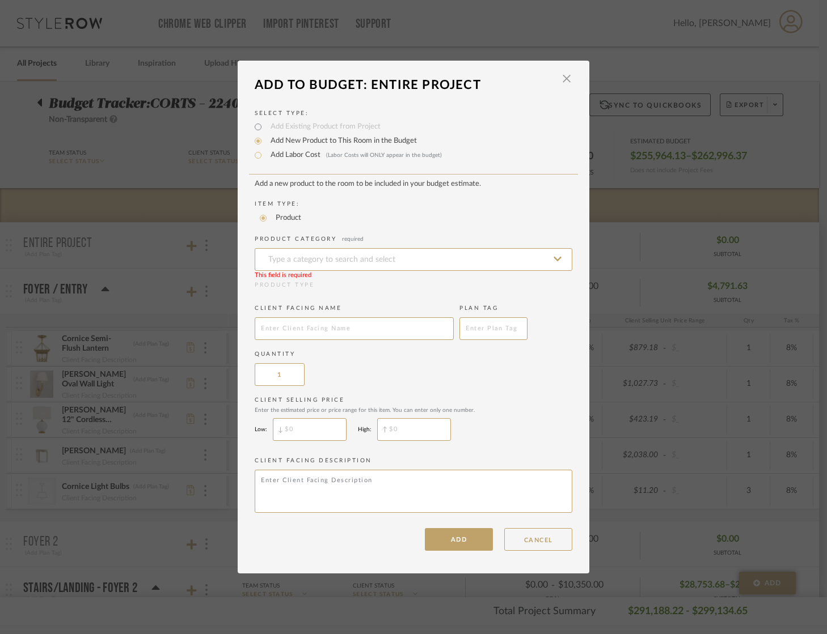
click at [299, 155] on label "Add Labor Cost (Labor Costs will ONLY appear in the budget)" at bounding box center [353, 155] width 177 height 11
click at [265, 155] on input "Add Labor Cost (Labor Costs will ONLY appear in the budget)" at bounding box center [258, 156] width 14 height 14
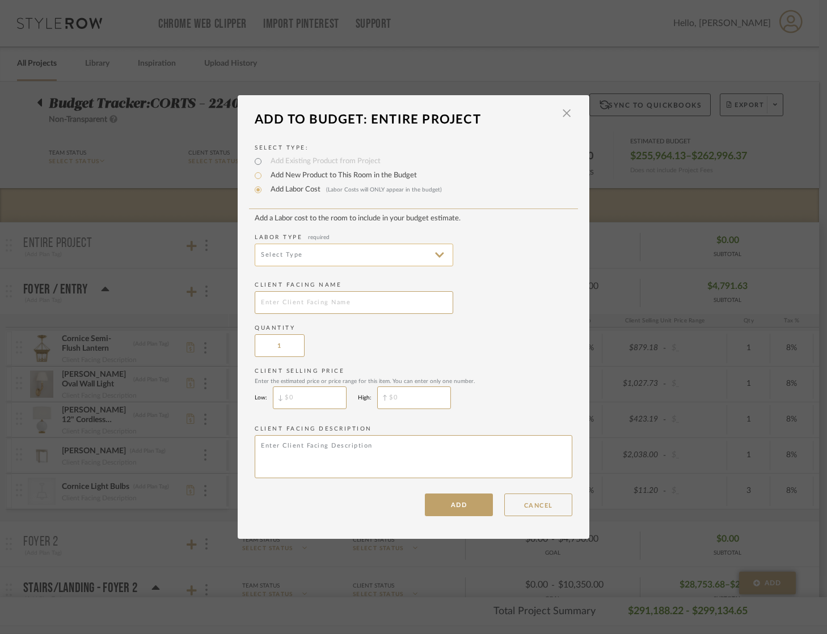
click at [308, 256] on input at bounding box center [354, 255] width 198 height 23
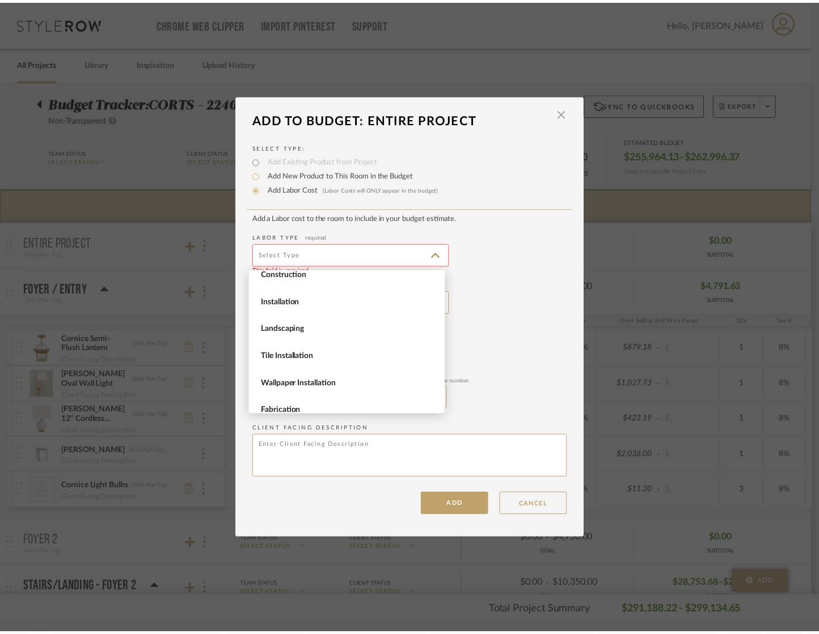
scroll to position [17, 0]
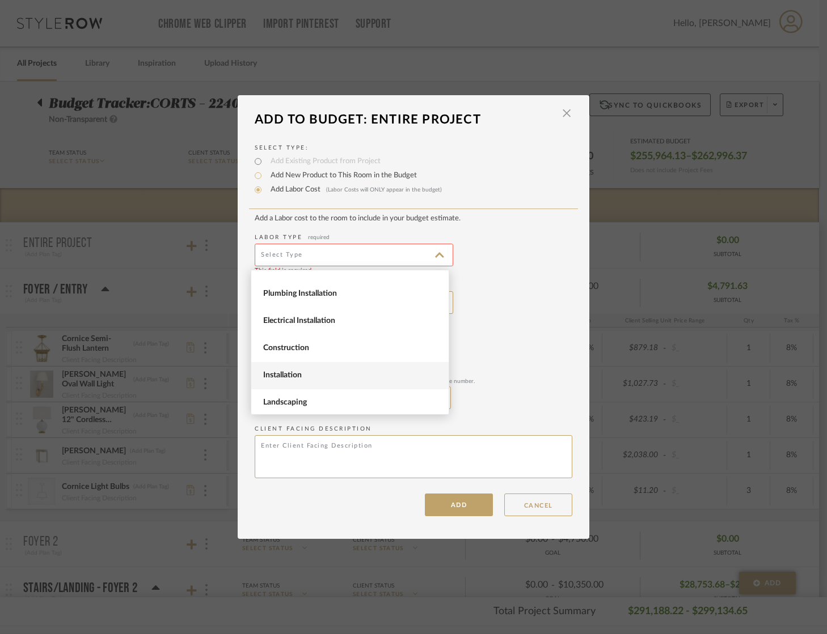
click at [314, 378] on span "Installation" at bounding box center [351, 376] width 176 height 10
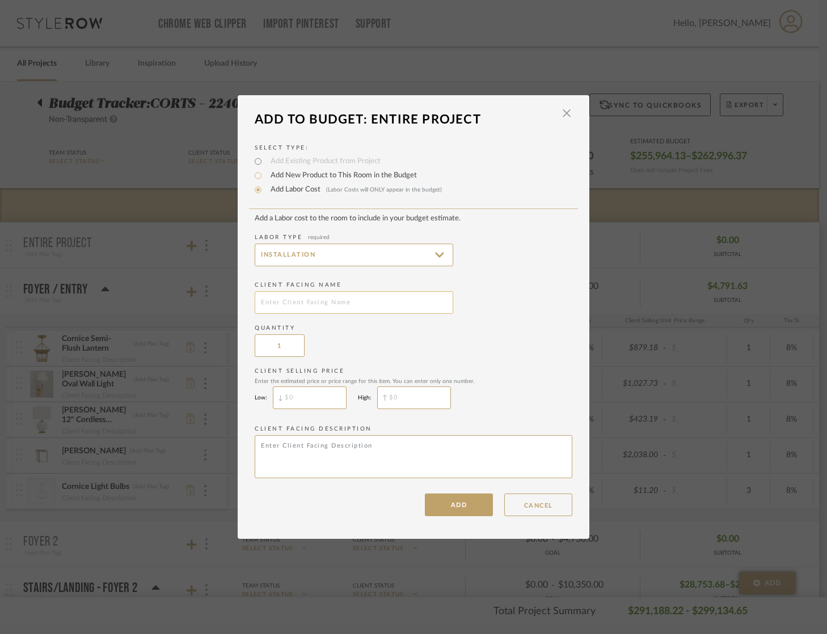
click at [340, 300] on input "text" at bounding box center [354, 302] width 198 height 23
click at [462, 511] on button "ADD" at bounding box center [459, 505] width 68 height 23
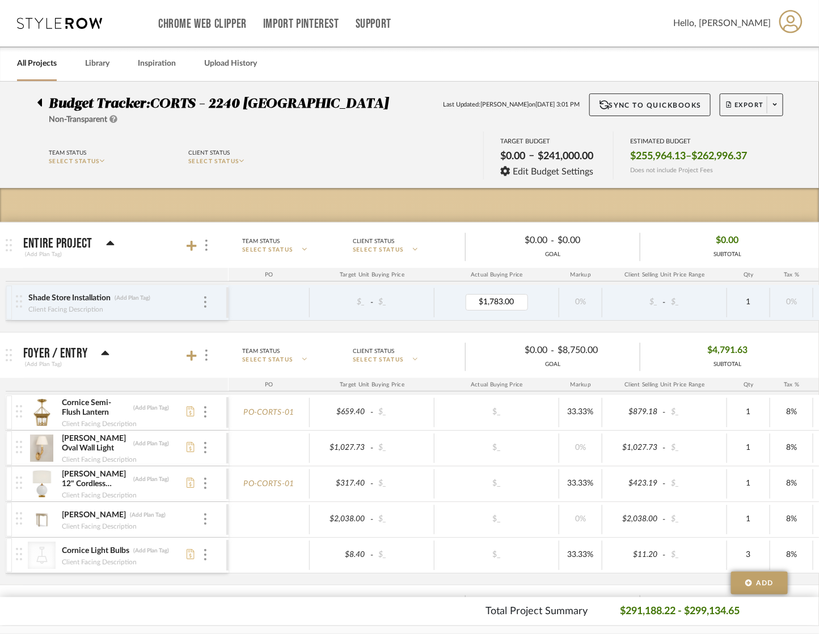
click at [790, 252] on div "$0.00 SUBTOTAL" at bounding box center [727, 245] width 174 height 27
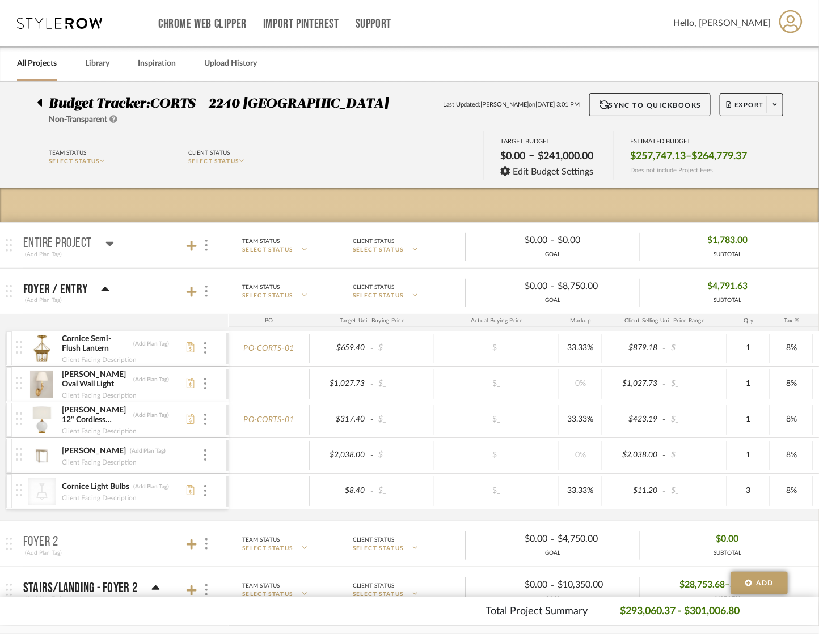
click at [35, 240] on p "Entire Project" at bounding box center [57, 244] width 69 height 14
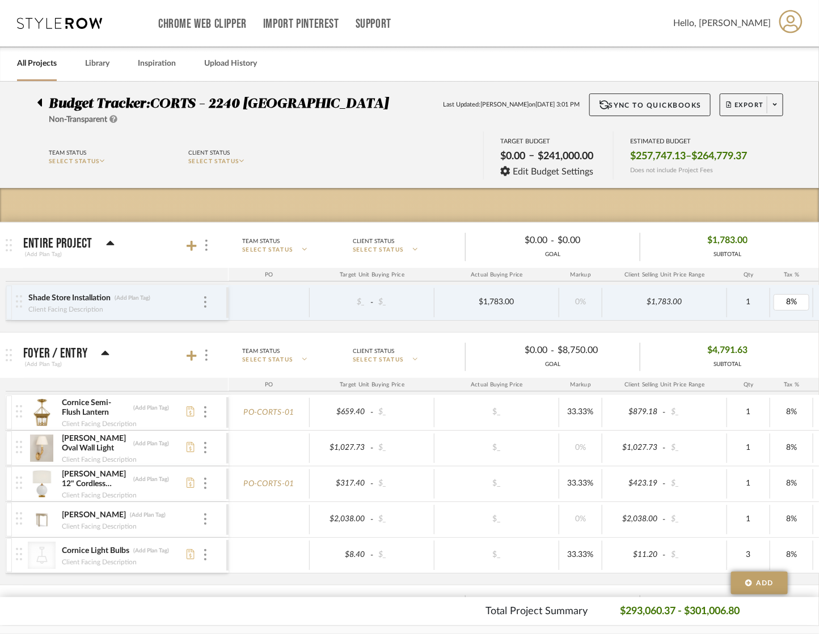
click at [803, 163] on div "Budget Tracker: CORTS - 2240 Tewksbury Non-Transparent Last Updated: Ashley Fur…" at bounding box center [409, 135] width 819 height 107
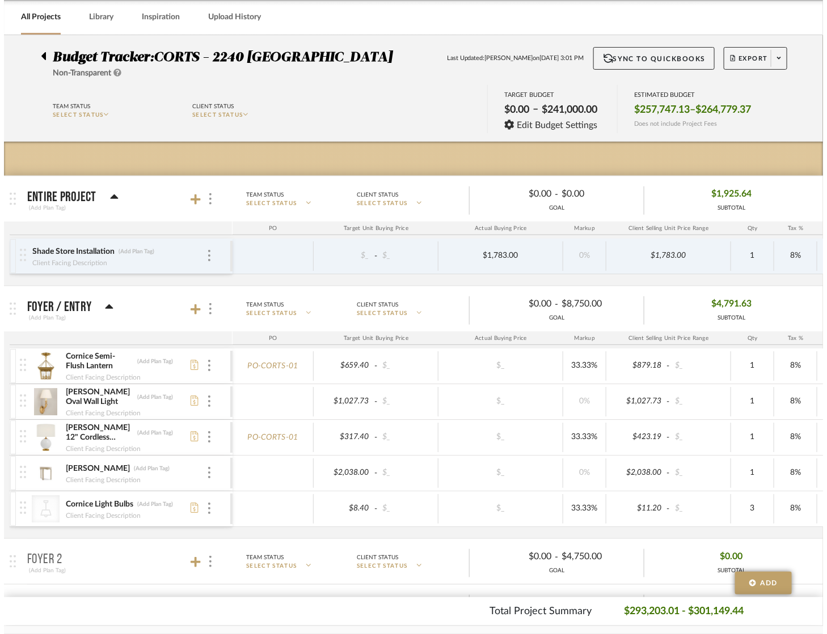
scroll to position [0, 0]
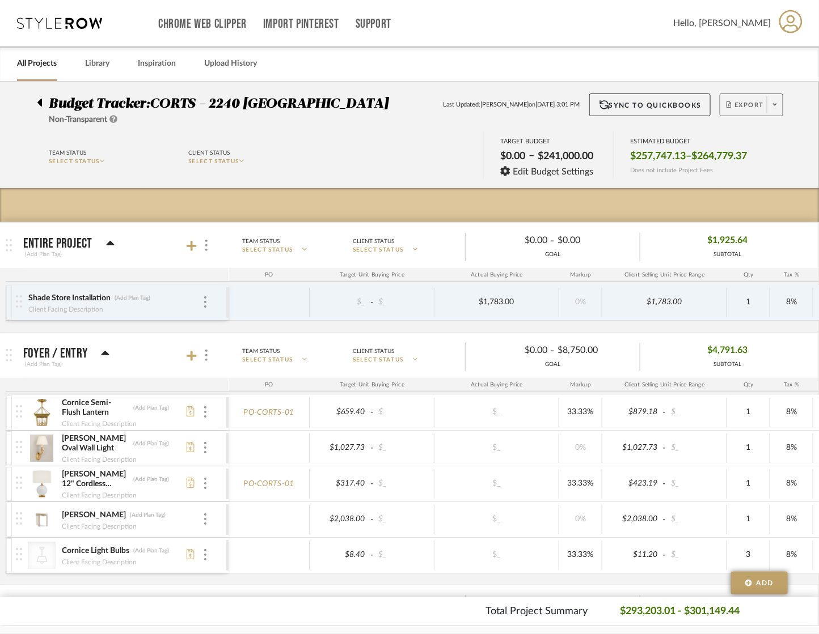
click at [770, 103] on span at bounding box center [775, 104] width 16 height 17
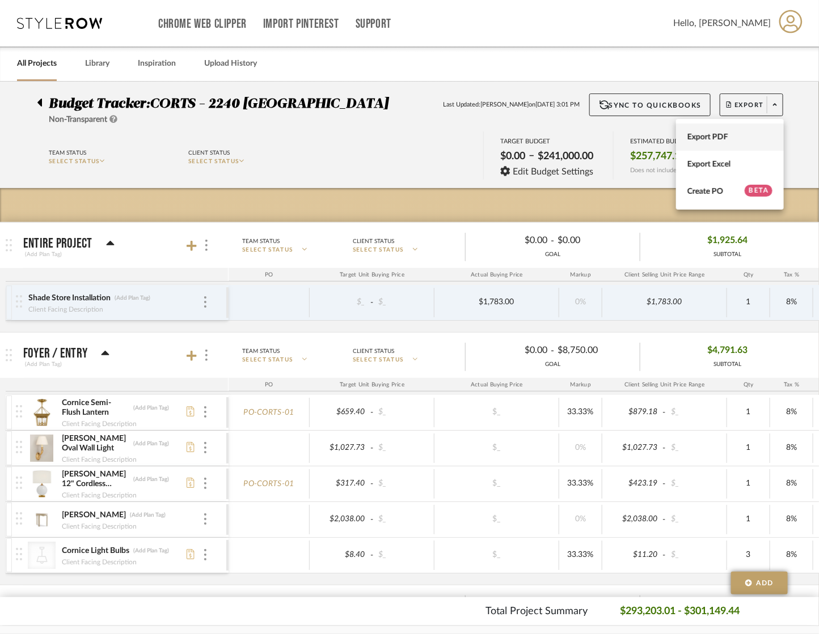
click at [755, 133] on span "Export PDF" at bounding box center [729, 137] width 85 height 10
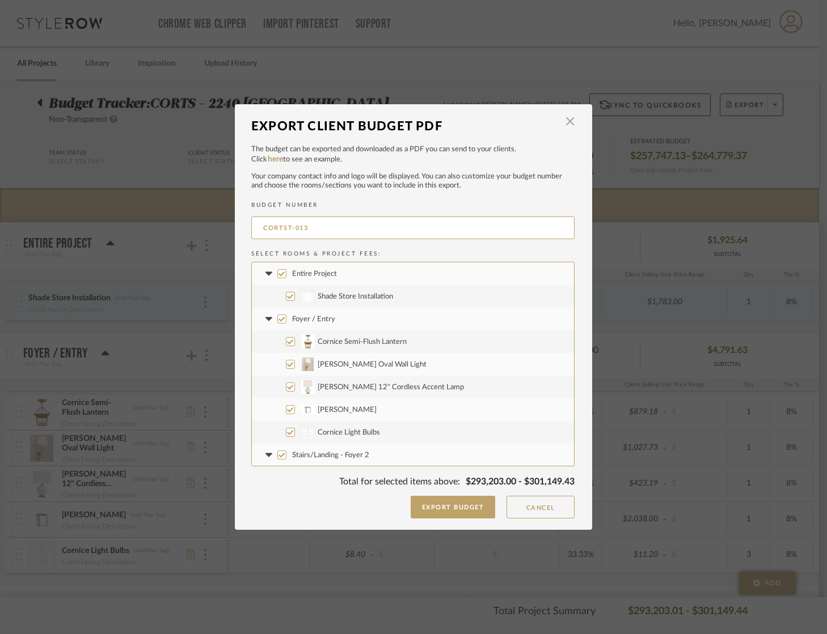
click at [295, 271] on span "Entire Project" at bounding box center [314, 273] width 45 height 7
click at [286, 271] on input "Entire Project" at bounding box center [281, 273] width 9 height 9
click at [307, 234] on input "CORTST-013" at bounding box center [412, 228] width 323 height 23
click at [307, 233] on input "CORTST-013" at bounding box center [412, 228] width 323 height 23
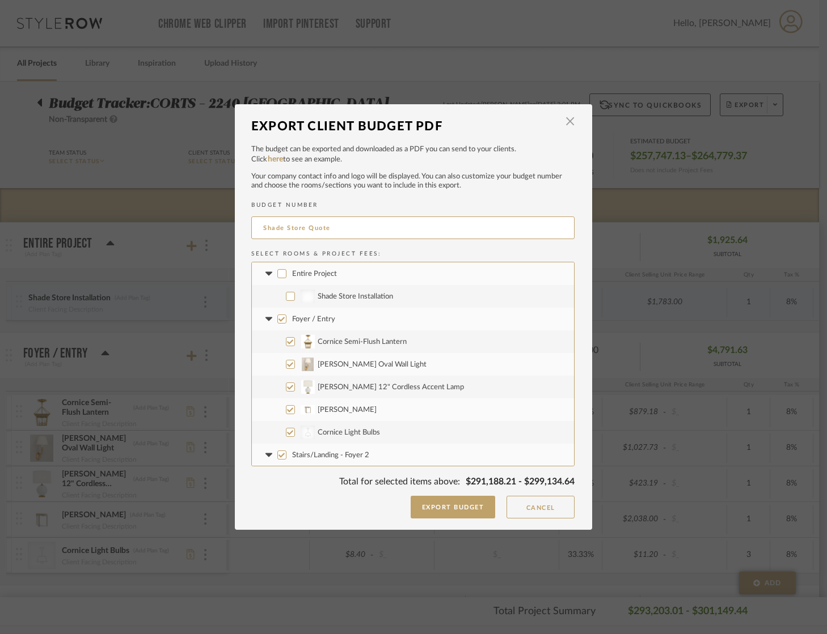
click at [277, 273] on input "Entire Project" at bounding box center [281, 273] width 9 height 9
click at [278, 320] on input "Foyer / Entry" at bounding box center [281, 319] width 9 height 9
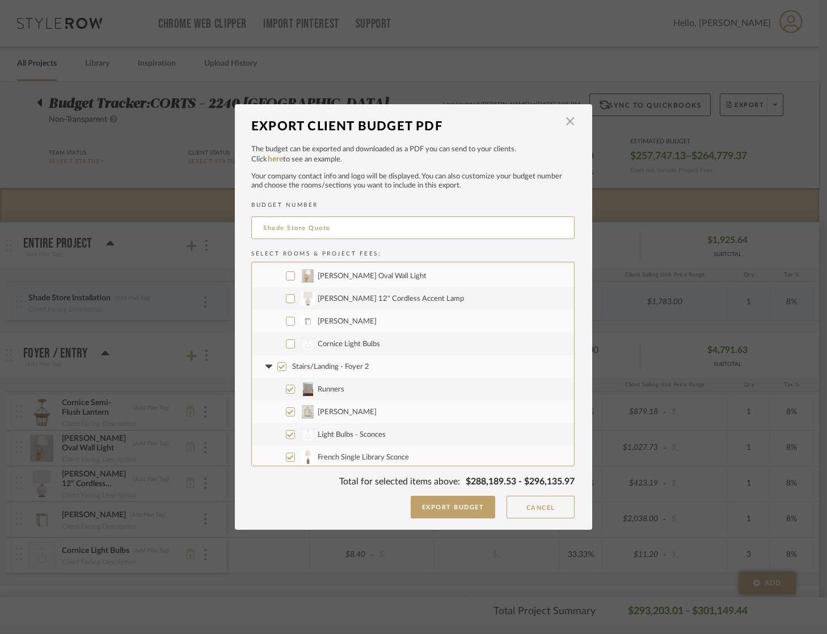
scroll to position [101, 0]
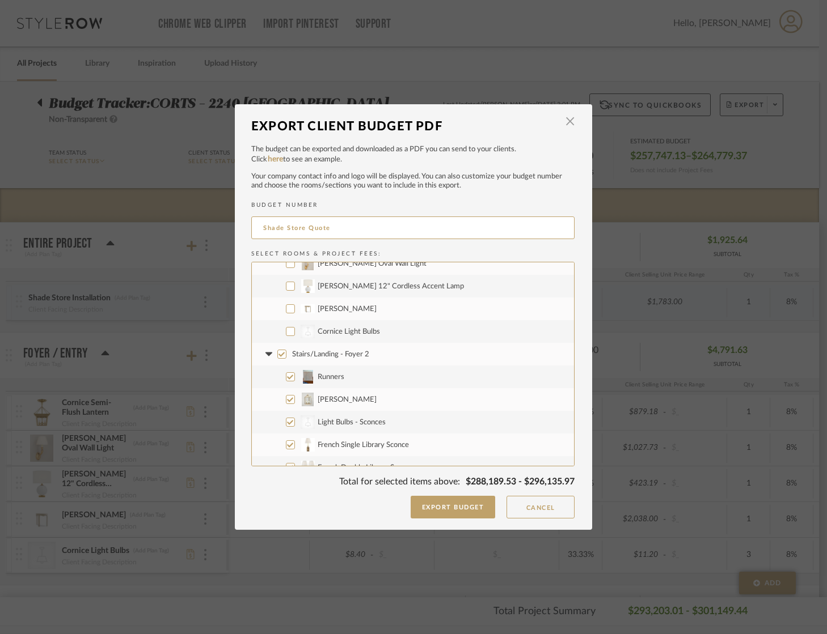
click at [278, 358] on input "Stairs/Landing - Foyer 2" at bounding box center [281, 354] width 9 height 9
click at [265, 354] on icon at bounding box center [269, 354] width 12 height 5
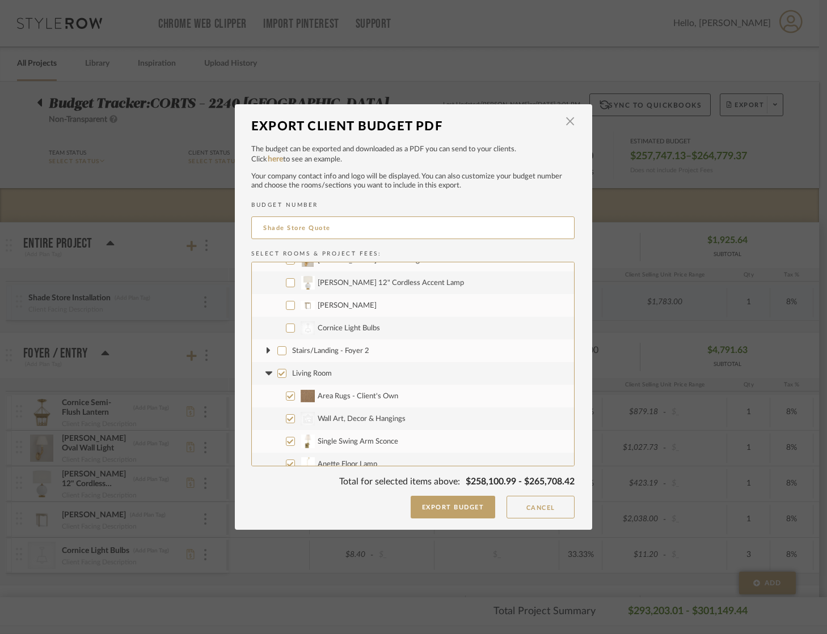
drag, startPoint x: 278, startPoint y: 372, endPoint x: 268, endPoint y: 367, distance: 11.7
click at [278, 372] on input "Living Room" at bounding box center [281, 373] width 9 height 9
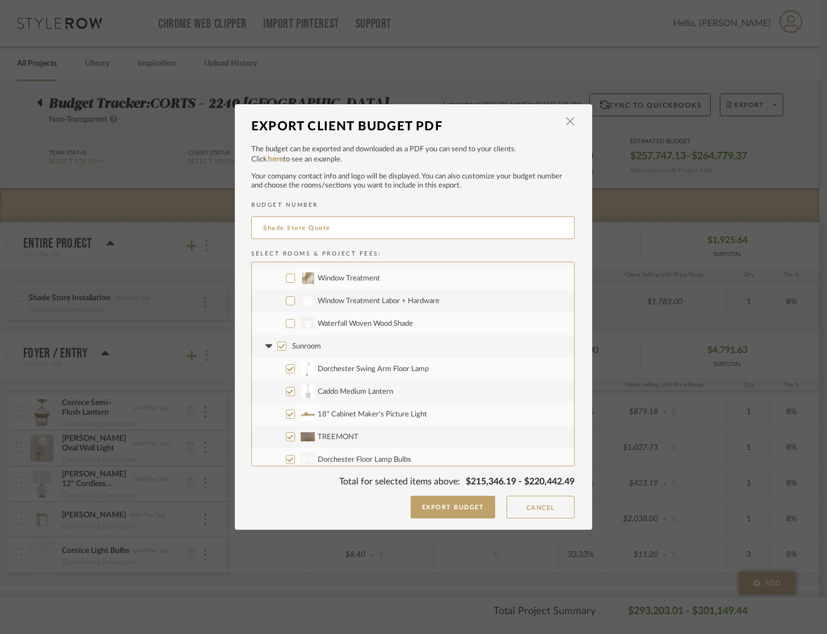
scroll to position [716, 0]
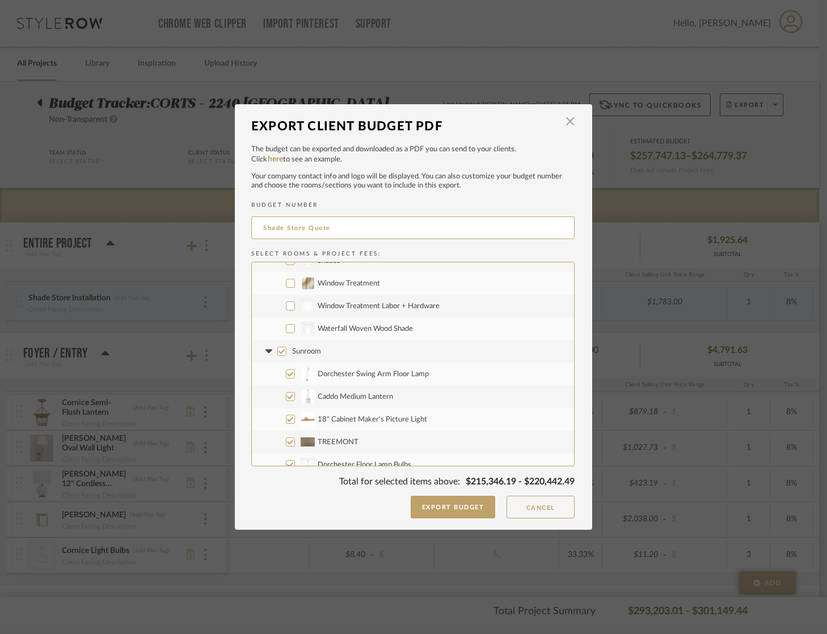
click at [286, 332] on input "CategoryIconFabrics Created with Sketch. Waterfall Woven Wood Shade" at bounding box center [290, 328] width 9 height 9
click at [278, 353] on input "Sunroom" at bounding box center [281, 351] width 9 height 9
click at [265, 353] on icon at bounding box center [269, 351] width 12 height 5
click at [278, 376] on input "Kitchen" at bounding box center [281, 374] width 9 height 9
click at [263, 374] on icon at bounding box center [269, 374] width 12 height 5
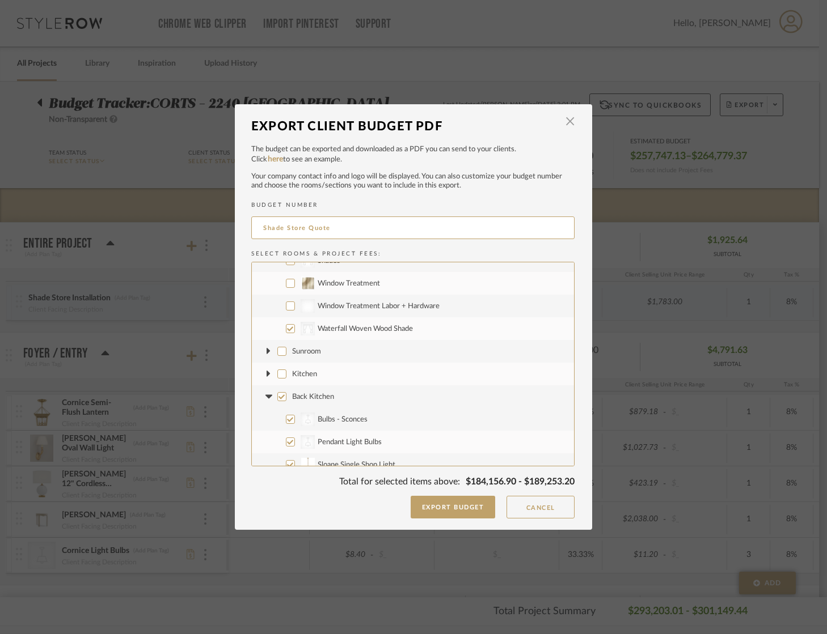
click at [277, 396] on input "Back Kitchen" at bounding box center [281, 396] width 9 height 9
click at [265, 396] on icon at bounding box center [268, 397] width 7 height 4
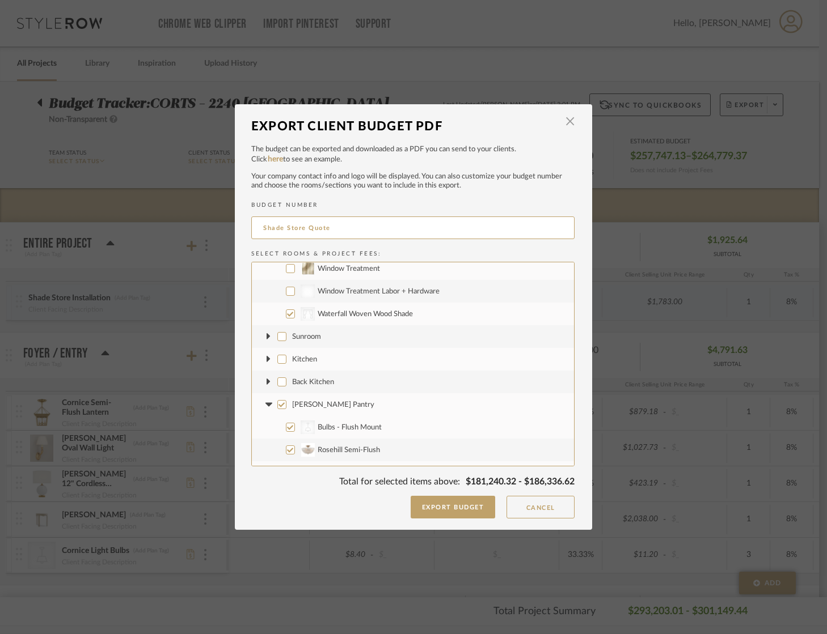
scroll to position [735, 0]
click at [278, 400] on input "Butler's Pantry" at bounding box center [281, 400] width 9 height 9
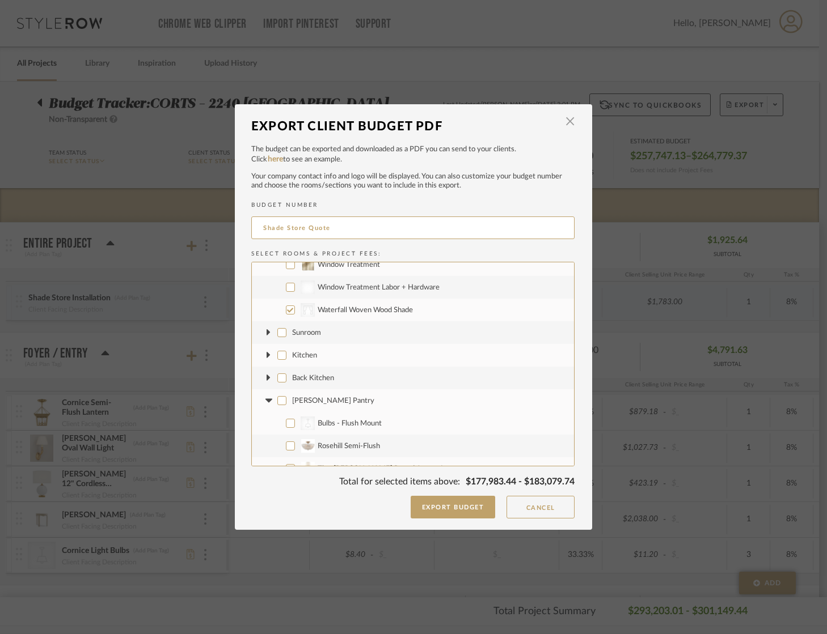
click at [266, 401] on icon at bounding box center [269, 401] width 12 height 5
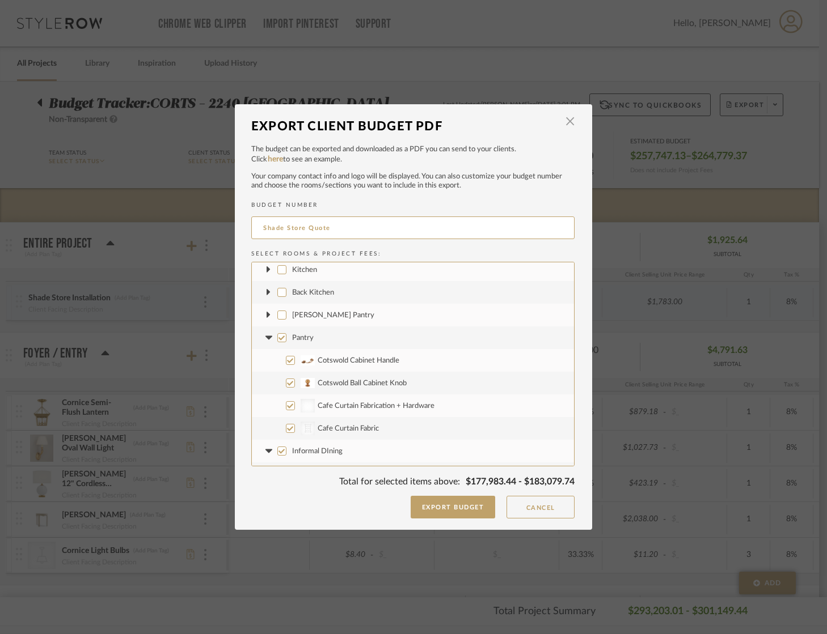
scroll to position [824, 0]
click at [274, 340] on label "Pantry" at bounding box center [413, 334] width 322 height 23
click at [277, 338] on input "Pantry" at bounding box center [281, 333] width 9 height 9
click at [263, 335] on icon at bounding box center [269, 334] width 12 height 5
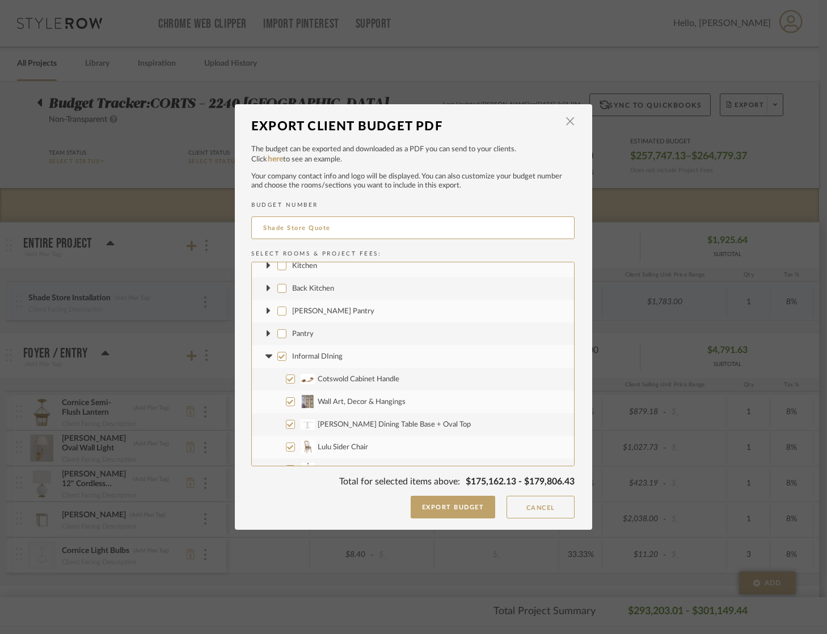
click at [278, 355] on input "Informal DIning" at bounding box center [281, 356] width 9 height 9
click at [263, 355] on icon at bounding box center [269, 356] width 12 height 5
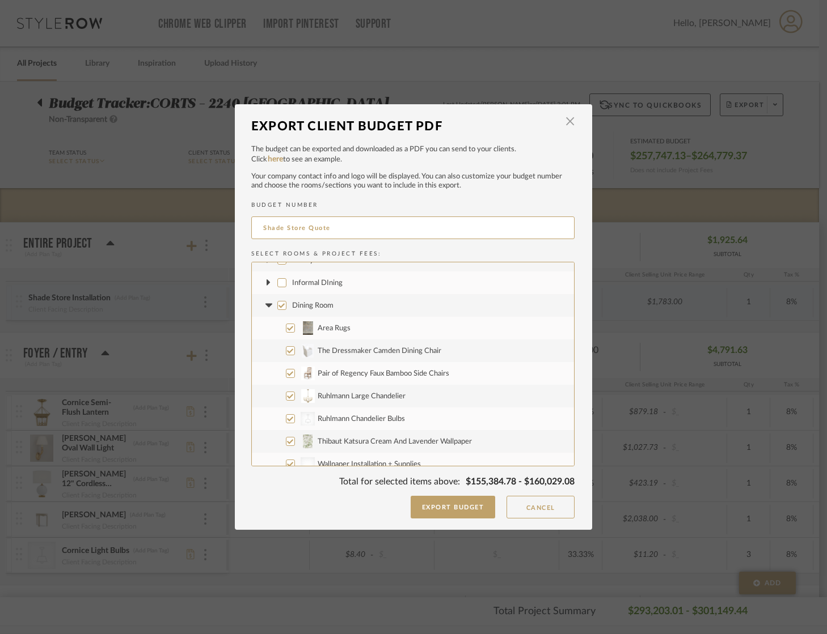
scroll to position [917, 0]
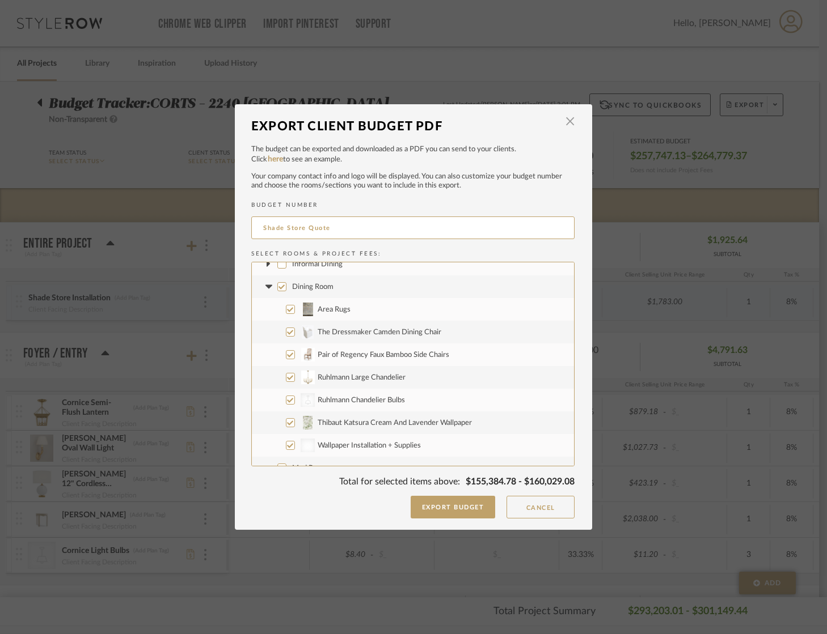
click at [282, 288] on input "Dining Room" at bounding box center [281, 286] width 9 height 9
click at [265, 290] on fa-icon at bounding box center [269, 287] width 12 height 12
click at [277, 307] on input "Mud Room" at bounding box center [281, 309] width 9 height 9
click at [265, 308] on icon at bounding box center [268, 309] width 7 height 4
click at [280, 331] on input "Powder Room - Mudroom" at bounding box center [281, 332] width 9 height 9
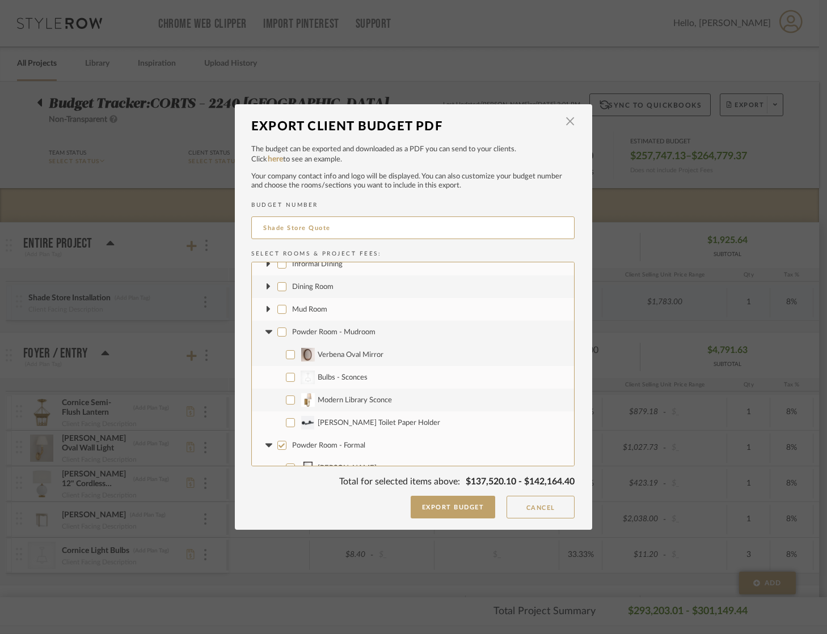
click at [263, 331] on icon at bounding box center [269, 332] width 12 height 5
click at [277, 355] on input "Powder Room - Formal" at bounding box center [281, 354] width 9 height 9
click at [266, 354] on icon at bounding box center [268, 355] width 7 height 4
click at [277, 376] on input "Office" at bounding box center [281, 377] width 9 height 9
click at [266, 376] on icon at bounding box center [268, 377] width 7 height 4
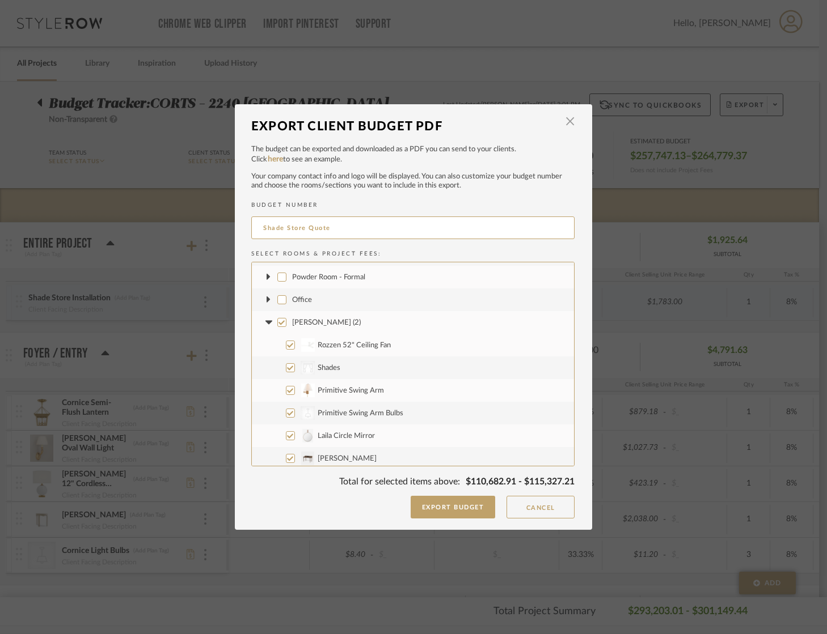
scroll to position [996, 0]
drag, startPoint x: 278, startPoint y: 322, endPoint x: 335, endPoint y: 350, distance: 63.9
click at [278, 322] on input "Charlie Bedroom (2)" at bounding box center [281, 321] width 9 height 9
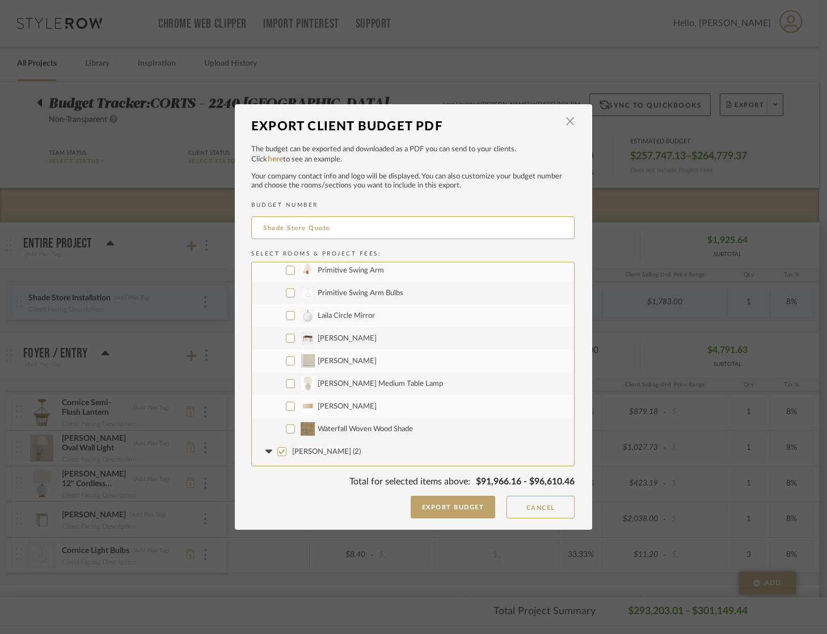
scroll to position [1128, 0]
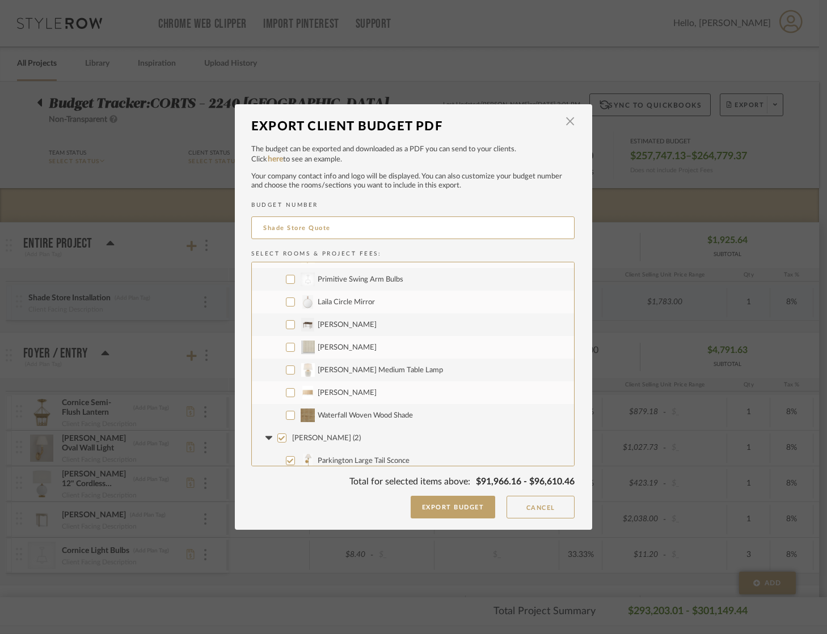
click at [387, 410] on label "Waterfall Woven Wood Shade" at bounding box center [413, 415] width 322 height 23
click at [295, 411] on input "Waterfall Woven Wood Shade" at bounding box center [290, 415] width 9 height 9
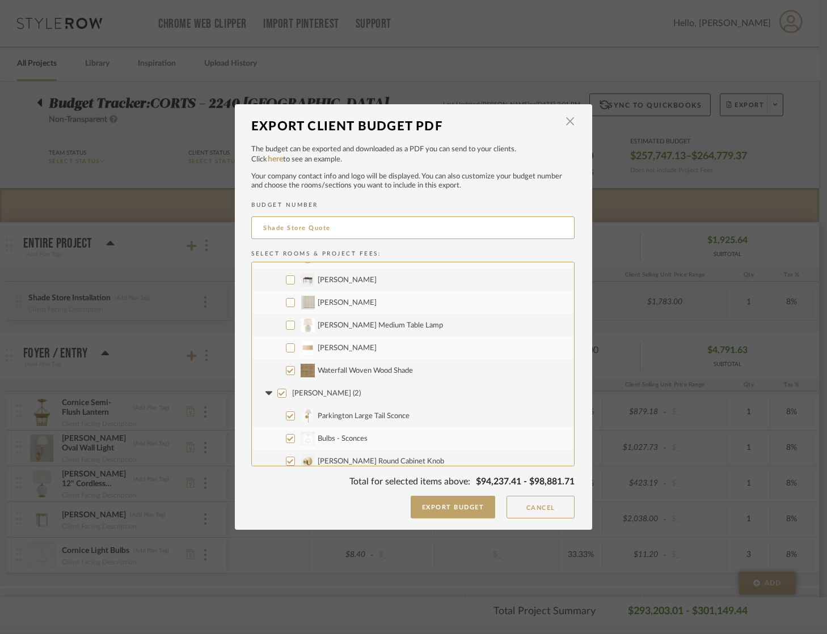
scroll to position [1174, 0]
click at [279, 391] on input "Charlie Bathroom (2)" at bounding box center [281, 392] width 9 height 9
click at [266, 389] on fa-icon at bounding box center [269, 393] width 12 height 12
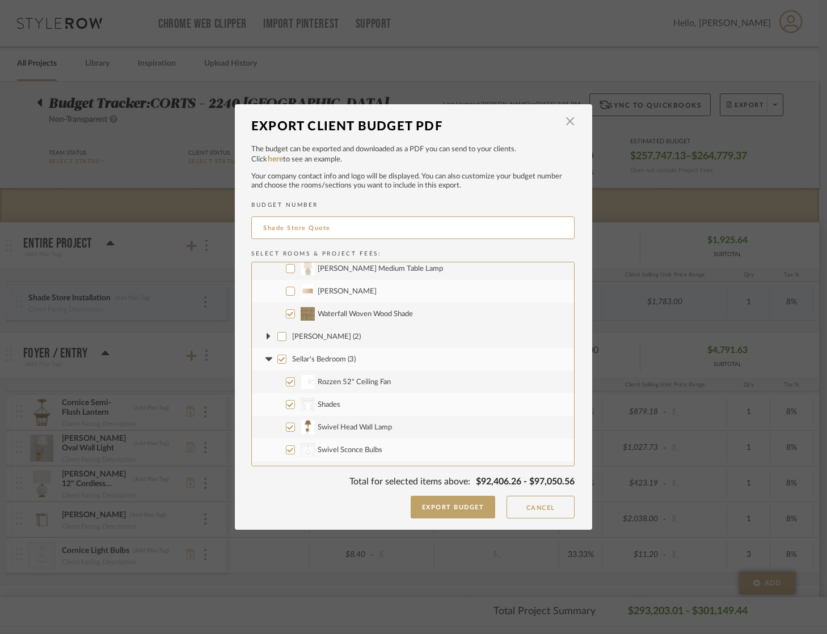
scroll to position [1230, 0]
click at [277, 359] on input "Sellar's Bedroom (3)" at bounding box center [281, 358] width 9 height 9
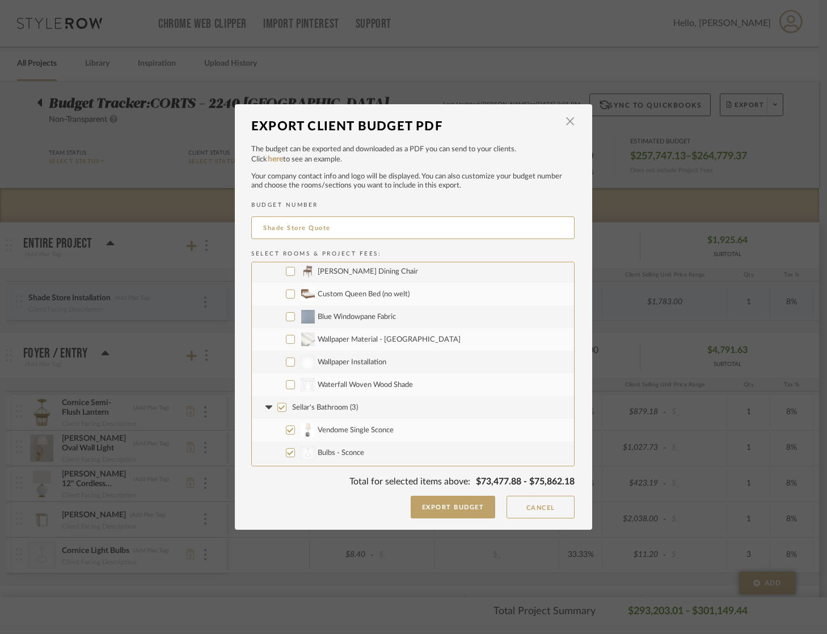
scroll to position [1476, 0]
click at [360, 382] on span "Waterfall Woven Wood Shade" at bounding box center [364, 385] width 95 height 7
click at [295, 381] on input "CategoryIconFabrics Created with Sketch. Waterfall Woven Wood Shade" at bounding box center [290, 384] width 9 height 9
click at [277, 406] on input "Sellar's Bathroom (3)" at bounding box center [281, 407] width 9 height 9
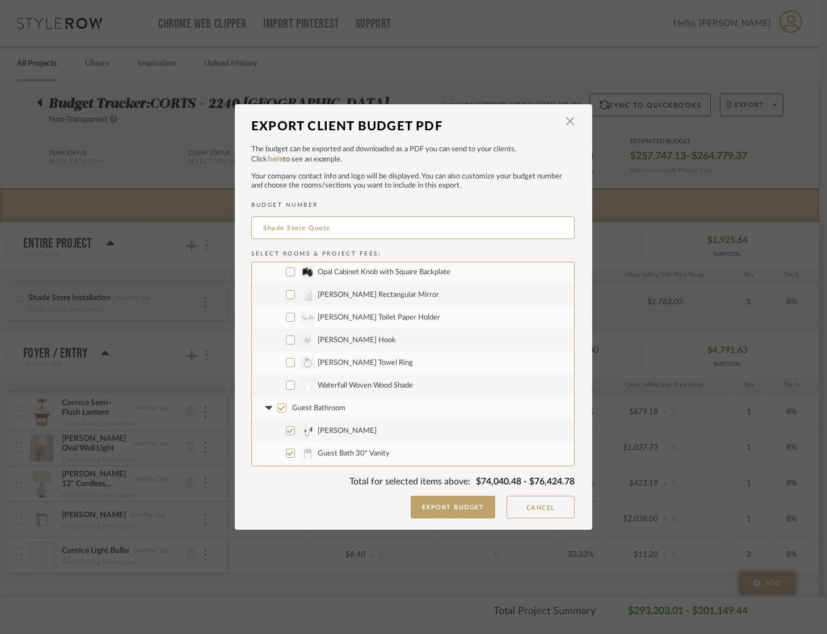
click at [359, 383] on span "Waterfall Woven Wood Shade" at bounding box center [364, 385] width 95 height 7
click at [295, 383] on input "CategoryIconFabrics Created with Sketch. Waterfall Woven Wood Shade" at bounding box center [290, 385] width 9 height 9
click at [278, 406] on input "Guest Bathroom" at bounding box center [281, 408] width 9 height 9
click at [379, 408] on span "Waterfall Woven Wood Shade" at bounding box center [364, 407] width 95 height 7
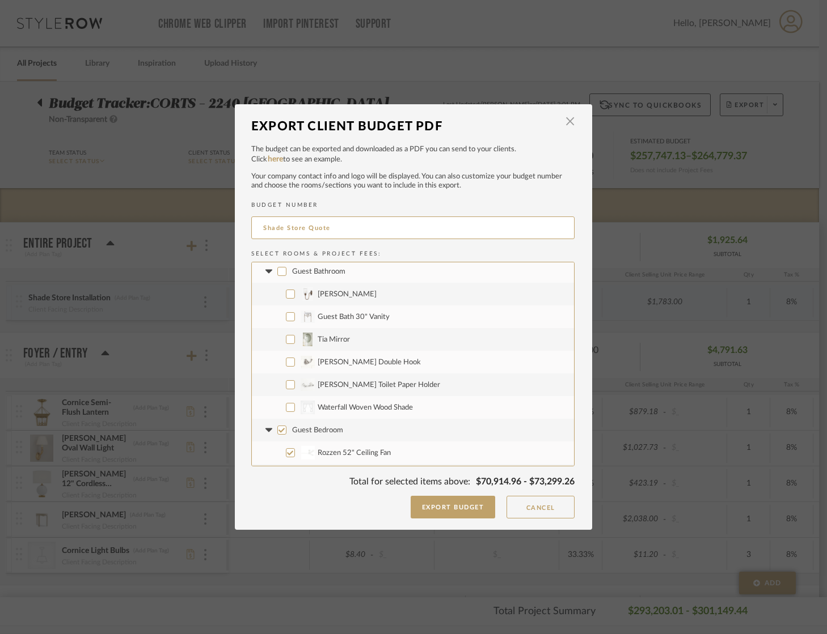
click at [295, 408] on input "CategoryIconFabrics Created with Sketch. Waterfall Woven Wood Shade" at bounding box center [290, 407] width 9 height 9
drag, startPoint x: 296, startPoint y: 429, endPoint x: 350, endPoint y: 437, distance: 54.4
click at [296, 429] on span "Guest Bedroom" at bounding box center [317, 430] width 51 height 7
click at [286, 429] on input "Guest Bedroom" at bounding box center [281, 430] width 9 height 9
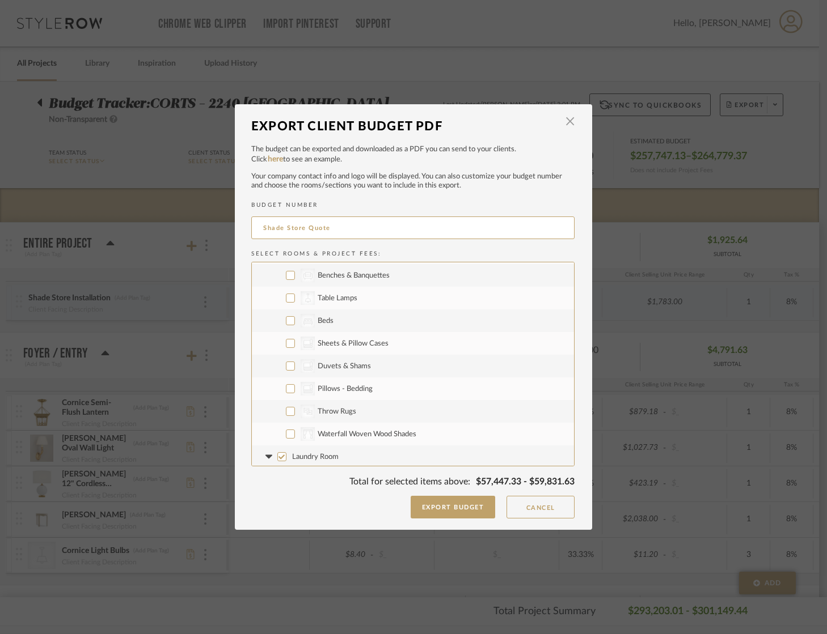
click at [367, 431] on span "Waterfall Woven Wood Shades" at bounding box center [366, 434] width 99 height 7
click at [295, 430] on input "CategoryIconFabrics Created with Sketch. Waterfall Woven Wood Shades" at bounding box center [290, 434] width 9 height 9
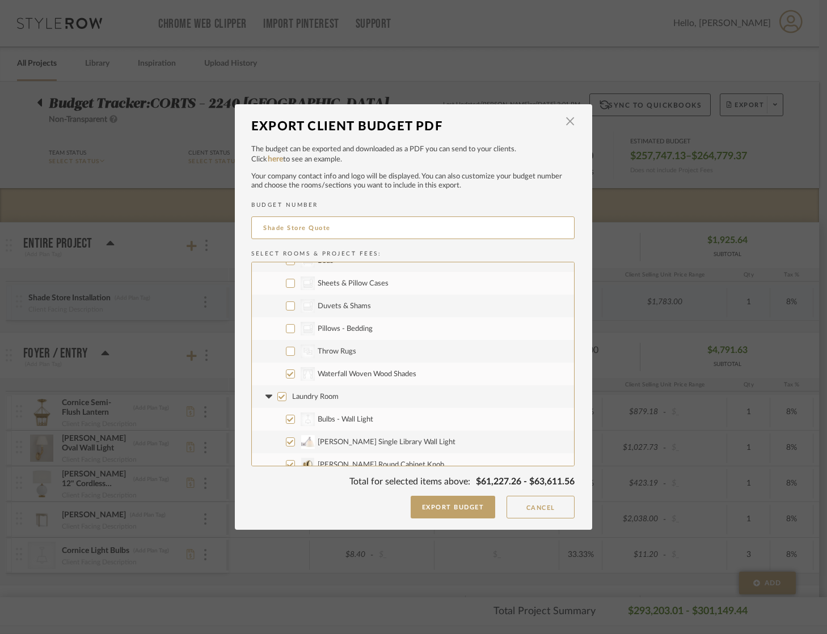
click at [323, 397] on span "Laundry Room" at bounding box center [315, 396] width 46 height 7
click at [286, 397] on input "Laundry Room" at bounding box center [281, 396] width 9 height 9
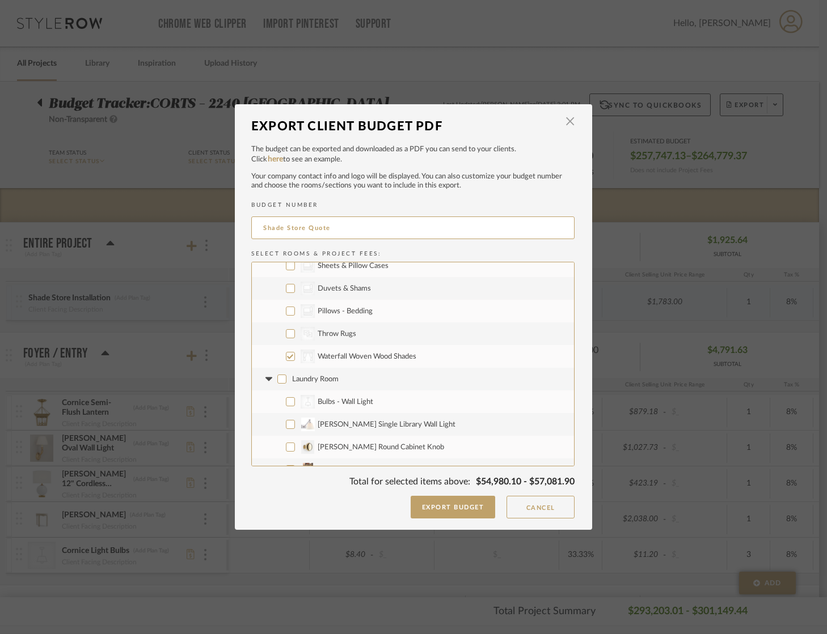
scroll to position [2143, 0]
click at [265, 378] on icon at bounding box center [269, 376] width 12 height 5
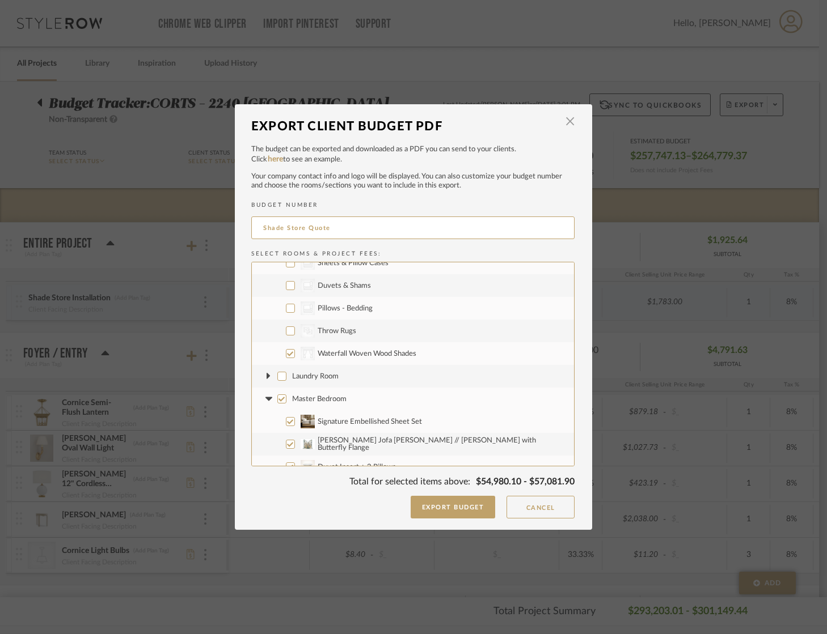
click at [277, 396] on input "Master Bedroom" at bounding box center [281, 399] width 9 height 9
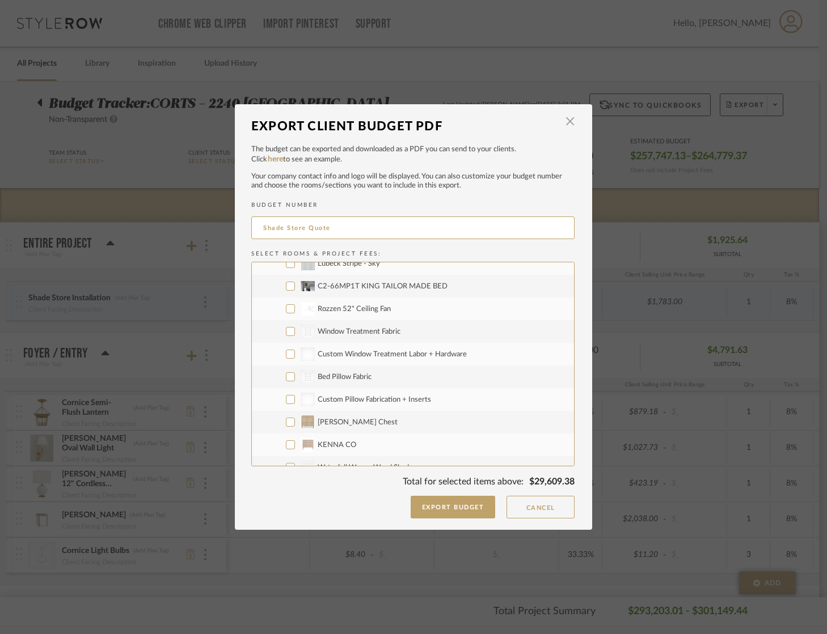
scroll to position [2497, 0]
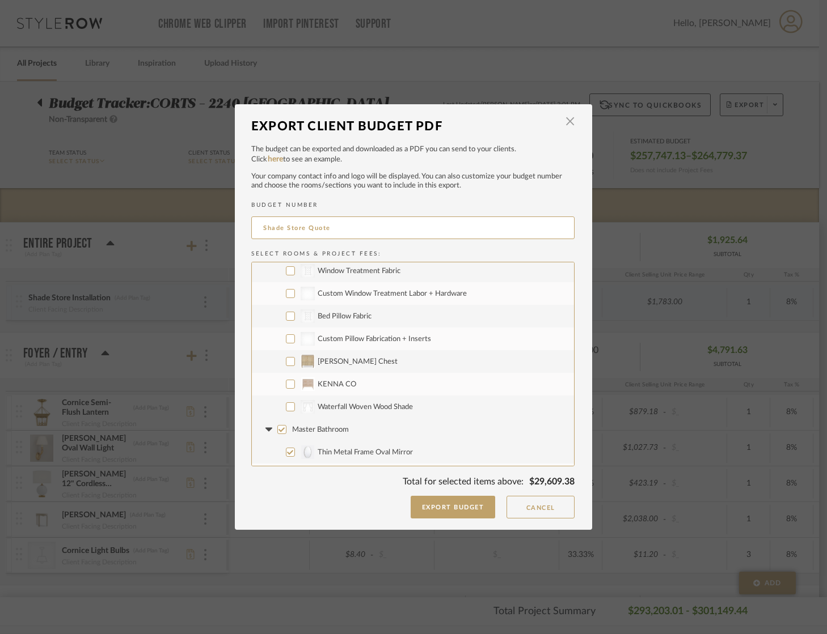
click at [344, 406] on span "Waterfall Woven Wood Shade" at bounding box center [364, 407] width 95 height 7
click at [295, 406] on input "CategoryIconFabrics Created with Sketch. Waterfall Woven Wood Shade" at bounding box center [290, 407] width 9 height 9
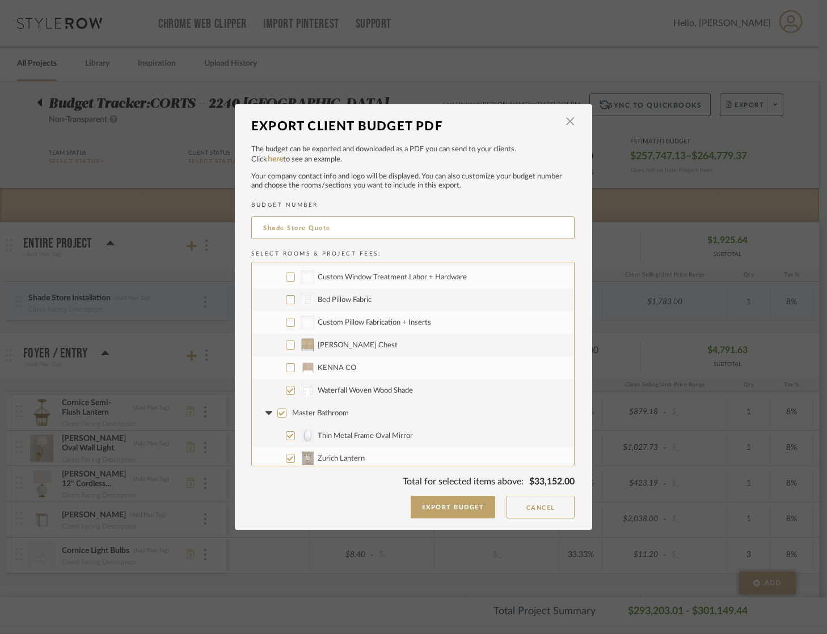
click at [277, 410] on input "Master Bathroom" at bounding box center [281, 413] width 9 height 9
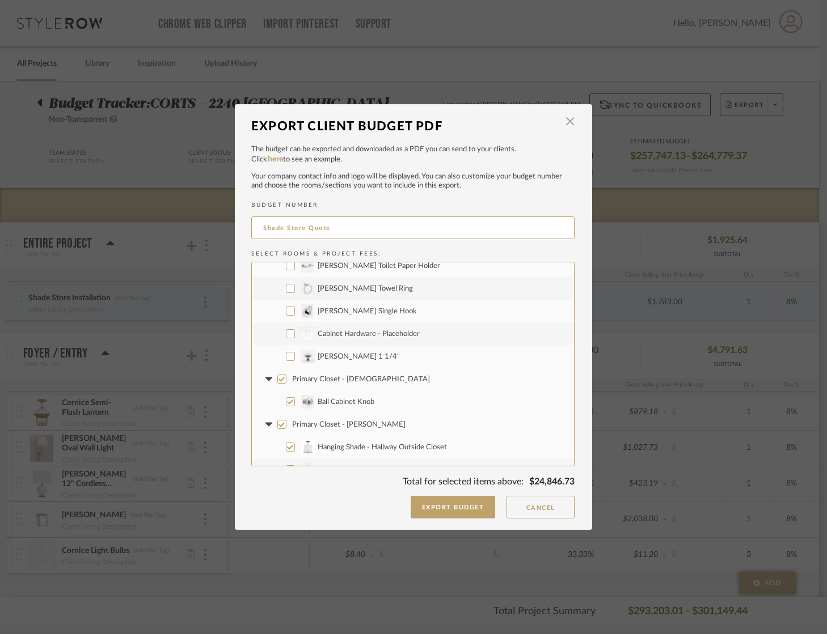
scroll to position [2753, 0]
click at [279, 379] on input "Primary Closet - Christian" at bounding box center [281, 378] width 9 height 9
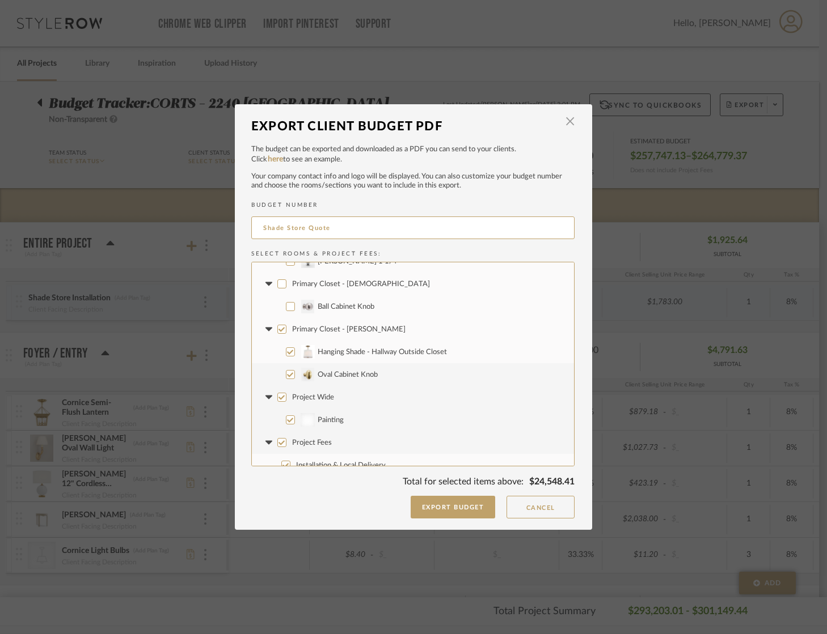
scroll to position [2857, 0]
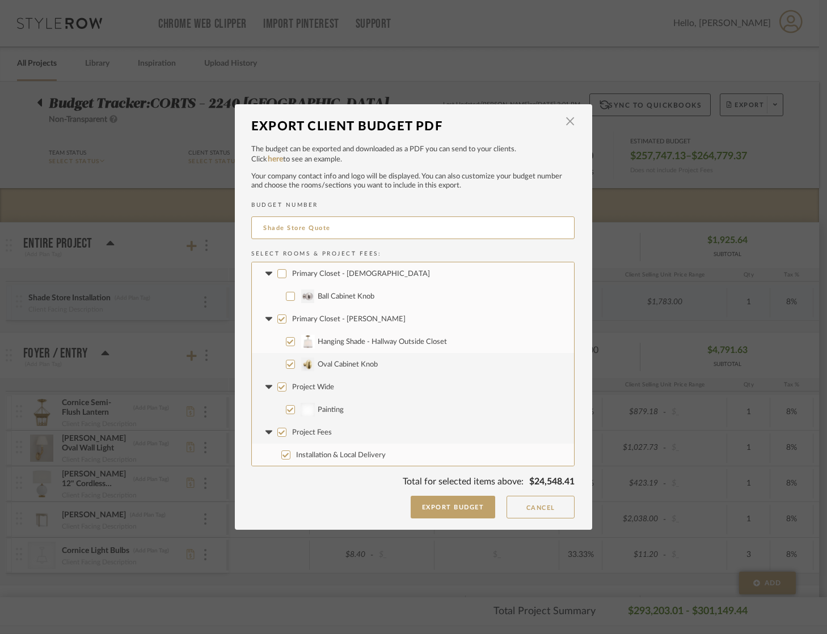
click at [277, 321] on input "Primary Closet - Katie" at bounding box center [281, 319] width 9 height 9
click at [279, 388] on input "Project Wide" at bounding box center [281, 387] width 9 height 9
click at [280, 431] on input "Project Fees" at bounding box center [281, 432] width 9 height 9
click at [463, 511] on button "Export Budget" at bounding box center [452, 507] width 85 height 23
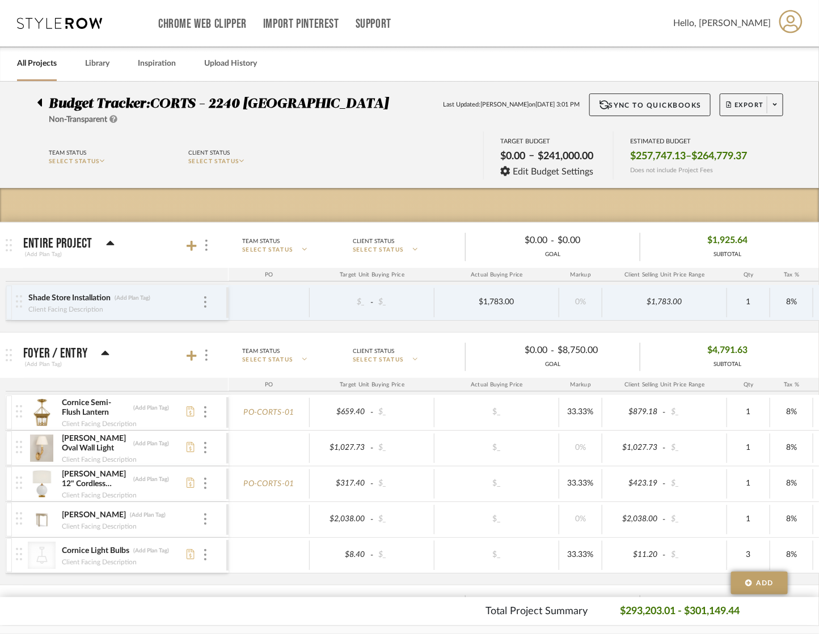
click at [65, 31] on div "Chrome Web Clipper Import Pinterest Support All Projects Library Inspiration Up…" at bounding box center [410, 23] width 786 height 46
click at [57, 24] on icon at bounding box center [59, 23] width 85 height 11
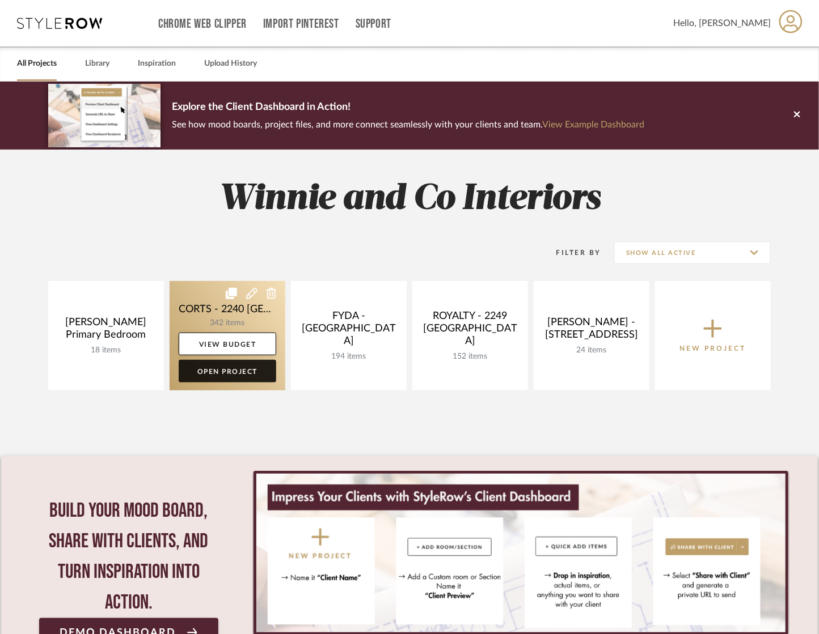
click at [227, 374] on link "Open Project" at bounding box center [228, 371] width 98 height 23
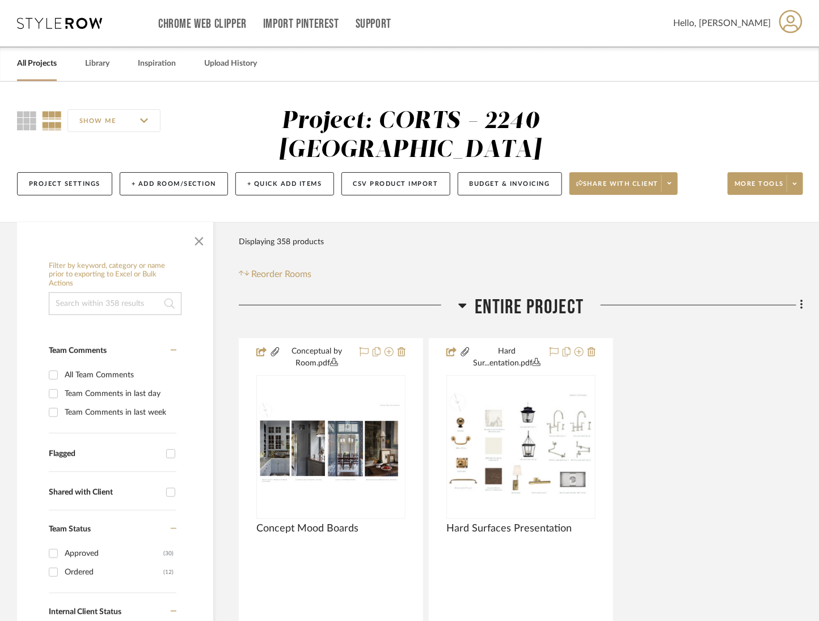
click at [476, 300] on span "Entire Project" at bounding box center [529, 307] width 109 height 24
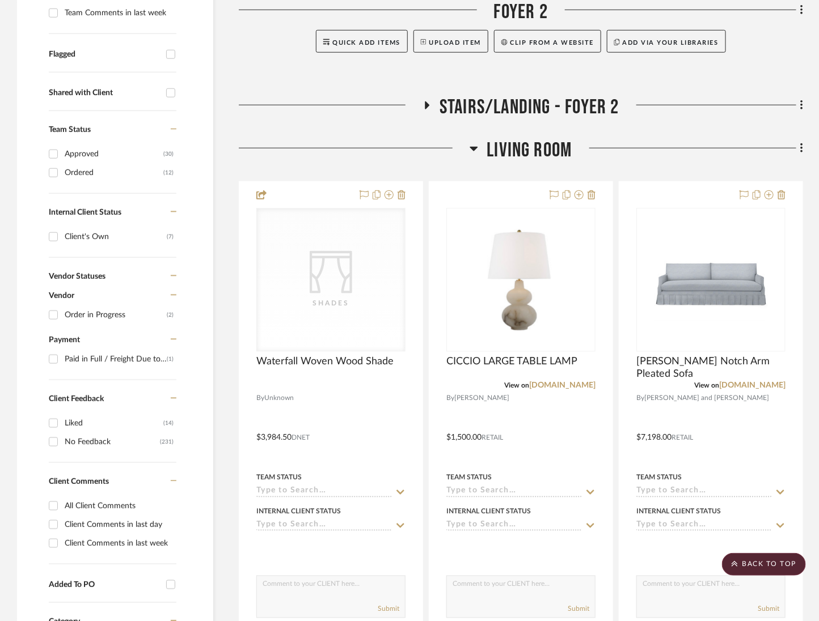
scroll to position [395, 0]
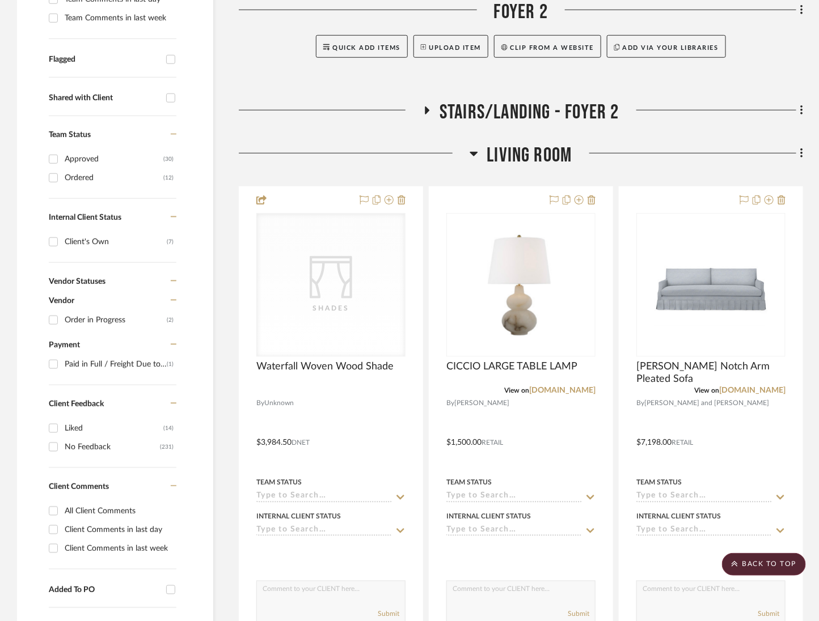
click at [484, 164] on h3 "Living Room" at bounding box center [520, 155] width 102 height 24
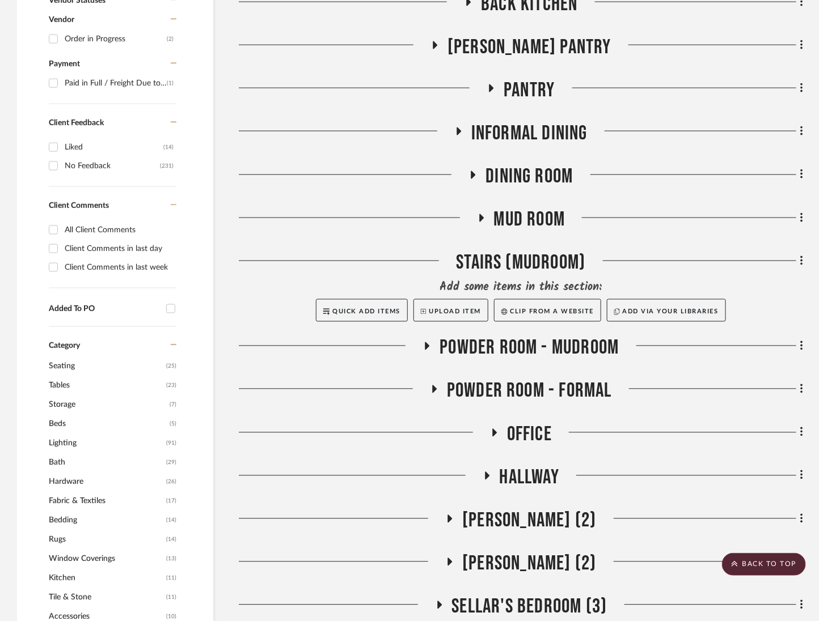
scroll to position [913, 0]
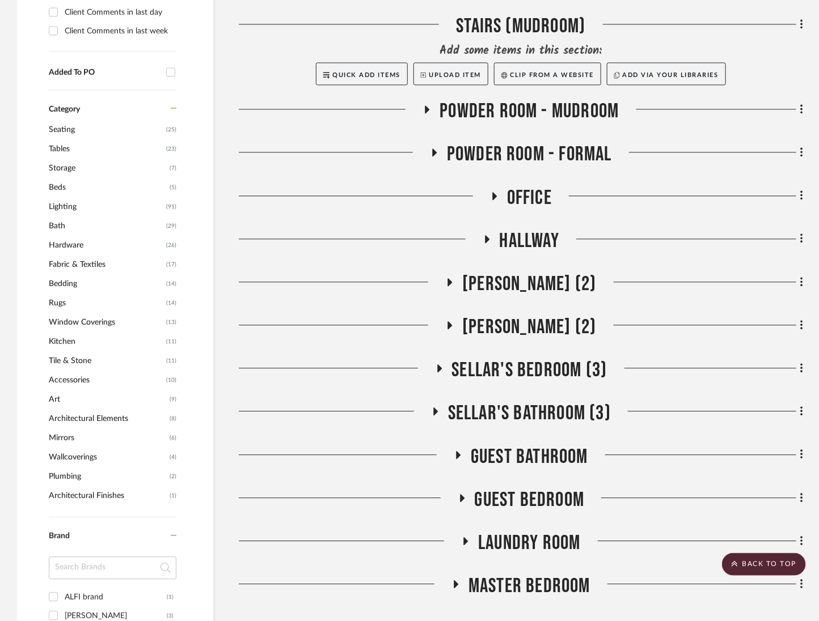
click at [536, 181] on div "Entire Project Foyer / Entry Foyer 2 Add some items in this section: Quick Add …" at bounding box center [521, 166] width 564 height 1567
click at [536, 188] on span "Office" at bounding box center [529, 198] width 45 height 24
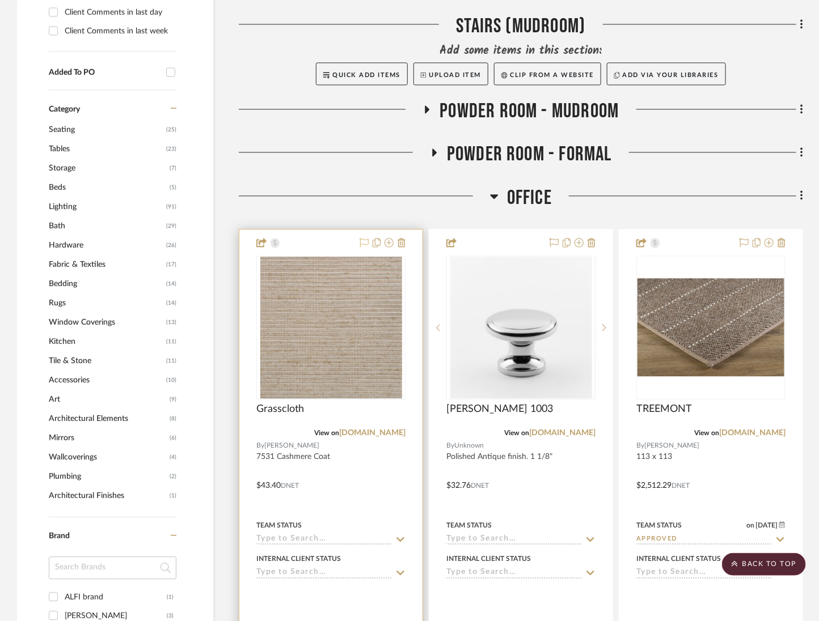
click at [365, 240] on icon at bounding box center [363, 242] width 9 height 9
click at [355, 328] on img "0" at bounding box center [331, 328] width 142 height 142
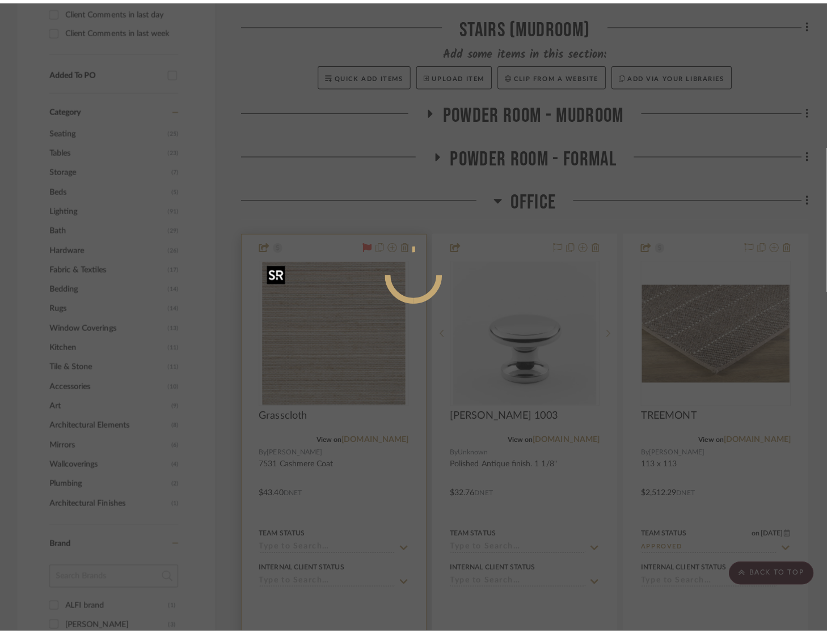
scroll to position [0, 0]
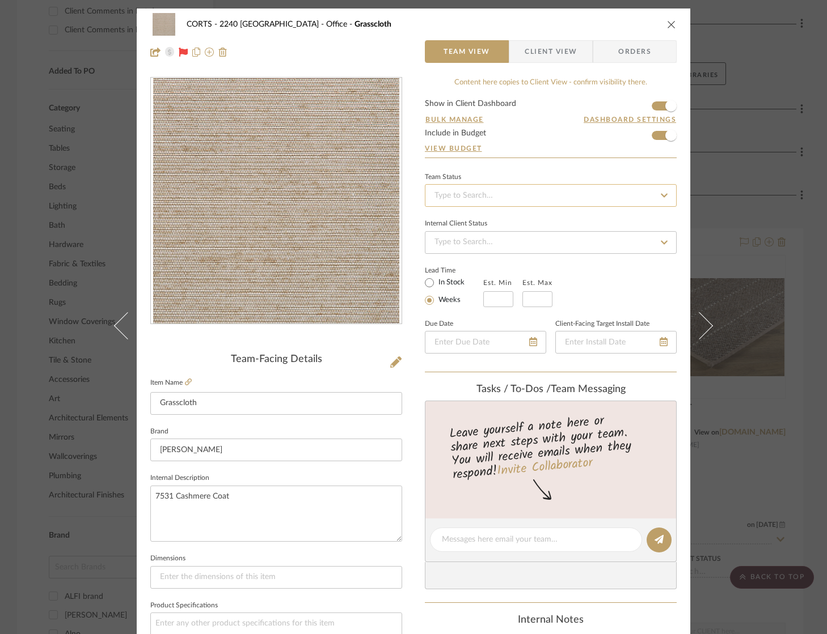
click at [534, 204] on input at bounding box center [551, 195] width 252 height 23
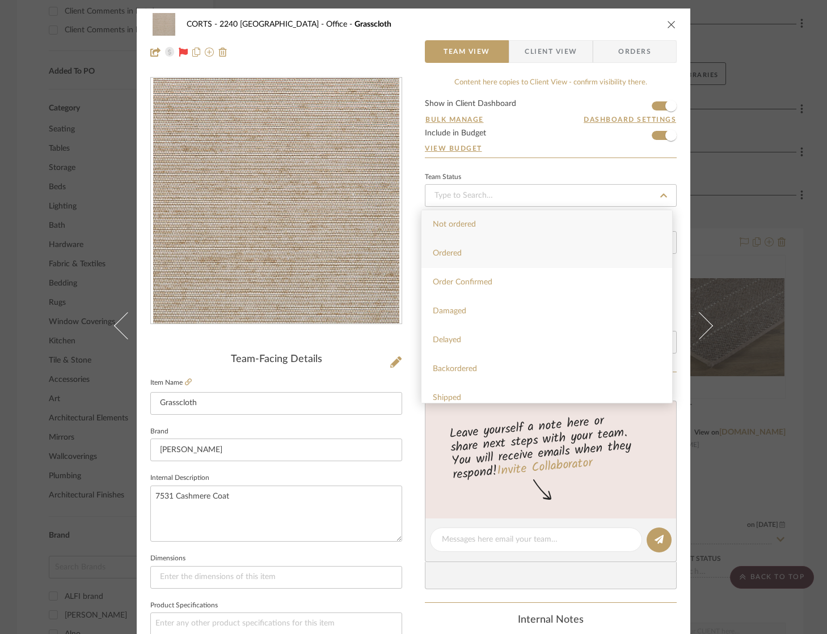
click at [516, 255] on div "Ordered" at bounding box center [546, 253] width 251 height 29
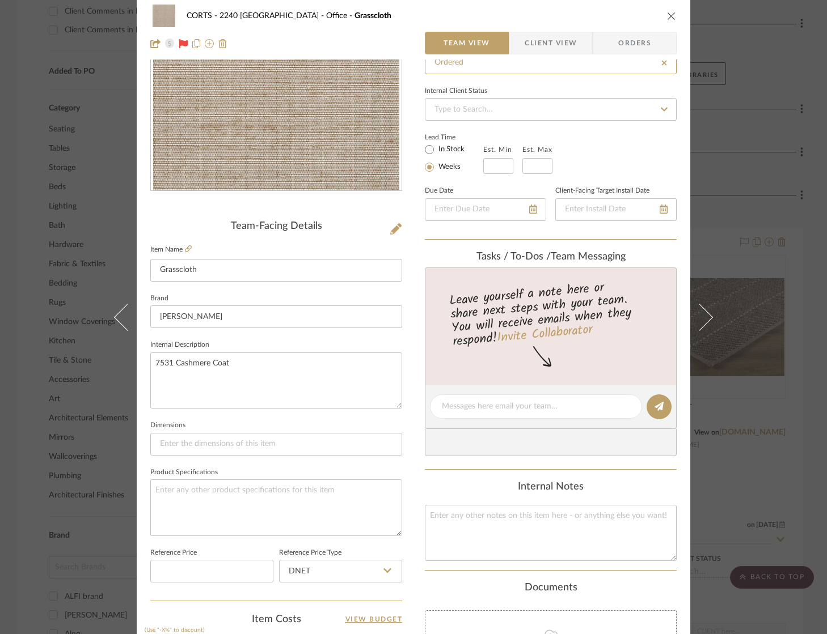
scroll to position [332, 0]
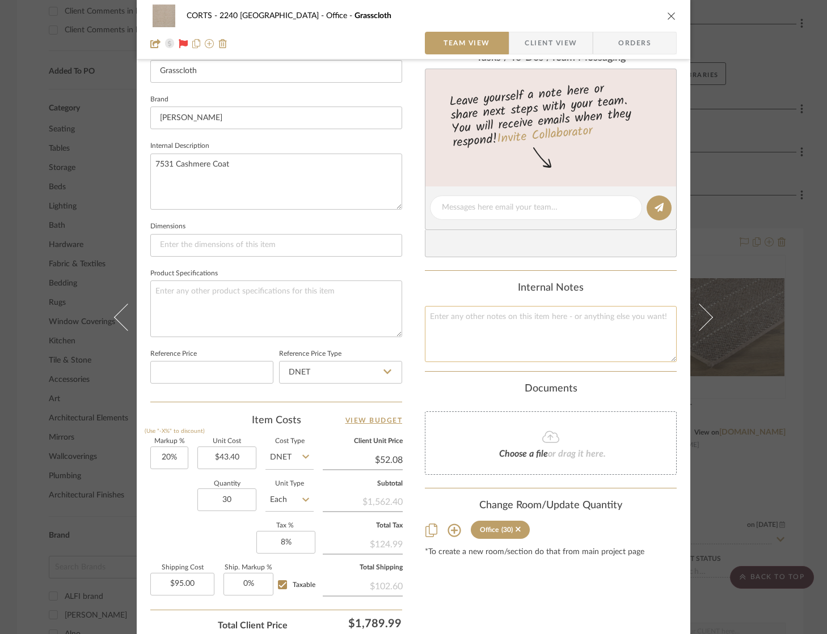
click at [522, 316] on textarea at bounding box center [551, 334] width 252 height 56
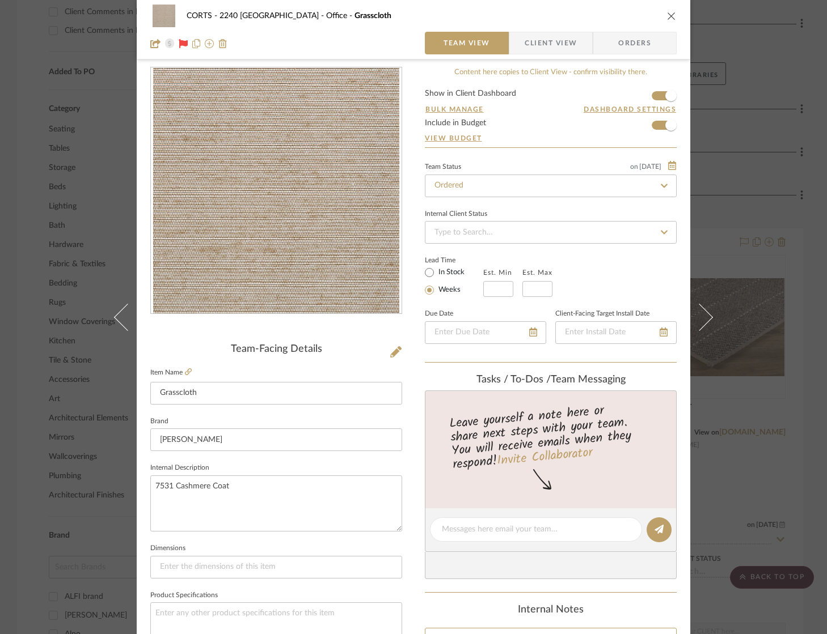
scroll to position [0, 0]
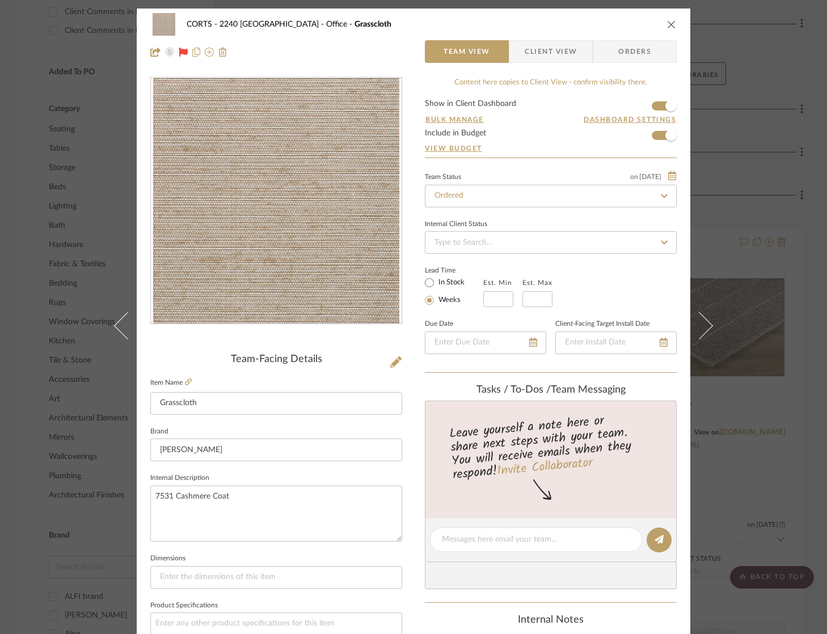
click at [670, 27] on icon "close" at bounding box center [671, 24] width 9 height 9
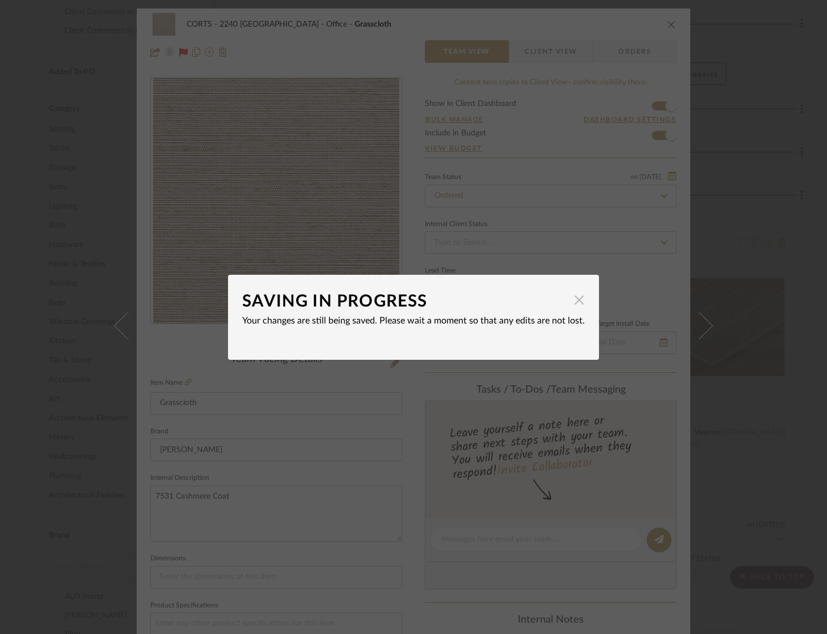
click at [575, 304] on span "button" at bounding box center [579, 300] width 23 height 23
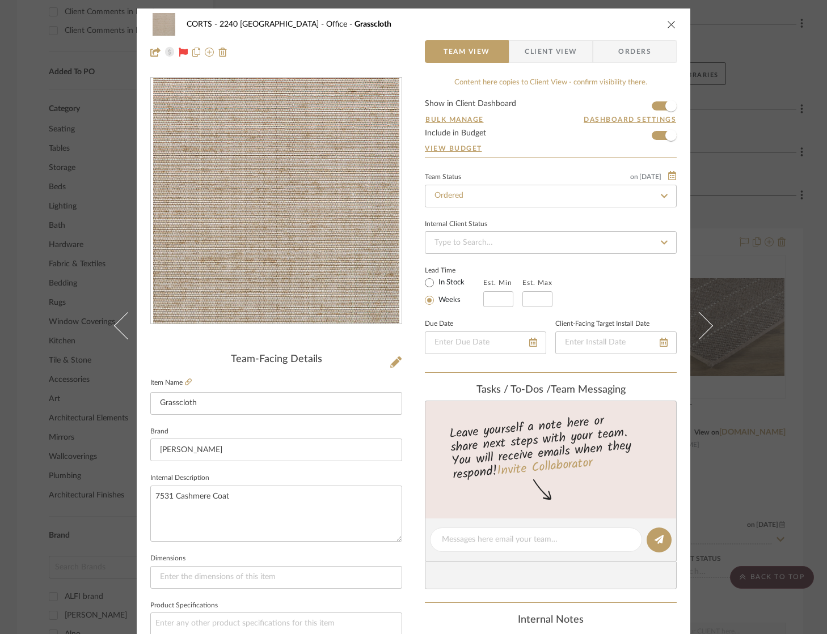
click at [670, 20] on icon "close" at bounding box center [671, 24] width 9 height 9
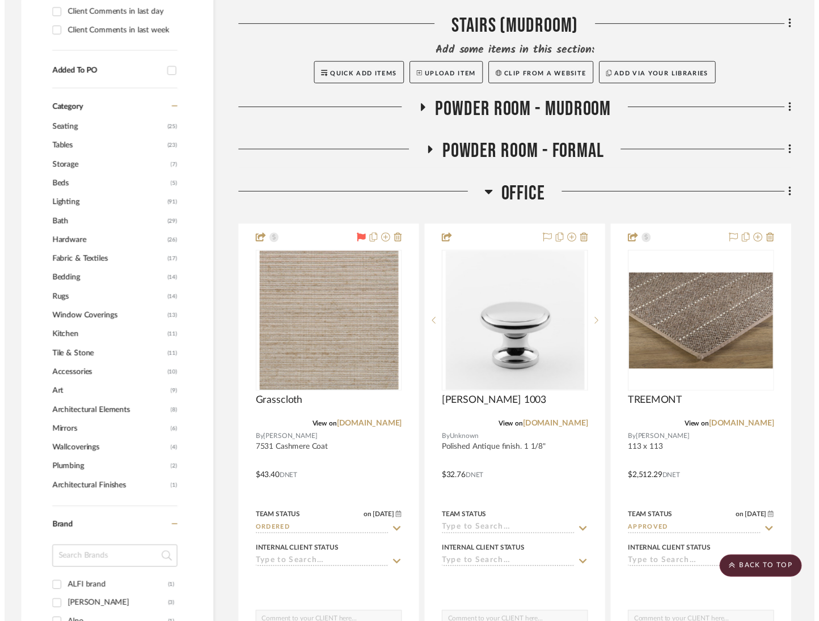
scroll to position [913, 0]
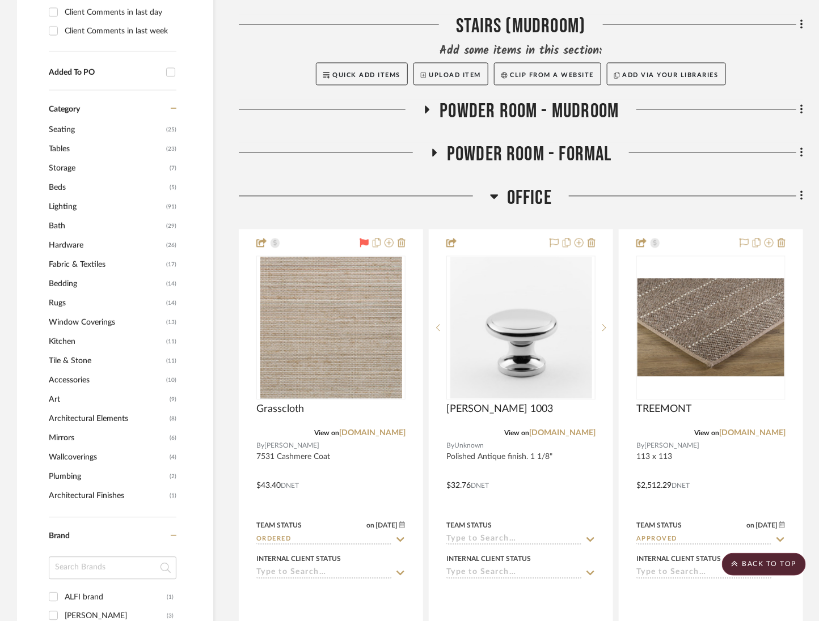
click at [505, 196] on h3 "Office" at bounding box center [521, 198] width 62 height 24
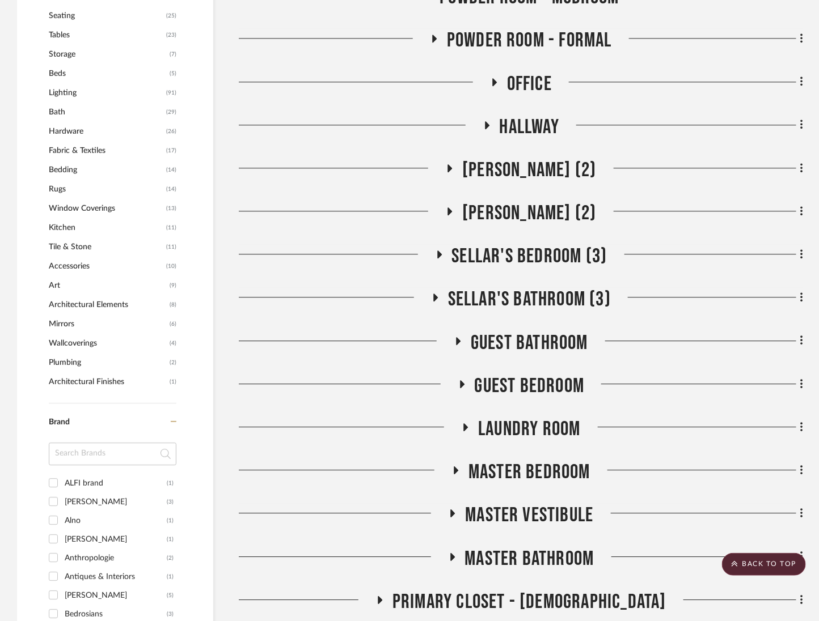
scroll to position [1213, 0]
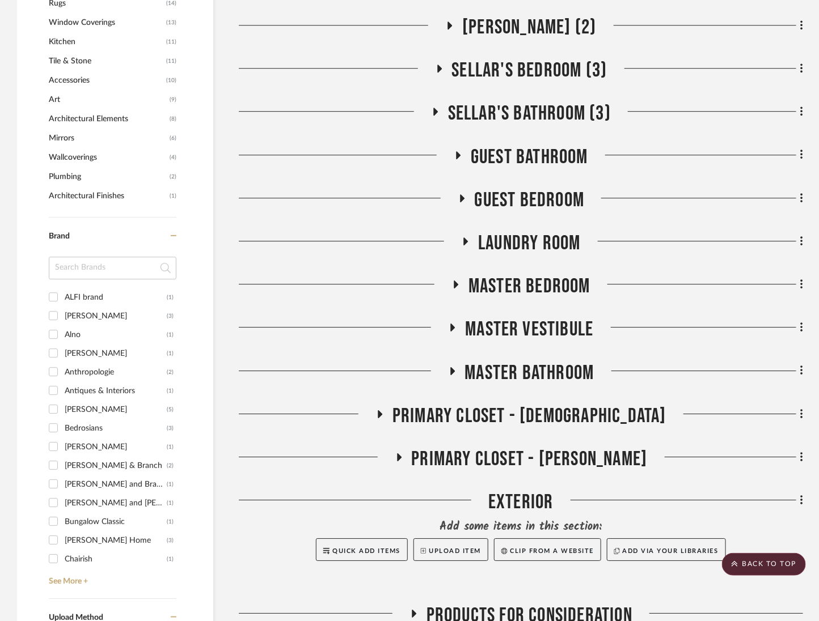
click at [560, 284] on span "Master Bedroom" at bounding box center [529, 286] width 122 height 24
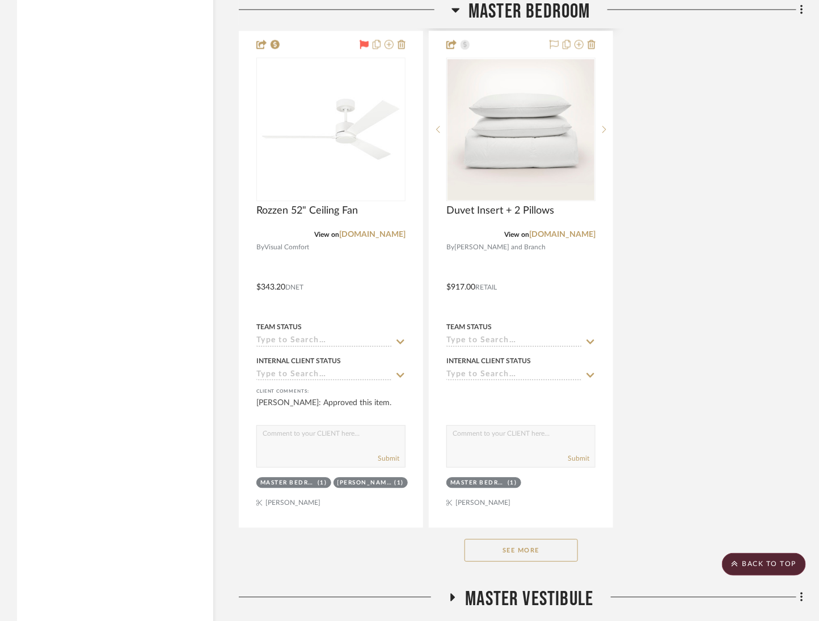
scroll to position [2566, 0]
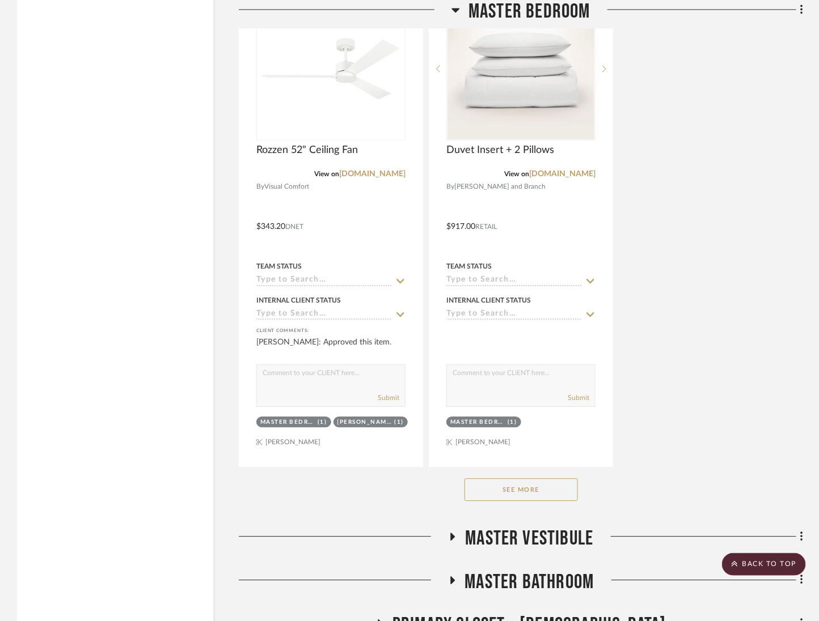
click at [515, 485] on button "See More" at bounding box center [520, 490] width 113 height 23
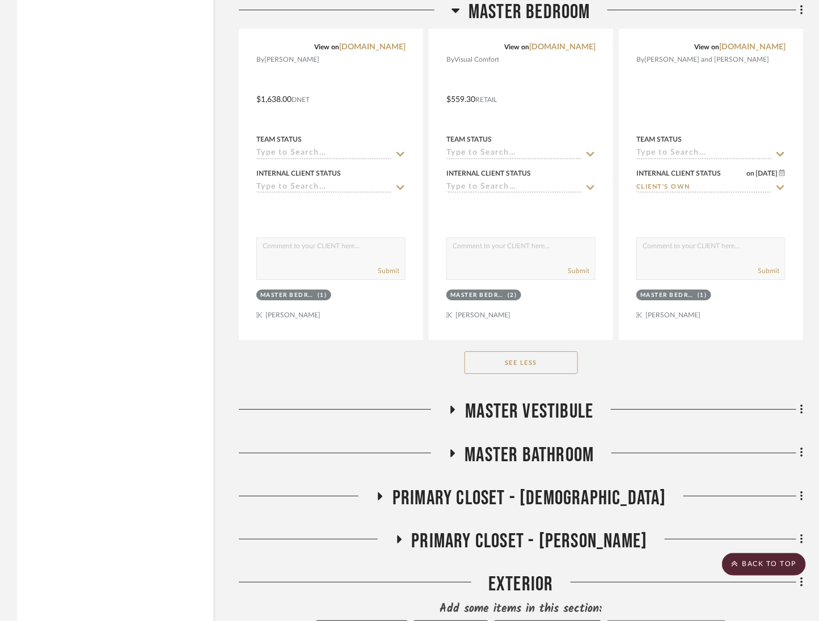
scroll to position [4890, 0]
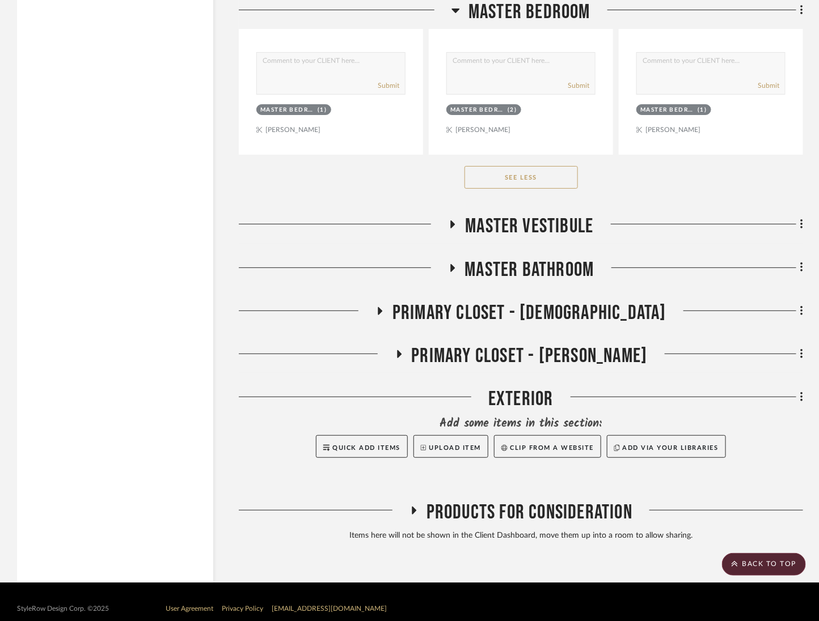
click at [524, 307] on span "Primary Closet - Christian" at bounding box center [529, 313] width 274 height 24
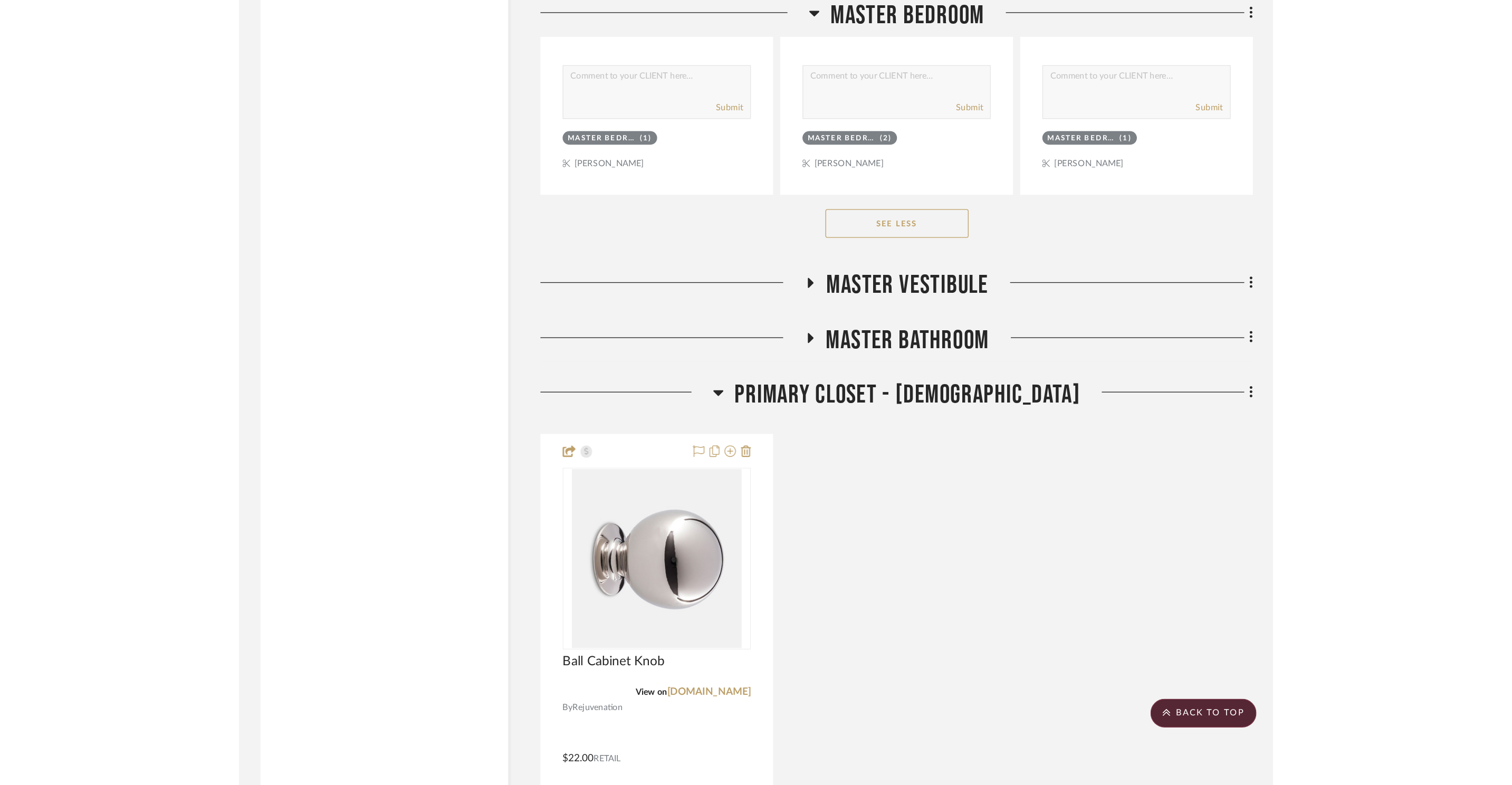
scroll to position [4522, 0]
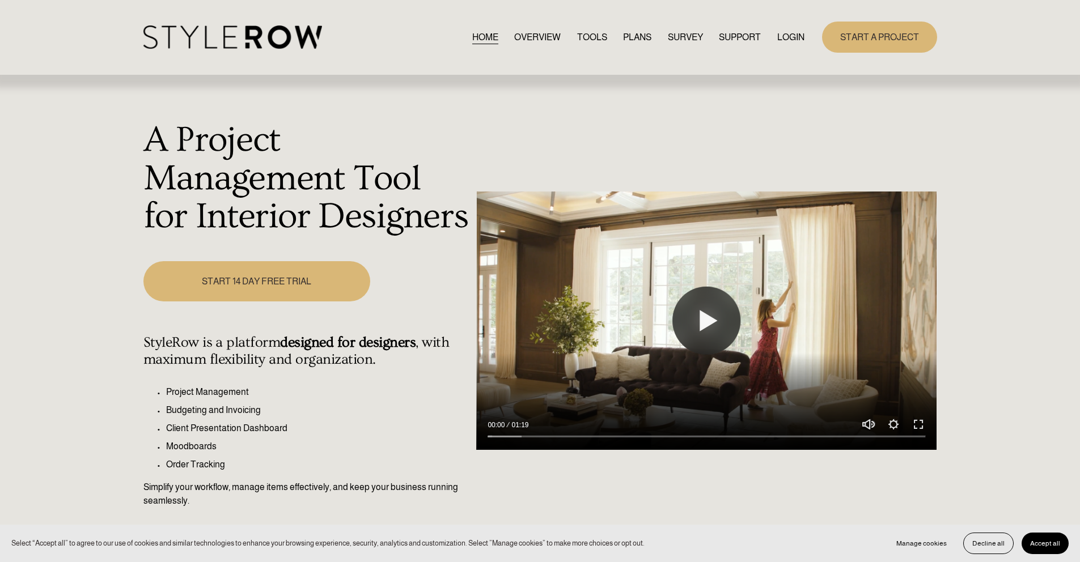
click at [785, 40] on link "LOGIN" at bounding box center [790, 36] width 27 height 15
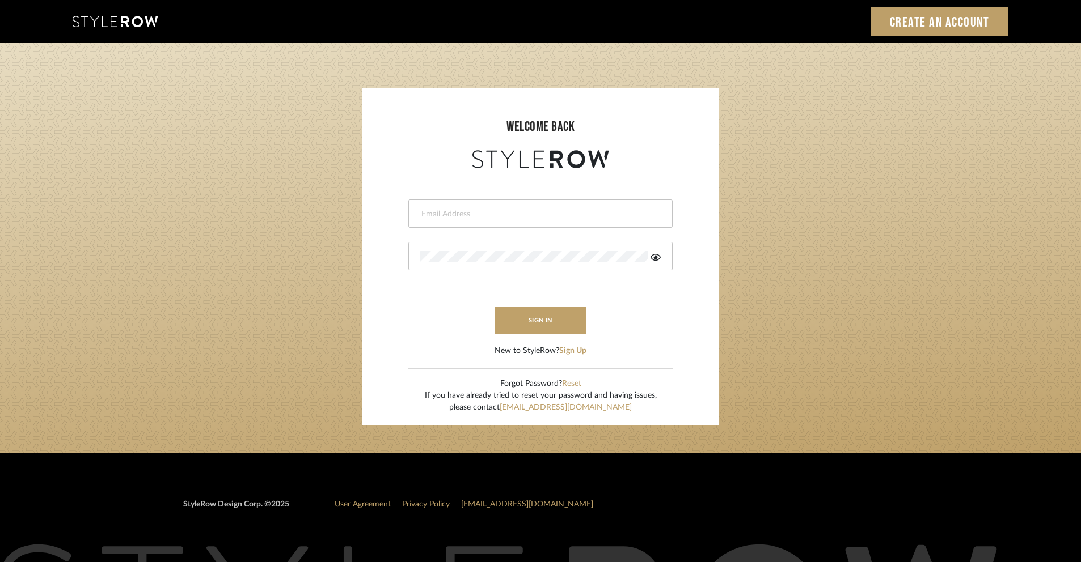
click at [547, 218] on input "email" at bounding box center [539, 214] width 238 height 11
type input "ashley@winnieandcointeriors.com"
click at [660, 254] on icon at bounding box center [655, 257] width 10 height 9
click at [570, 324] on button "sign in" at bounding box center [540, 320] width 91 height 27
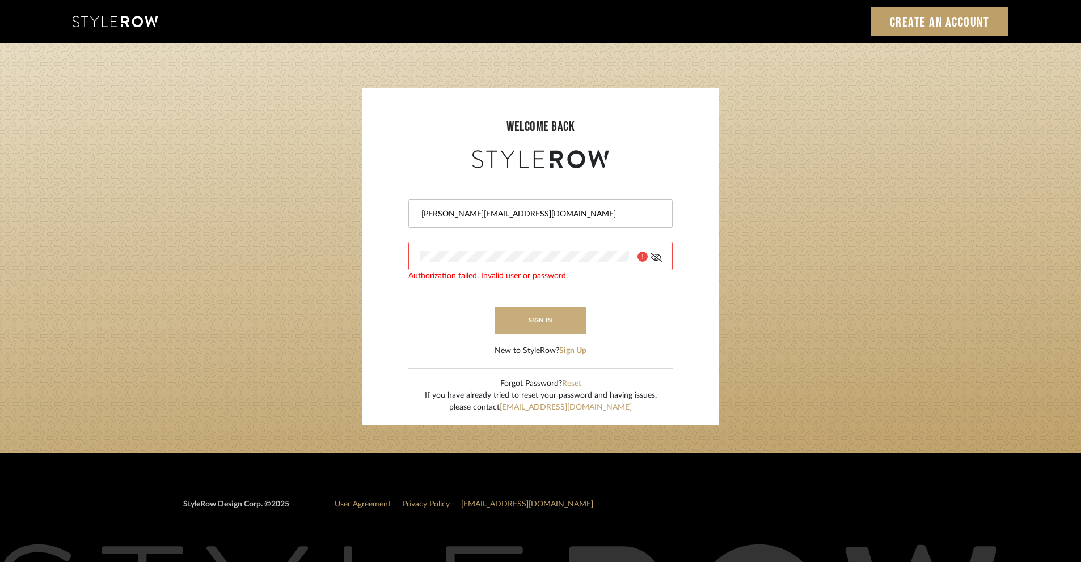
click at [554, 319] on button "sign in" at bounding box center [540, 320] width 91 height 27
click at [553, 324] on button "sign in" at bounding box center [540, 320] width 91 height 27
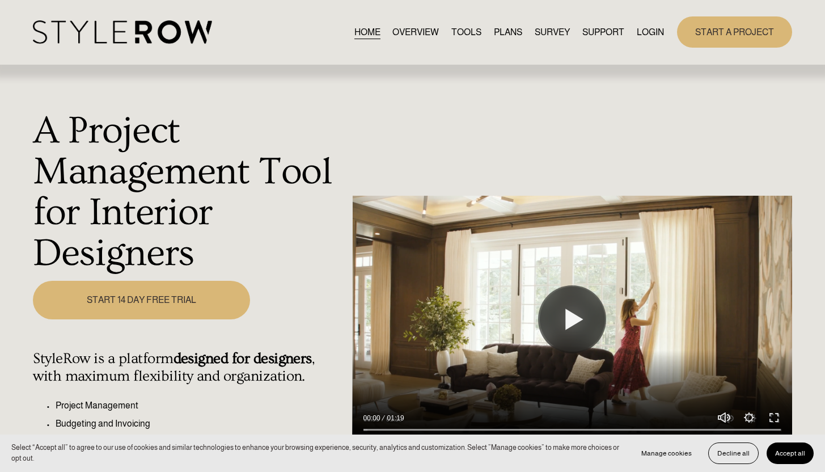
click at [649, 29] on link "LOGIN" at bounding box center [650, 31] width 27 height 15
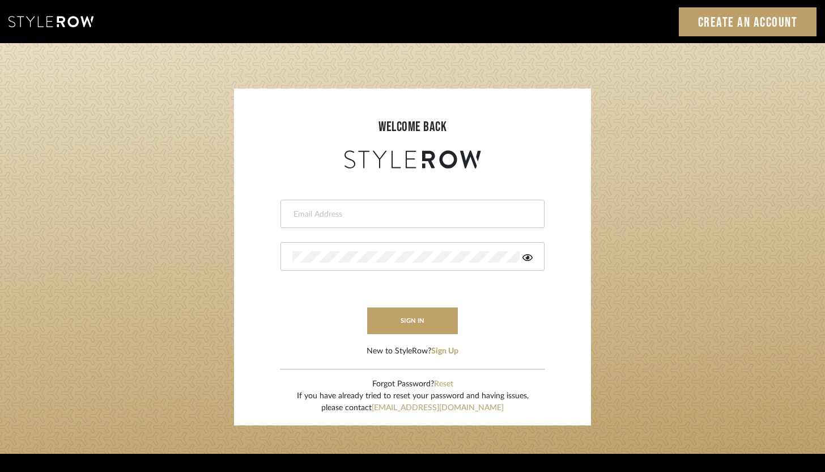
click at [342, 218] on input "email" at bounding box center [412, 214] width 238 height 11
type input "[PERSON_NAME][EMAIL_ADDRESS][DOMAIN_NAME]"
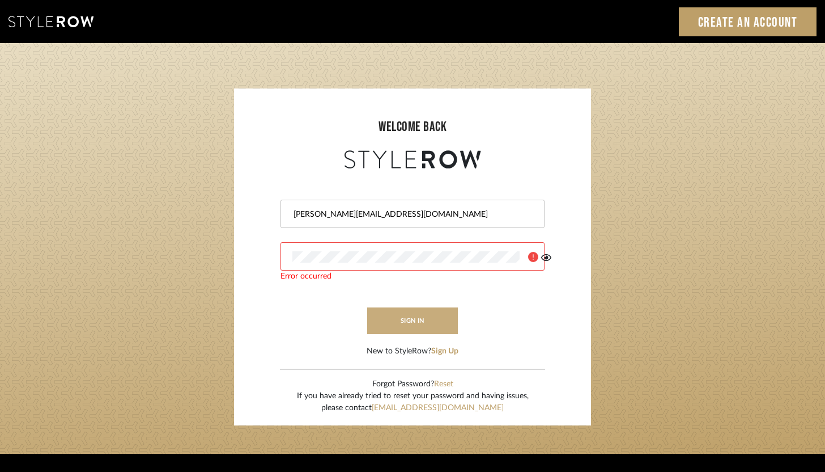
click at [413, 319] on button "sign in" at bounding box center [412, 320] width 91 height 27
click at [527, 253] on icon at bounding box center [528, 257] width 10 height 9
click at [429, 325] on button "sign in" at bounding box center [412, 320] width 91 height 27
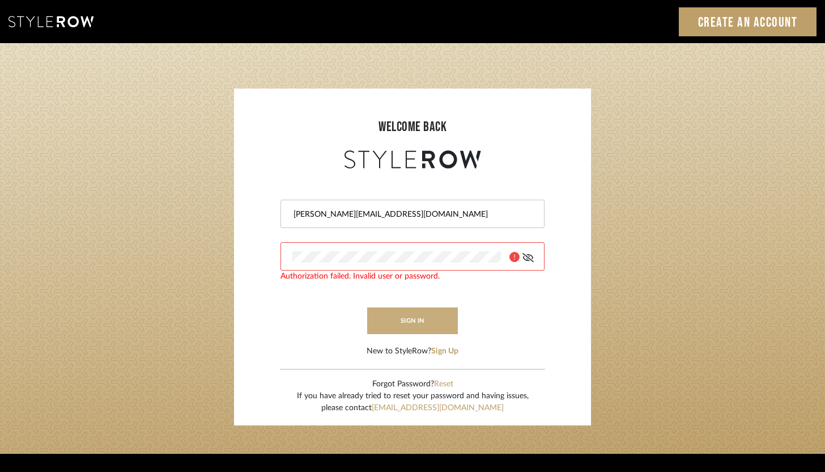
click at [426, 323] on button "sign in" at bounding box center [412, 320] width 91 height 27
click at [424, 328] on button "sign in" at bounding box center [412, 320] width 91 height 27
click at [423, 320] on button "sign in" at bounding box center [412, 320] width 91 height 27
